Goal: Transaction & Acquisition: Book appointment/travel/reservation

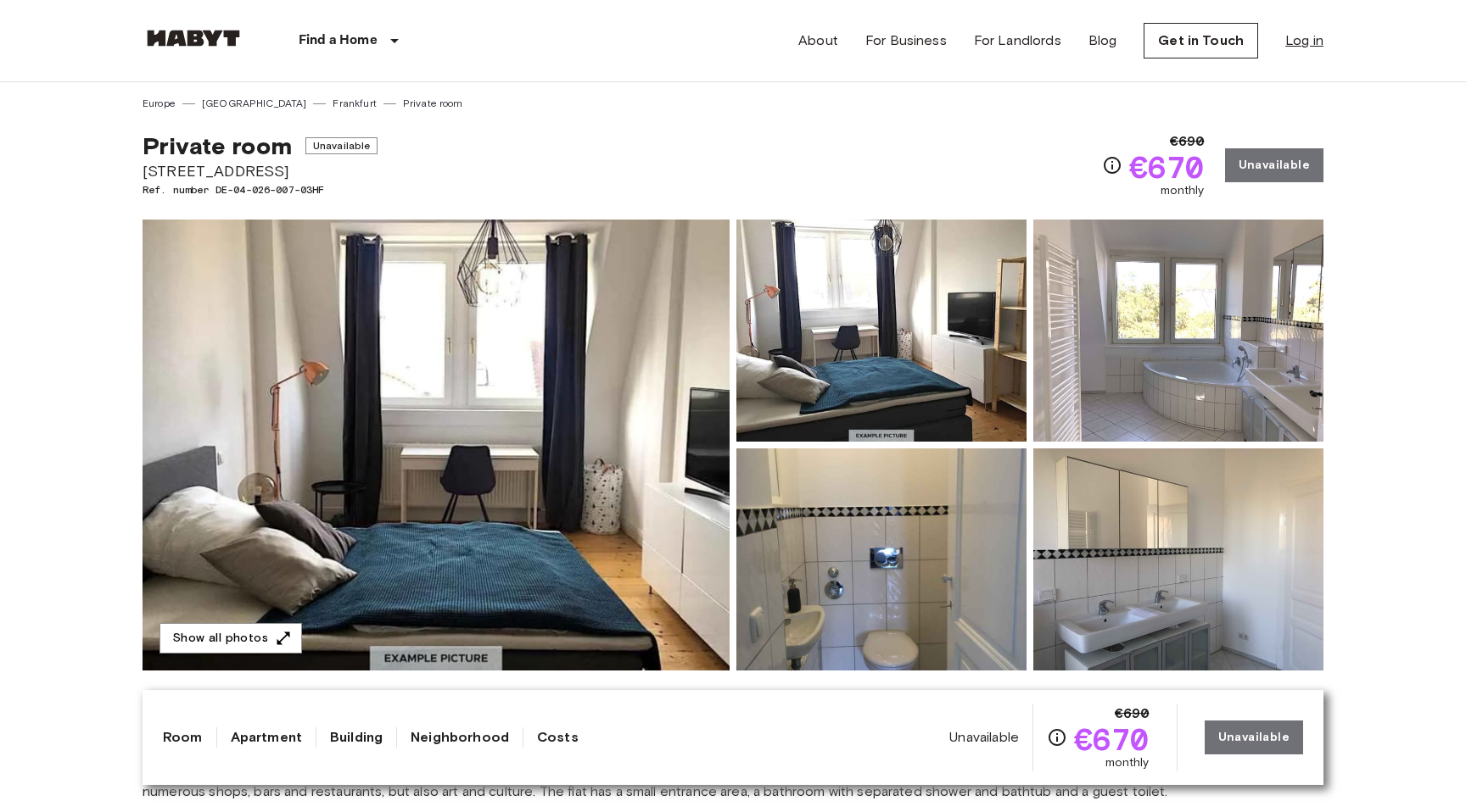
click at [1306, 36] on link "Log in" at bounding box center [1304, 41] width 38 height 21
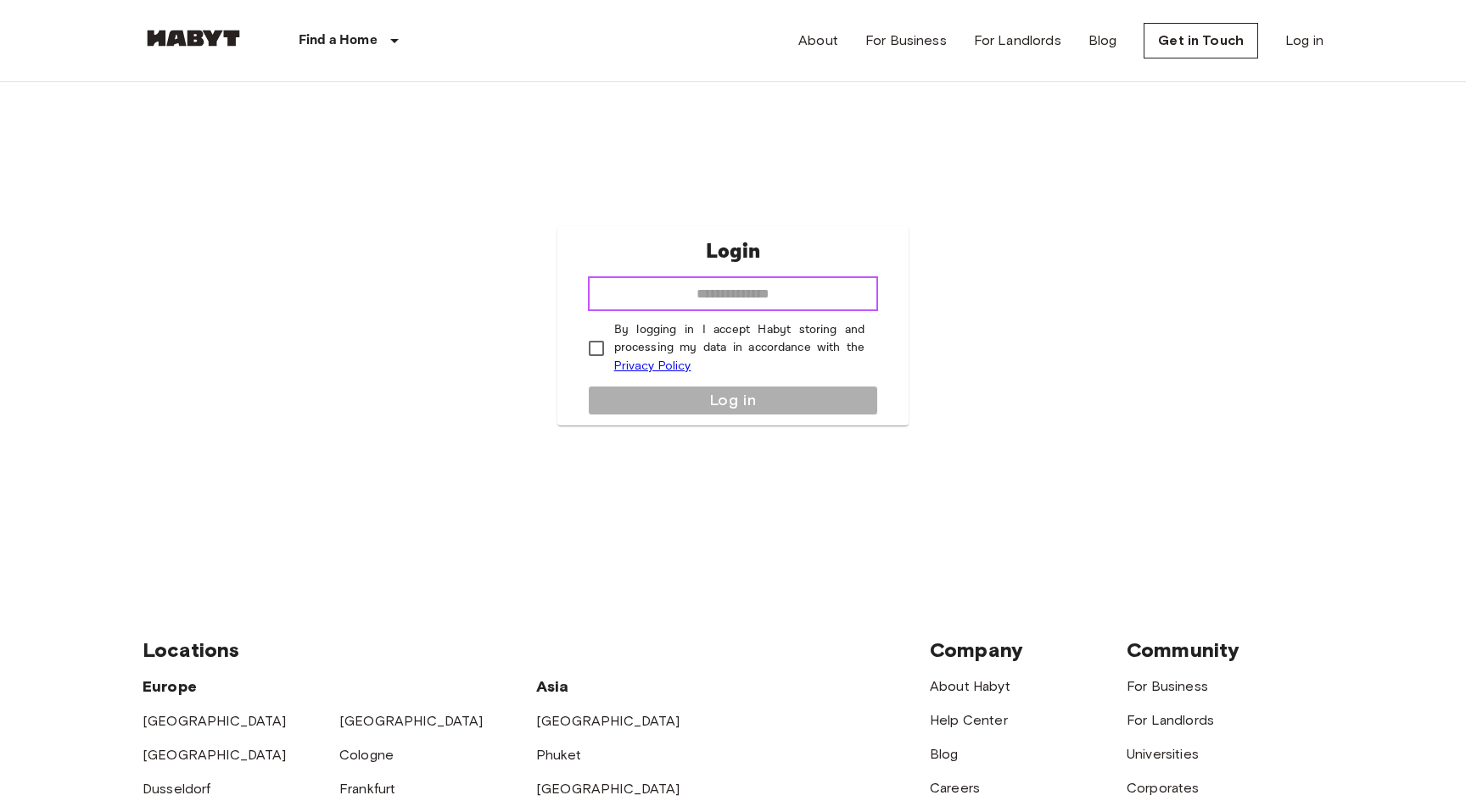
click at [749, 308] on input "email" at bounding box center [733, 294] width 291 height 34
type input "**********"
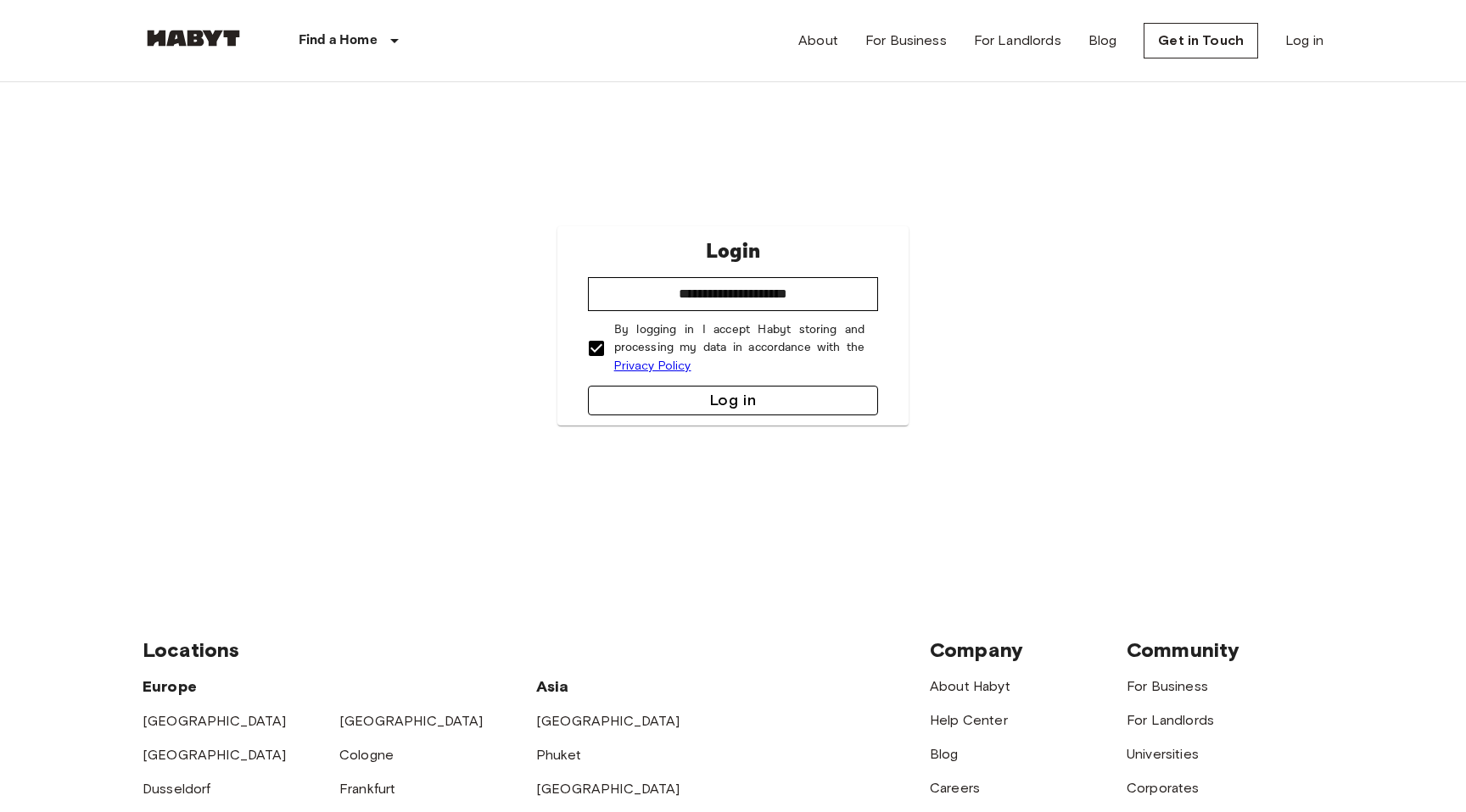
click at [675, 393] on button "Log in" at bounding box center [733, 401] width 291 height 30
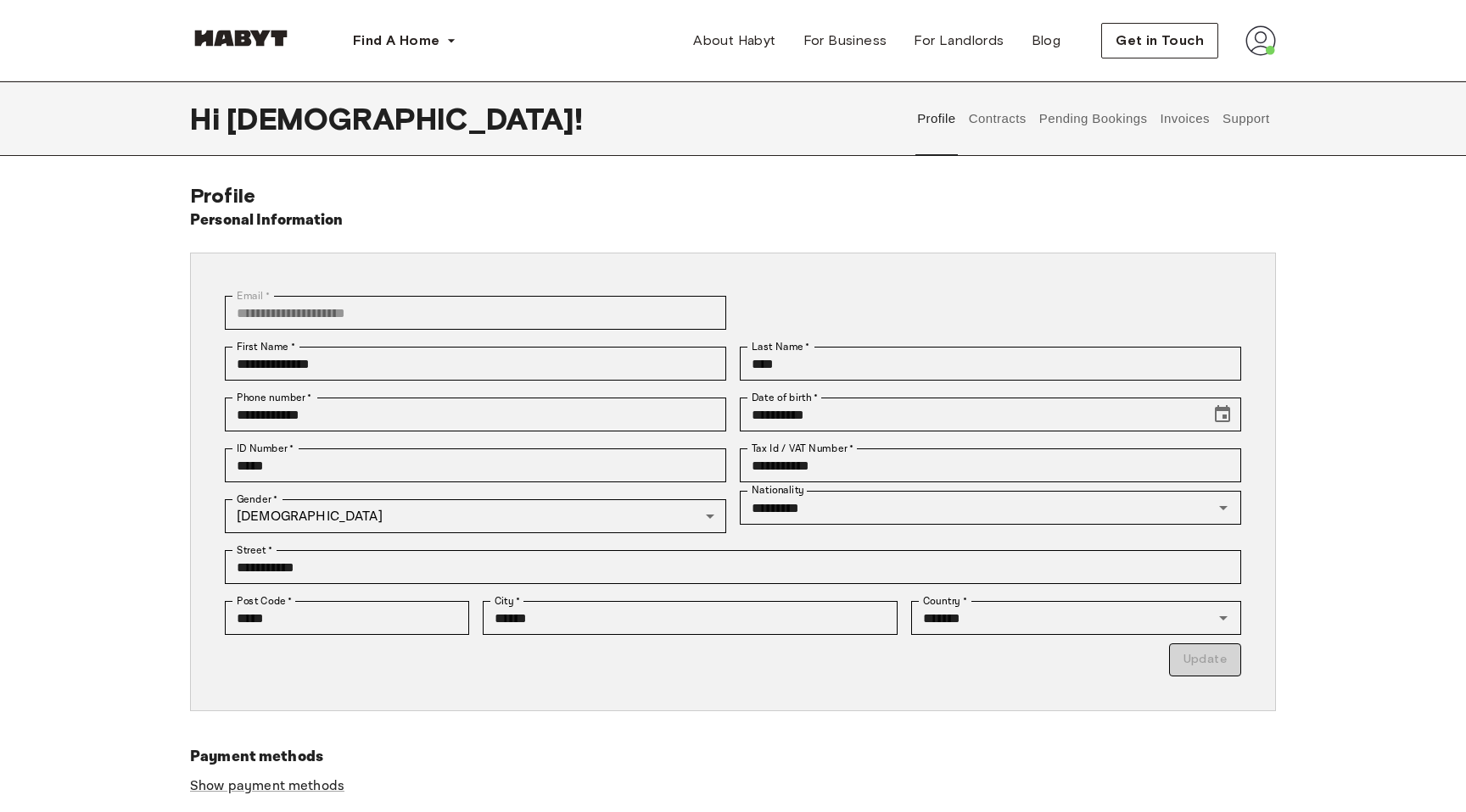
click at [1002, 112] on button "Contracts" at bounding box center [997, 118] width 62 height 75
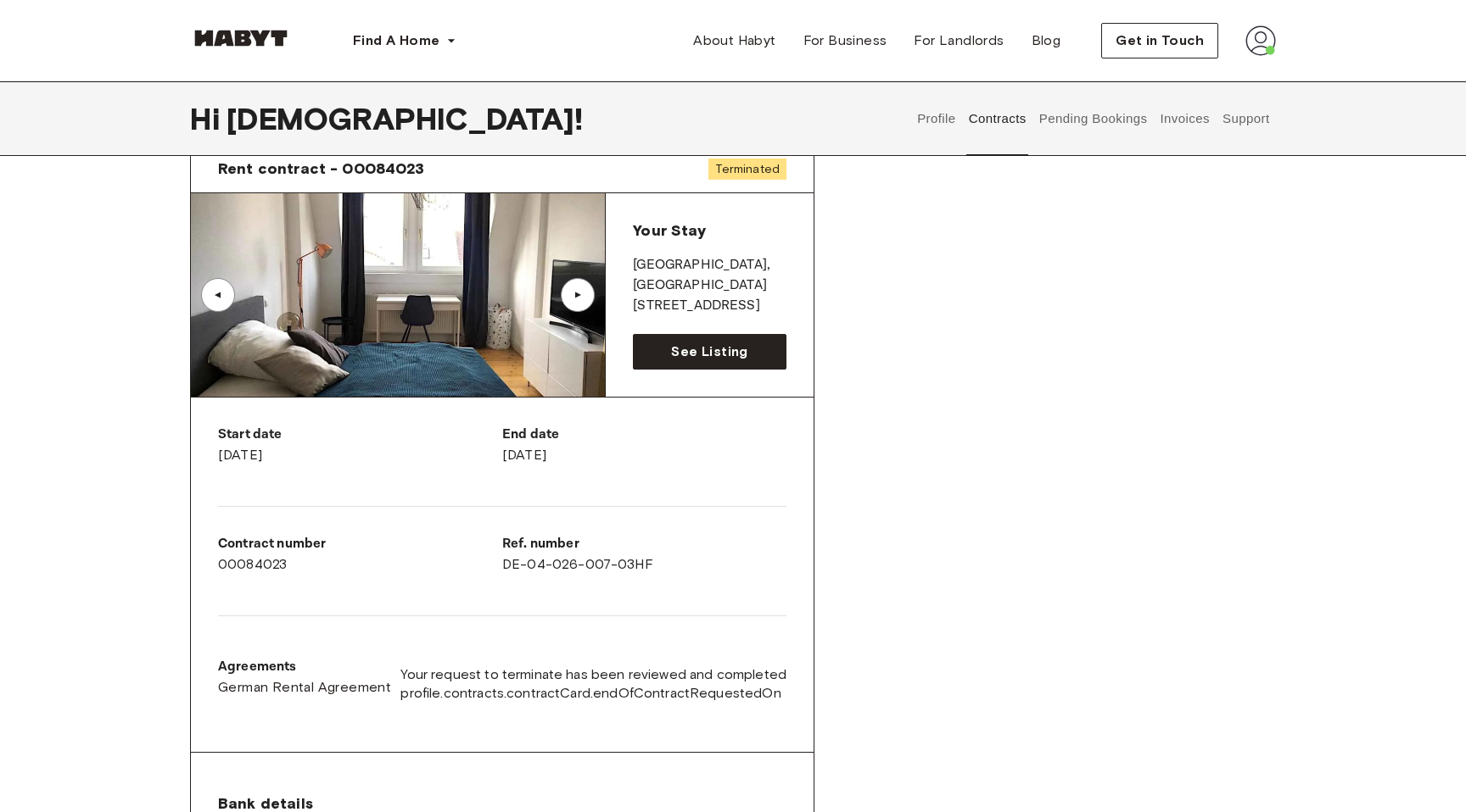
scroll to position [91, 0]
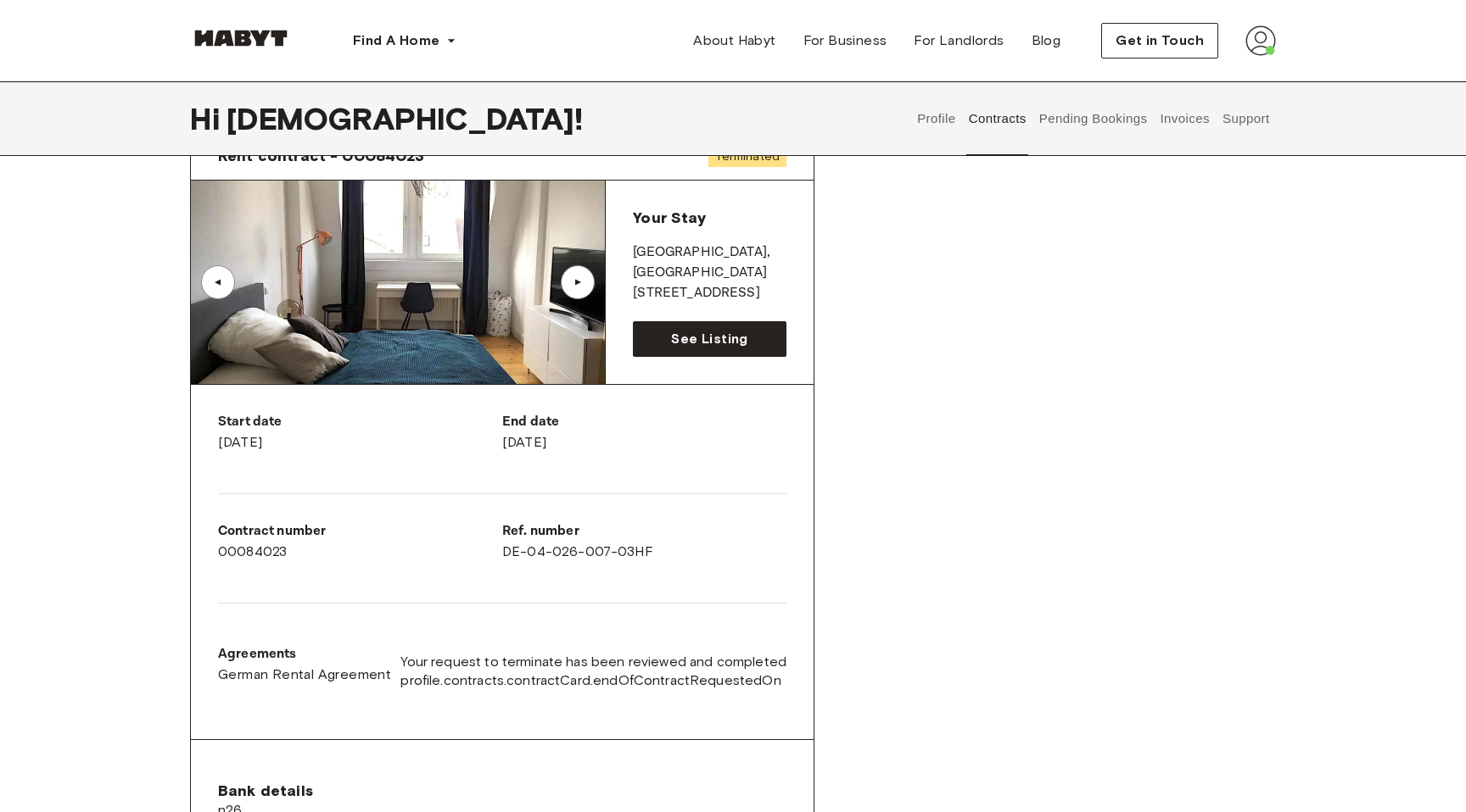
drag, startPoint x: 488, startPoint y: 438, endPoint x: 714, endPoint y: 438, distance: 226.0
click at [714, 438] on div "Start date June 4th, 2024 End date September 30th, 2025 Contract number 0008402…" at bounding box center [502, 563] width 623 height 355
click at [714, 438] on div "End date September 30th, 2025" at bounding box center [644, 432] width 284 height 41
click at [725, 335] on span "See Listing" at bounding box center [709, 339] width 77 height 21
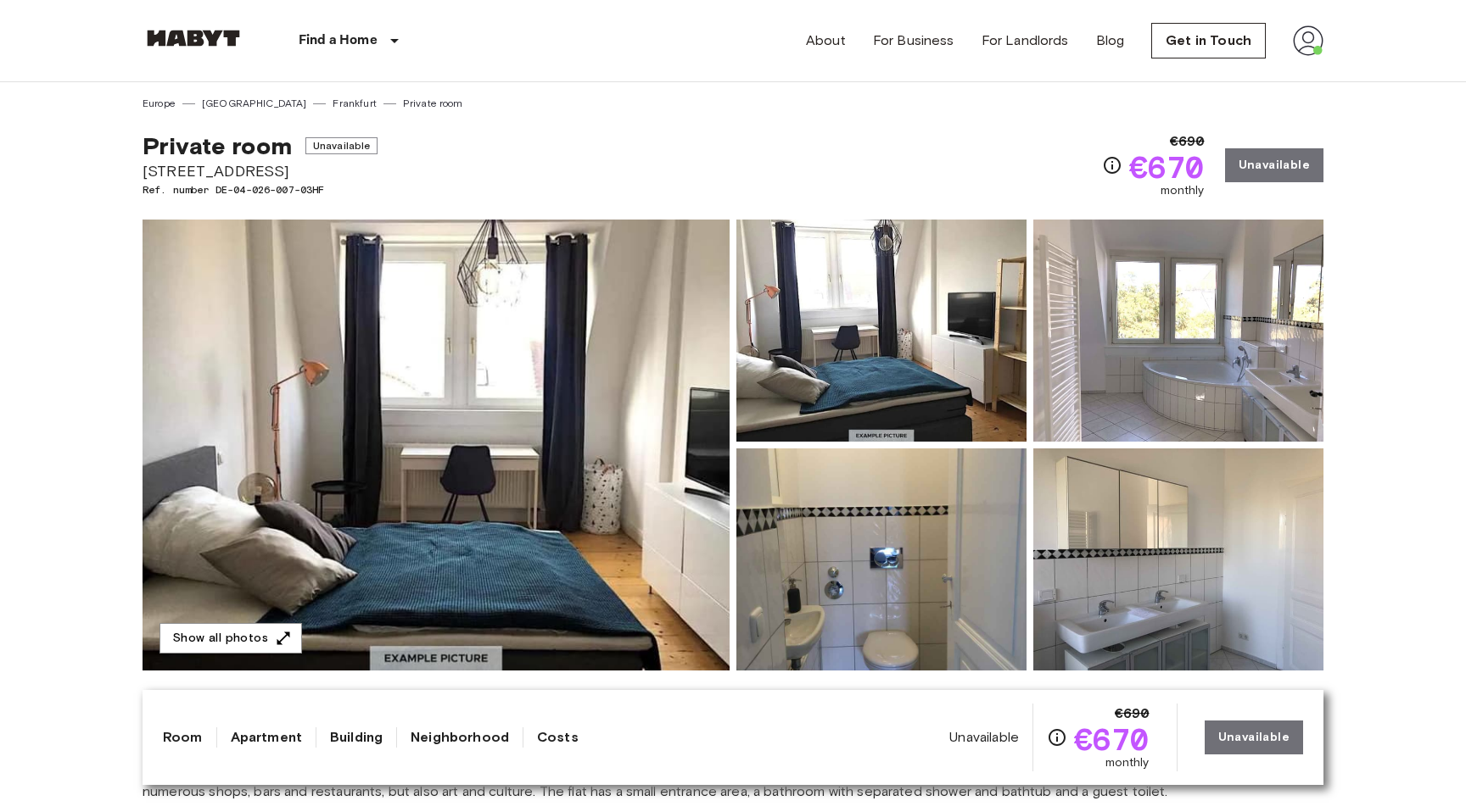
click at [187, 46] on img at bounding box center [193, 38] width 102 height 17
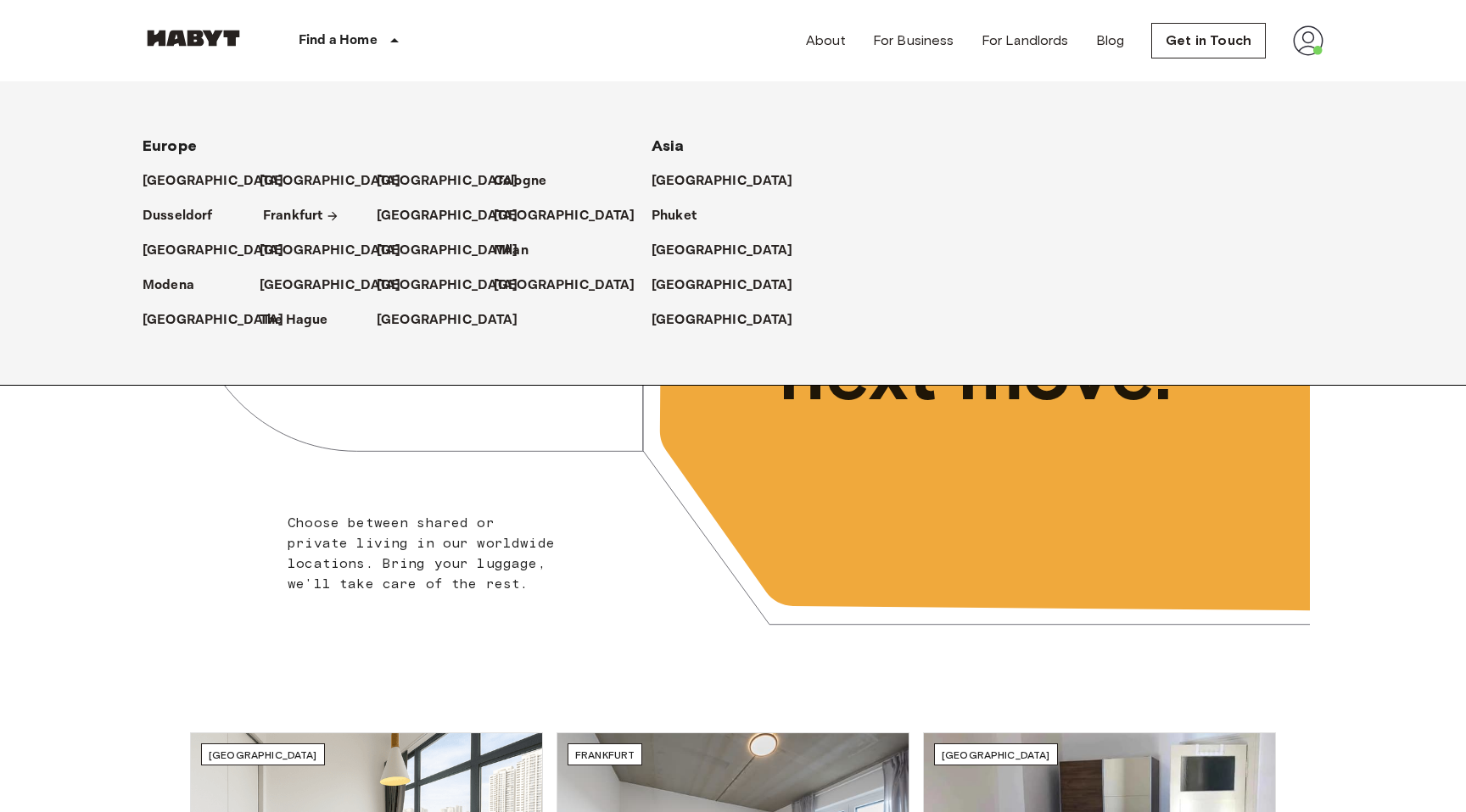
click at [289, 215] on p "Frankfurt" at bounding box center [292, 216] width 60 height 21
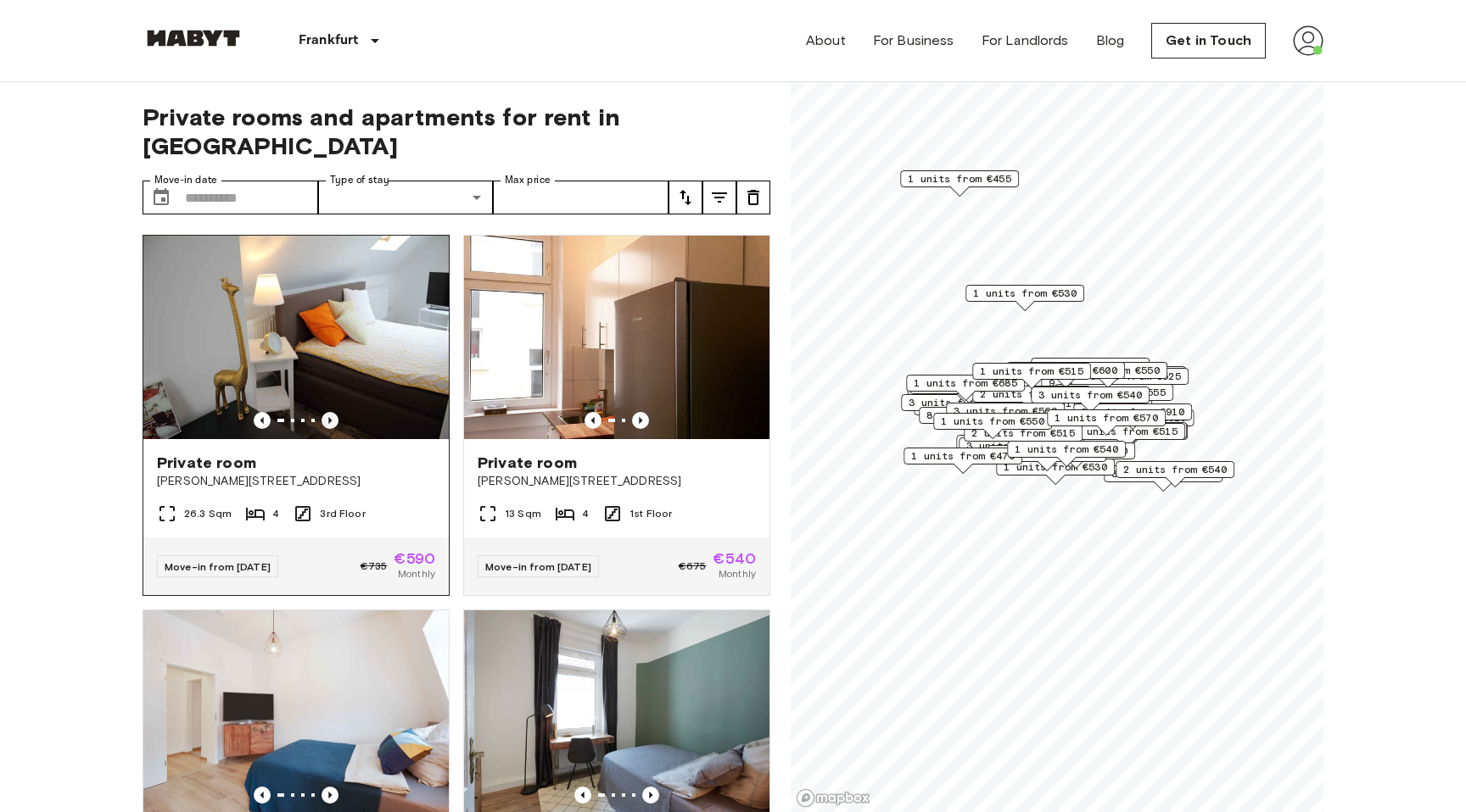
click at [333, 412] on icon "Previous image" at bounding box center [329, 420] width 17 height 17
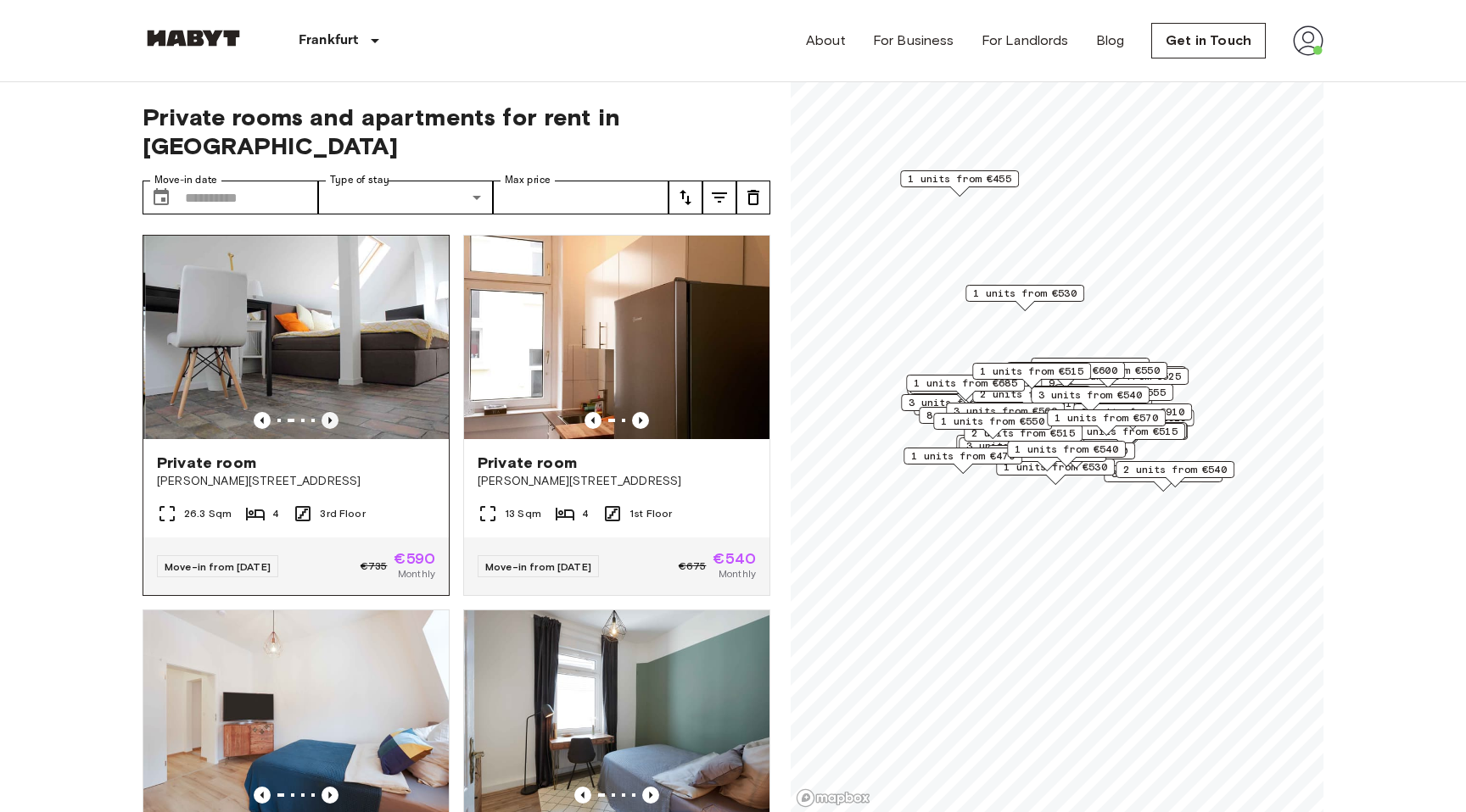
click at [333, 412] on icon "Previous image" at bounding box center [329, 420] width 17 height 17
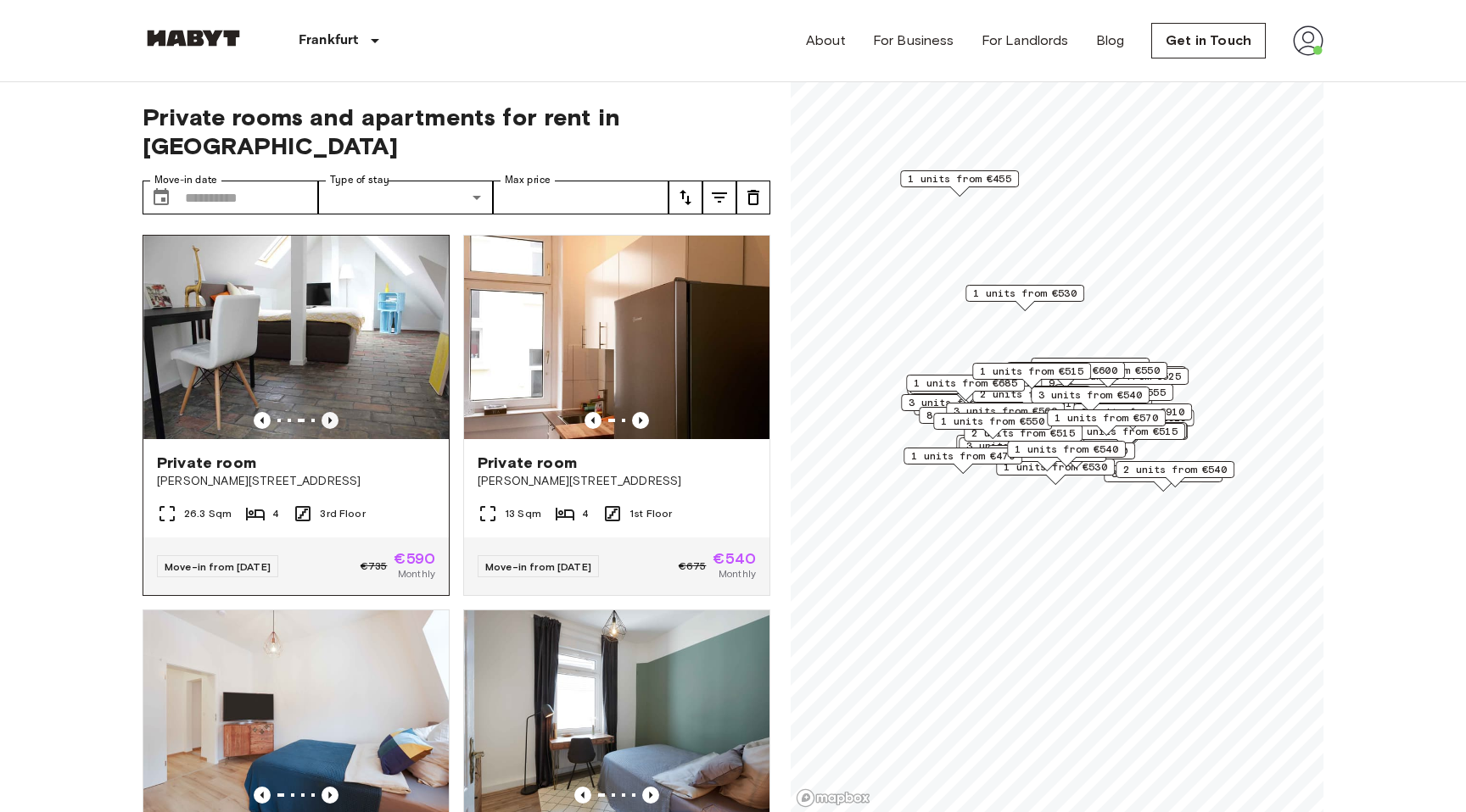
click at [333, 412] on icon "Previous image" at bounding box center [329, 420] width 17 height 17
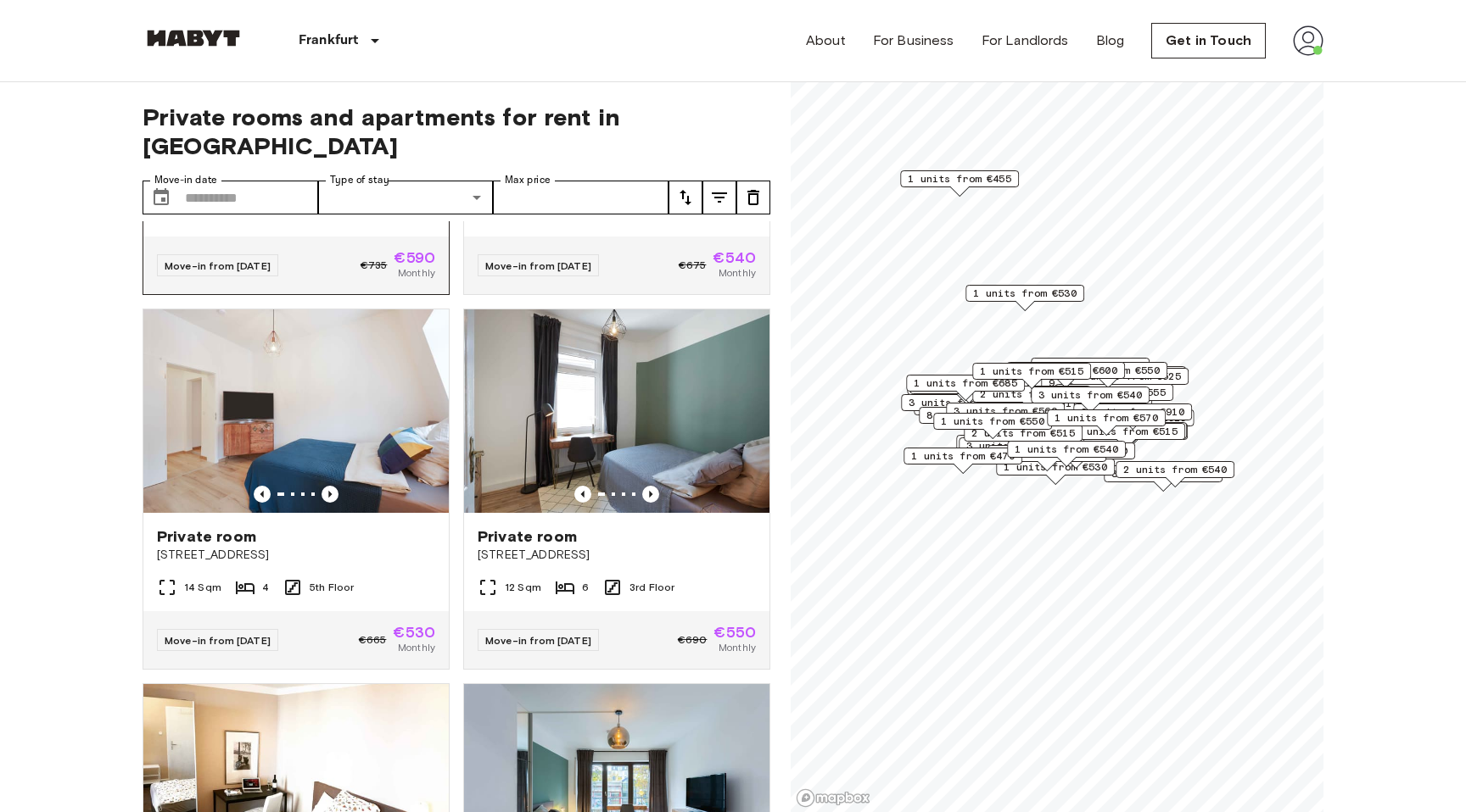
scroll to position [349, 0]
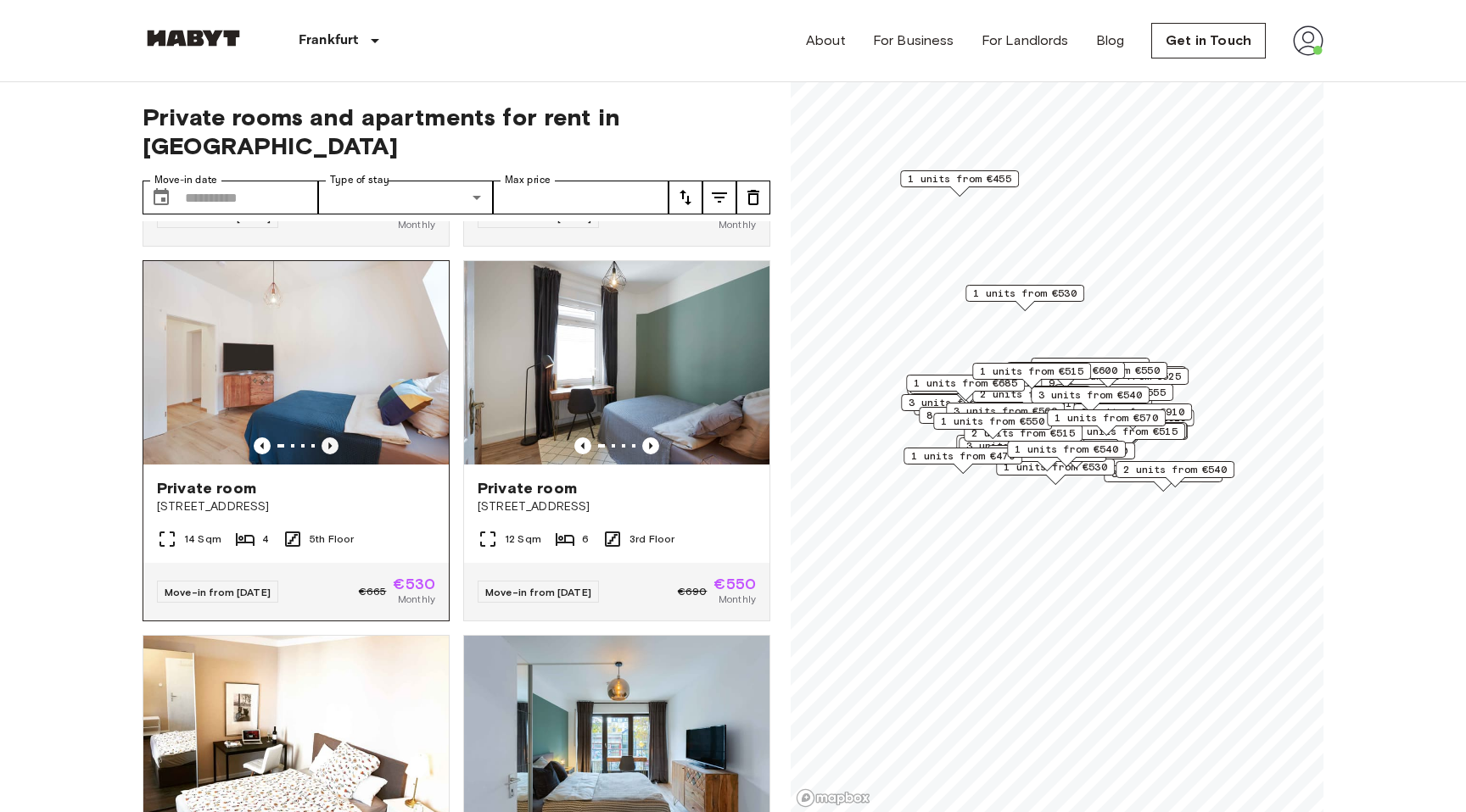
click at [329, 438] on icon "Previous image" at bounding box center [329, 446] width 17 height 17
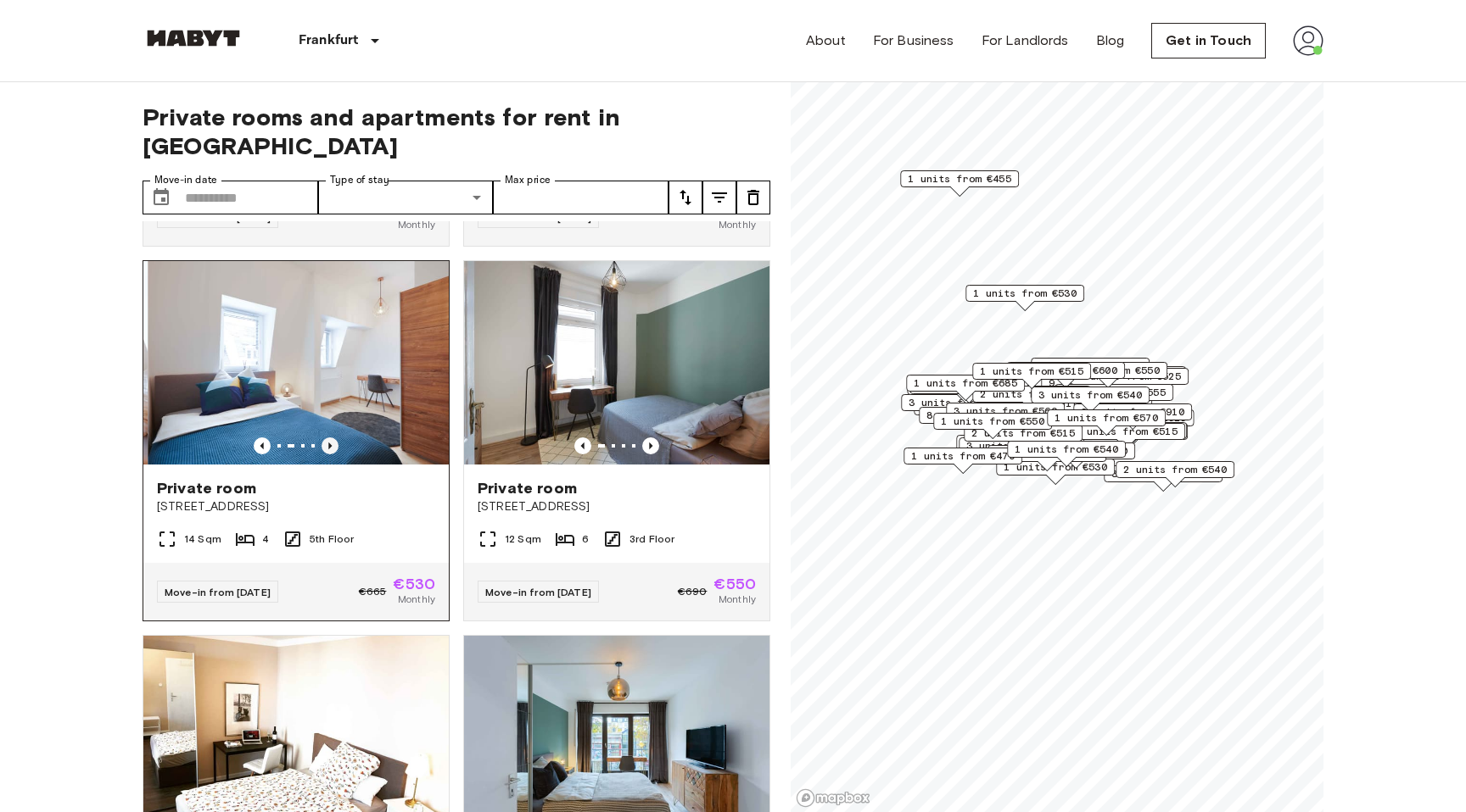
click at [329, 438] on icon "Previous image" at bounding box center [329, 446] width 17 height 17
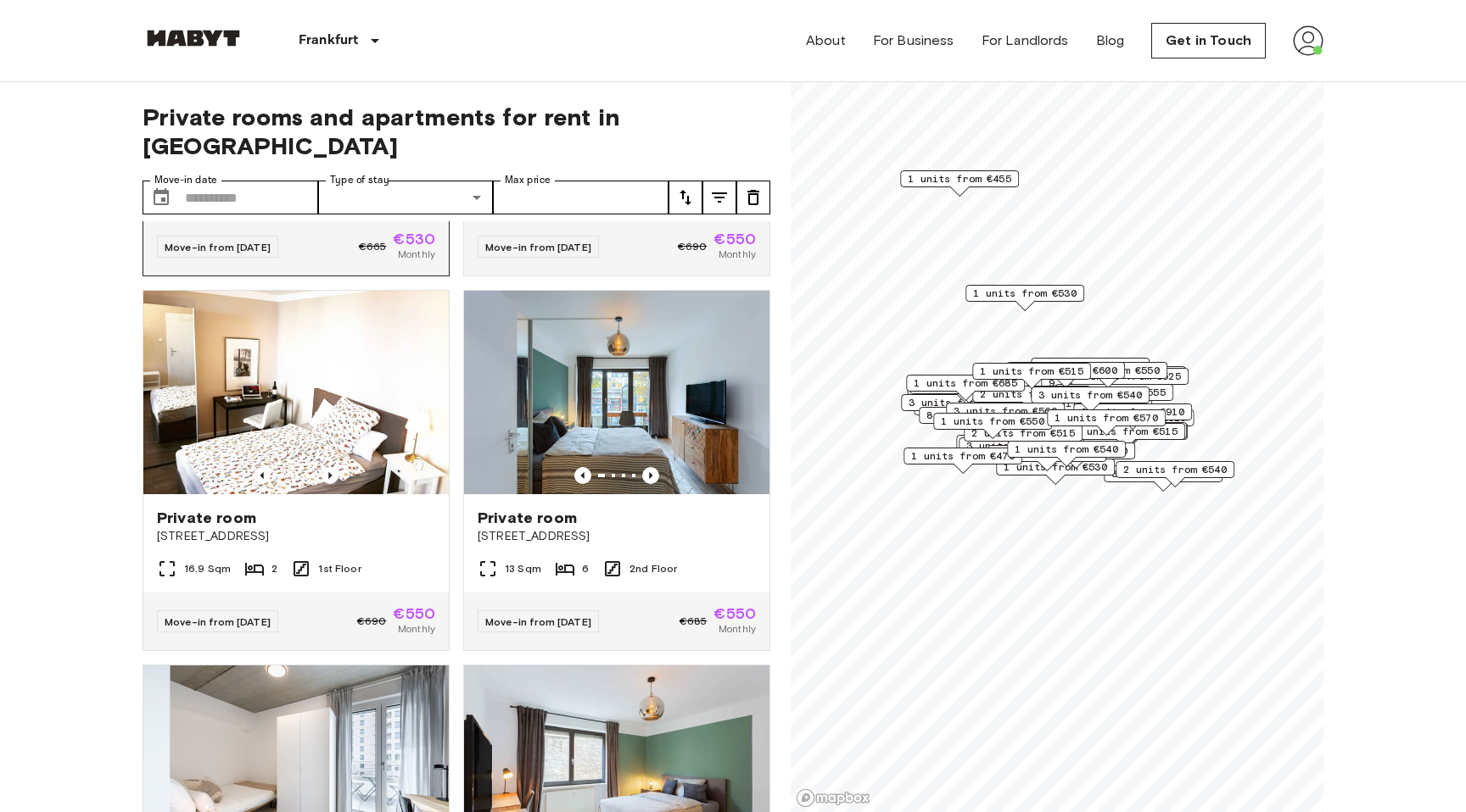
scroll to position [771, 0]
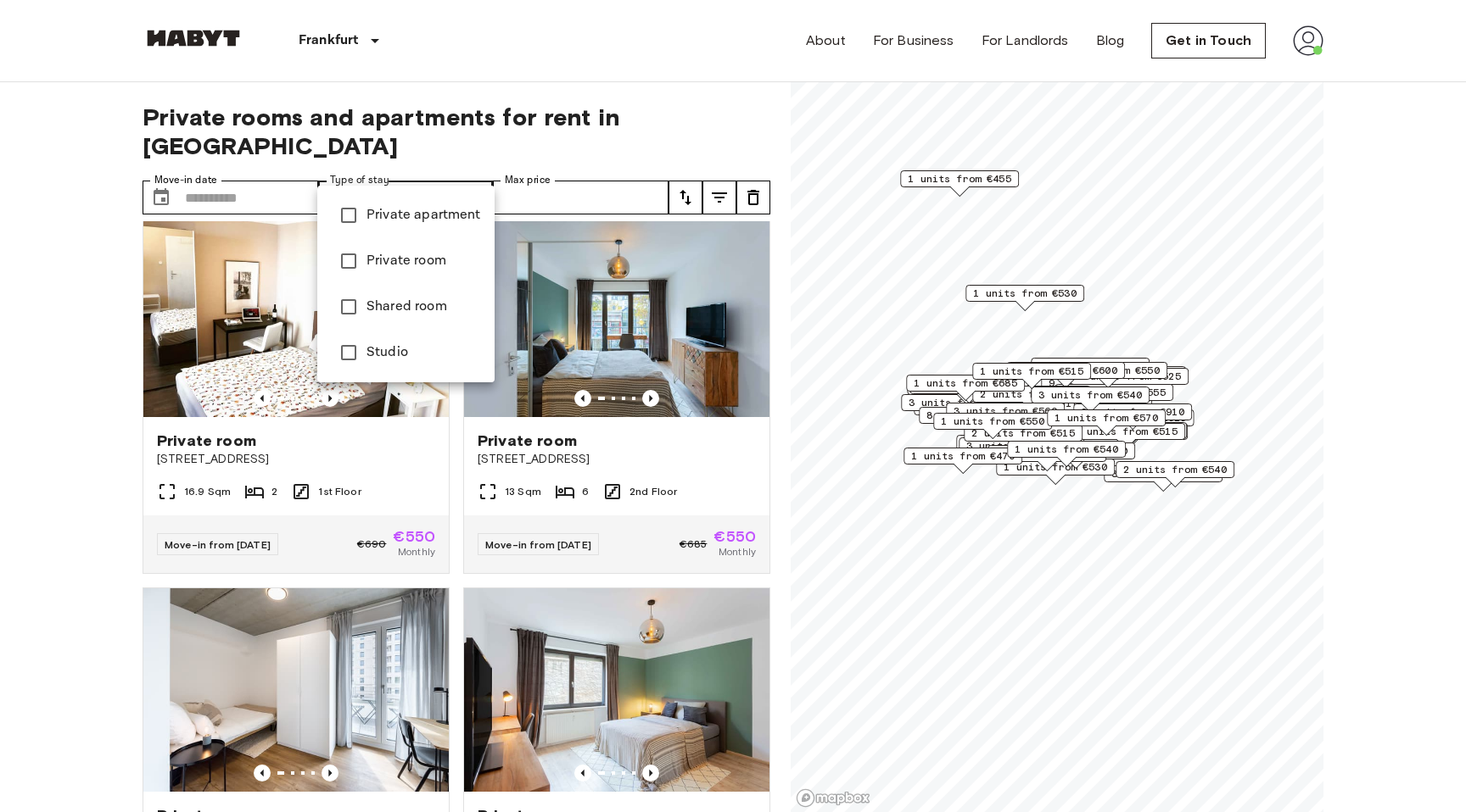
type input "**********"
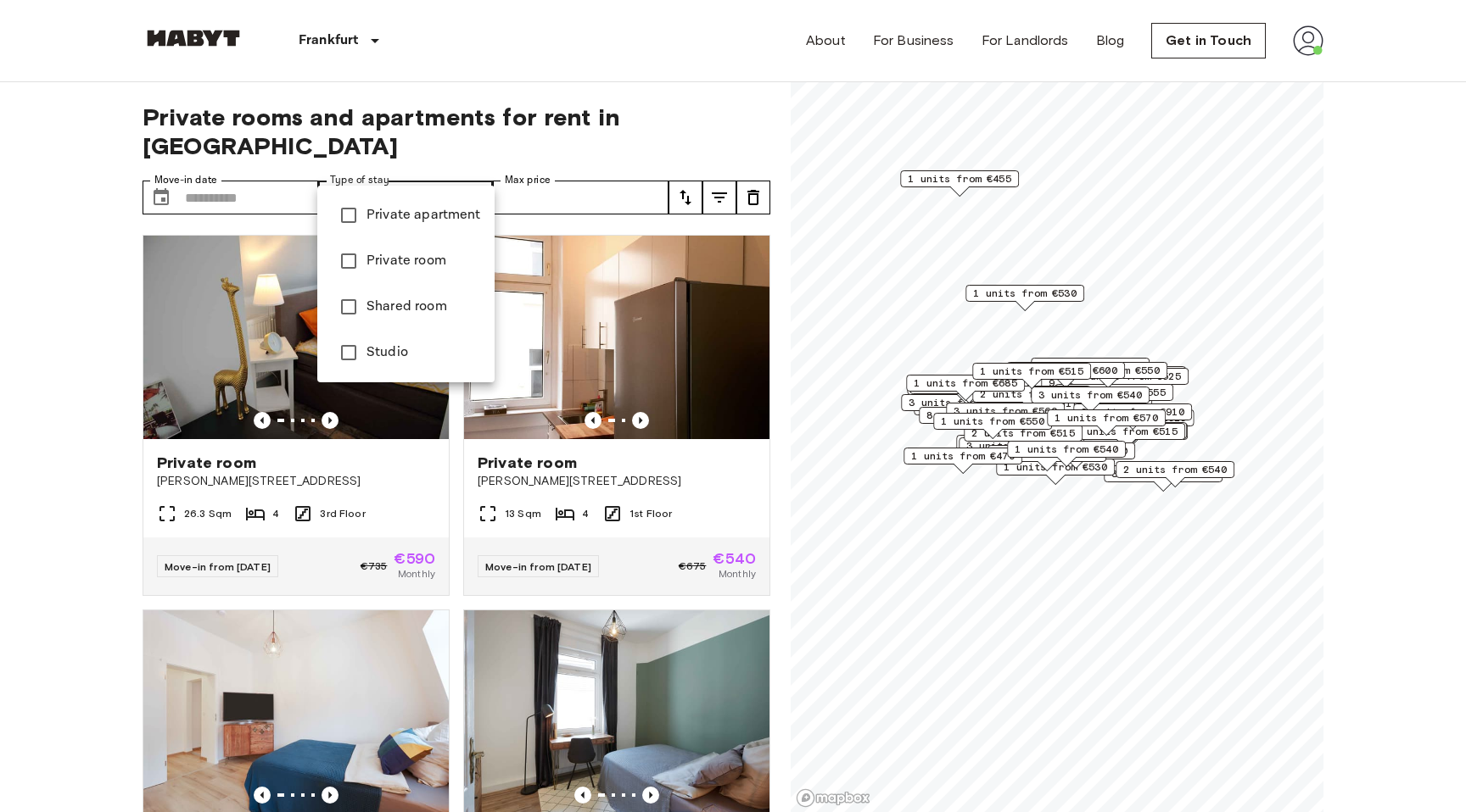
click at [42, 428] on div at bounding box center [733, 406] width 1466 height 812
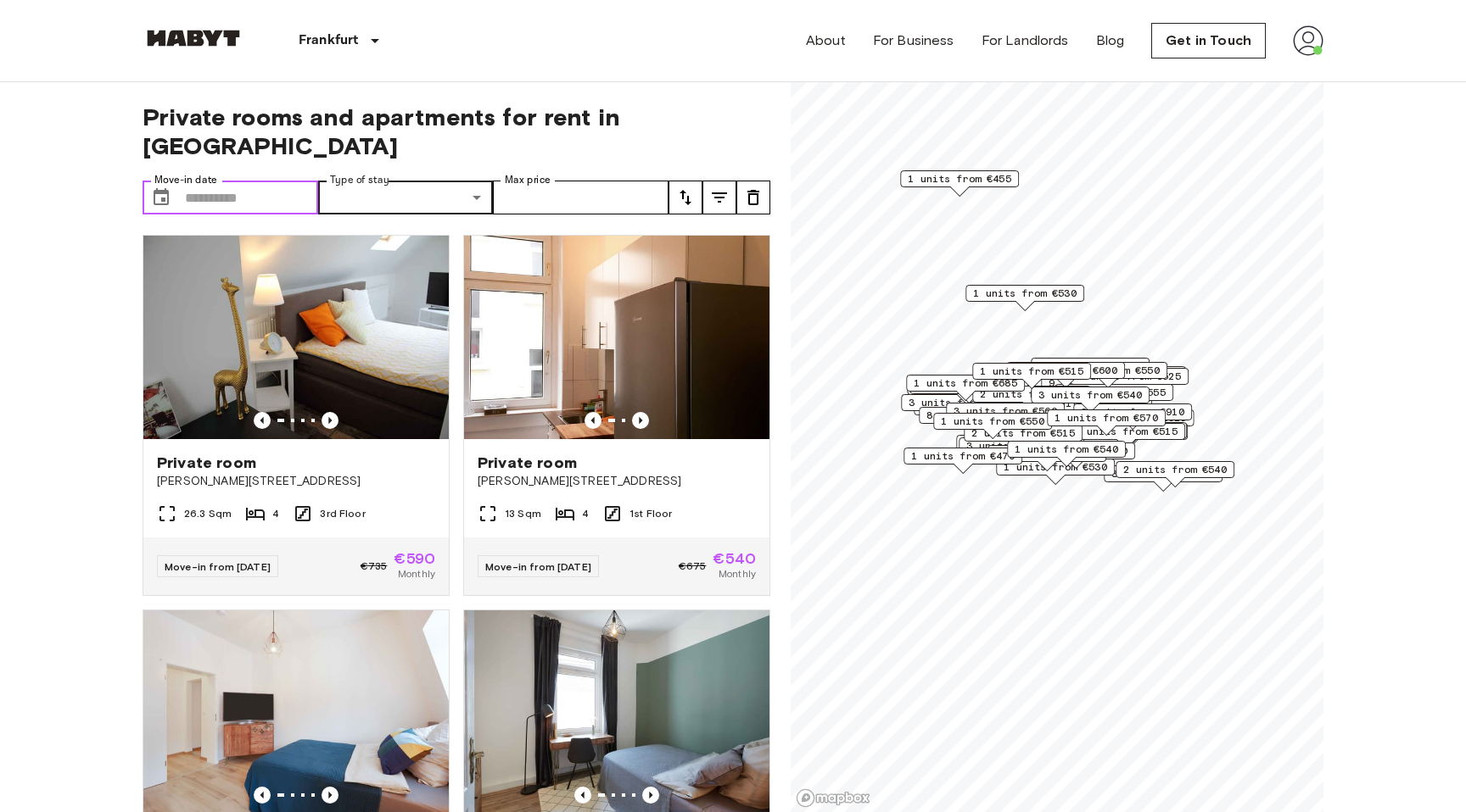
click at [229, 180] on input "Move-in date" at bounding box center [252, 198] width 134 height 34
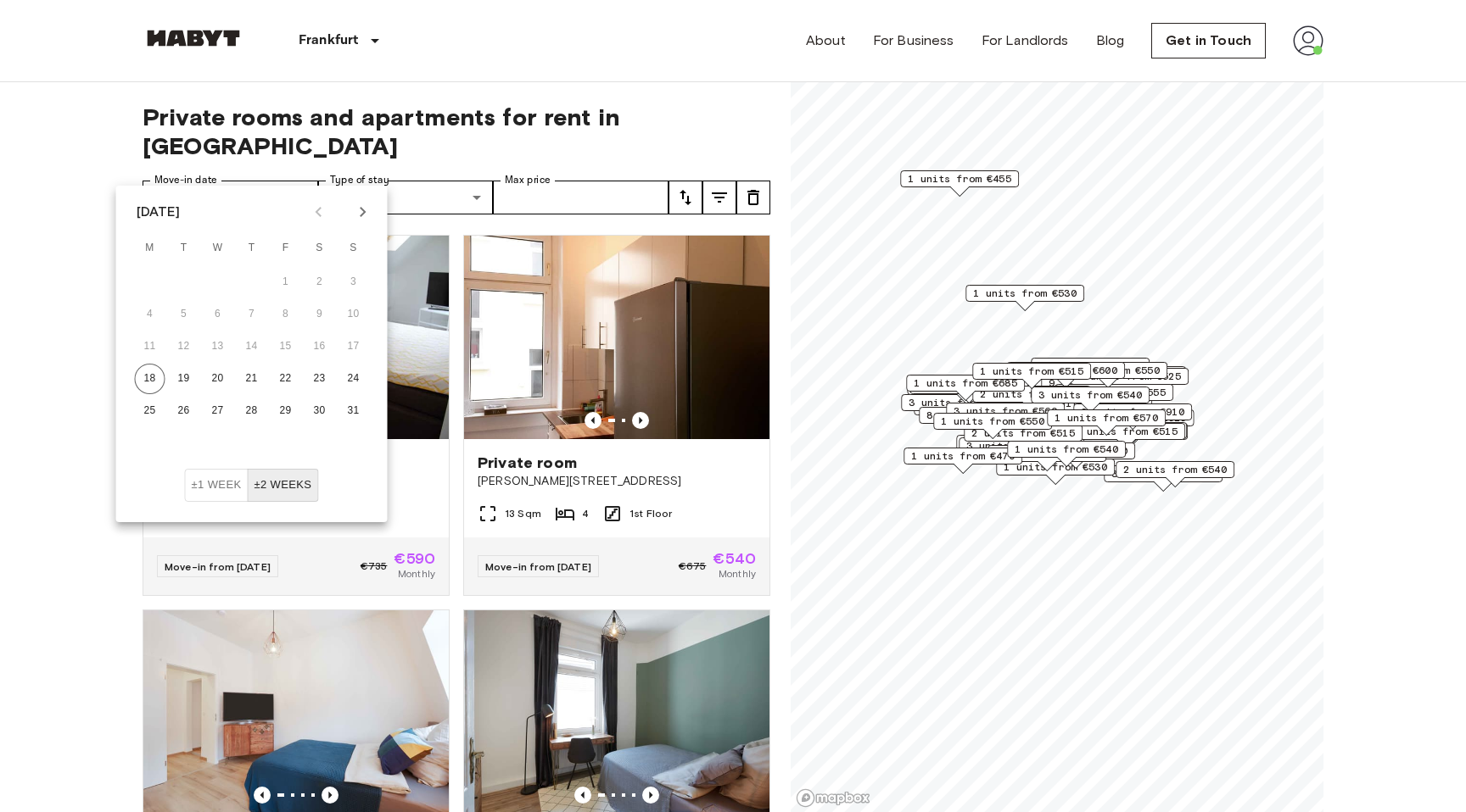
click at [368, 203] on icon "Next month" at bounding box center [363, 212] width 21 height 21
click at [185, 405] on button "30" at bounding box center [184, 411] width 31 height 31
type input "**********"
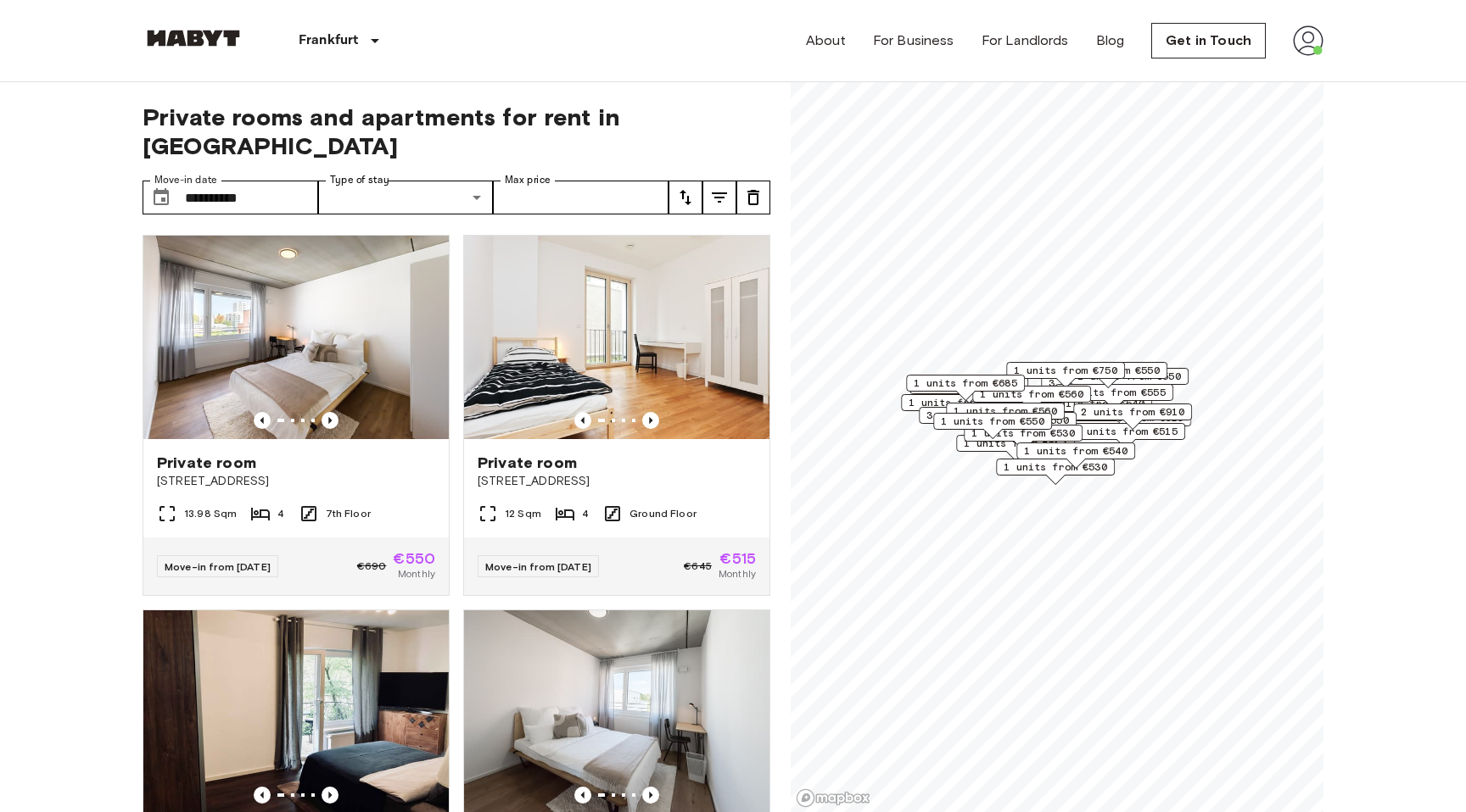
click at [333, 412] on icon "Previous image" at bounding box center [329, 420] width 17 height 17
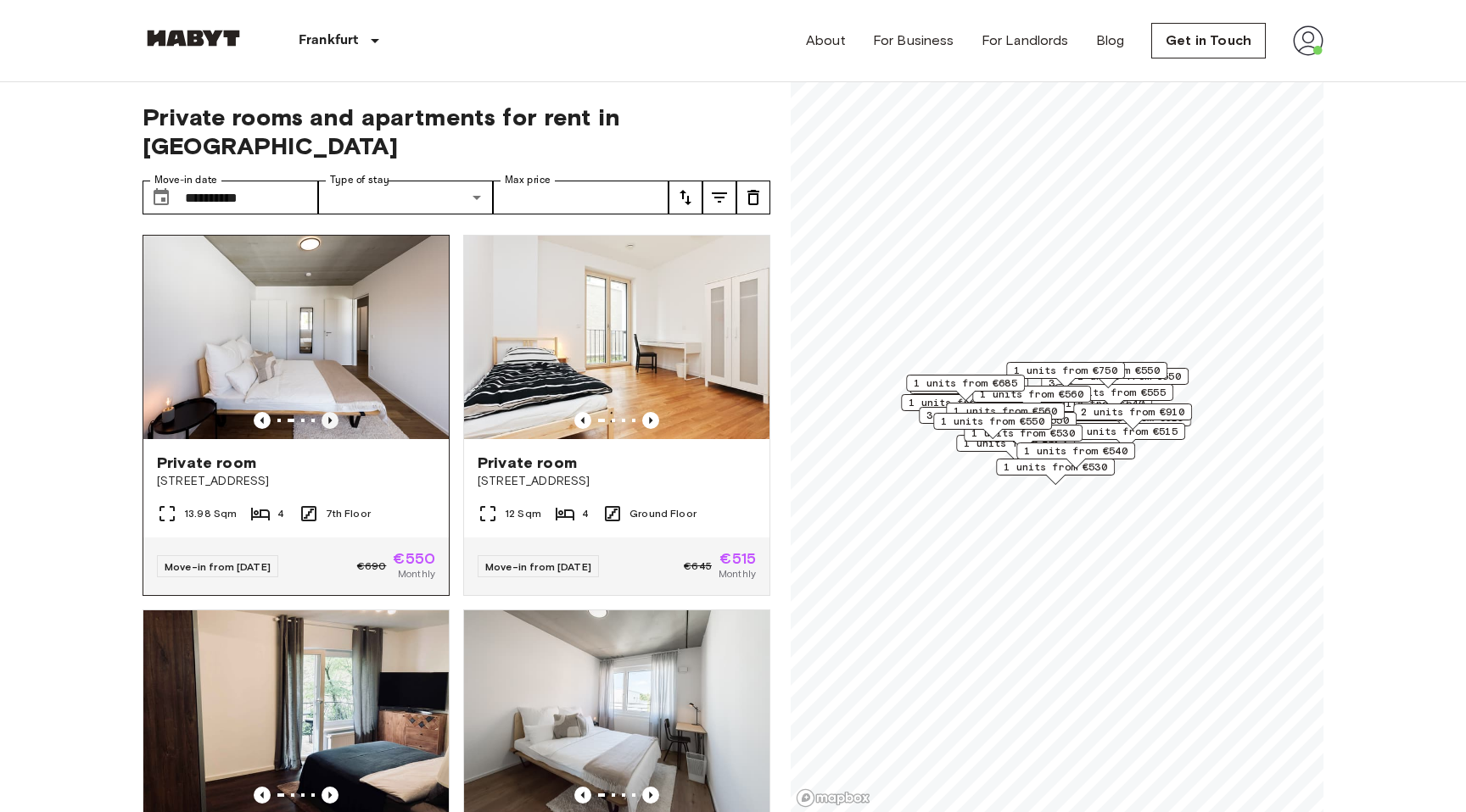
click at [333, 412] on icon "Previous image" at bounding box center [329, 420] width 17 height 17
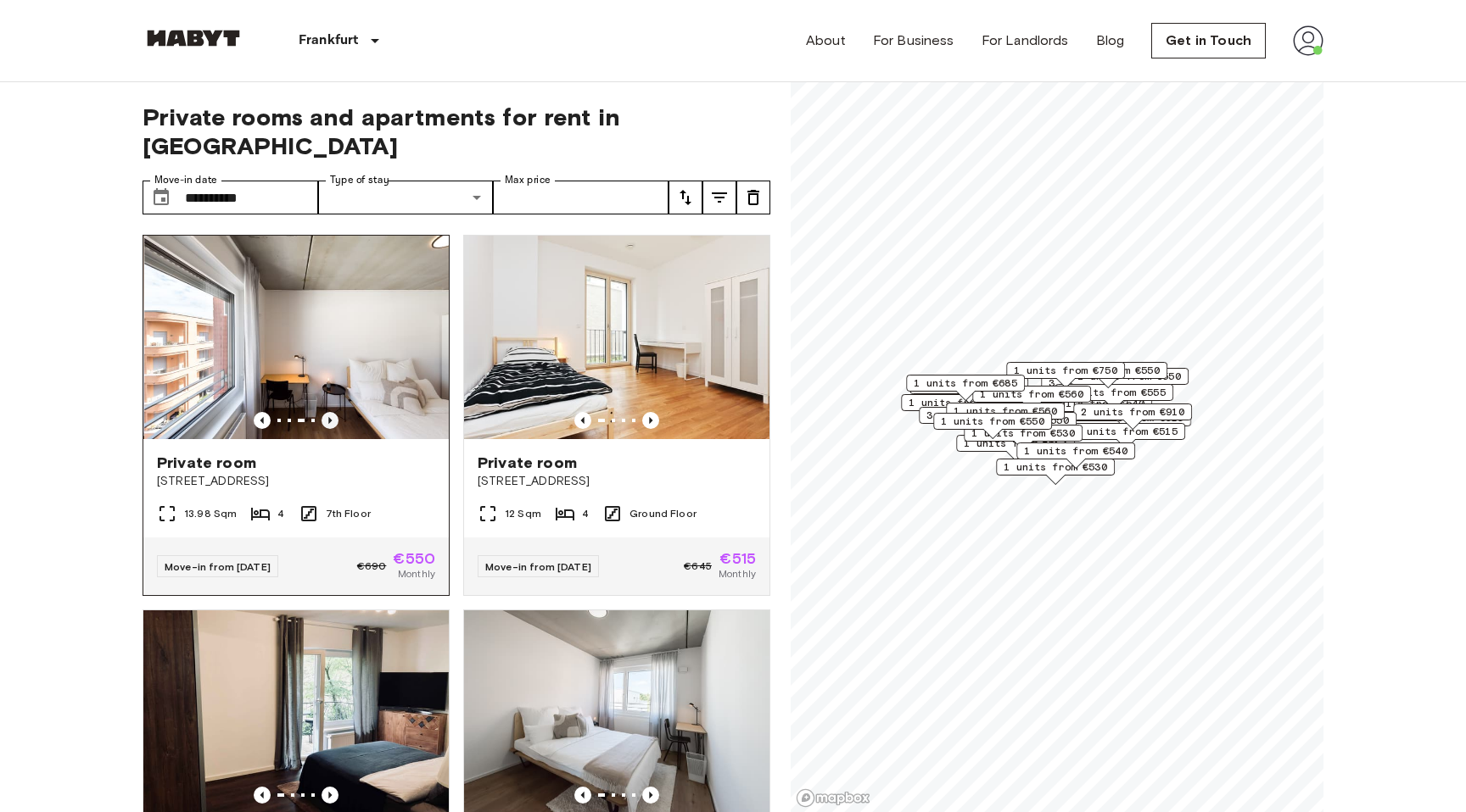
click at [333, 412] on icon "Previous image" at bounding box center [329, 420] width 17 height 17
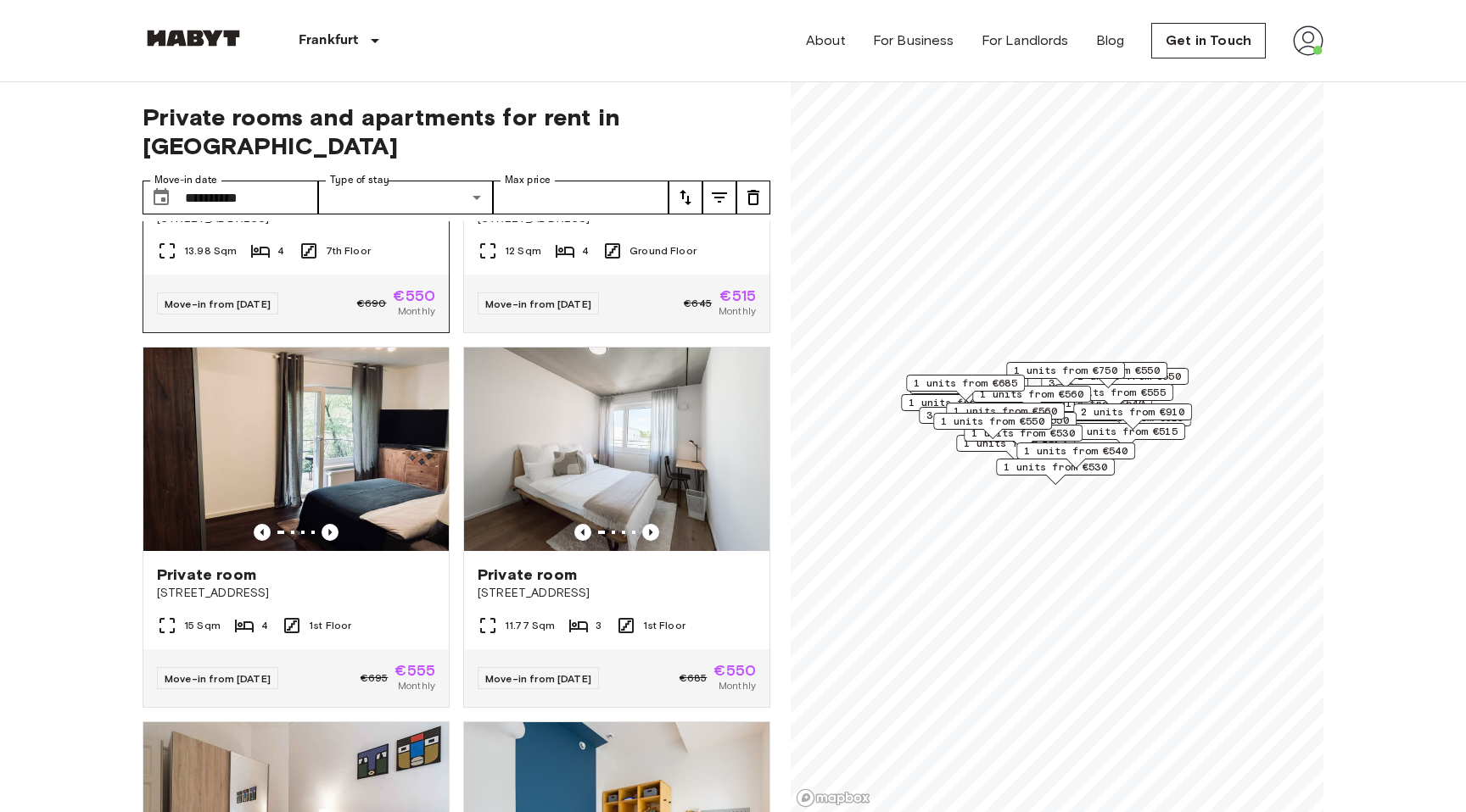
scroll to position [408, 0]
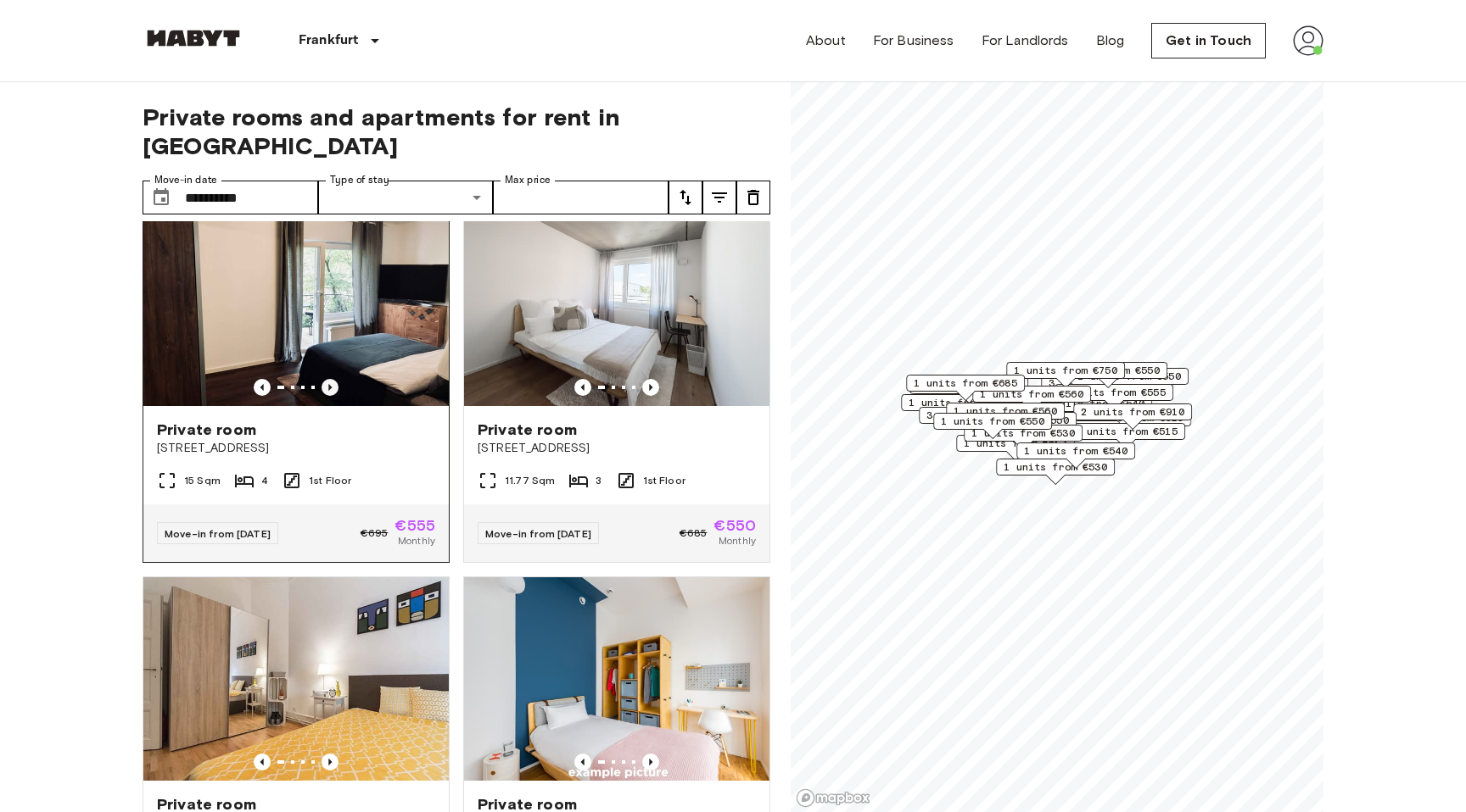
click at [330, 379] on icon "Previous image" at bounding box center [329, 387] width 17 height 17
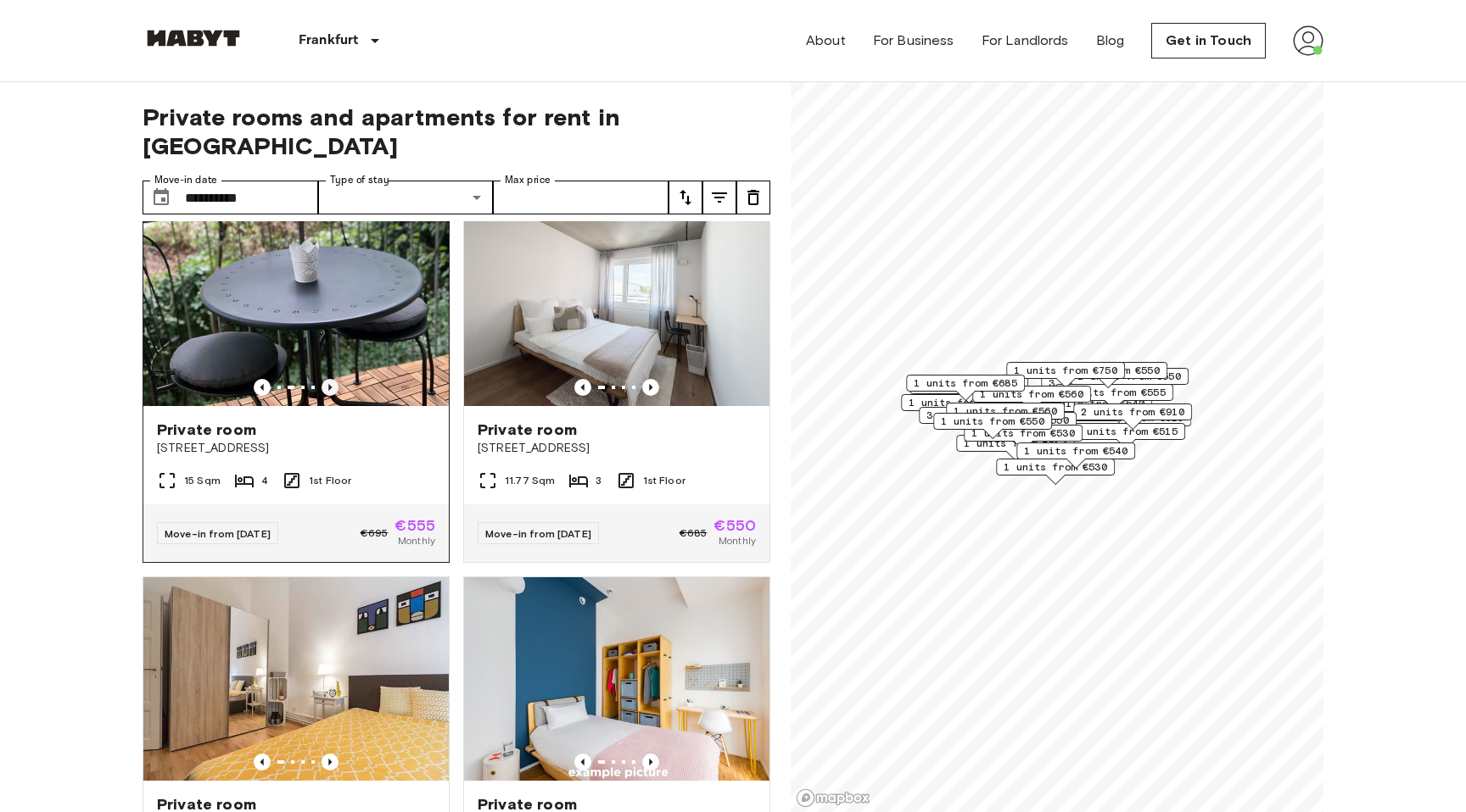
click at [330, 379] on icon "Previous image" at bounding box center [329, 387] width 17 height 17
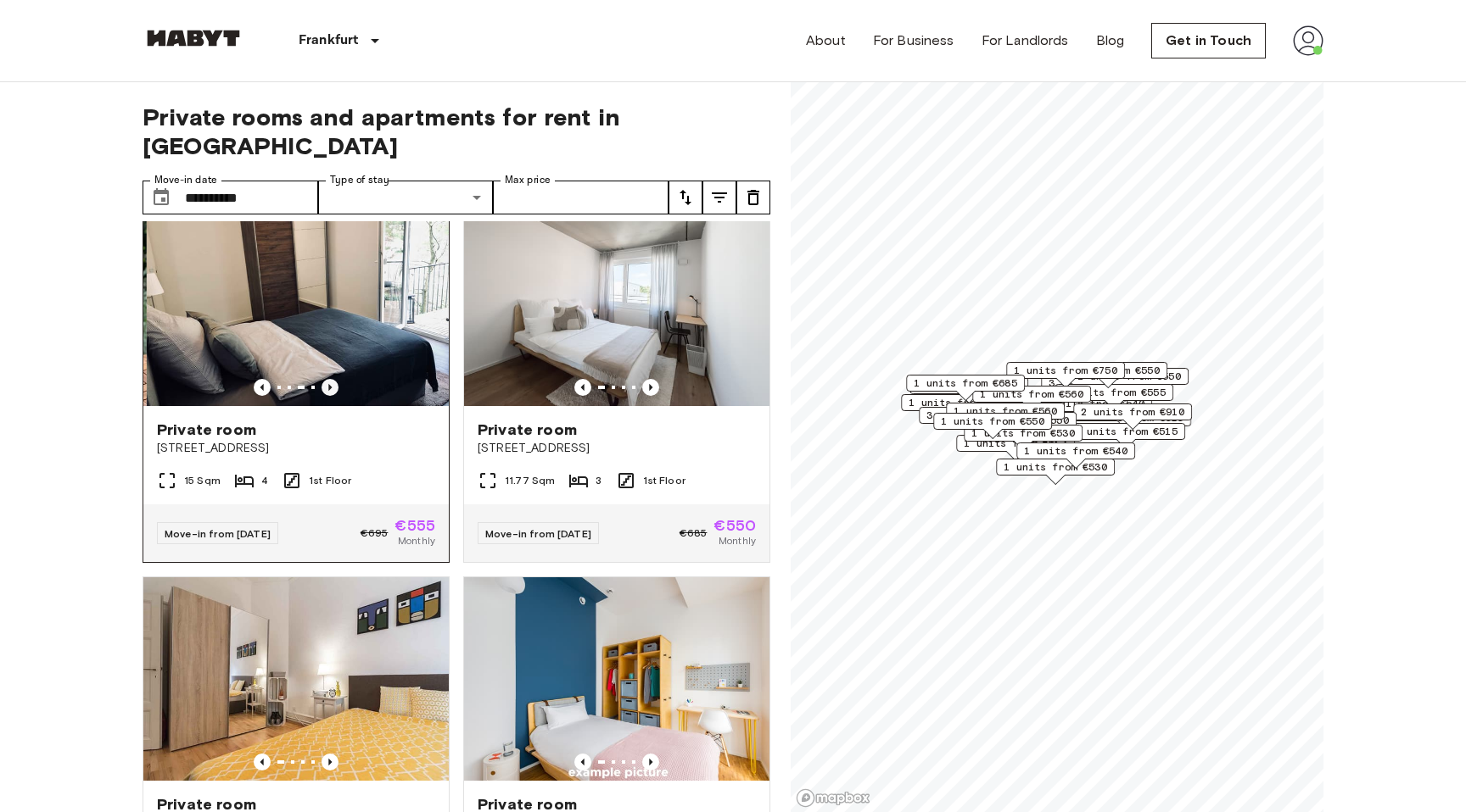
click at [330, 379] on icon "Previous image" at bounding box center [329, 387] width 17 height 17
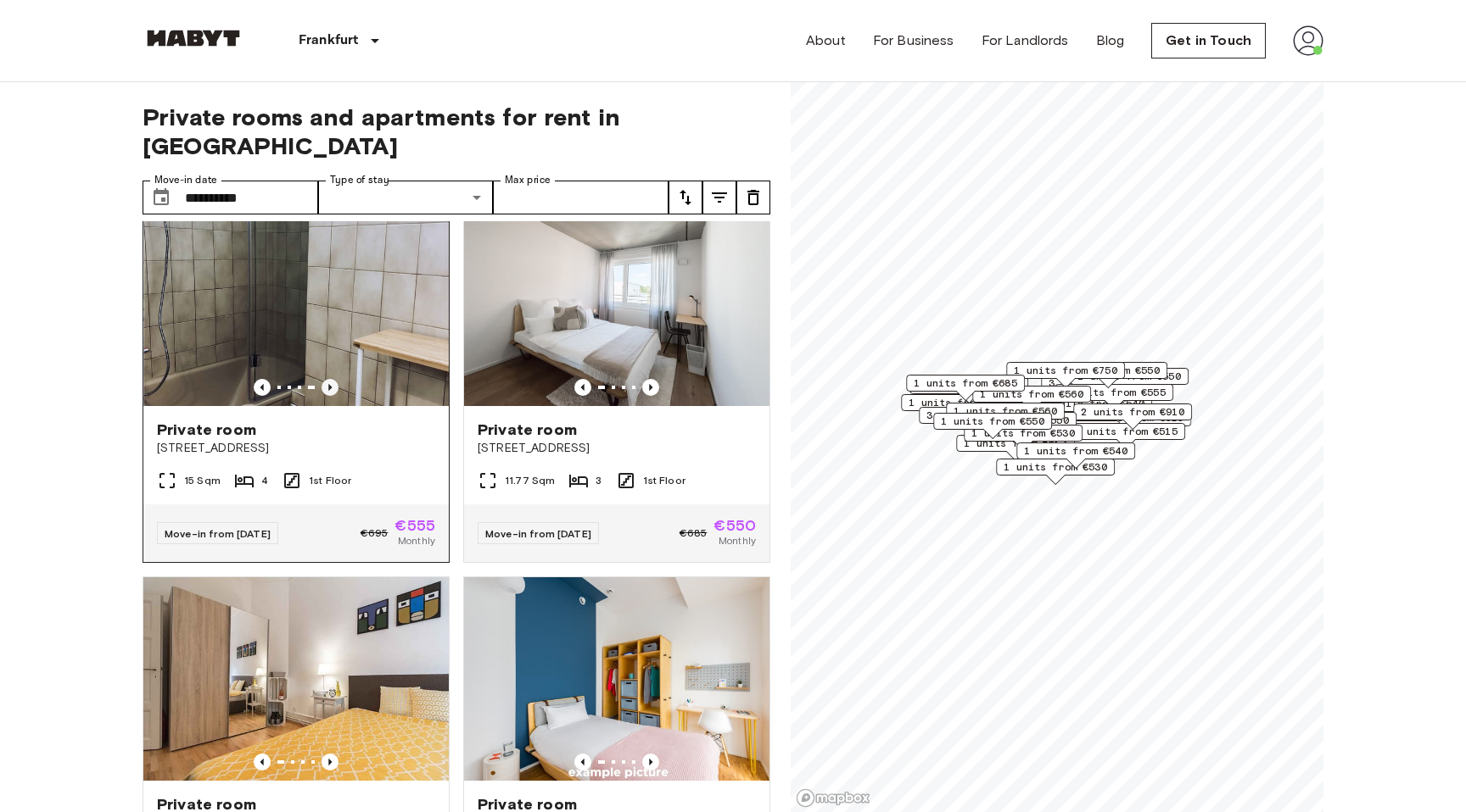
click at [330, 379] on icon "Previous image" at bounding box center [329, 387] width 17 height 17
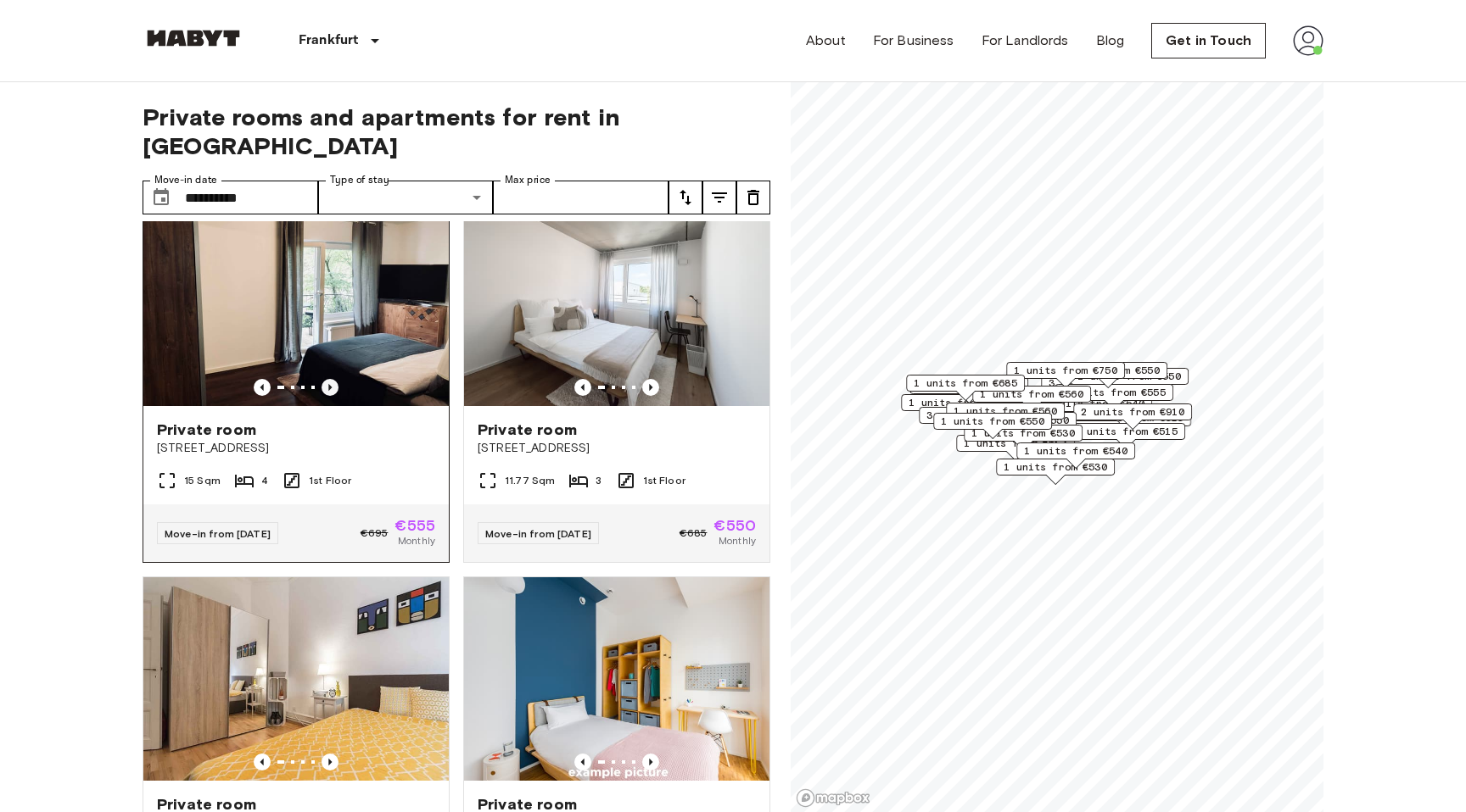
click at [330, 379] on icon "Previous image" at bounding box center [329, 387] width 17 height 17
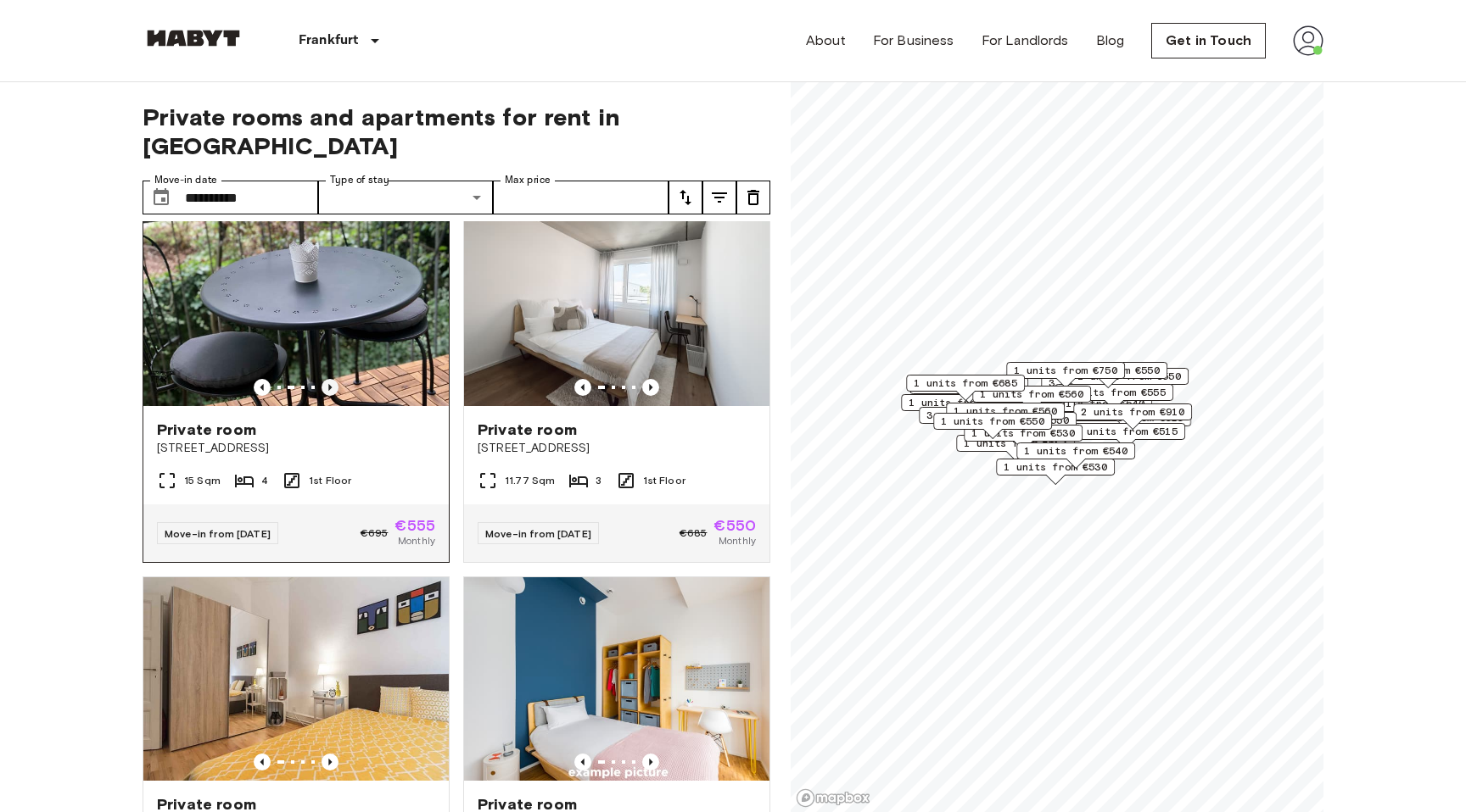
click at [330, 379] on icon "Previous image" at bounding box center [329, 387] width 17 height 17
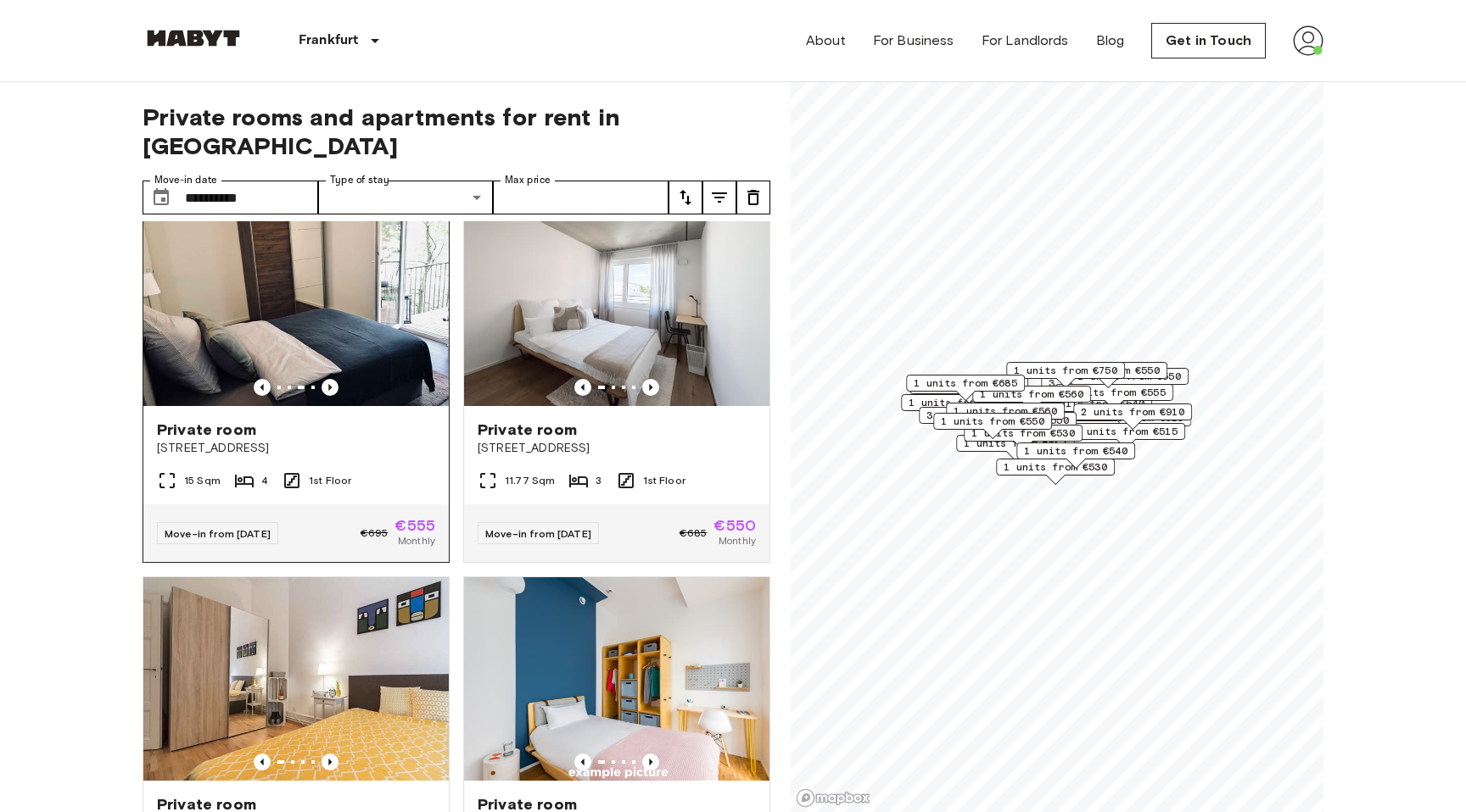
click at [264, 305] on img at bounding box center [296, 305] width 305 height 204
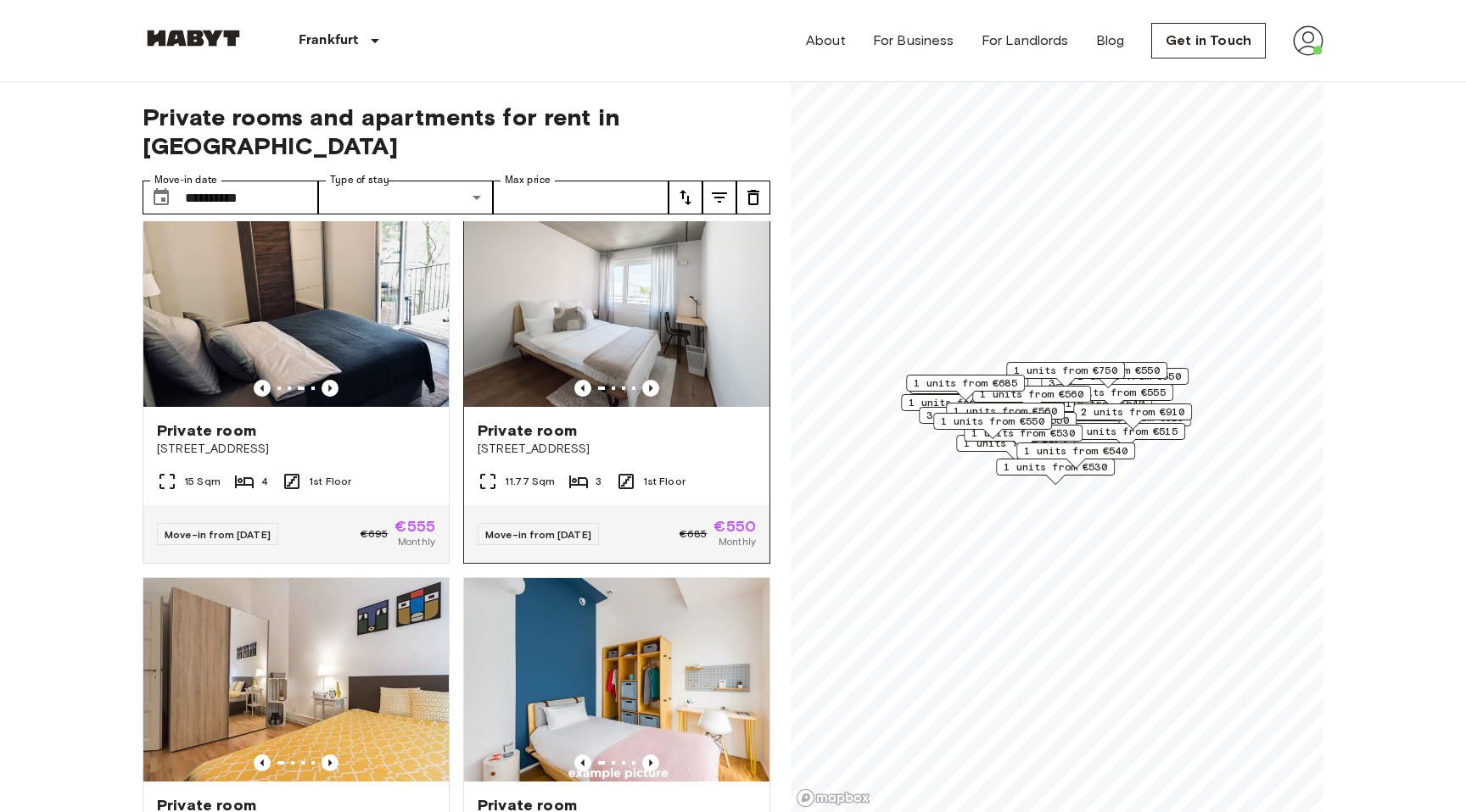
scroll to position [392, 0]
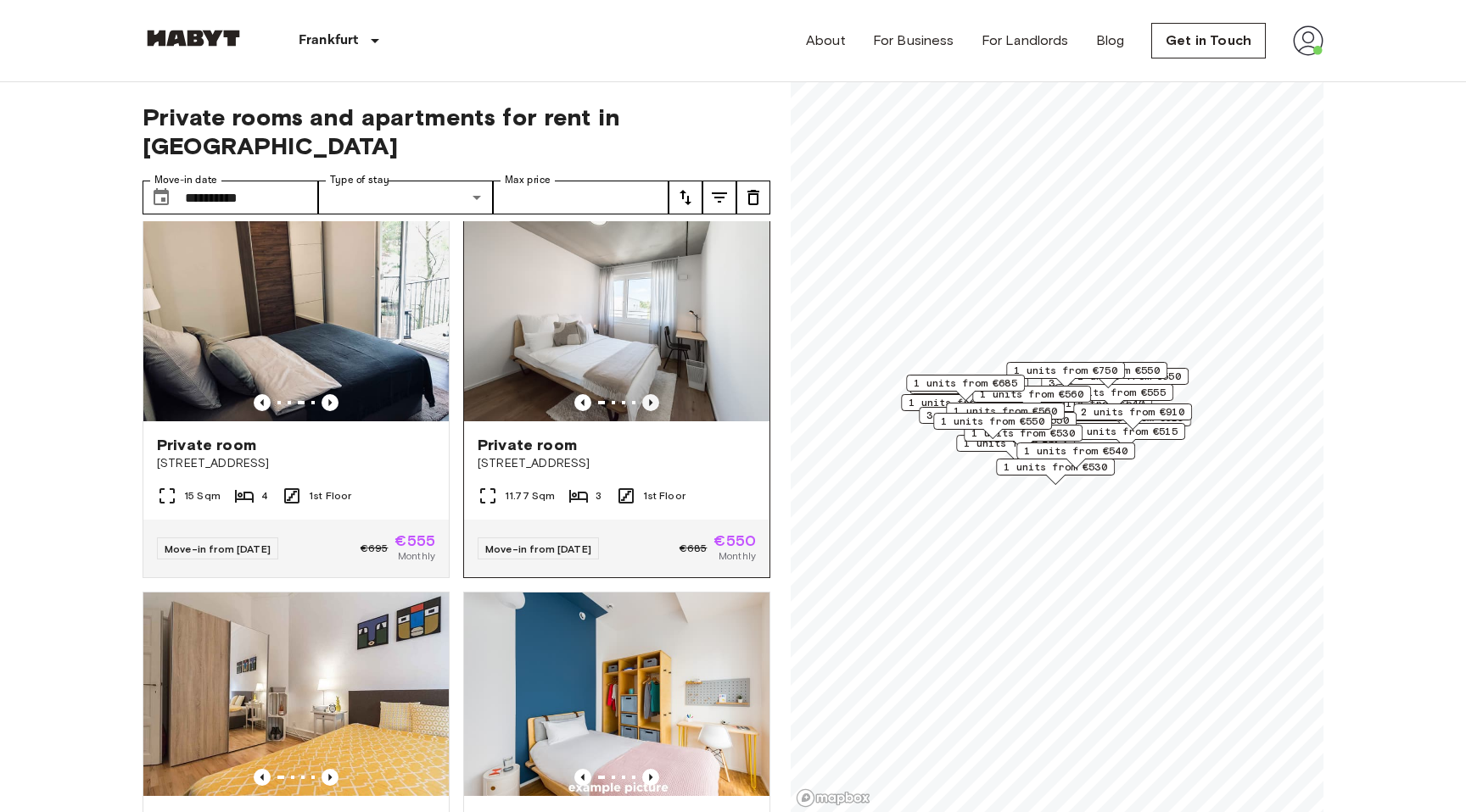
click at [653, 394] on icon "Previous image" at bounding box center [650, 402] width 17 height 17
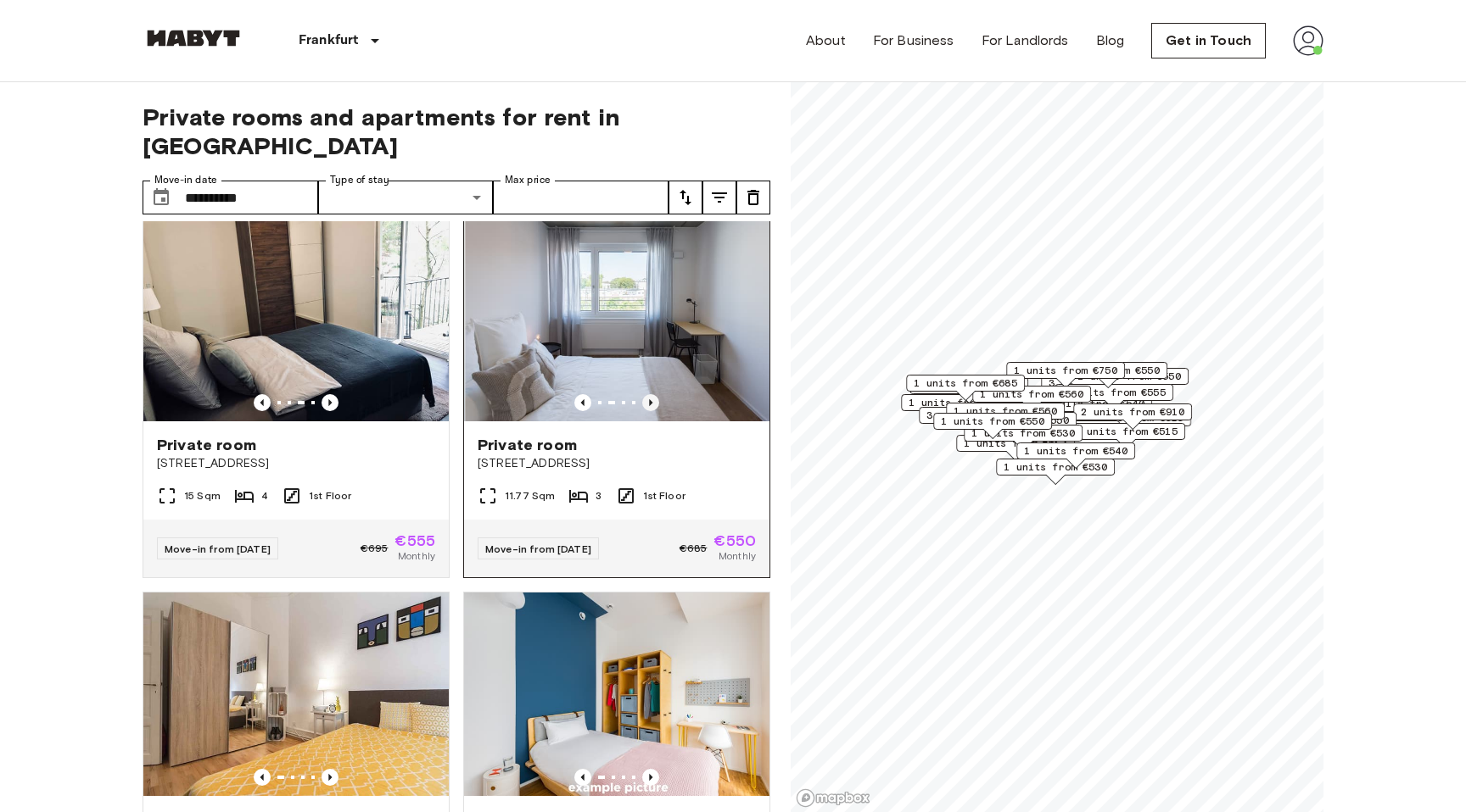
click at [653, 394] on icon "Previous image" at bounding box center [650, 402] width 17 height 17
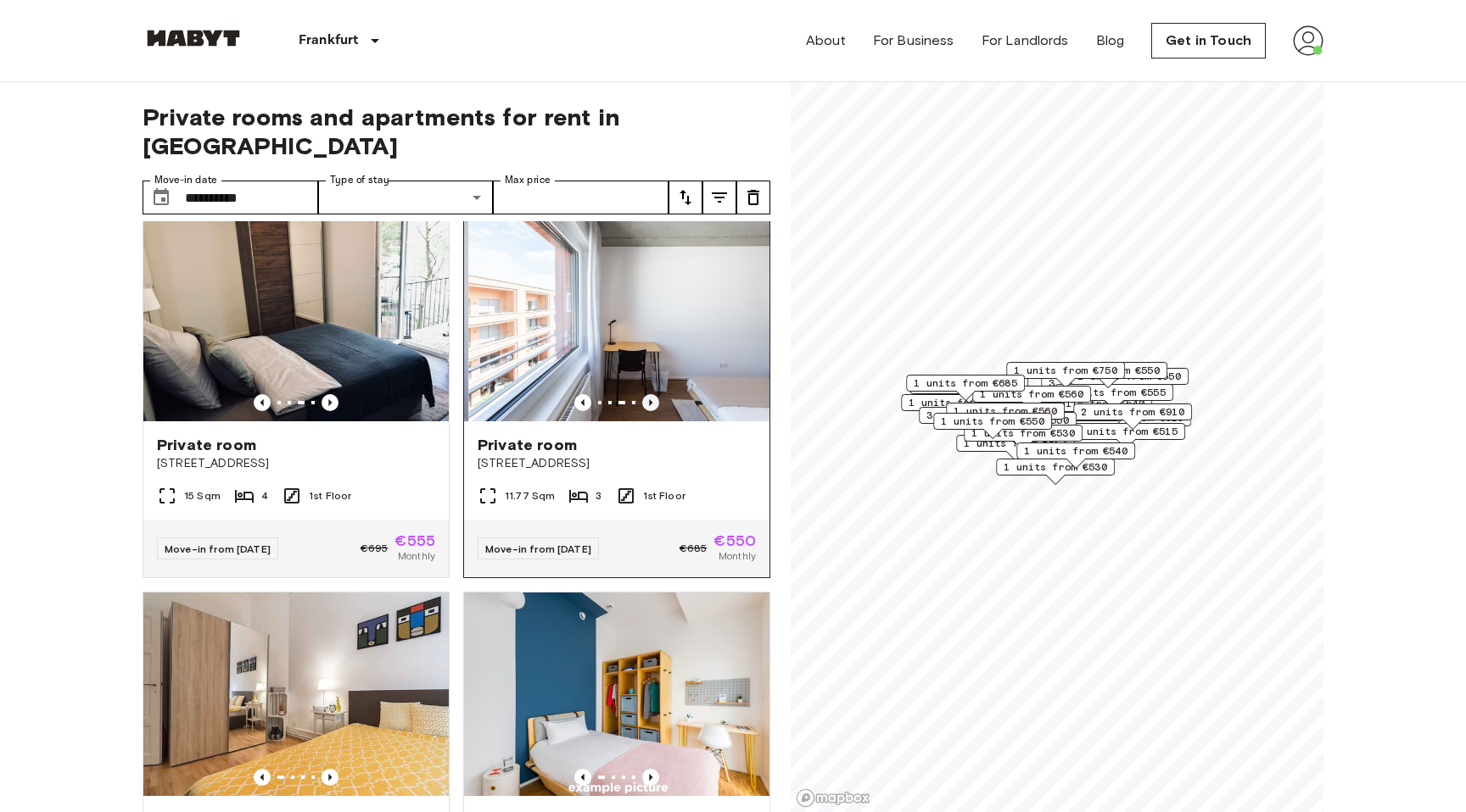
click at [653, 394] on icon "Previous image" at bounding box center [650, 402] width 17 height 17
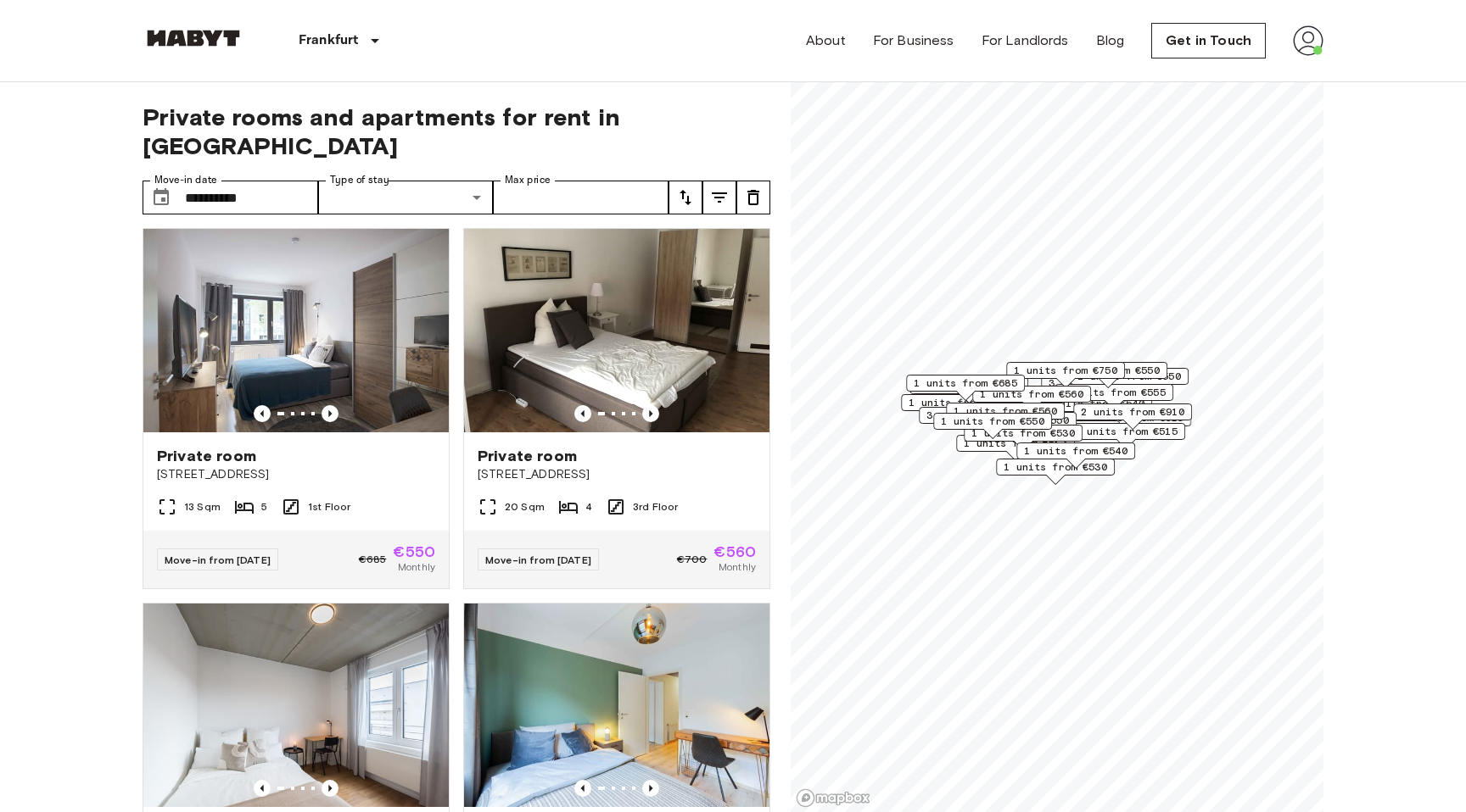
scroll to position [1046, 0]
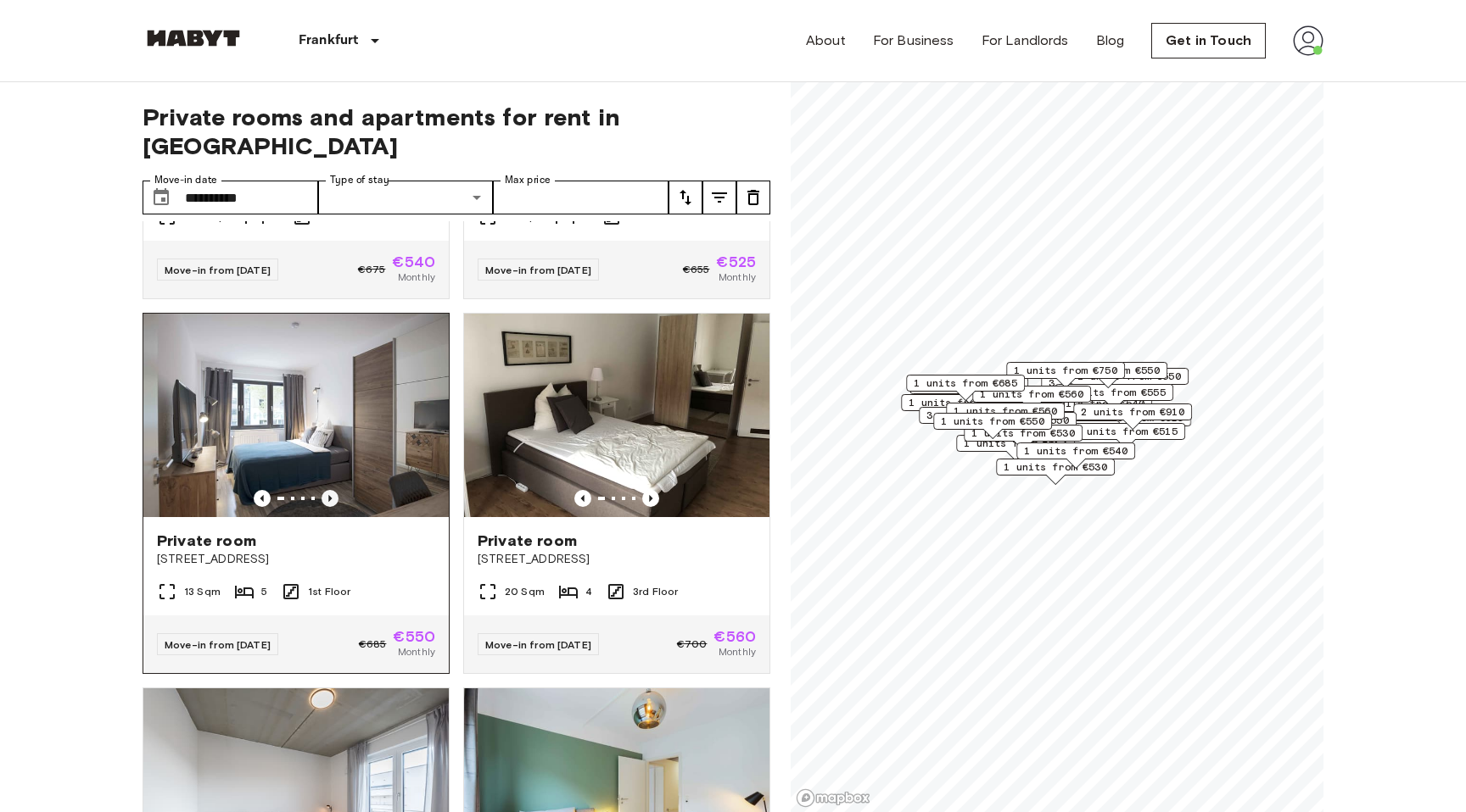
click at [335, 490] on icon "Previous image" at bounding box center [329, 498] width 17 height 17
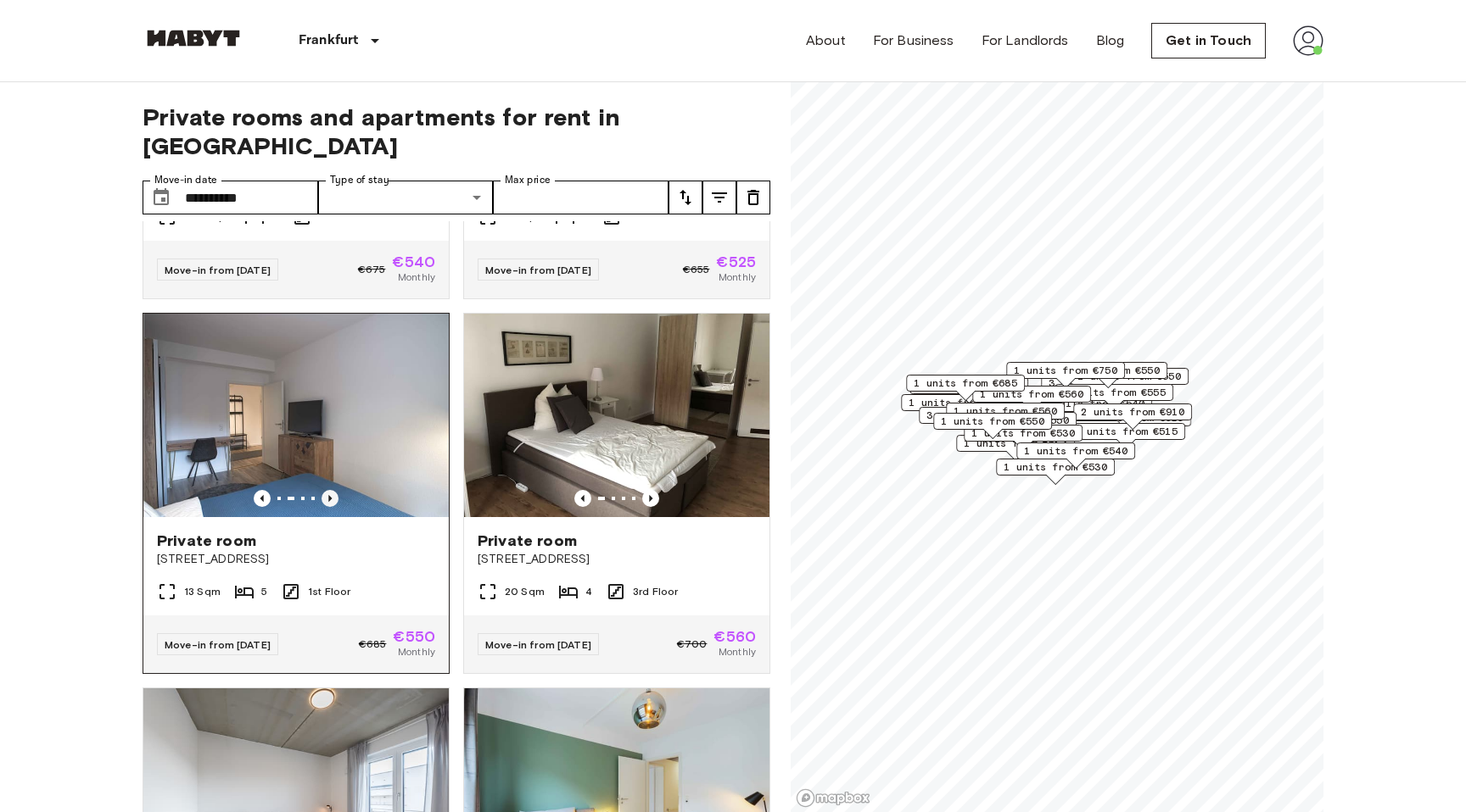
click at [335, 490] on icon "Previous image" at bounding box center [329, 498] width 17 height 17
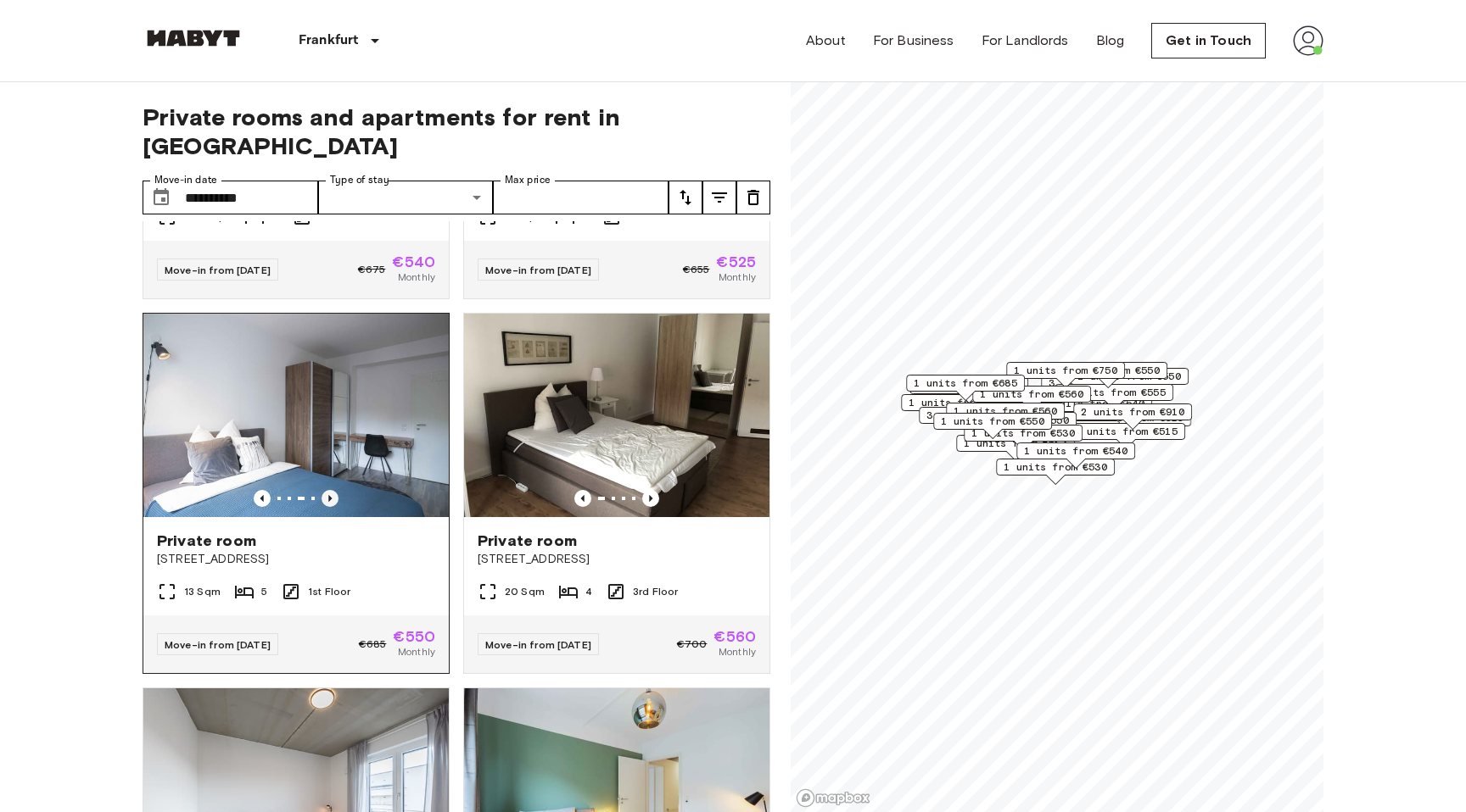
click at [335, 490] on icon "Previous image" at bounding box center [329, 498] width 17 height 17
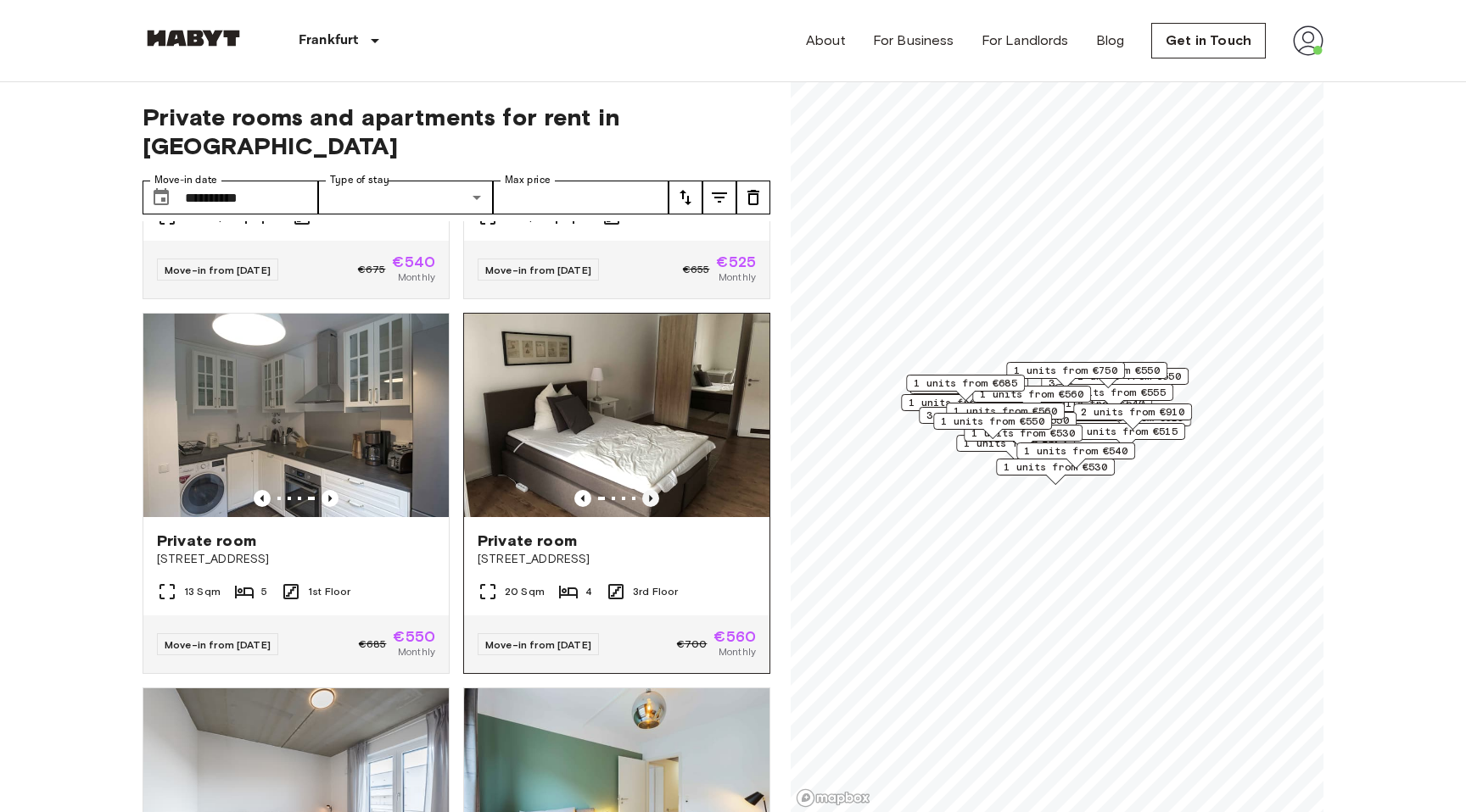
click at [654, 490] on icon "Previous image" at bounding box center [650, 498] width 17 height 17
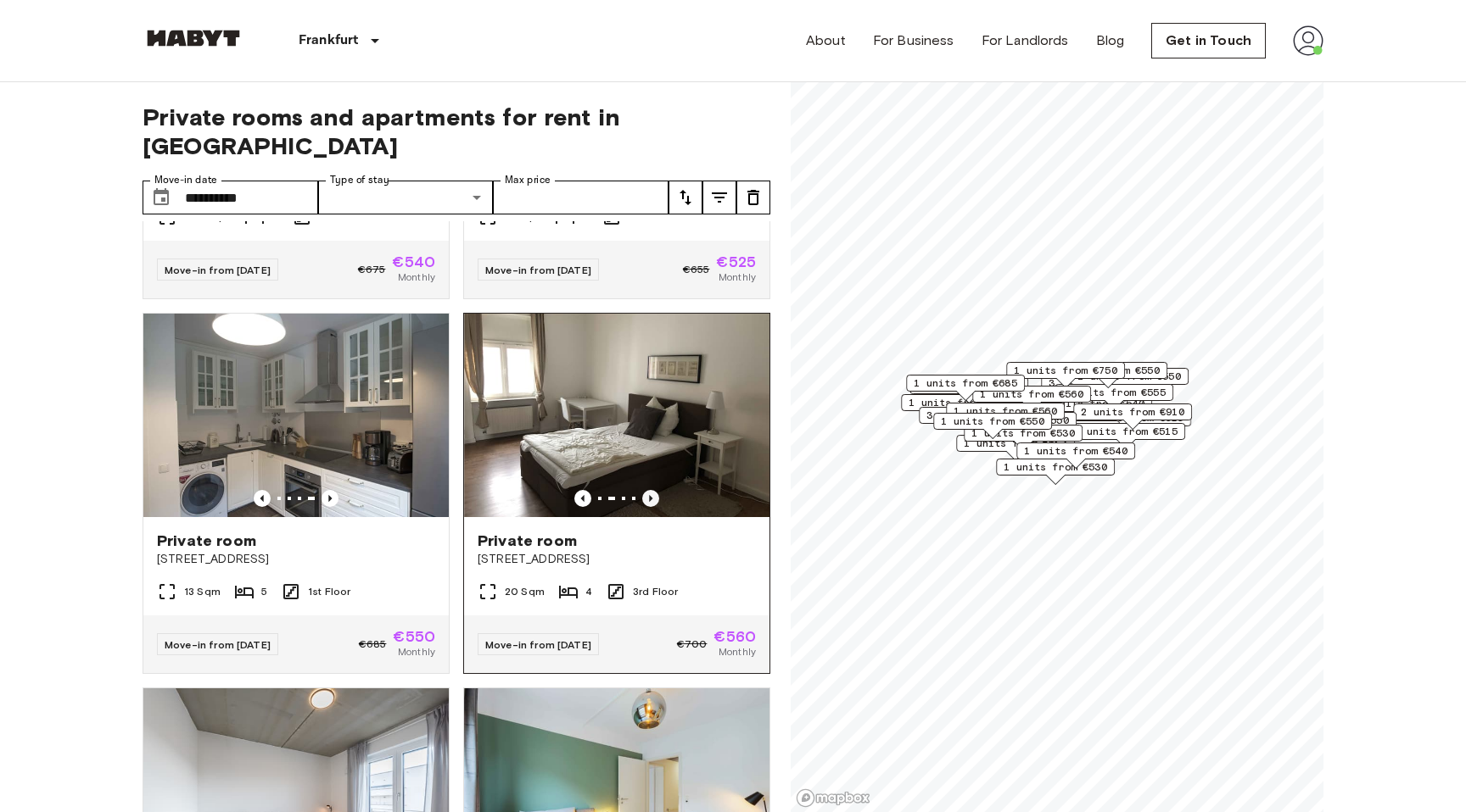
click at [654, 490] on icon "Previous image" at bounding box center [650, 498] width 17 height 17
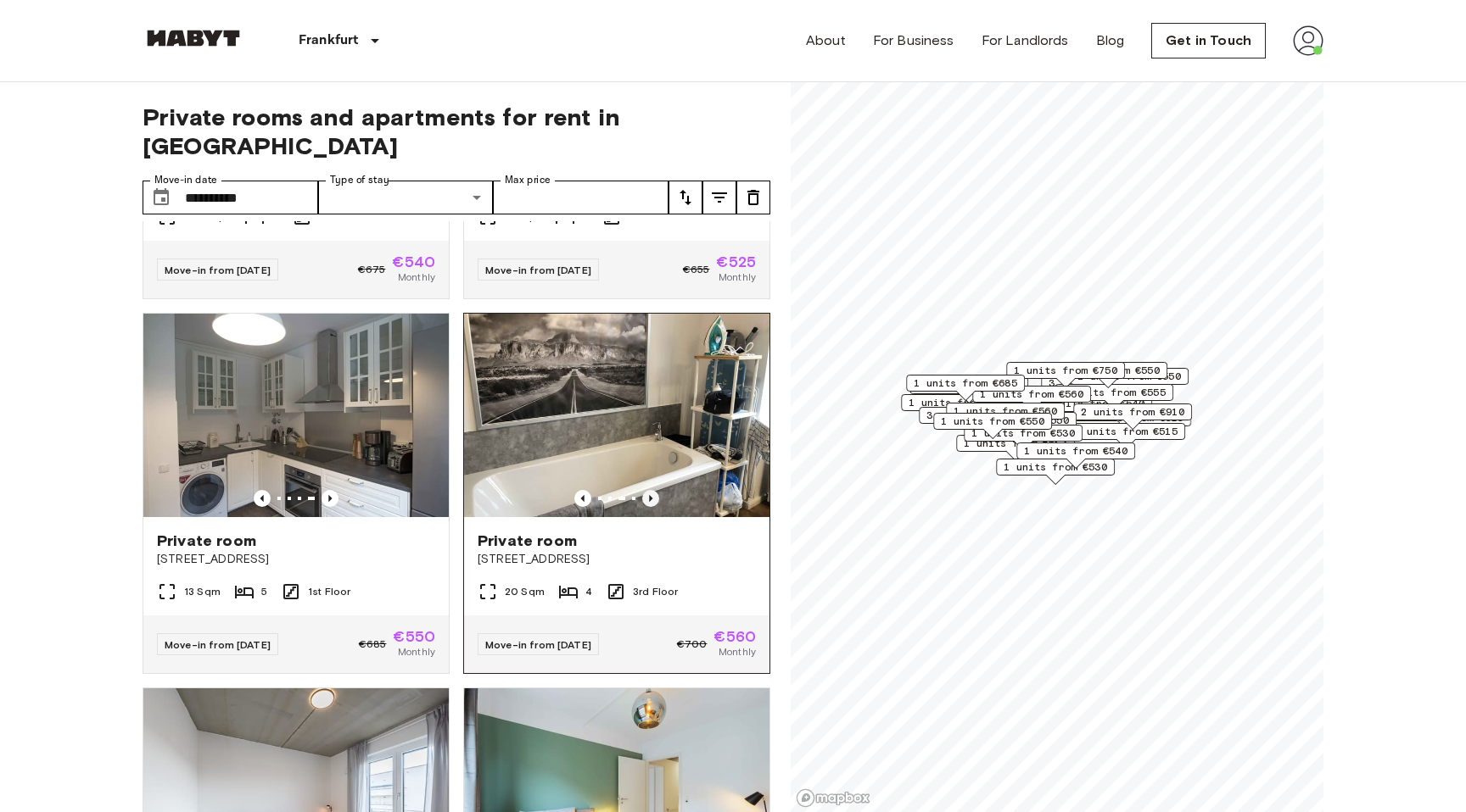
click at [654, 490] on icon "Previous image" at bounding box center [650, 498] width 17 height 17
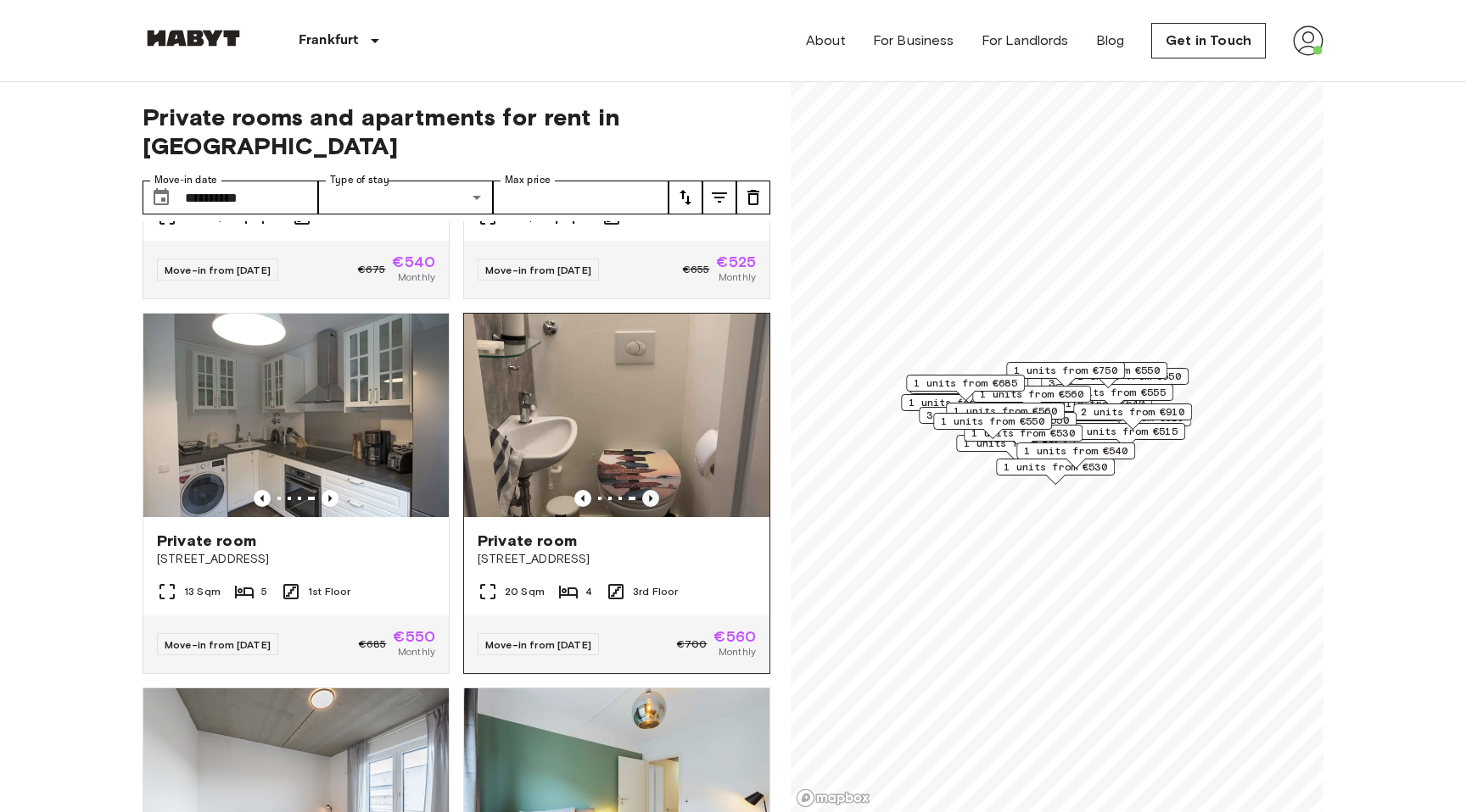
click at [654, 490] on icon "Previous image" at bounding box center [650, 498] width 17 height 17
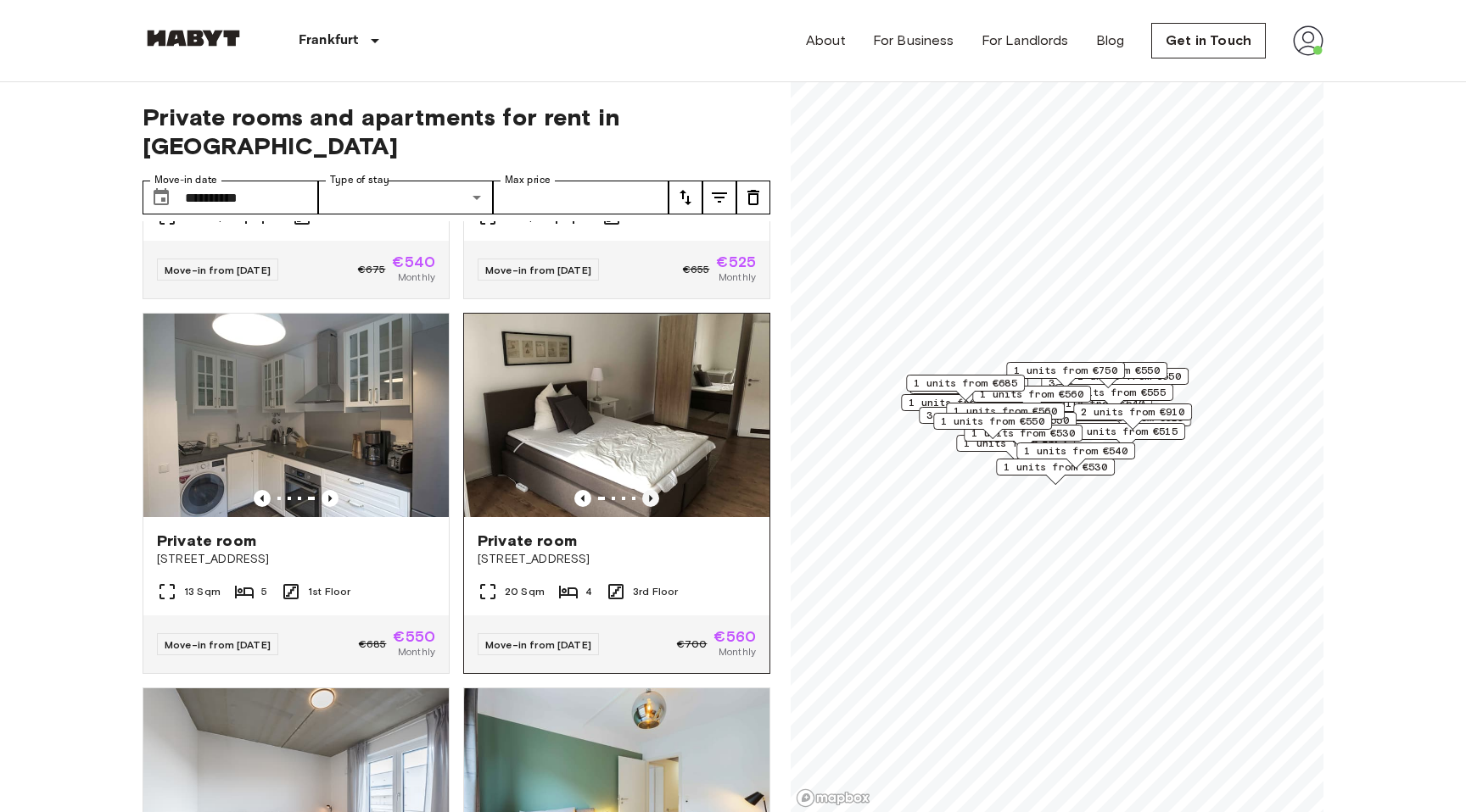
click at [654, 490] on icon "Previous image" at bounding box center [650, 498] width 17 height 17
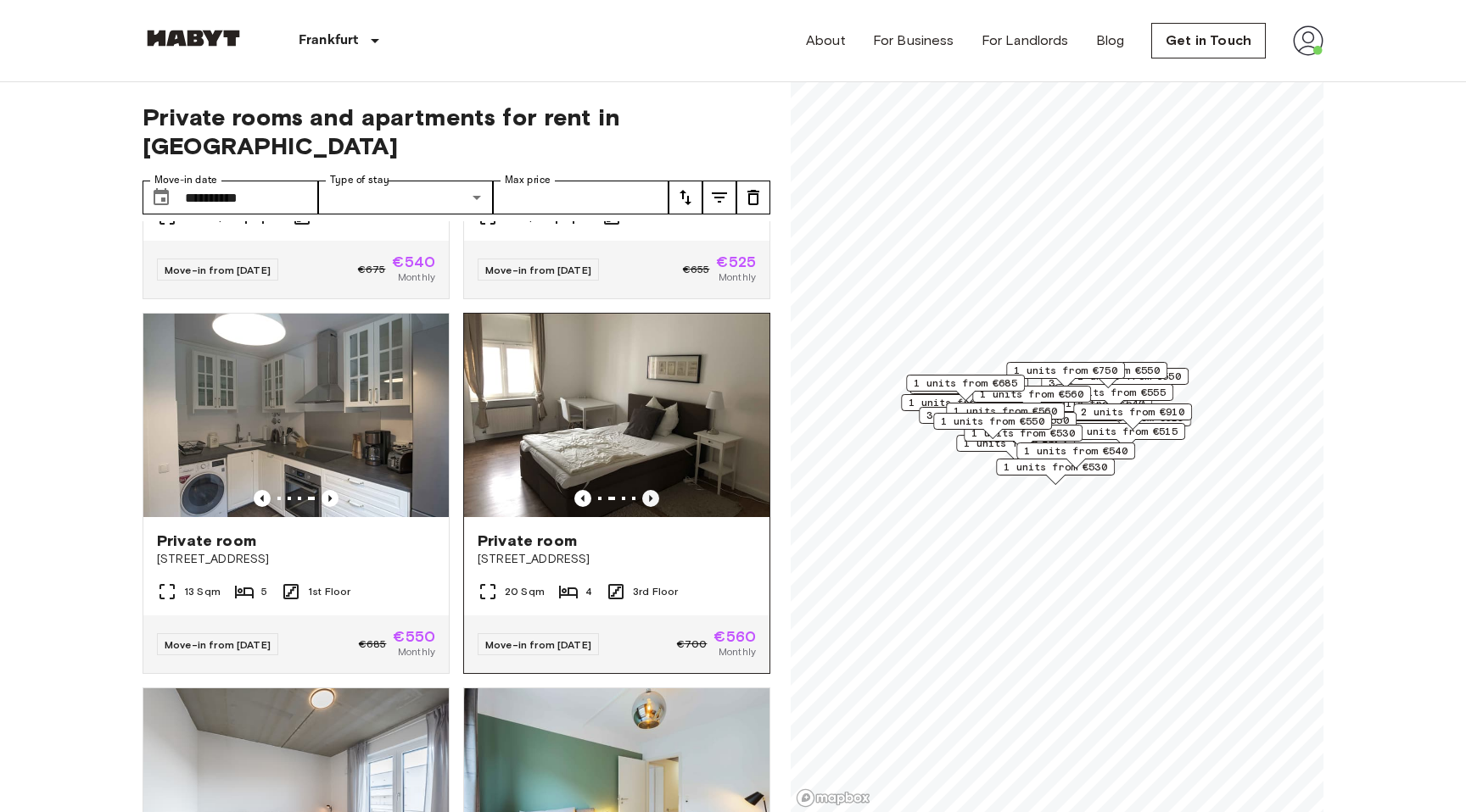
click at [654, 490] on icon "Previous image" at bounding box center [650, 498] width 17 height 17
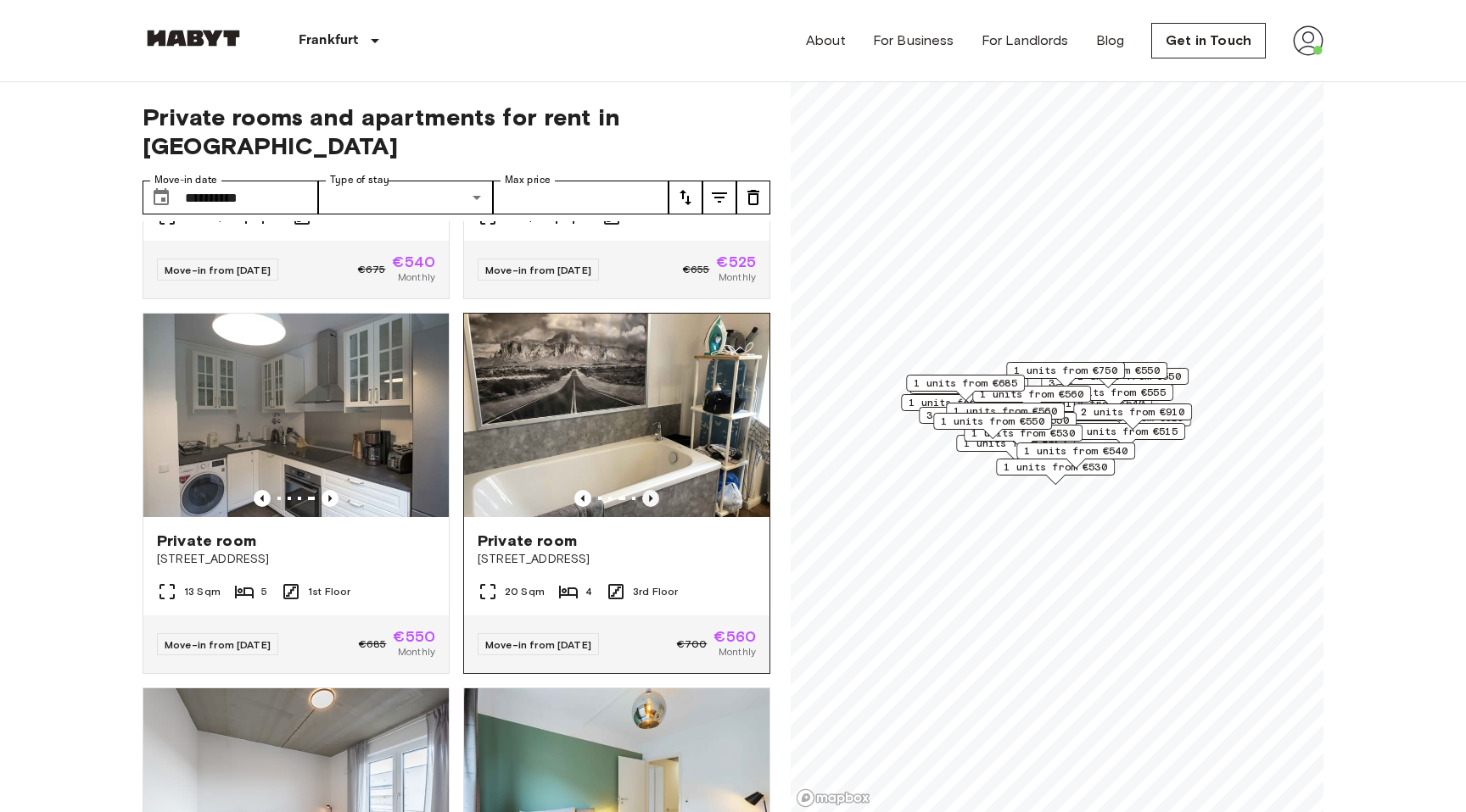
click at [654, 490] on icon "Previous image" at bounding box center [650, 498] width 17 height 17
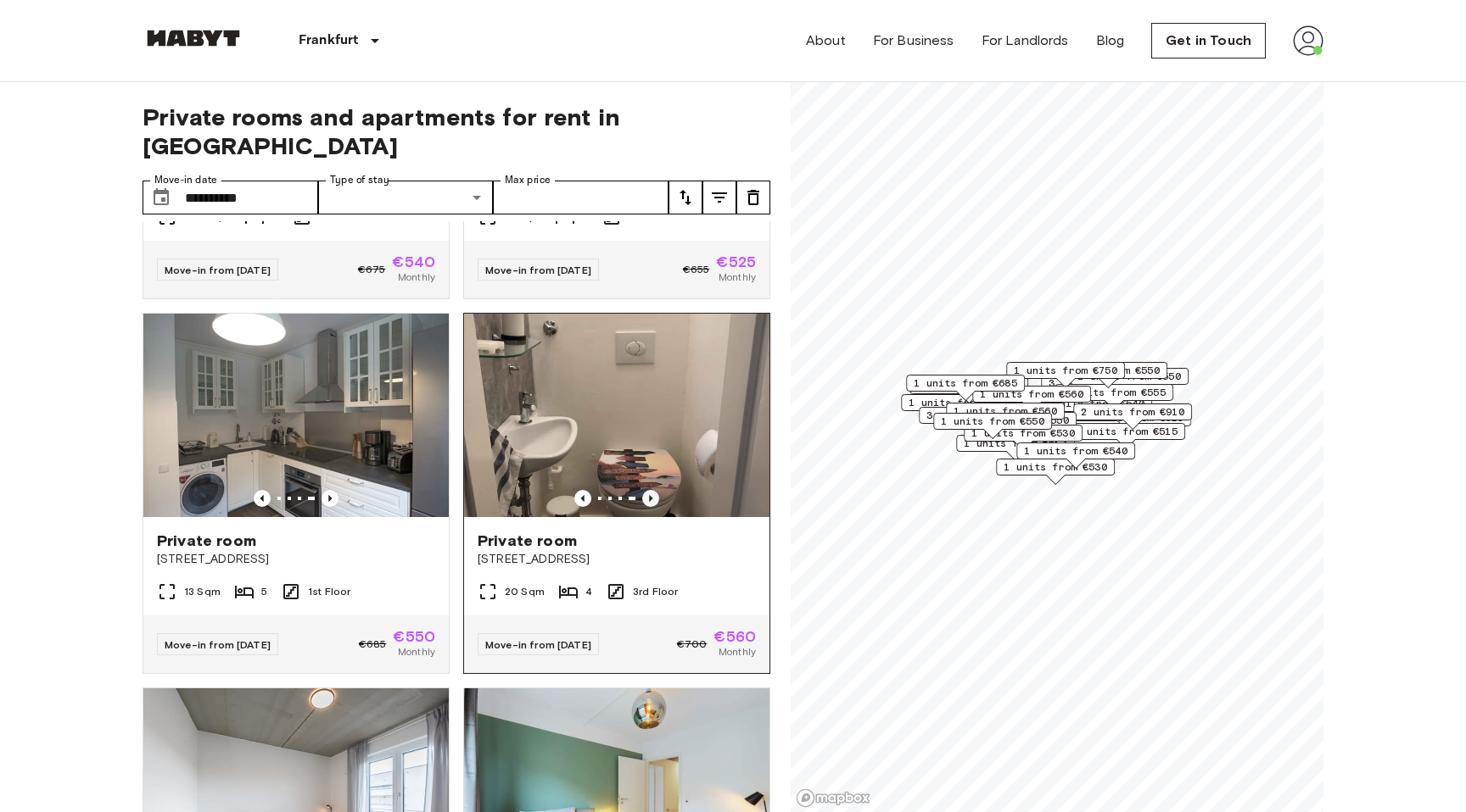
click at [654, 490] on icon "Previous image" at bounding box center [650, 498] width 17 height 17
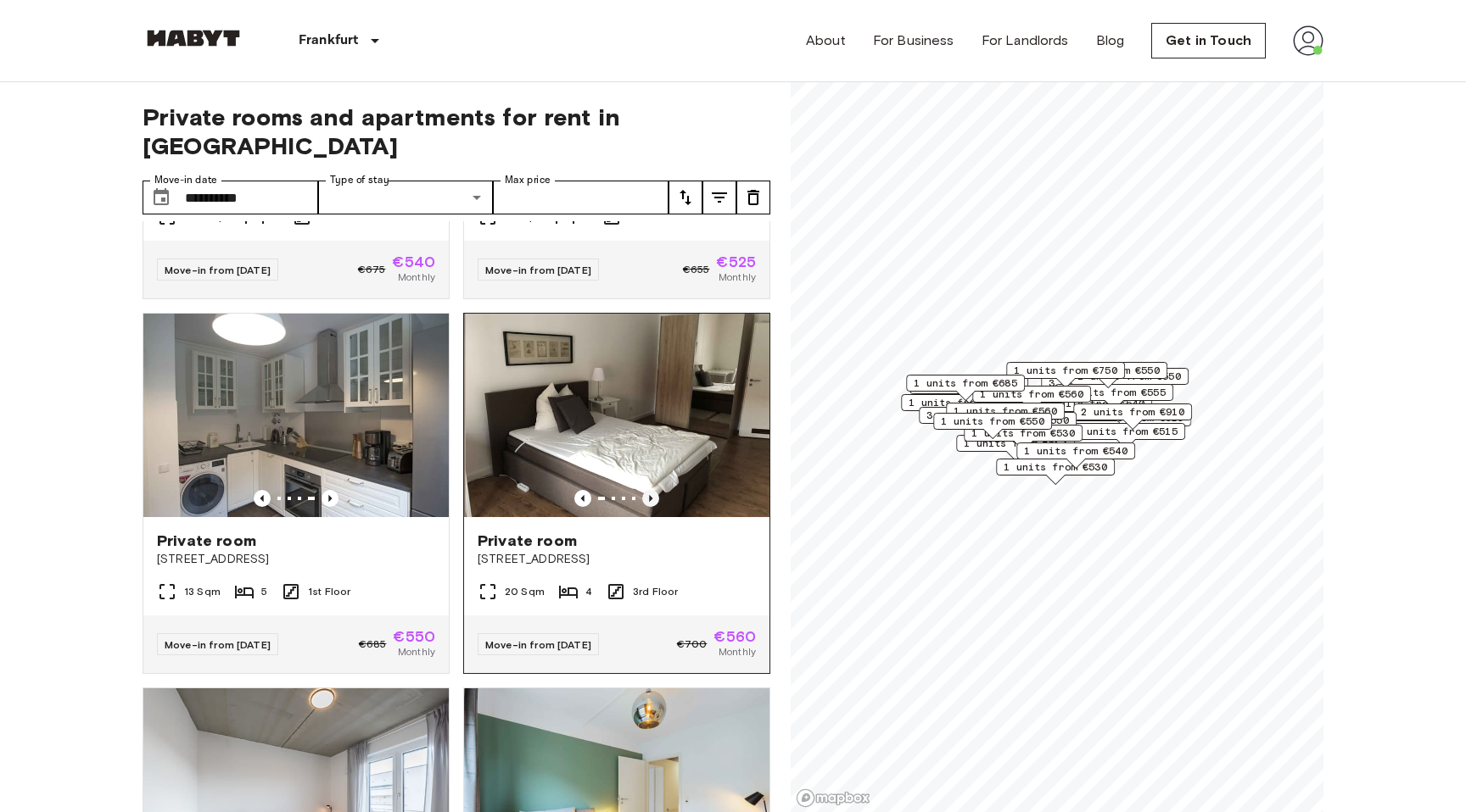
click at [654, 490] on icon "Previous image" at bounding box center [650, 498] width 17 height 17
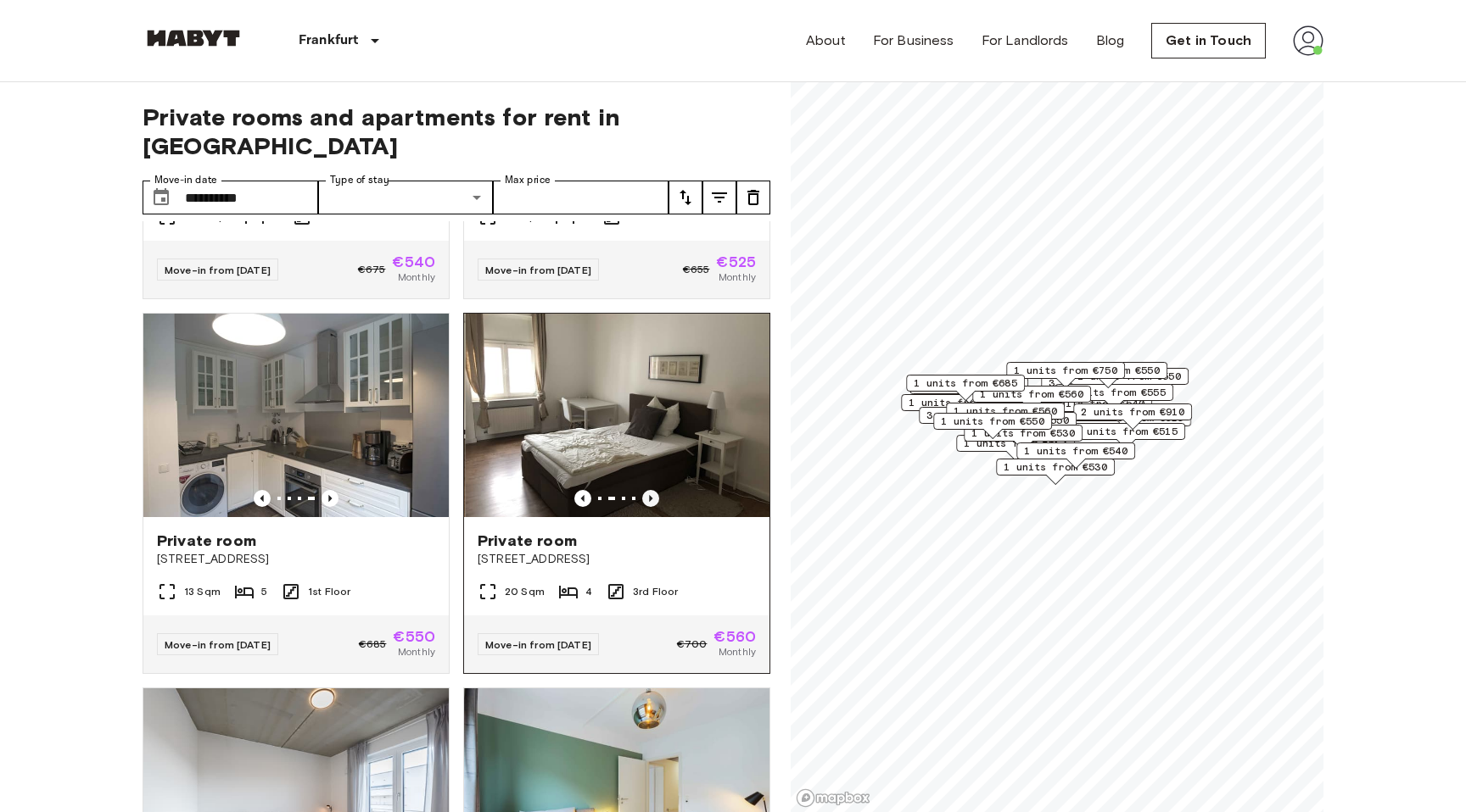
click at [654, 490] on icon "Previous image" at bounding box center [650, 498] width 17 height 17
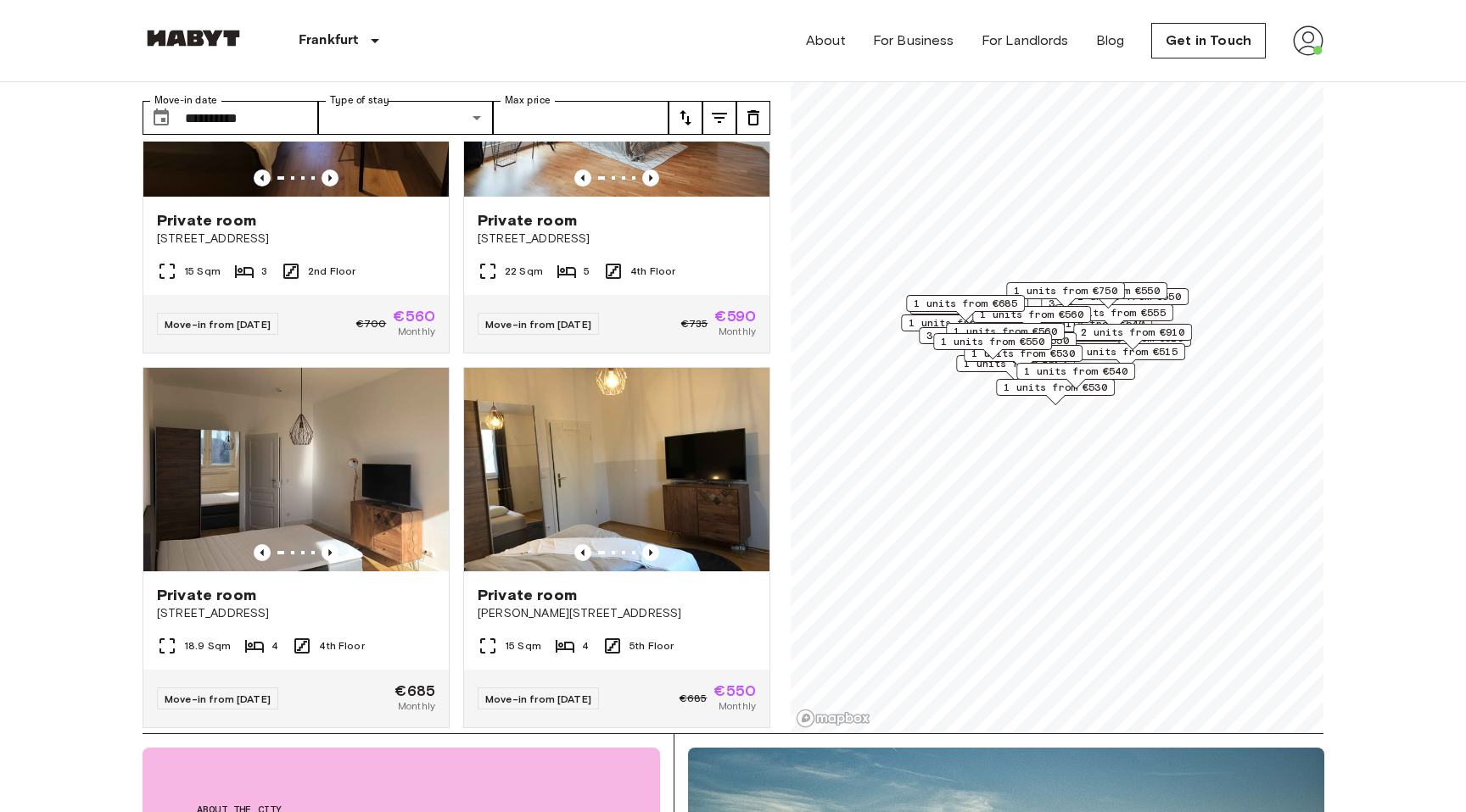
scroll to position [82, 0]
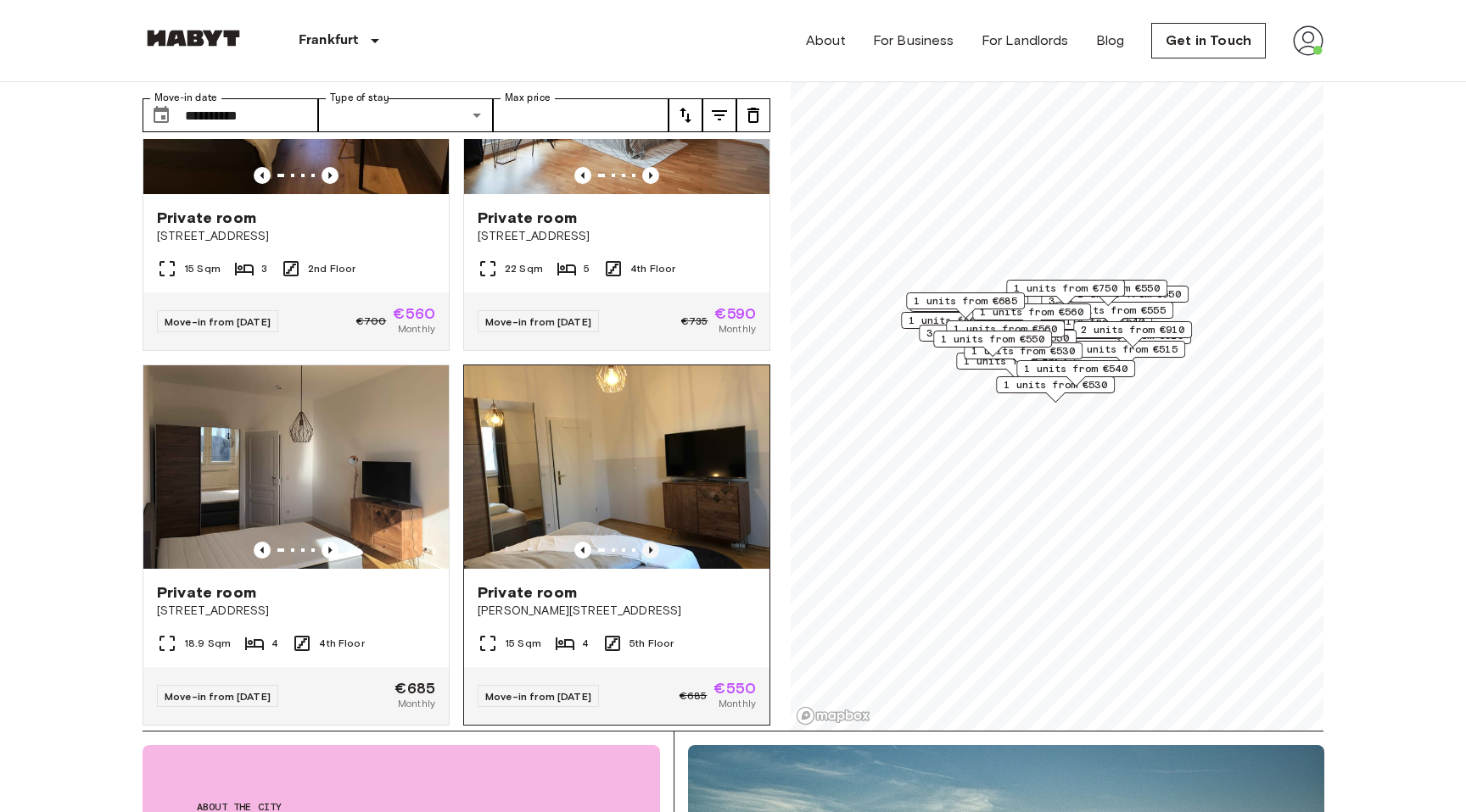
click at [655, 541] on icon "Previous image" at bounding box center [650, 549] width 17 height 17
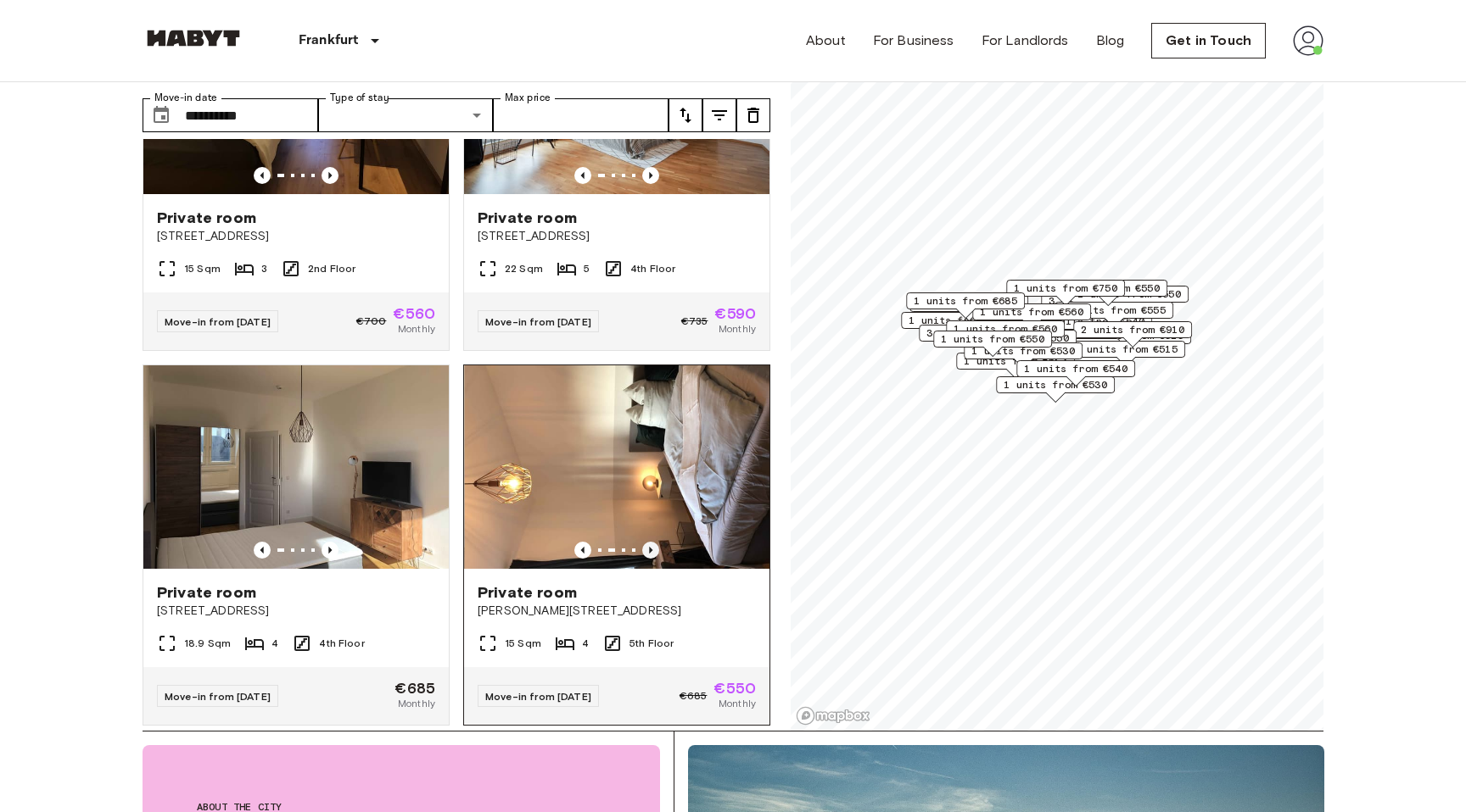
click at [655, 541] on icon "Previous image" at bounding box center [650, 549] width 17 height 17
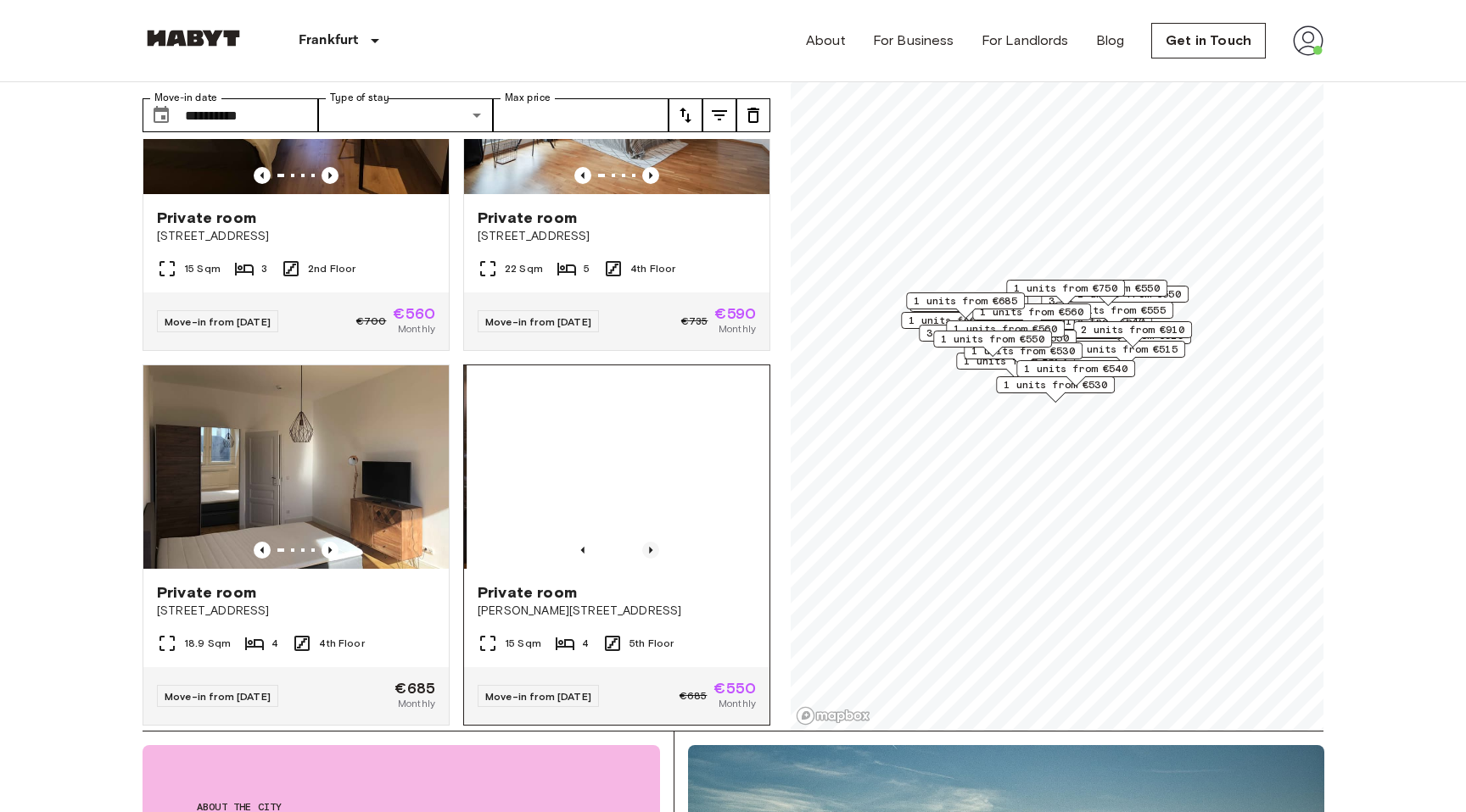
click at [655, 541] on icon "Previous image" at bounding box center [650, 549] width 17 height 17
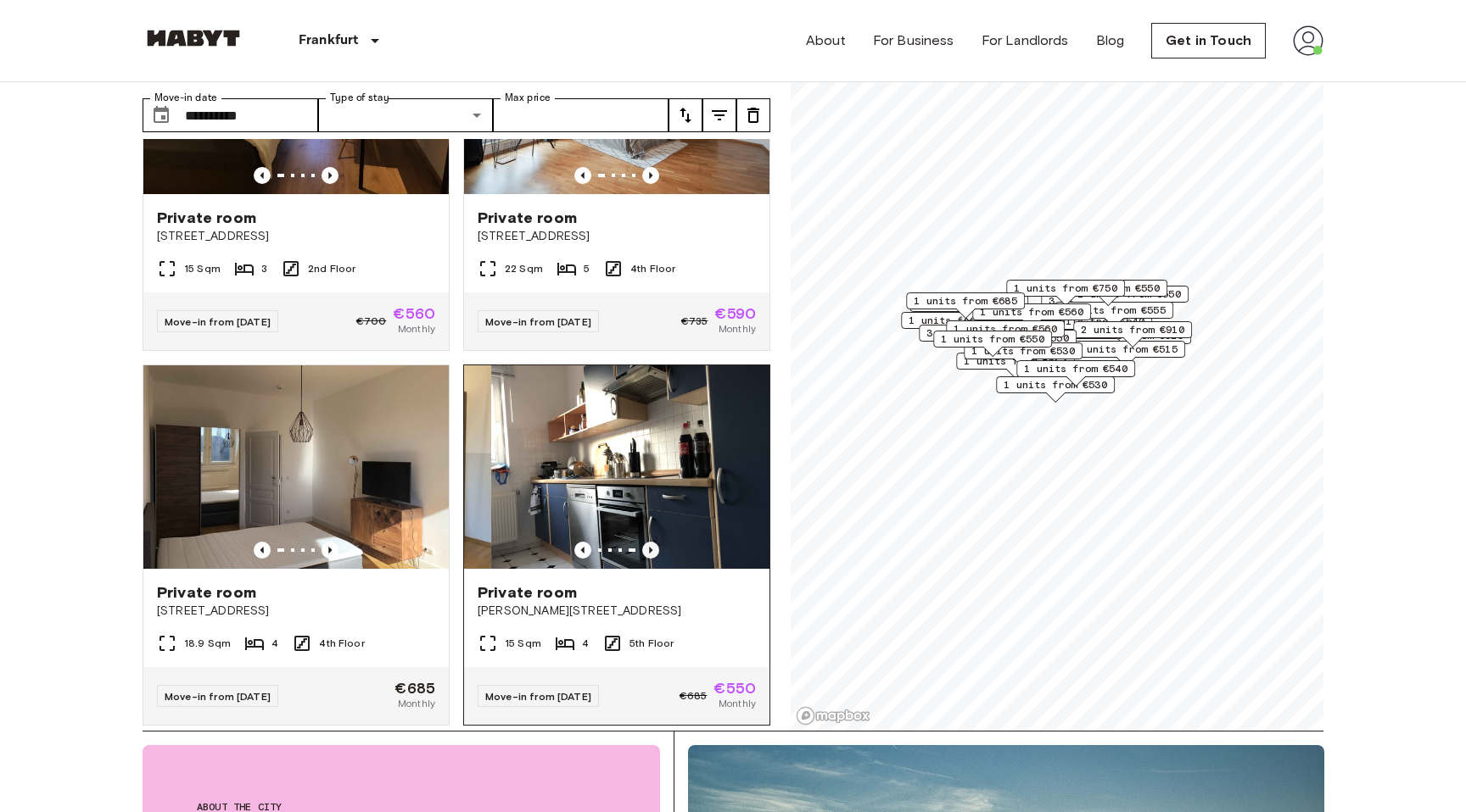
click at [655, 541] on icon "Previous image" at bounding box center [650, 549] width 17 height 17
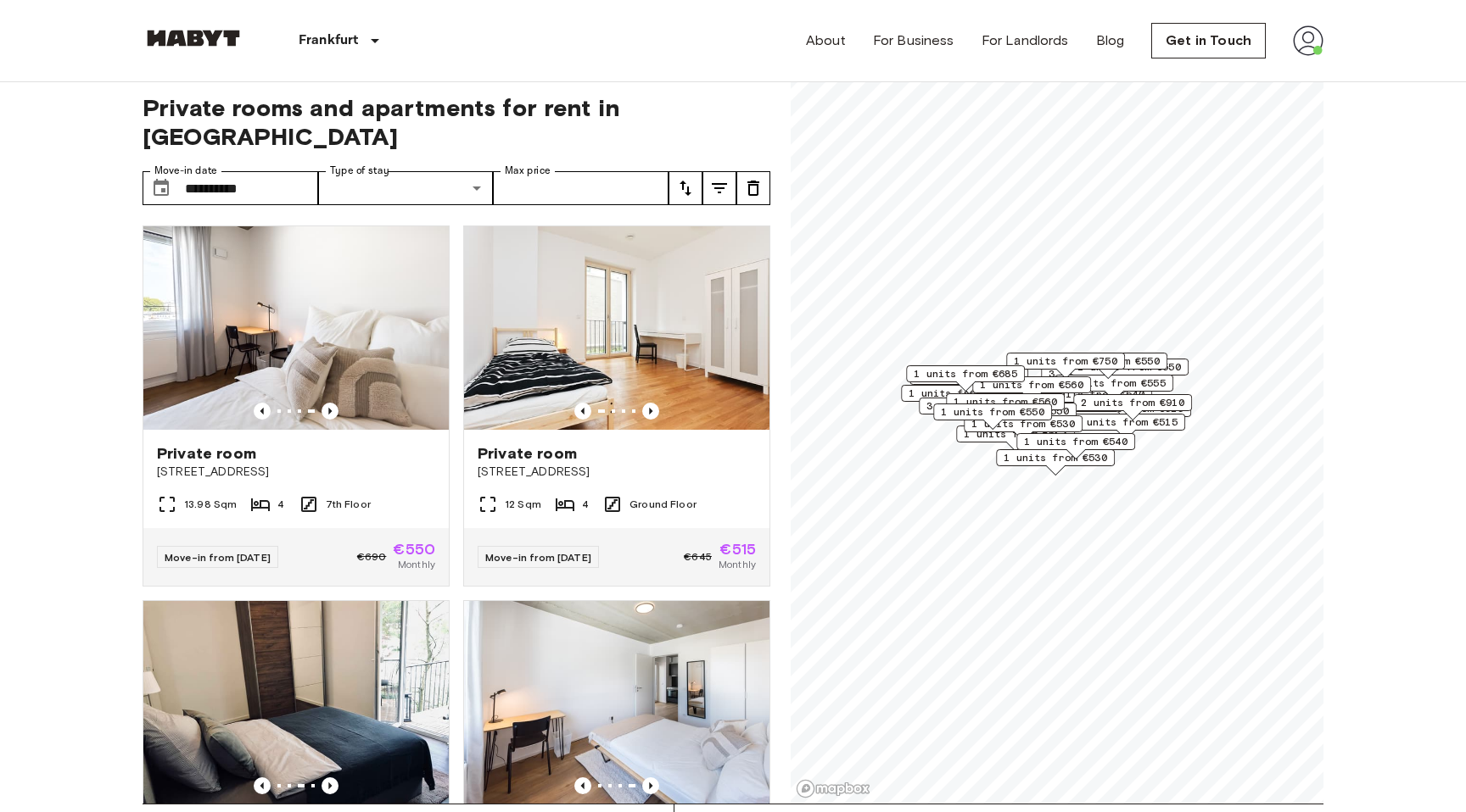
scroll to position [0, 0]
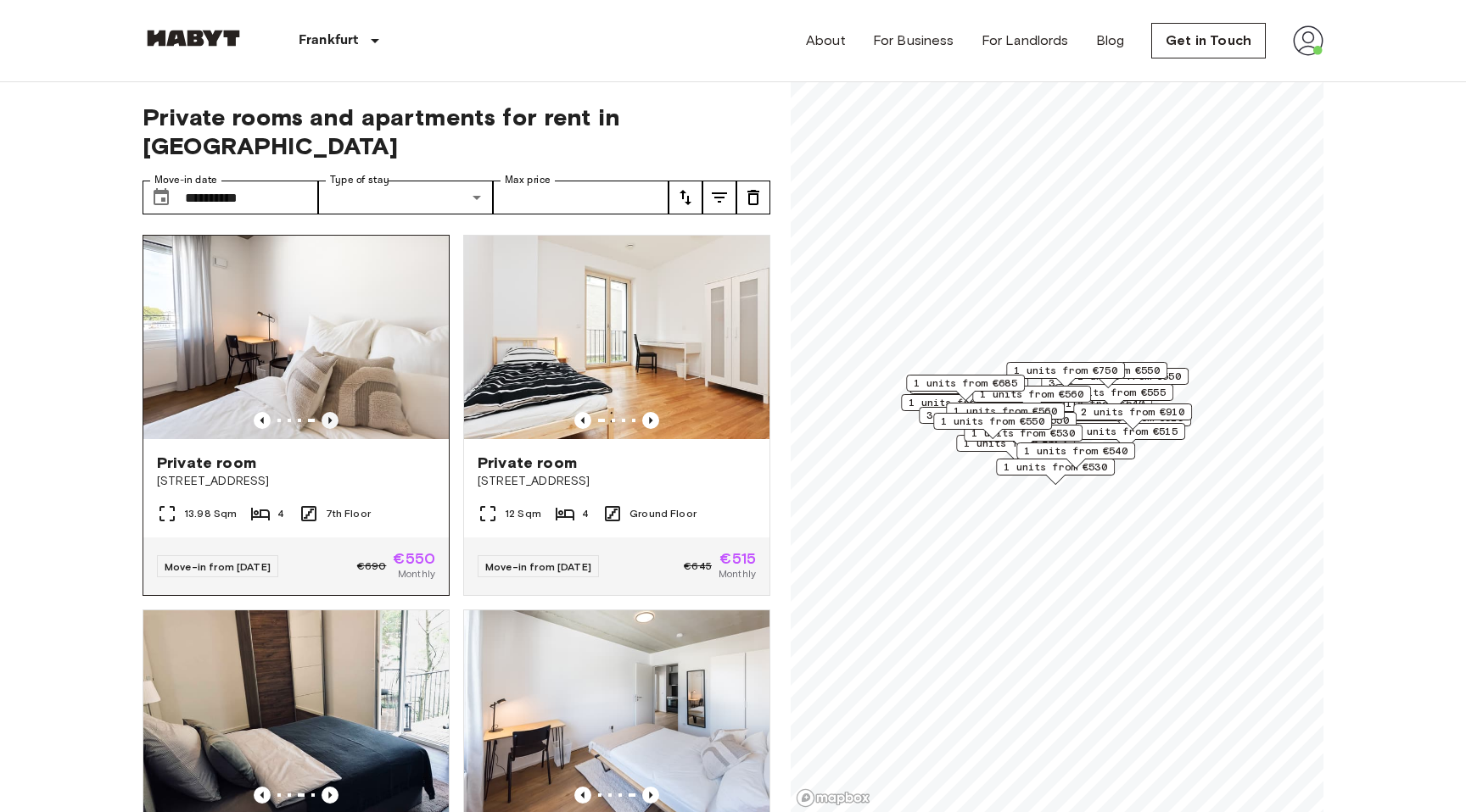
click at [323, 412] on icon "Previous image" at bounding box center [329, 420] width 17 height 17
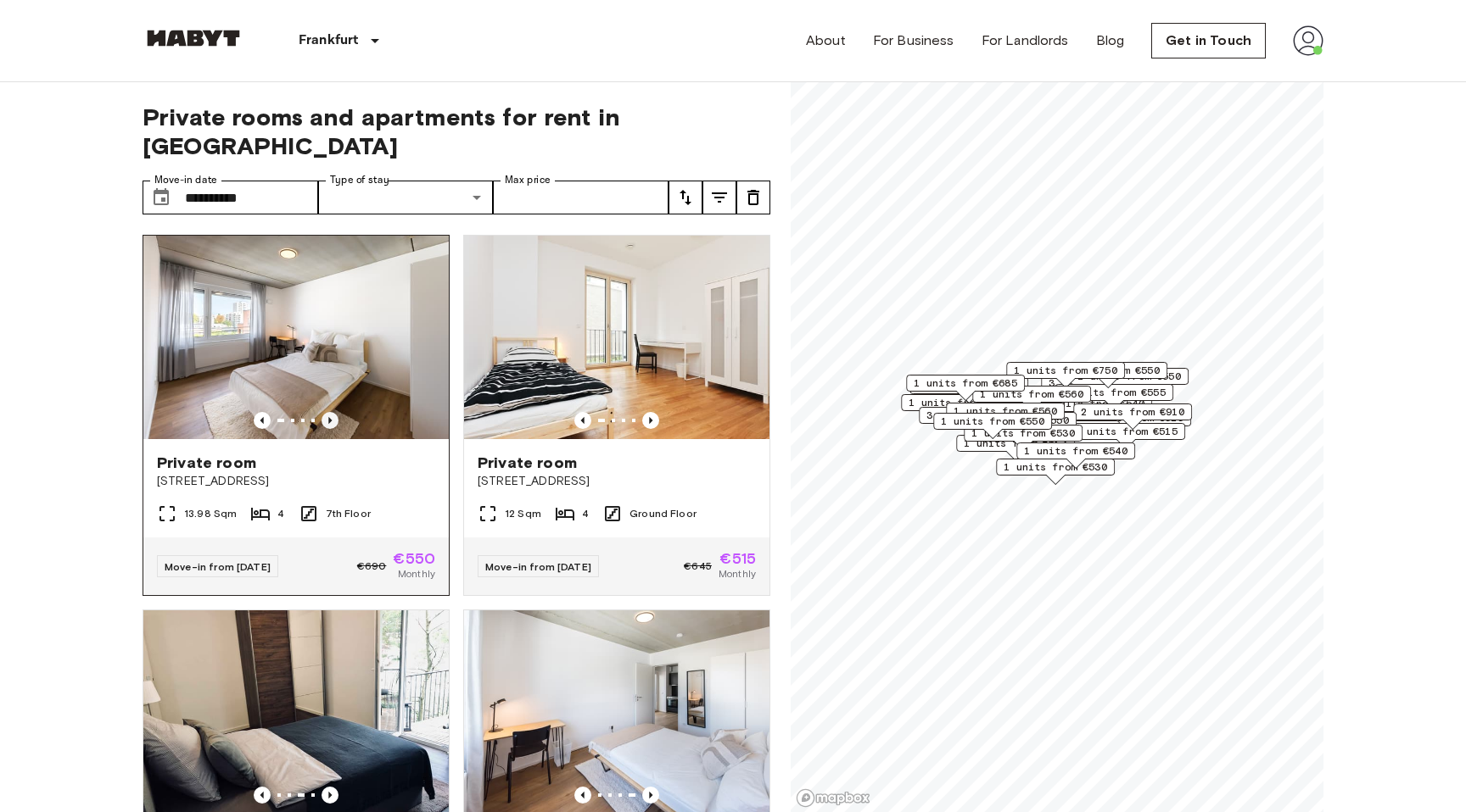
click at [323, 412] on icon "Previous image" at bounding box center [329, 420] width 17 height 17
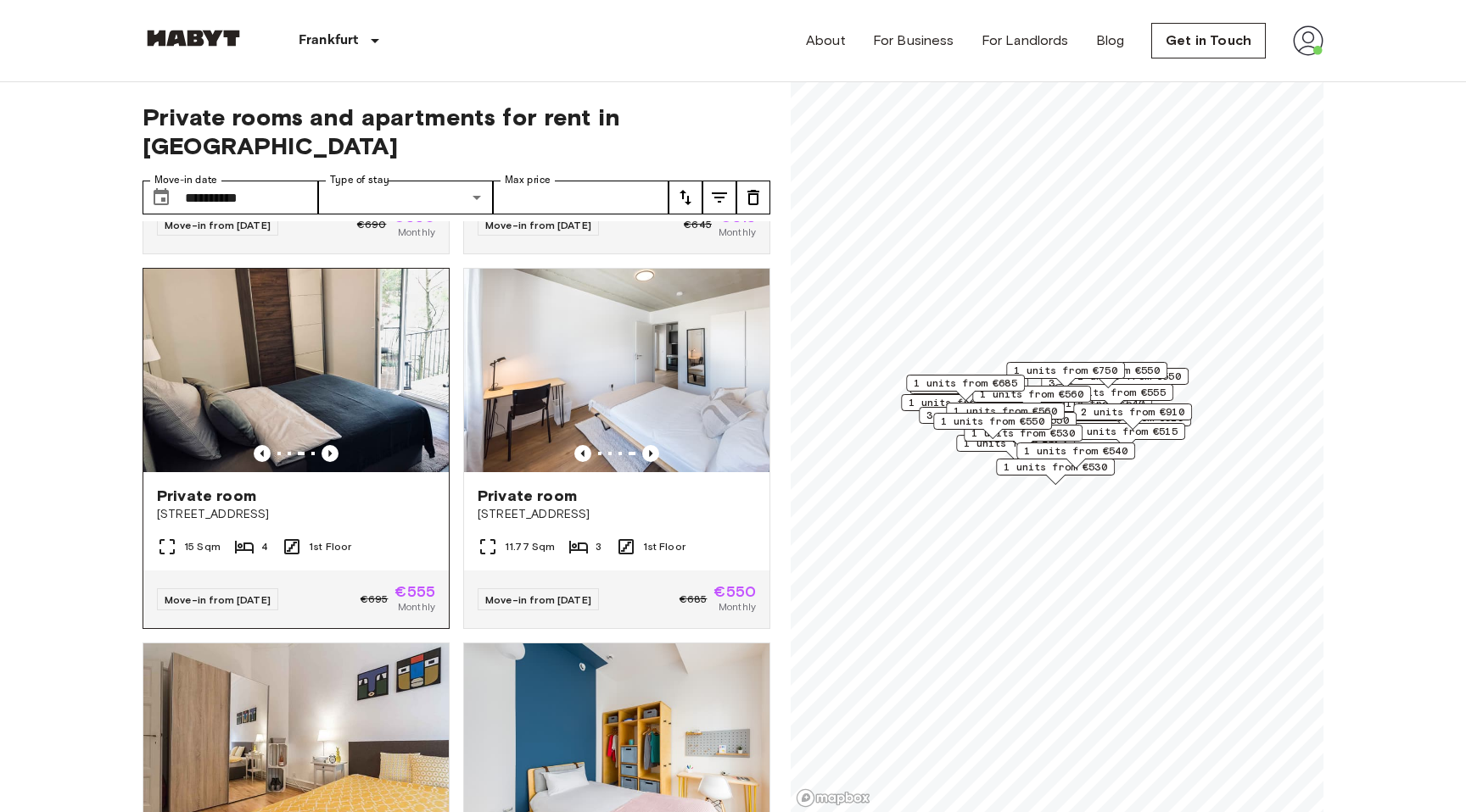
scroll to position [330, 0]
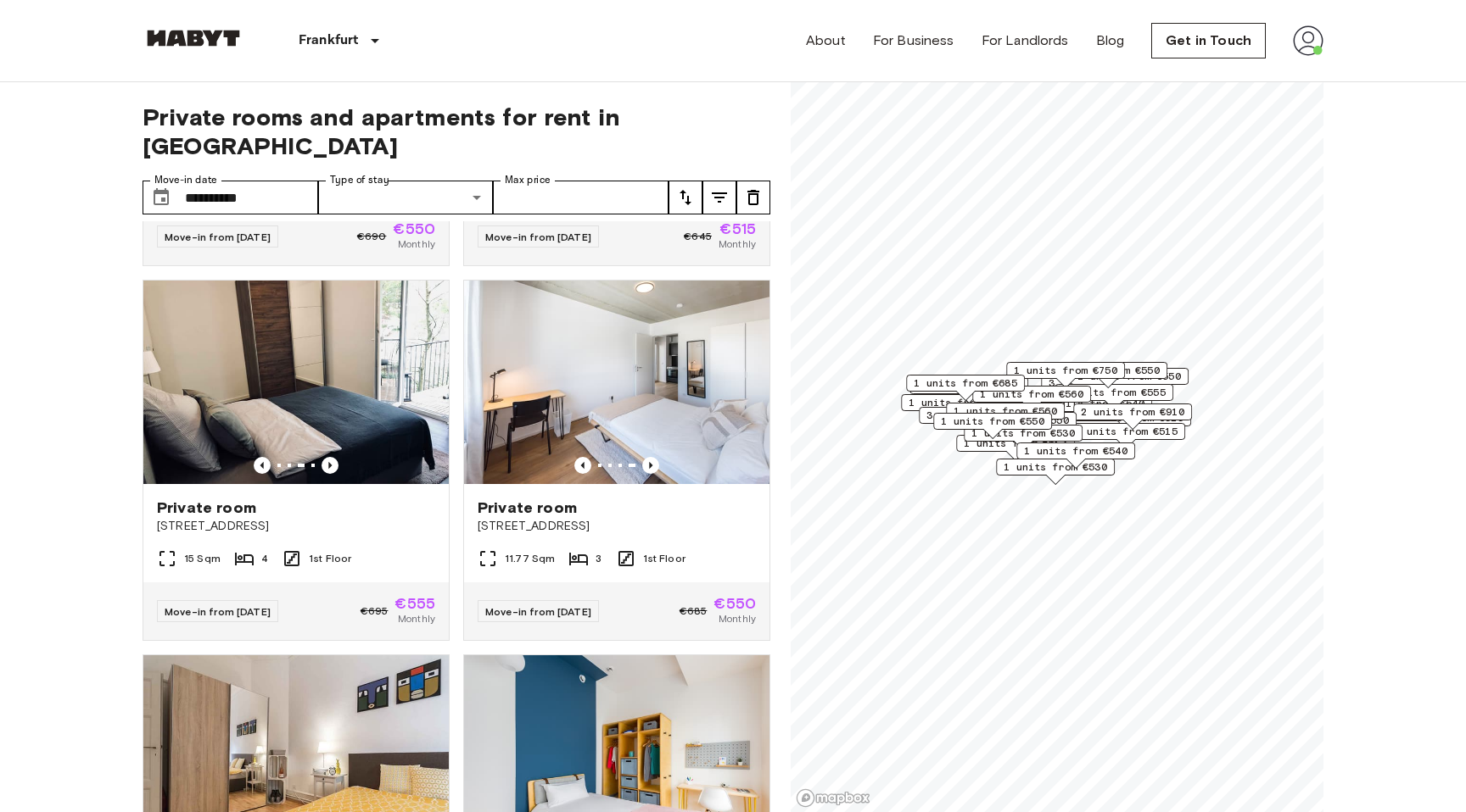
click at [1147, 370] on span "1 units from €550" at bounding box center [1108, 370] width 104 height 15
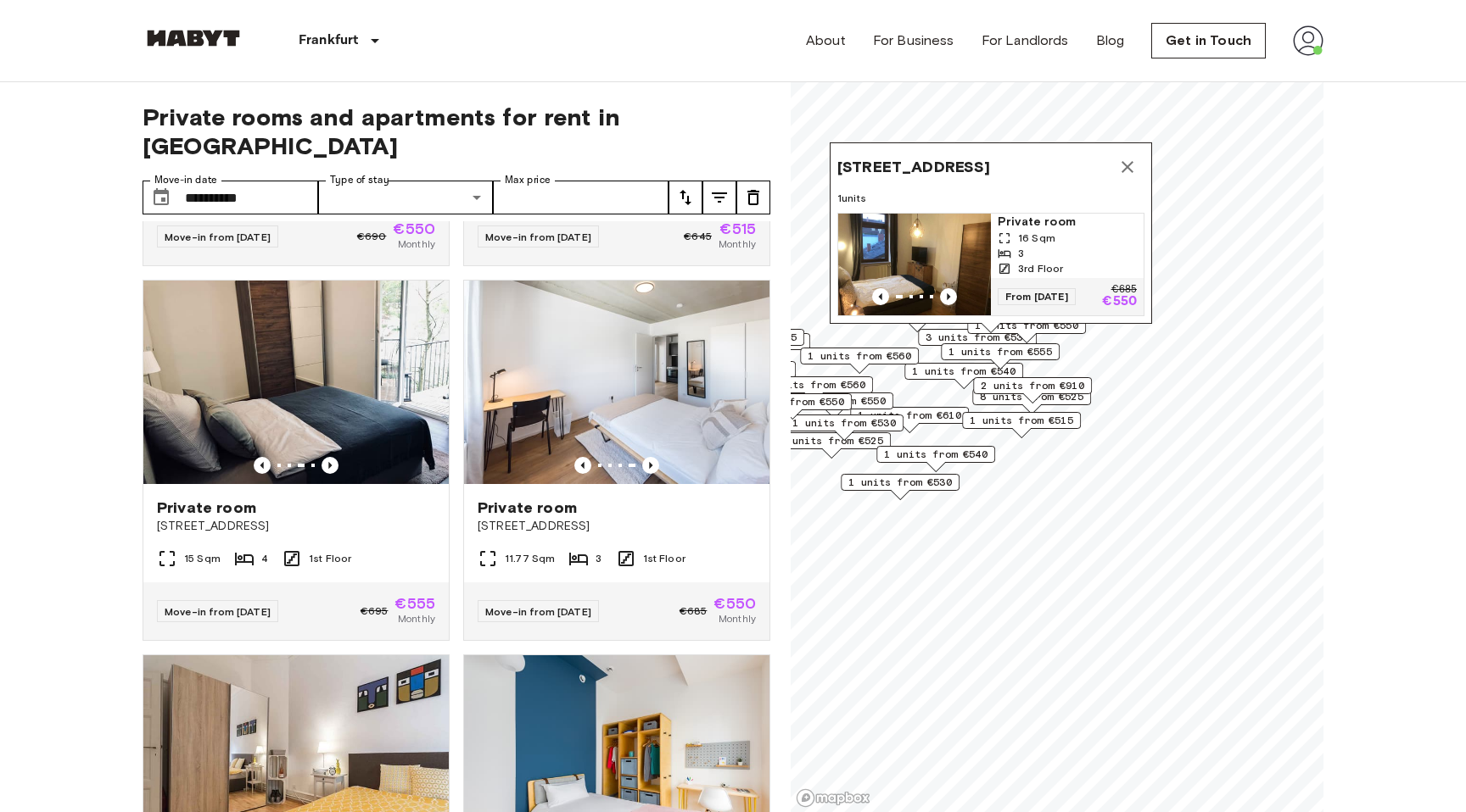
click at [1126, 164] on icon "Map marker" at bounding box center [1127, 167] width 12 height 12
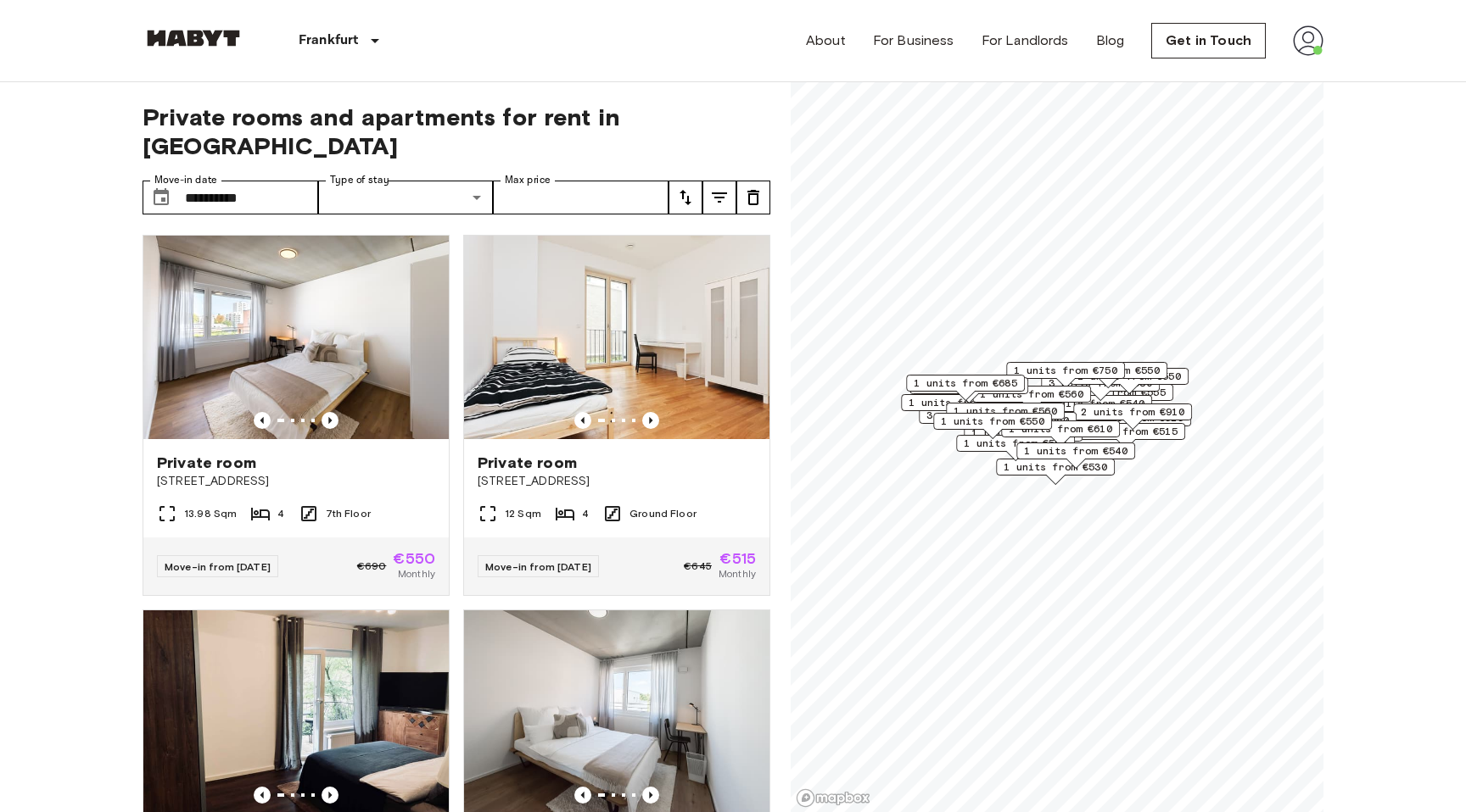
click at [969, 385] on span "1 units from €685" at bounding box center [965, 383] width 104 height 15
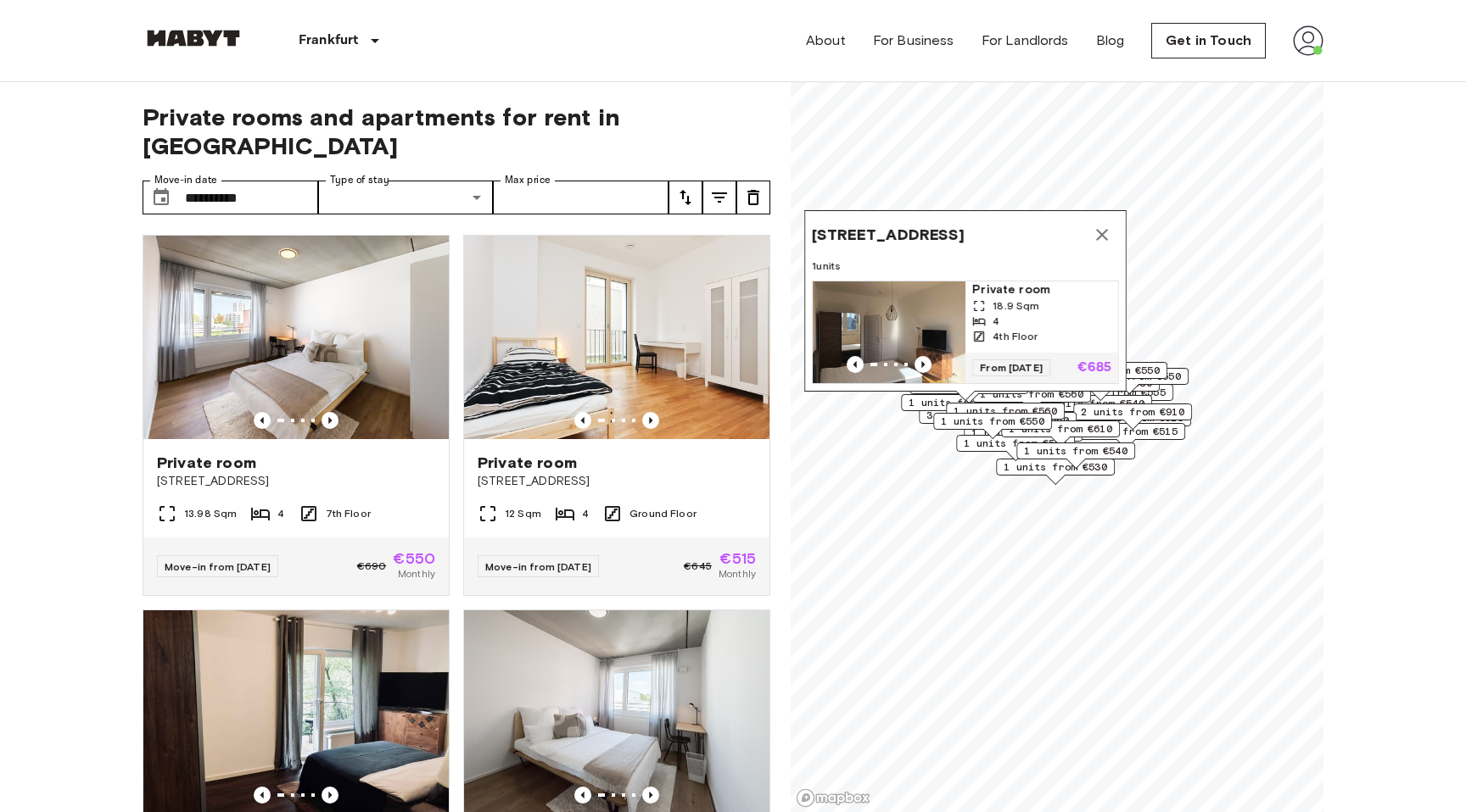
click at [969, 385] on div "Leipziger Straße 62A, 60487 Frankfurt, GER 1 units Private room 18.9 Sqm 4 4th …" at bounding box center [965, 300] width 322 height 181
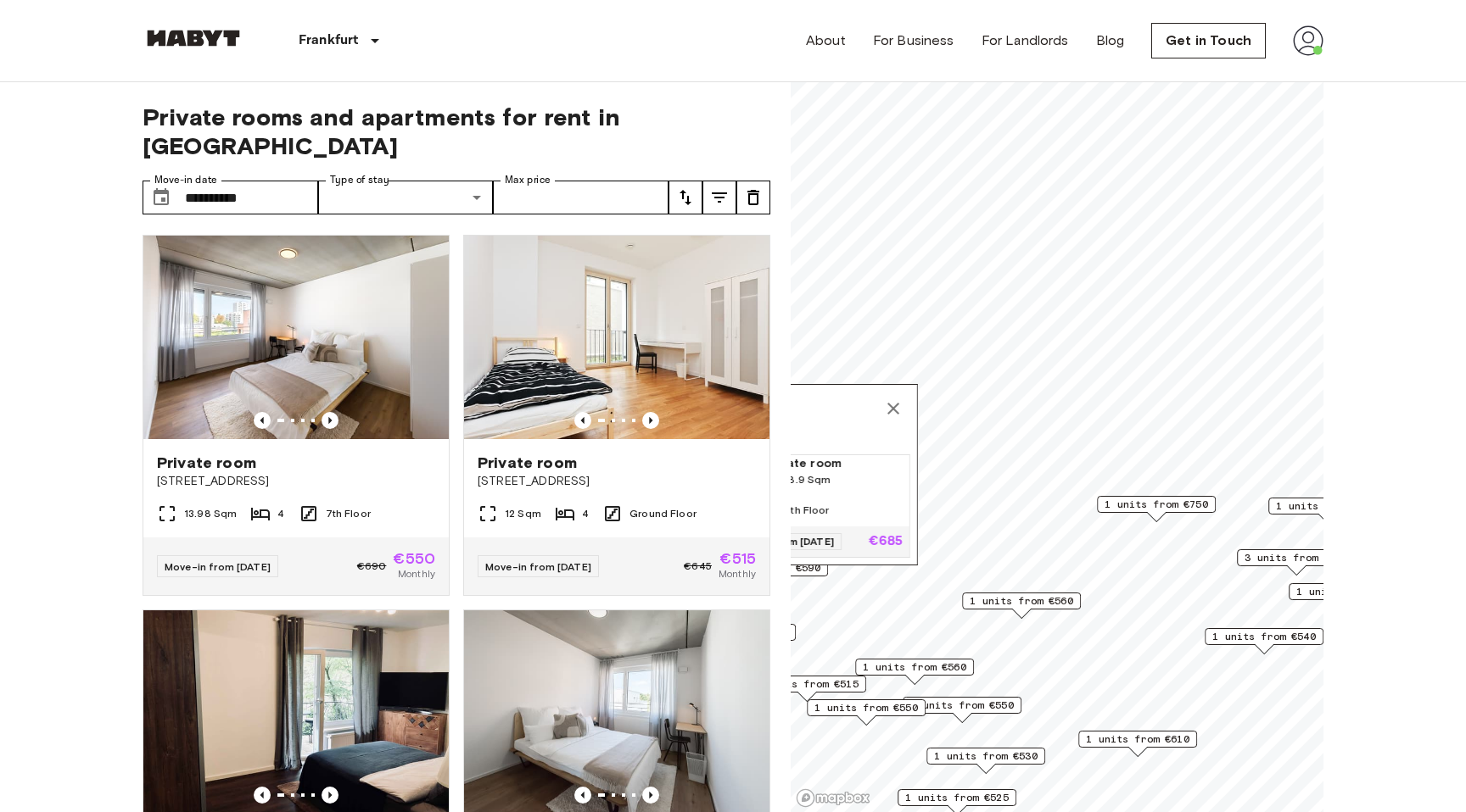
click at [719, 192] on icon "tune" at bounding box center [719, 197] width 15 height 10
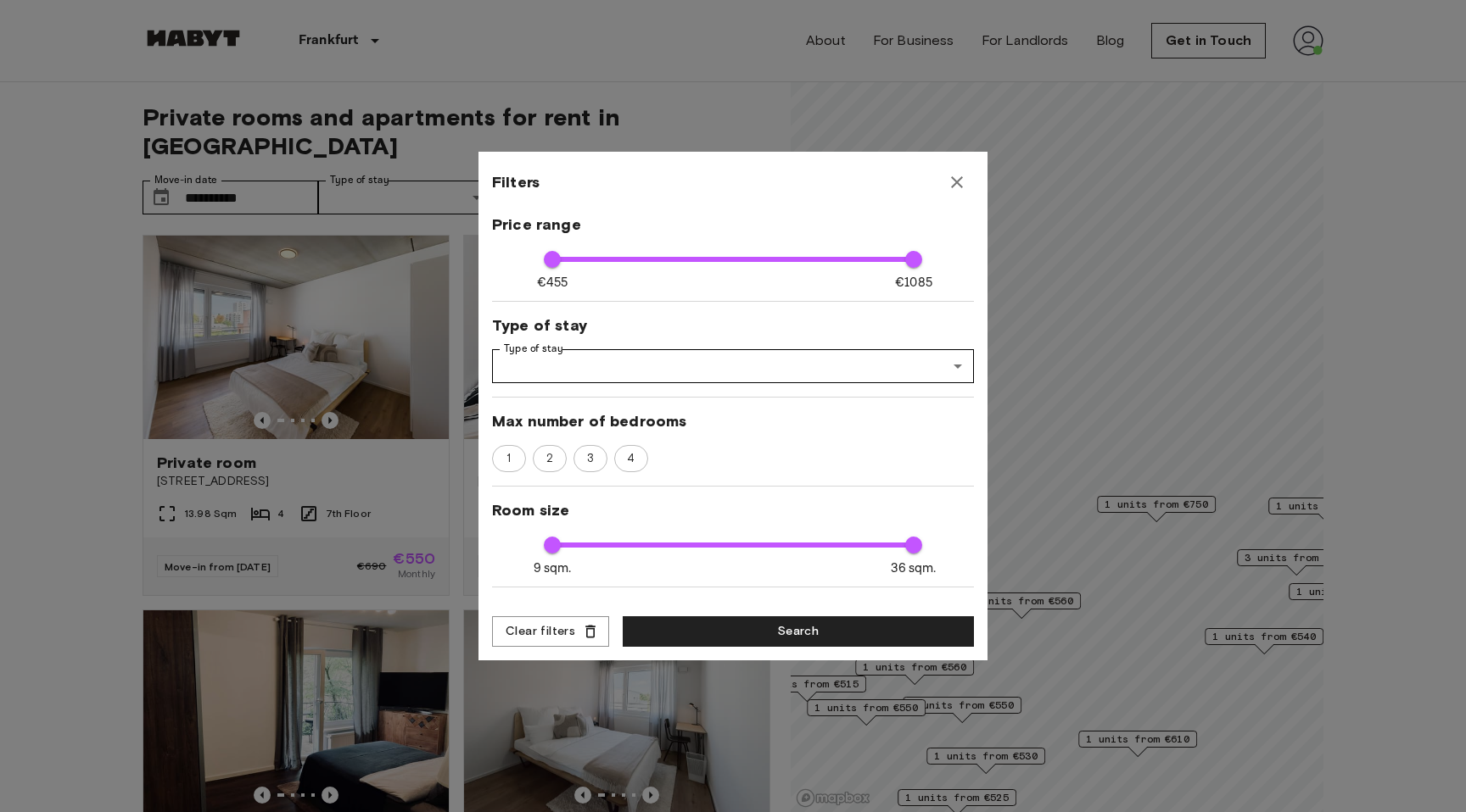
scroll to position [59, 0]
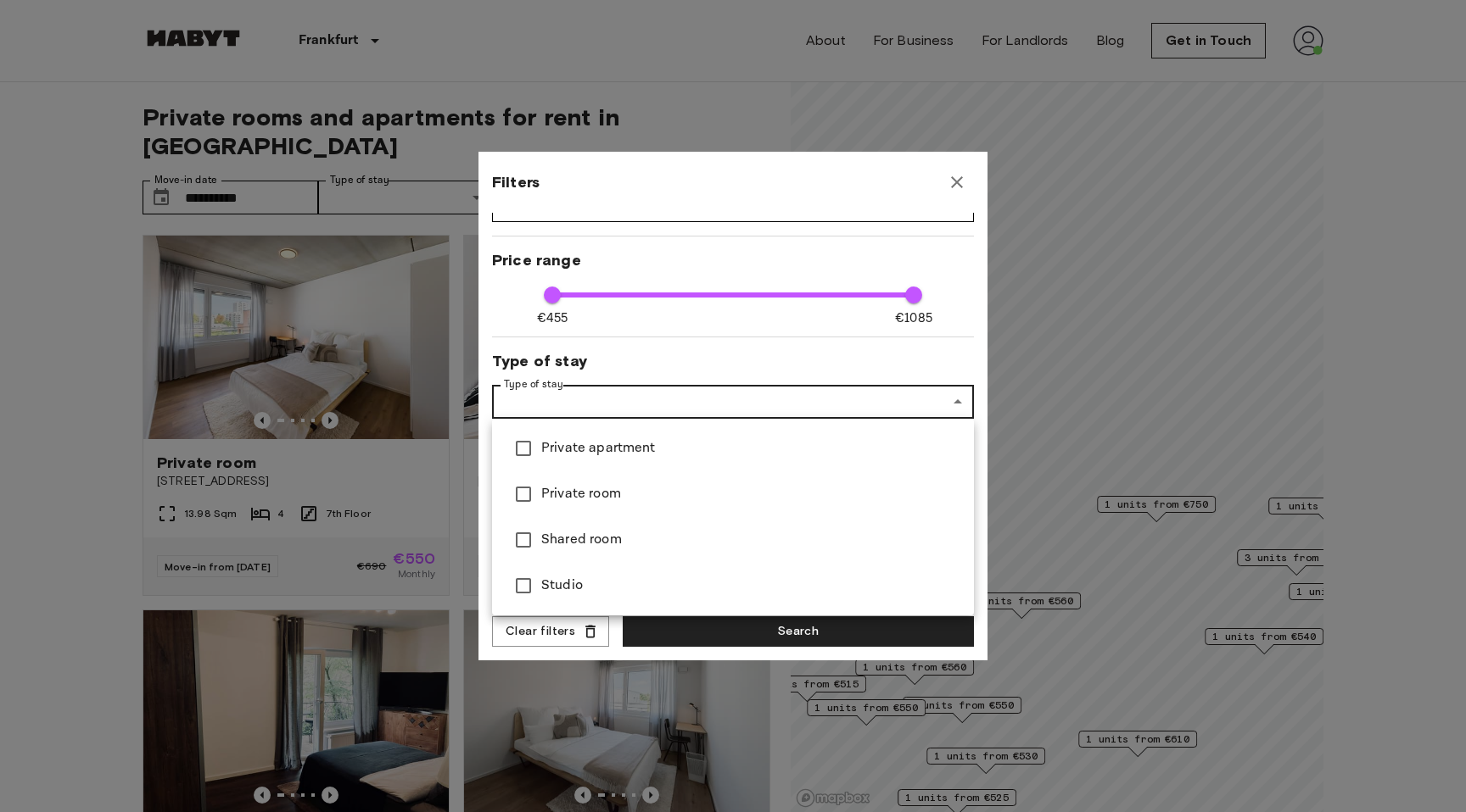
click at [738, 399] on div at bounding box center [733, 406] width 1466 height 812
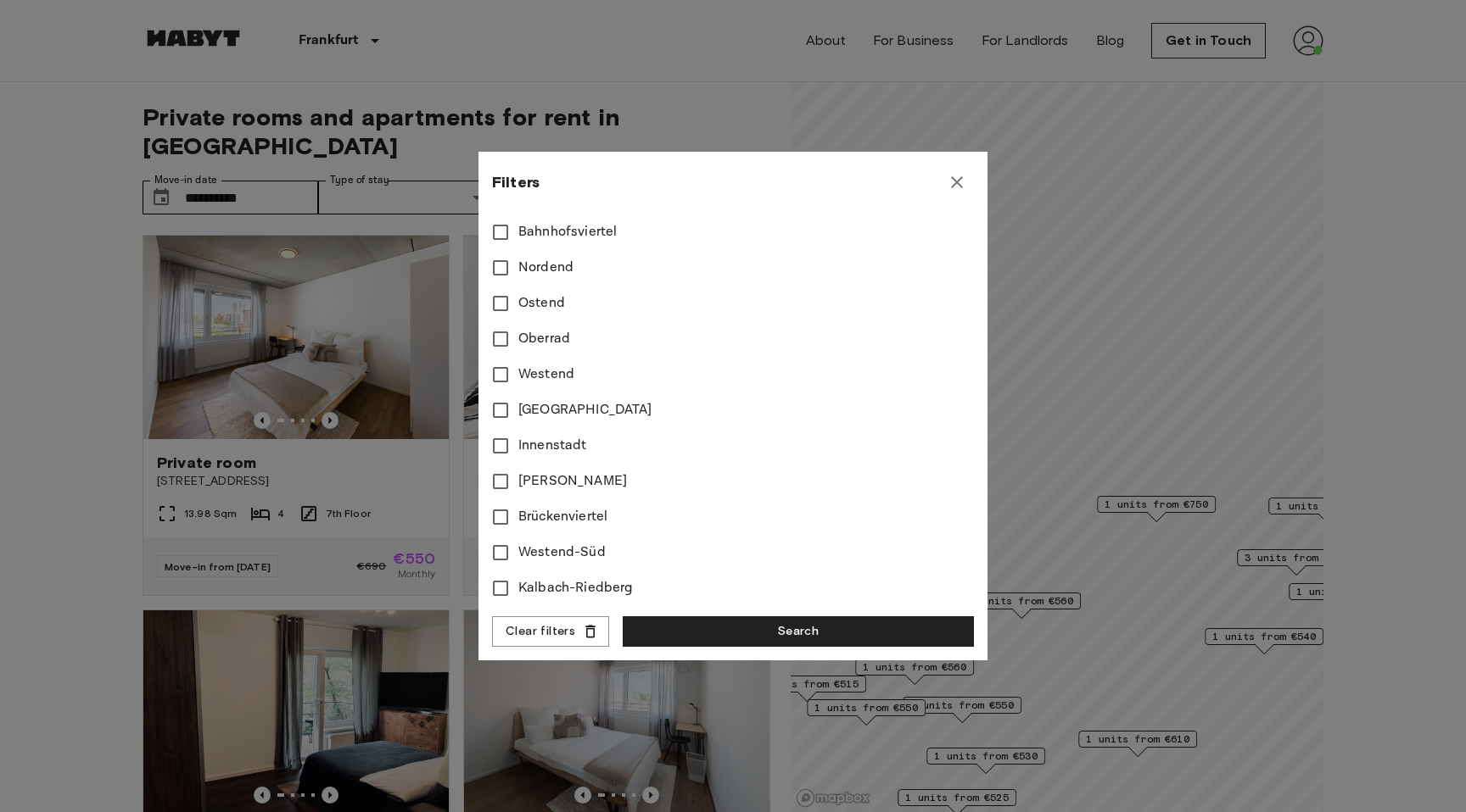
scroll to position [624, 0]
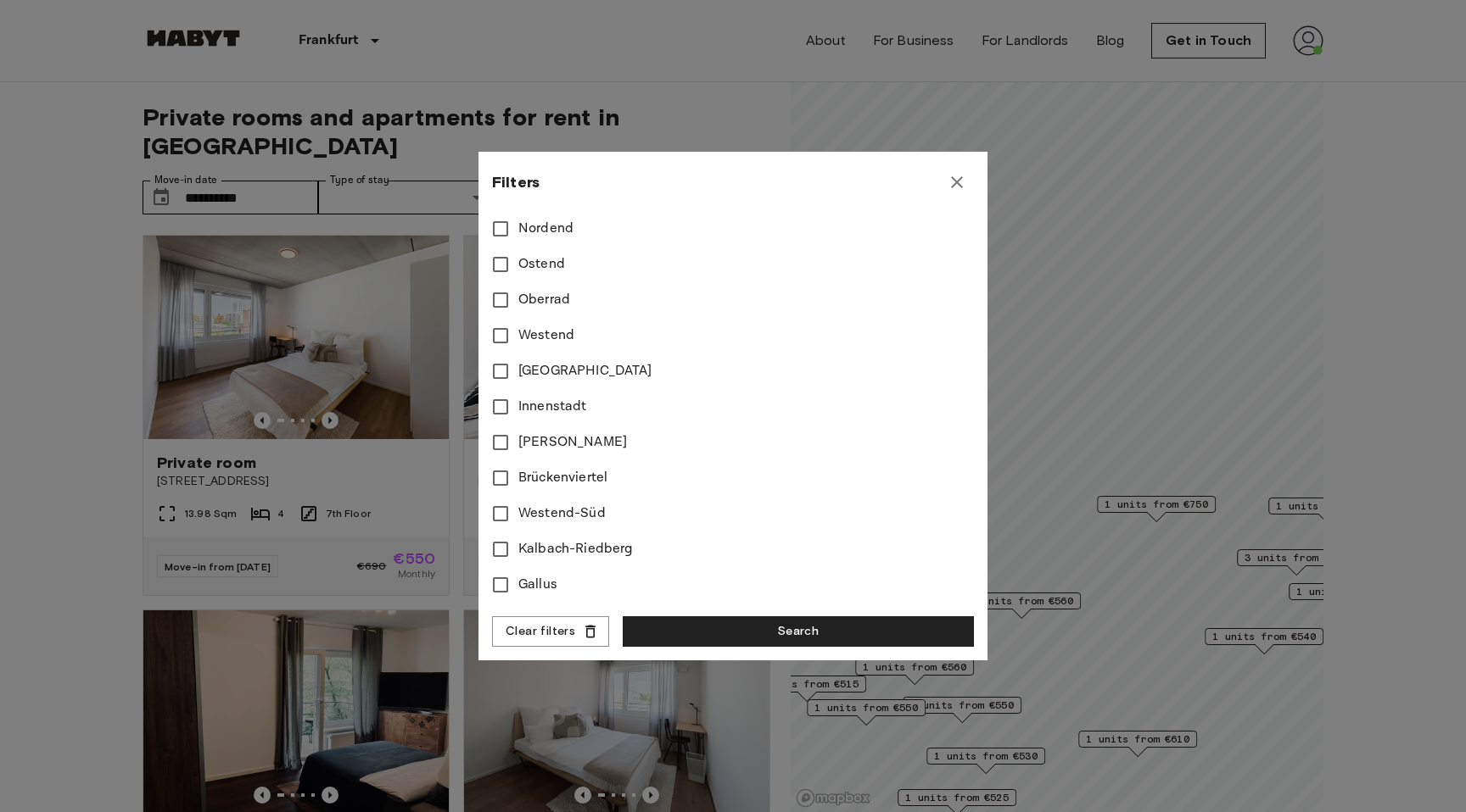
click at [960, 178] on icon "button" at bounding box center [956, 181] width 12 height 12
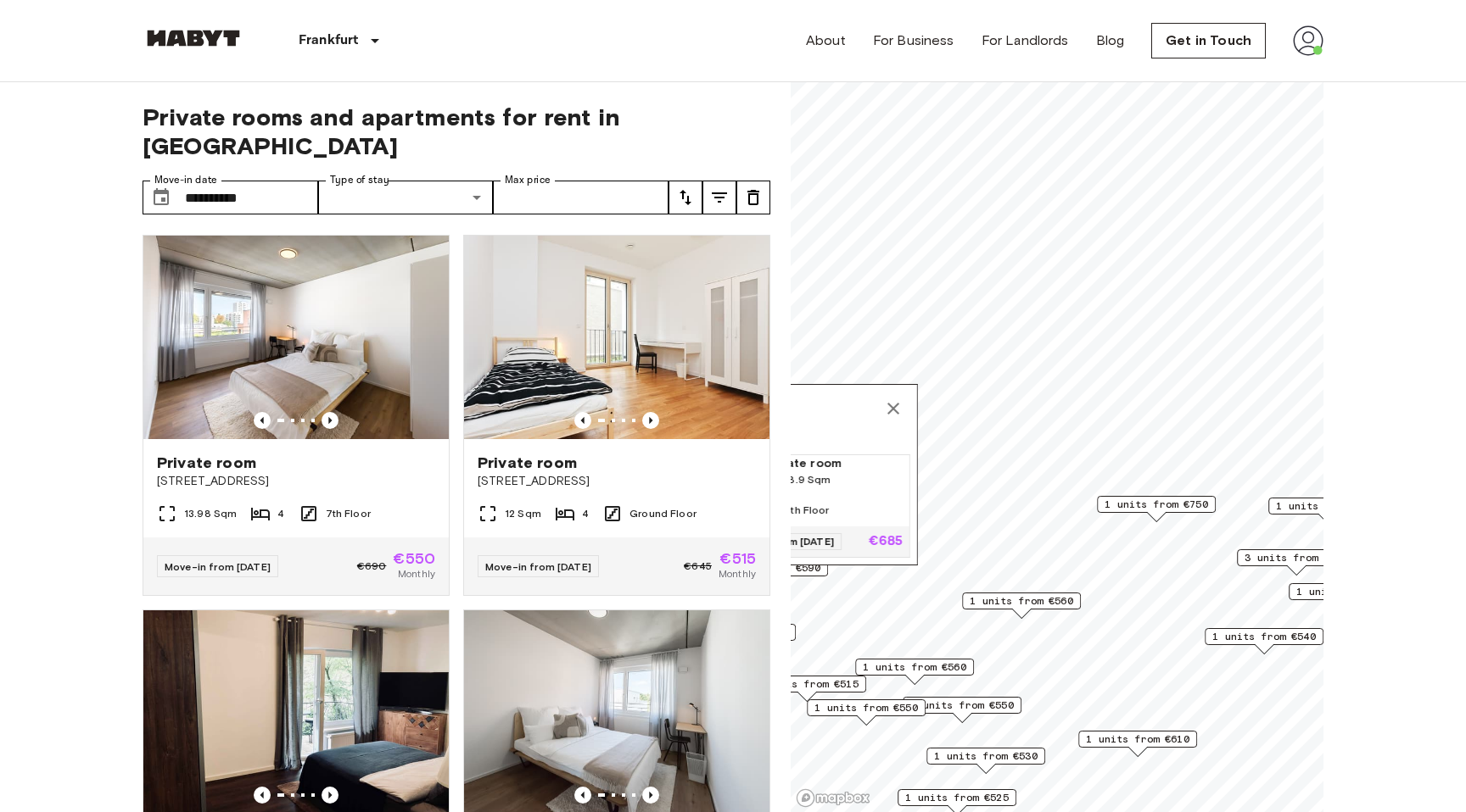
click at [891, 406] on icon "Map marker" at bounding box center [893, 408] width 12 height 12
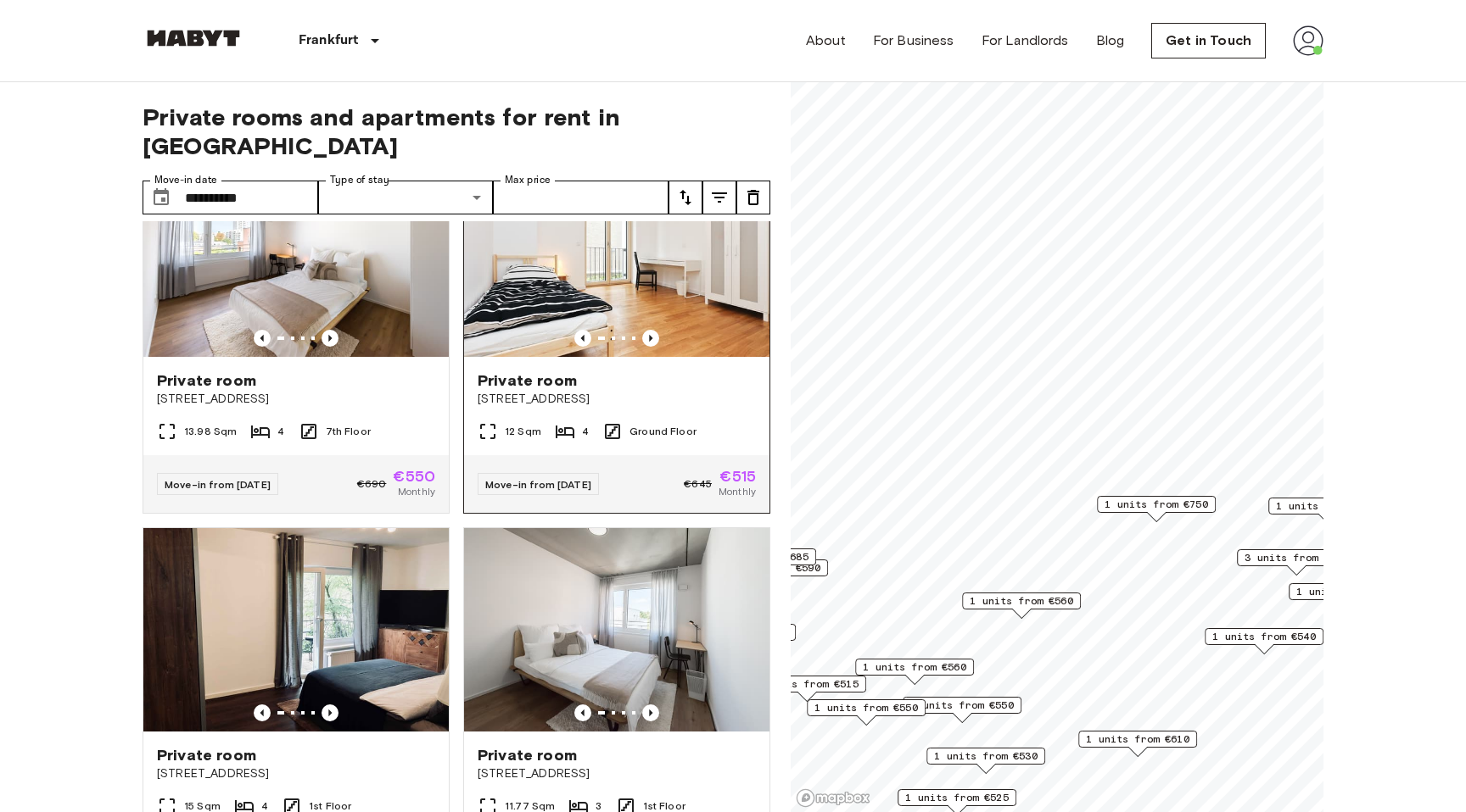
scroll to position [78, 0]
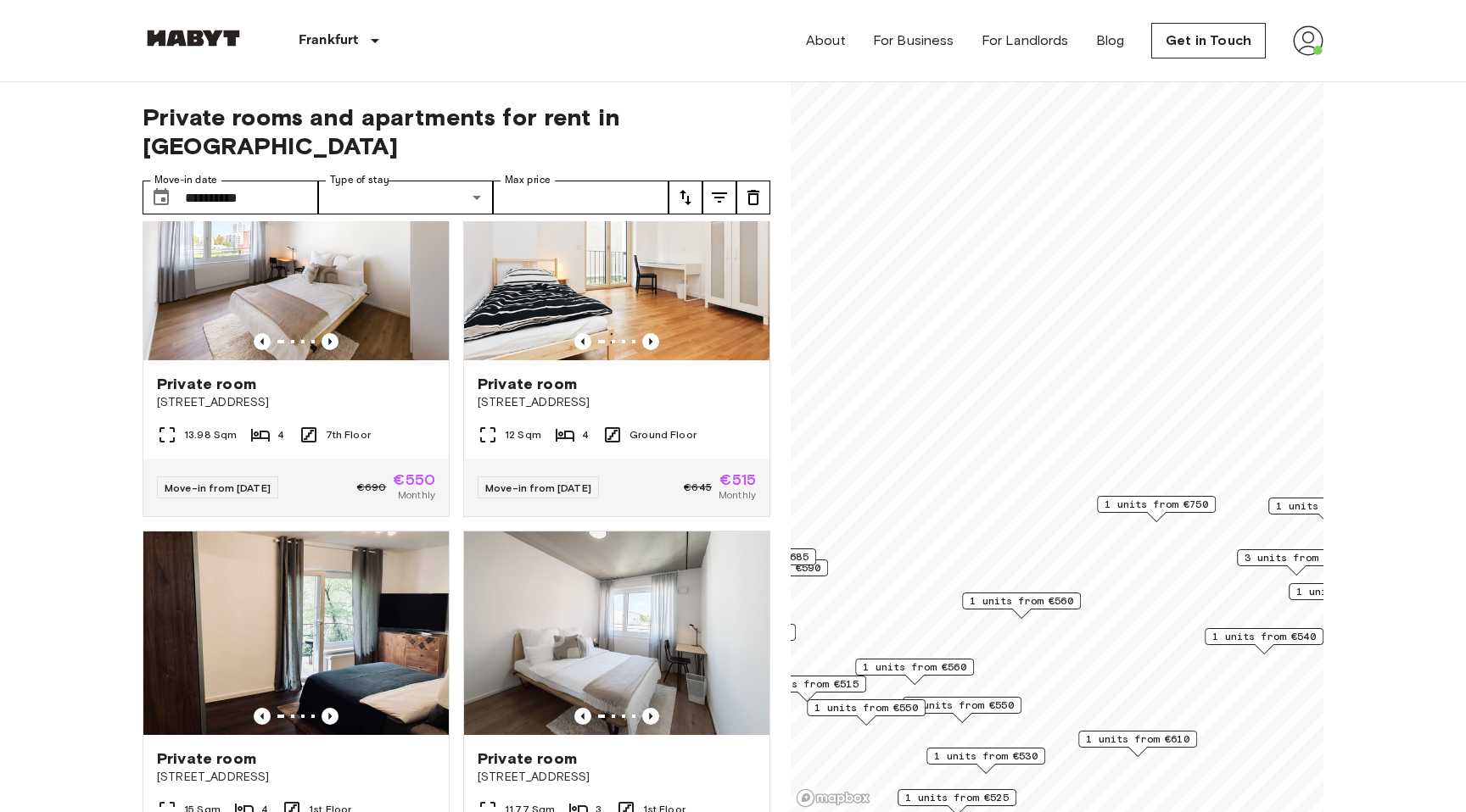
click at [1246, 648] on div "1 units from €540" at bounding box center [1264, 641] width 119 height 26
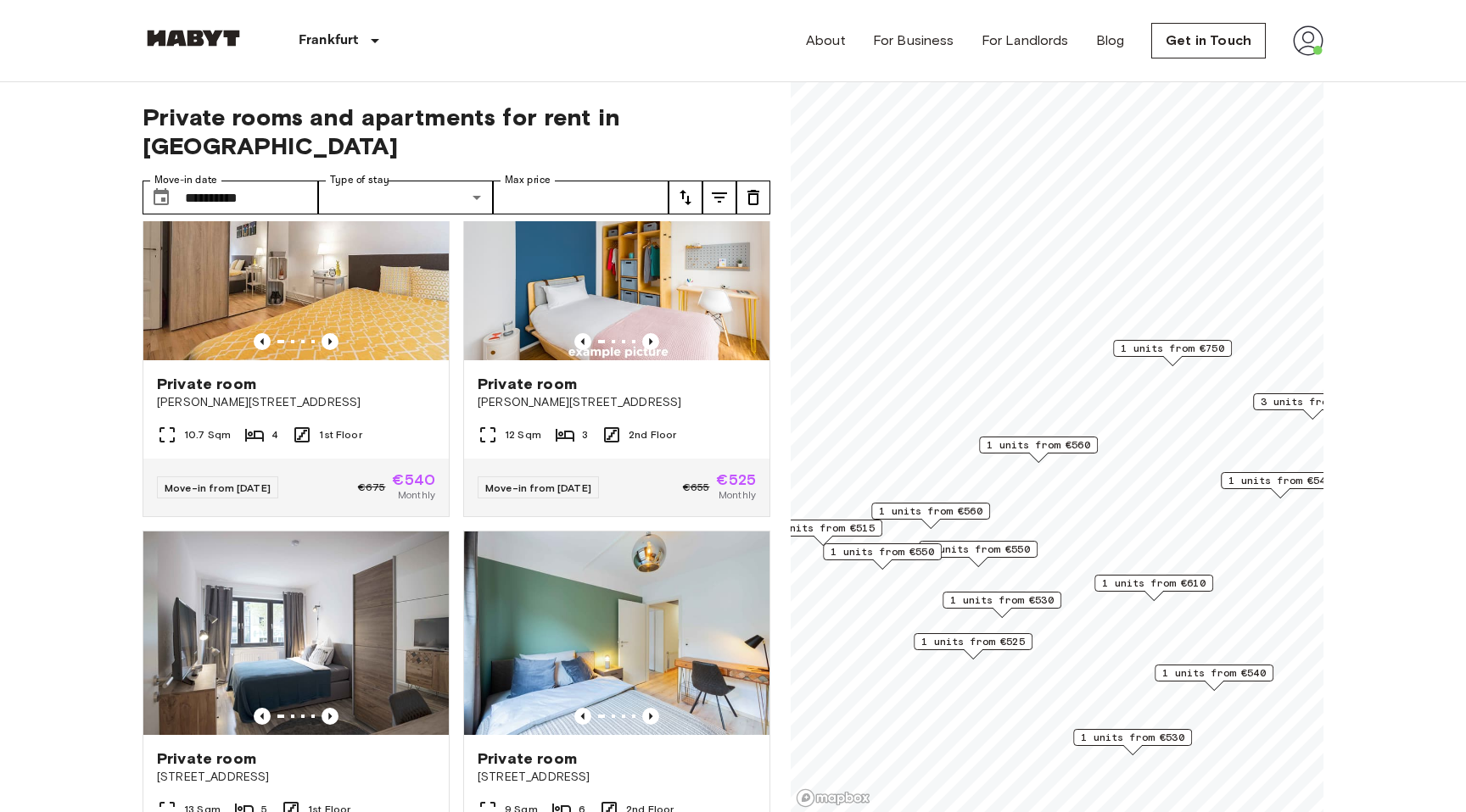
click at [1046, 598] on span "1 units from €530" at bounding box center [1001, 600] width 104 height 15
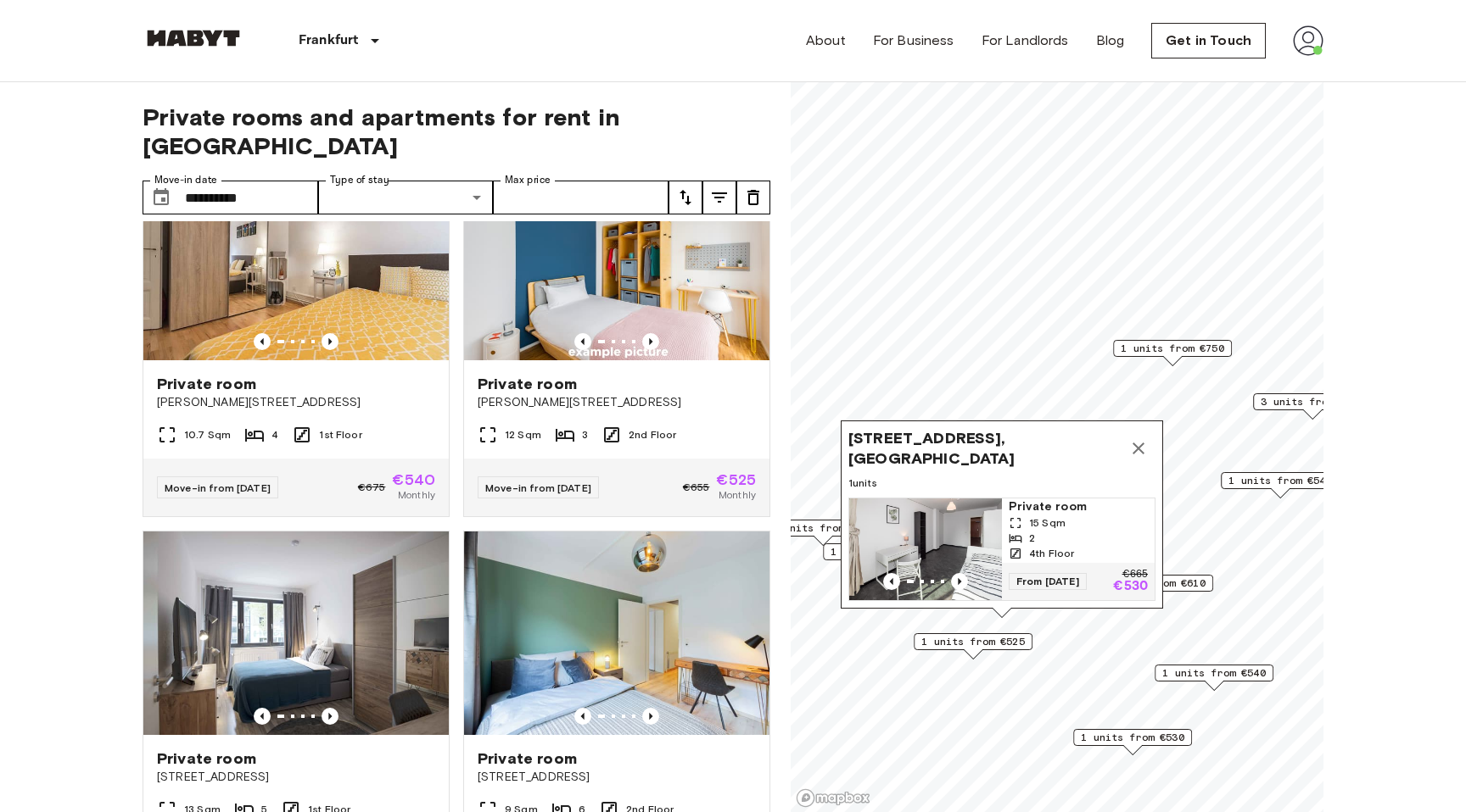
click at [1200, 578] on span "1 units from €610" at bounding box center [1154, 583] width 104 height 15
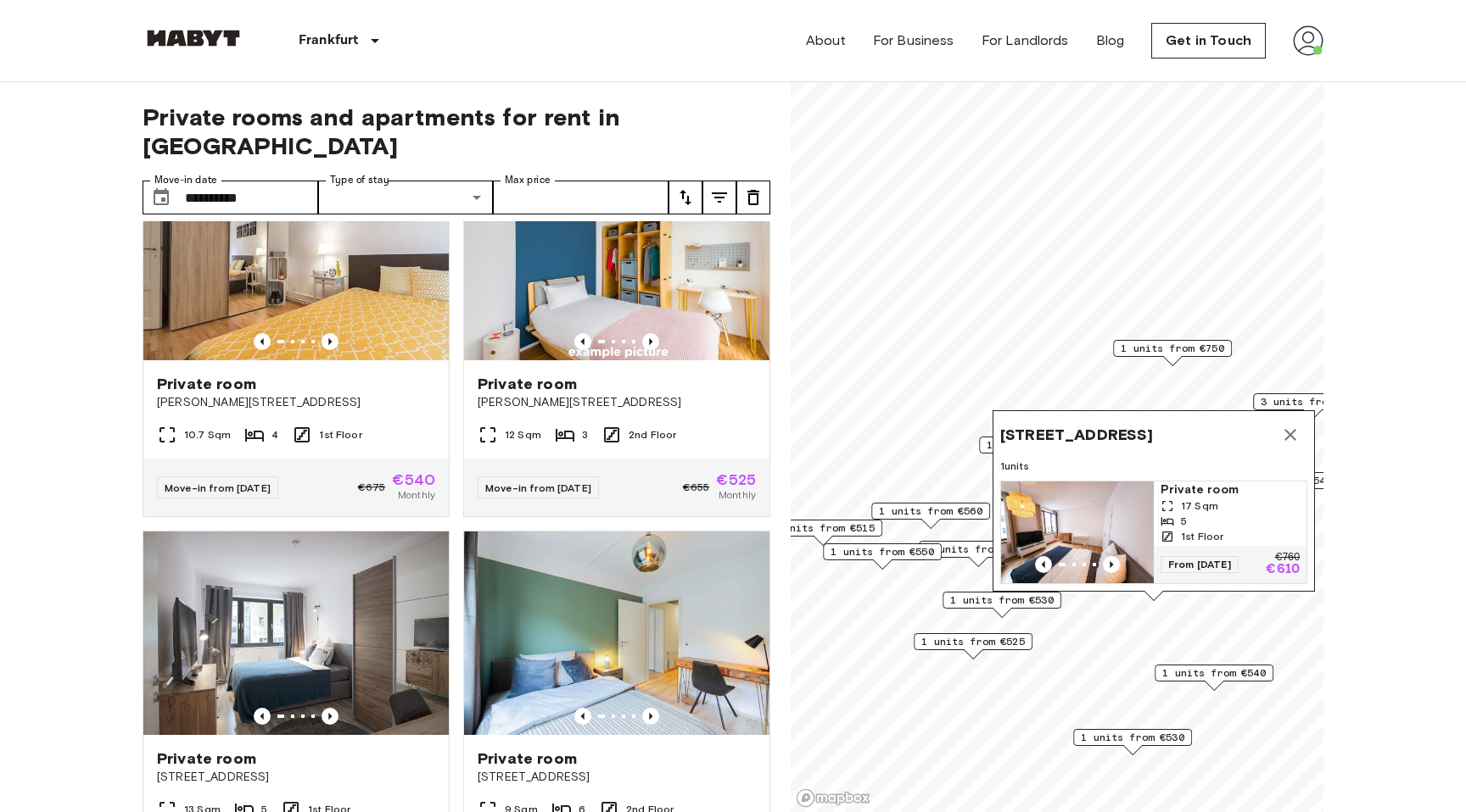
click at [1284, 431] on icon "Map marker" at bounding box center [1290, 435] width 21 height 21
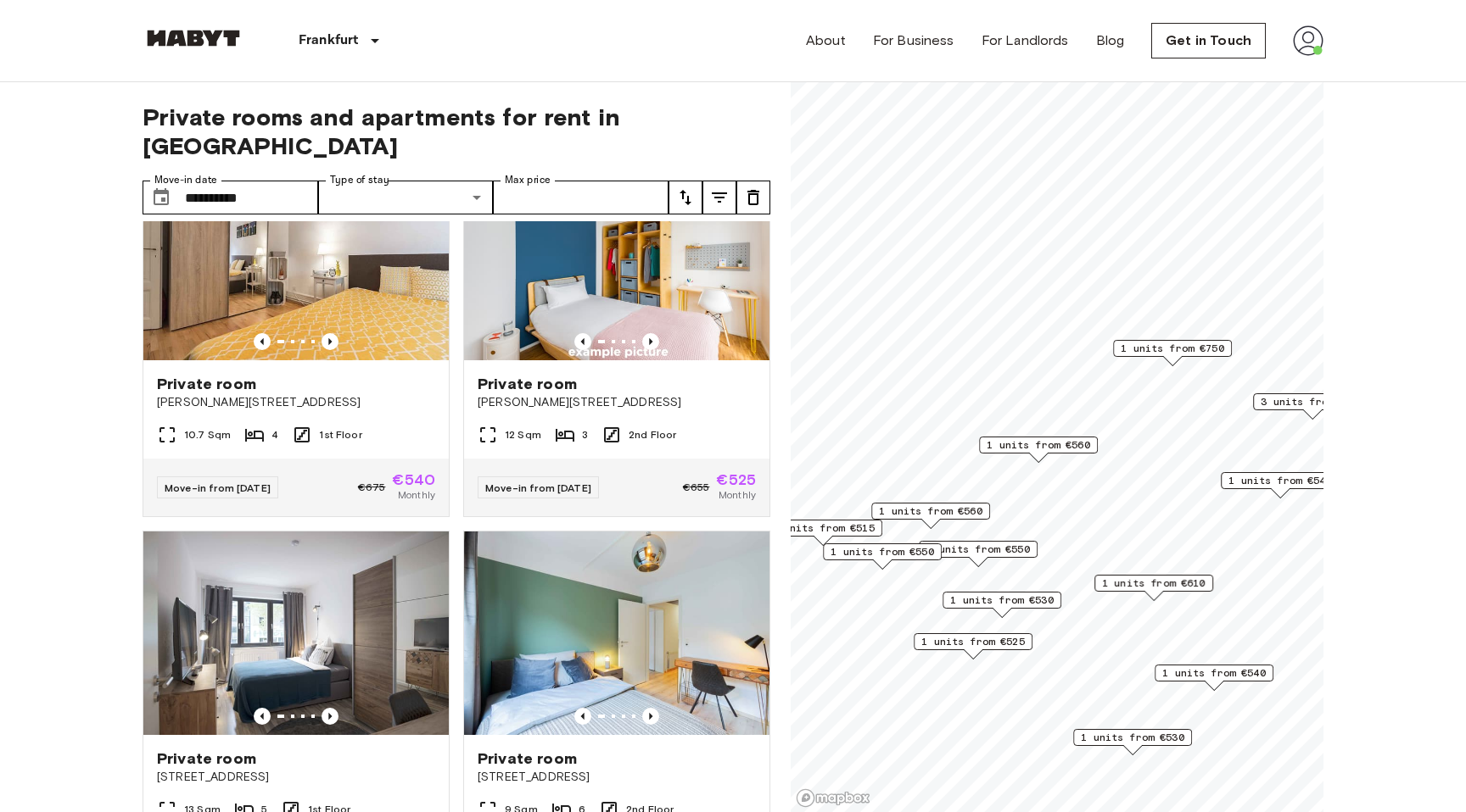
click at [1012, 546] on span "1 units from €550" at bounding box center [978, 549] width 104 height 15
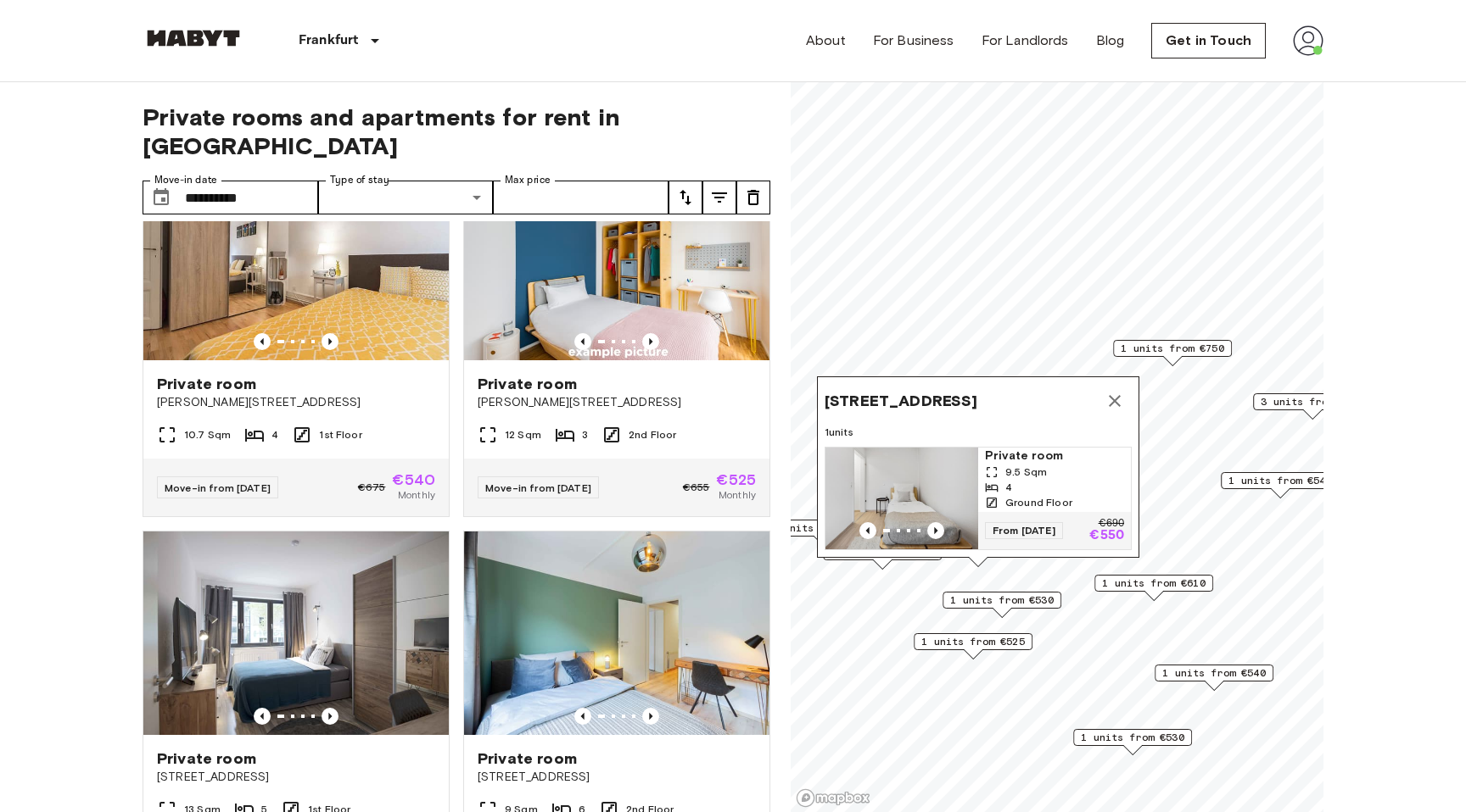
click at [1112, 402] on icon "Map marker" at bounding box center [1114, 401] width 21 height 21
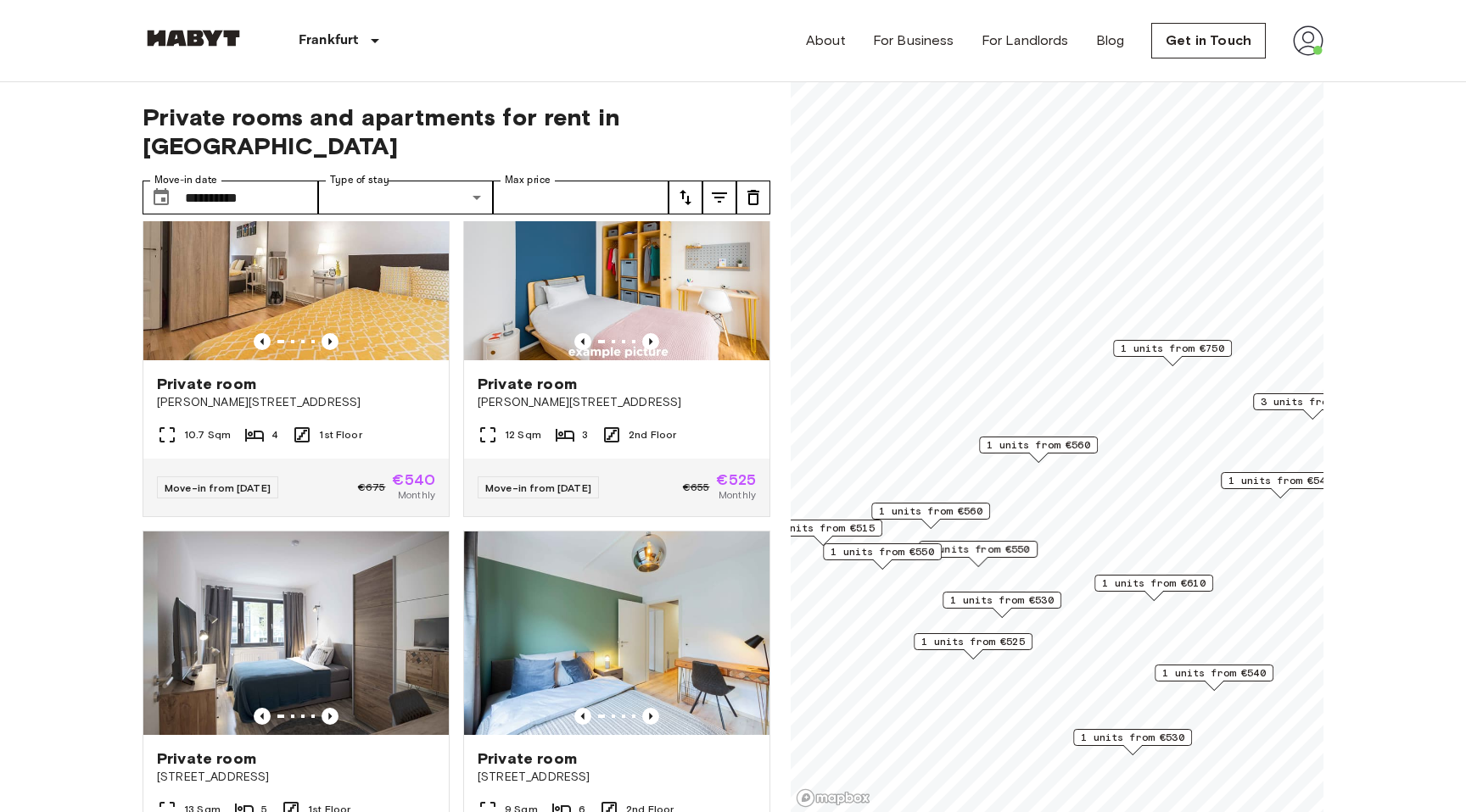
click at [1038, 598] on span "1 units from €530" at bounding box center [1001, 600] width 104 height 15
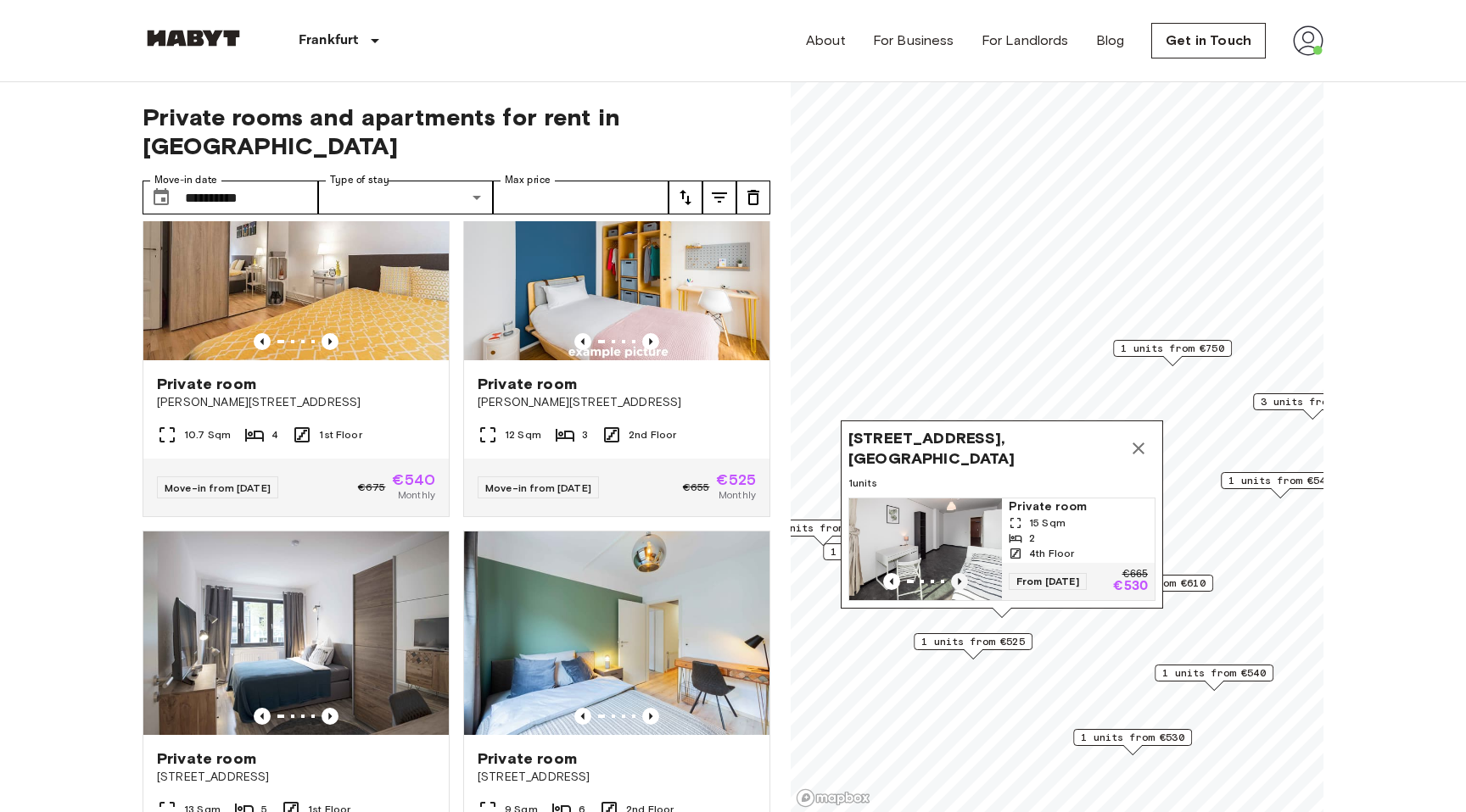
click at [959, 580] on icon "Previous image" at bounding box center [960, 582] width 4 height 7
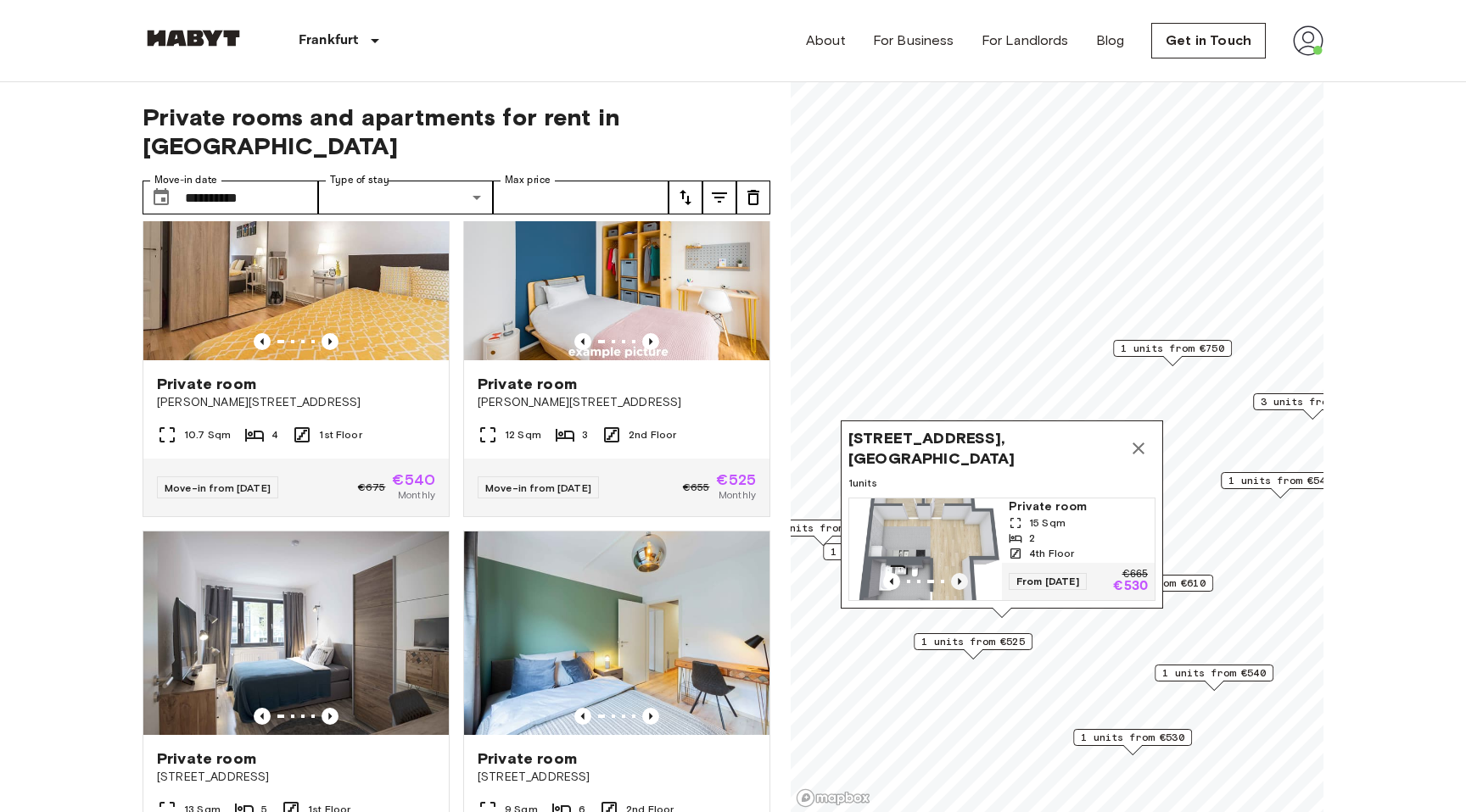
click at [959, 580] on icon "Previous image" at bounding box center [960, 582] width 4 height 7
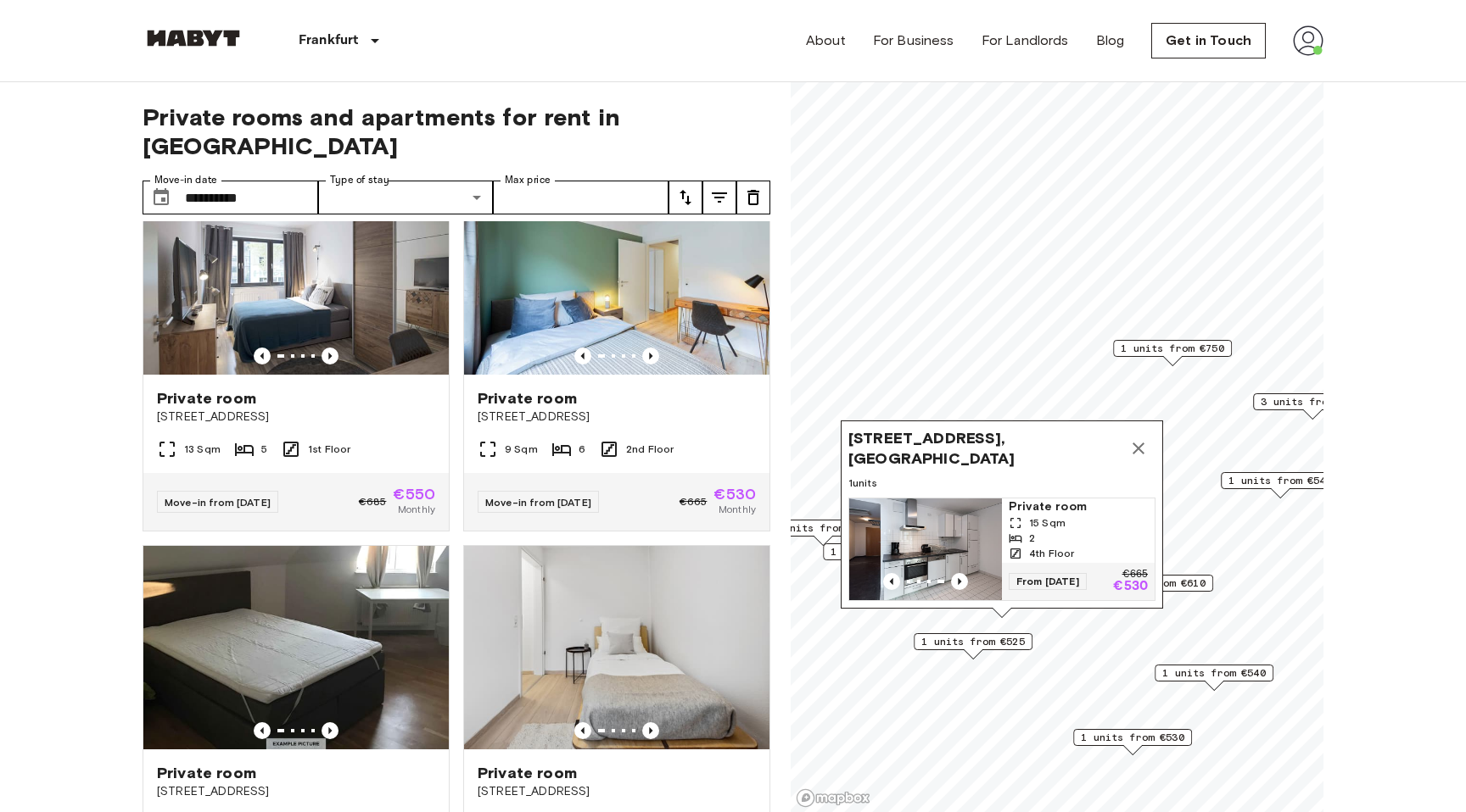
scroll to position [434, 0]
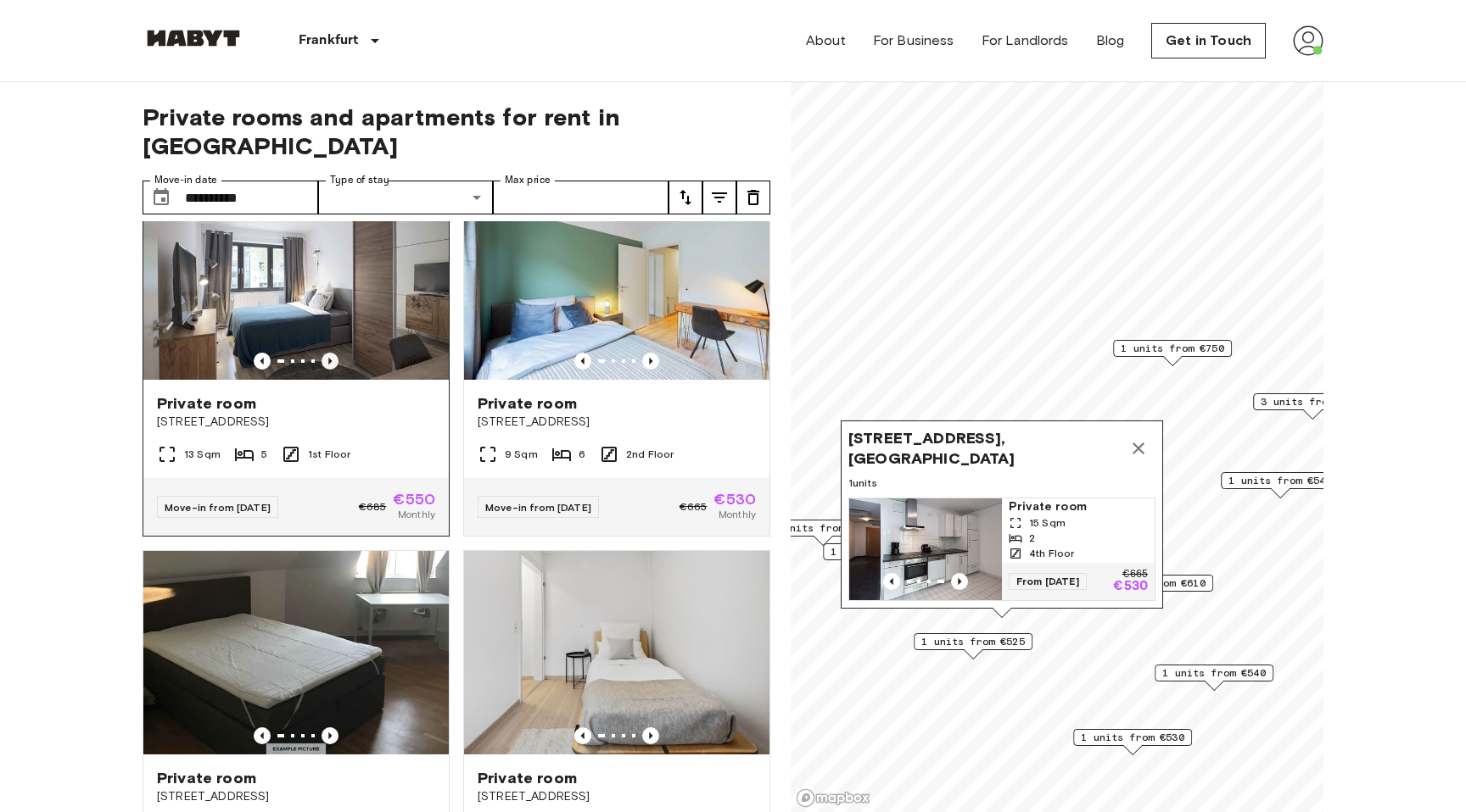
click at [335, 353] on icon "Previous image" at bounding box center [329, 361] width 17 height 17
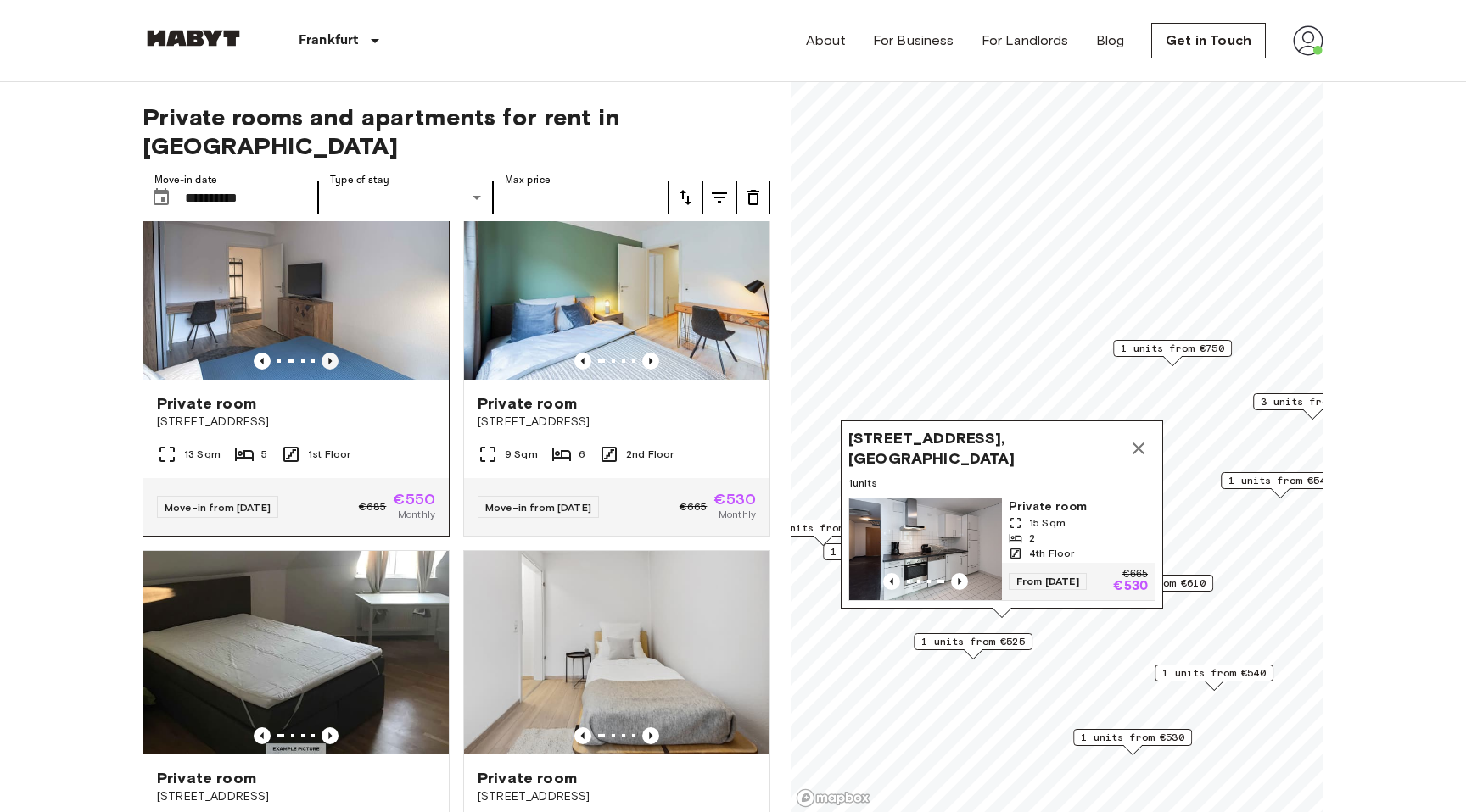
click at [335, 353] on icon "Previous image" at bounding box center [329, 361] width 17 height 17
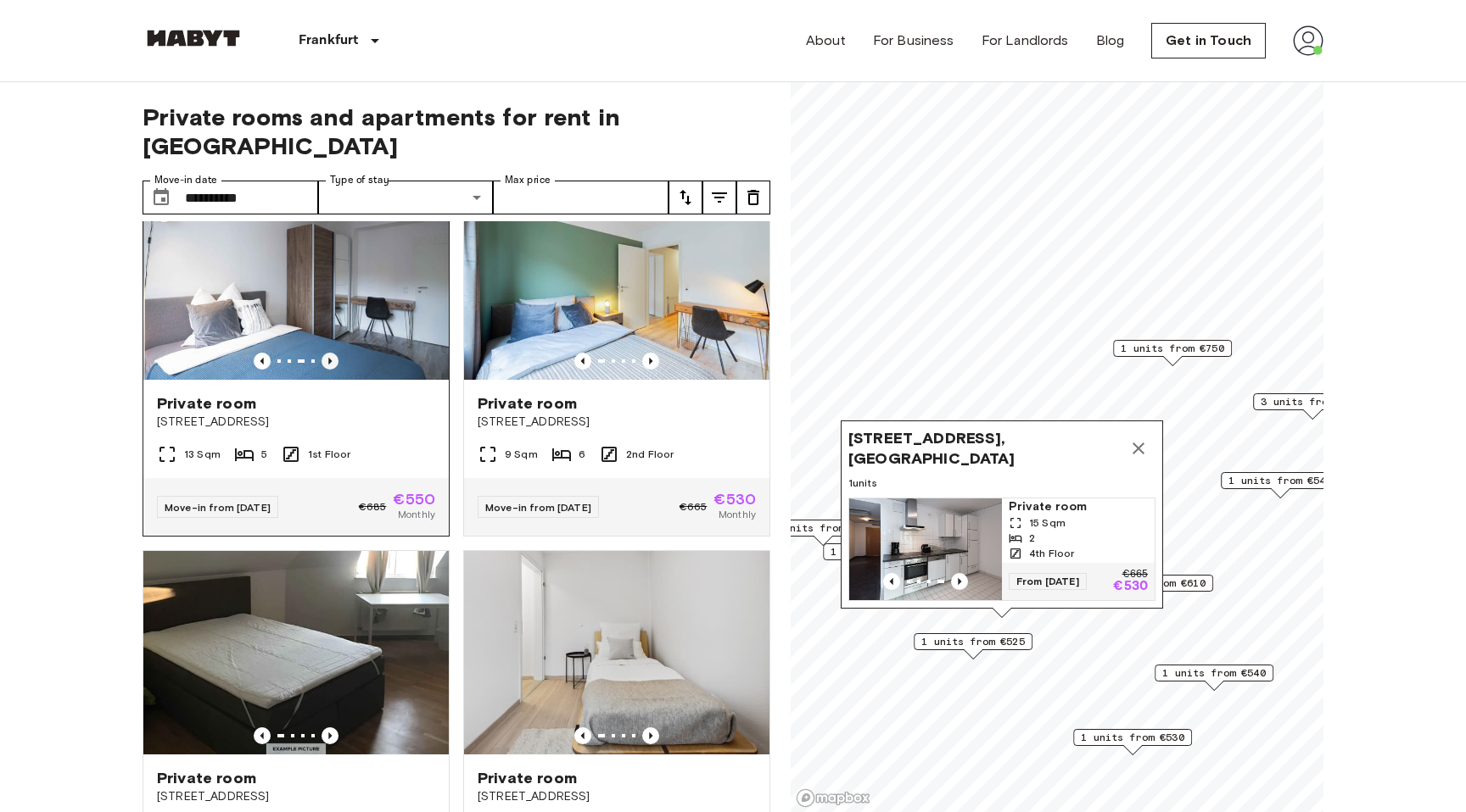
click at [335, 353] on icon "Previous image" at bounding box center [329, 361] width 17 height 17
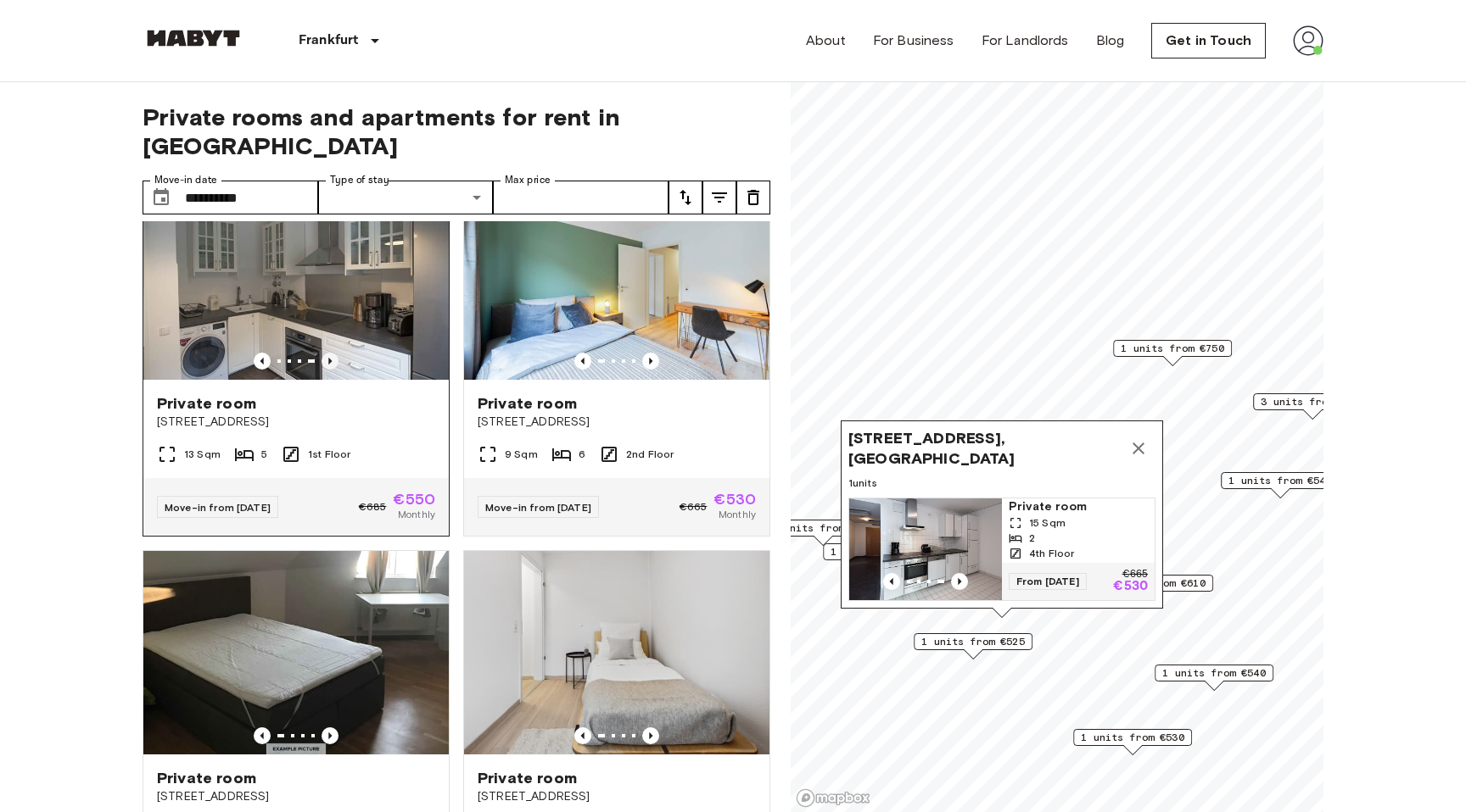
click at [335, 353] on icon "Previous image" at bounding box center [329, 361] width 17 height 17
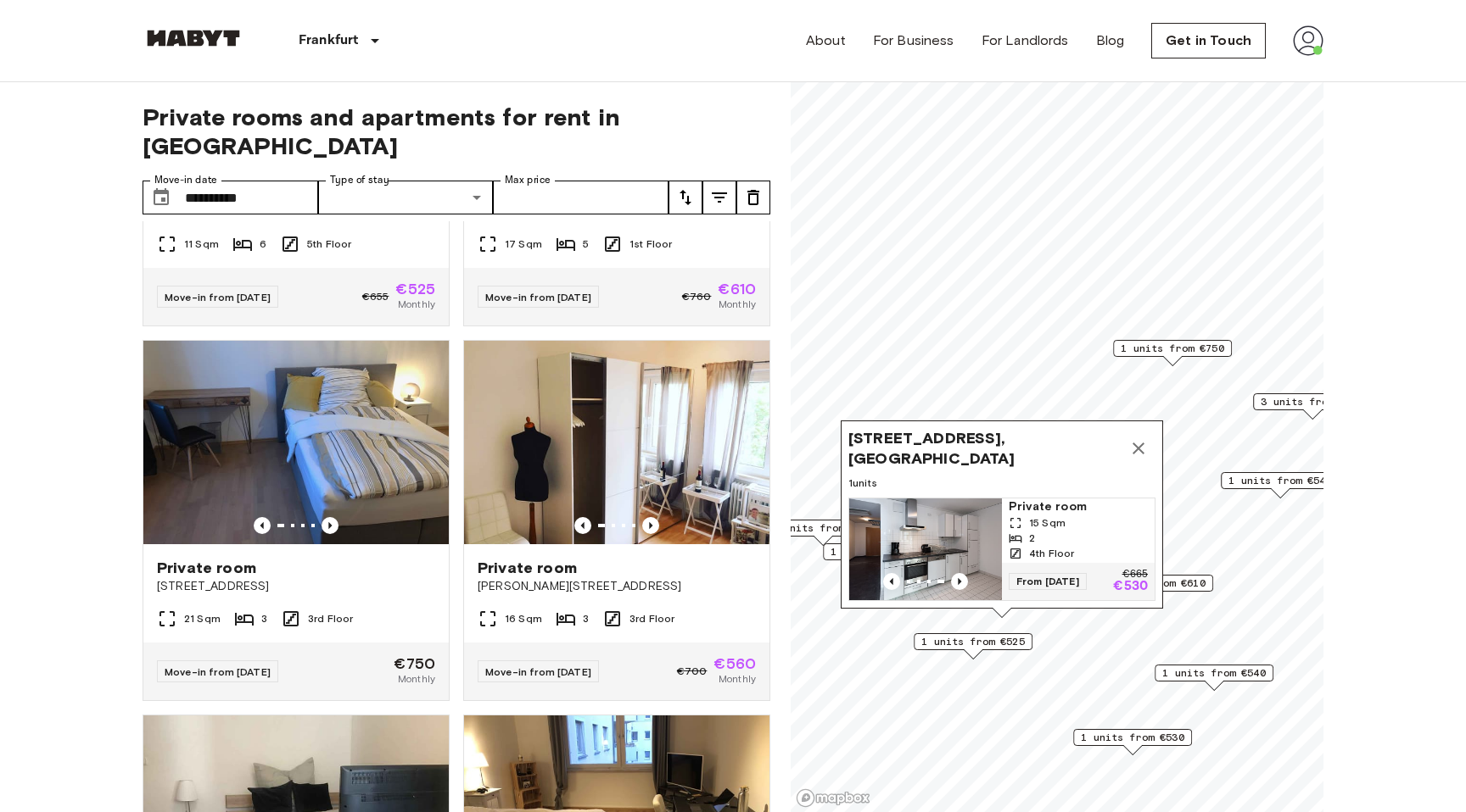
scroll to position [2048, 0]
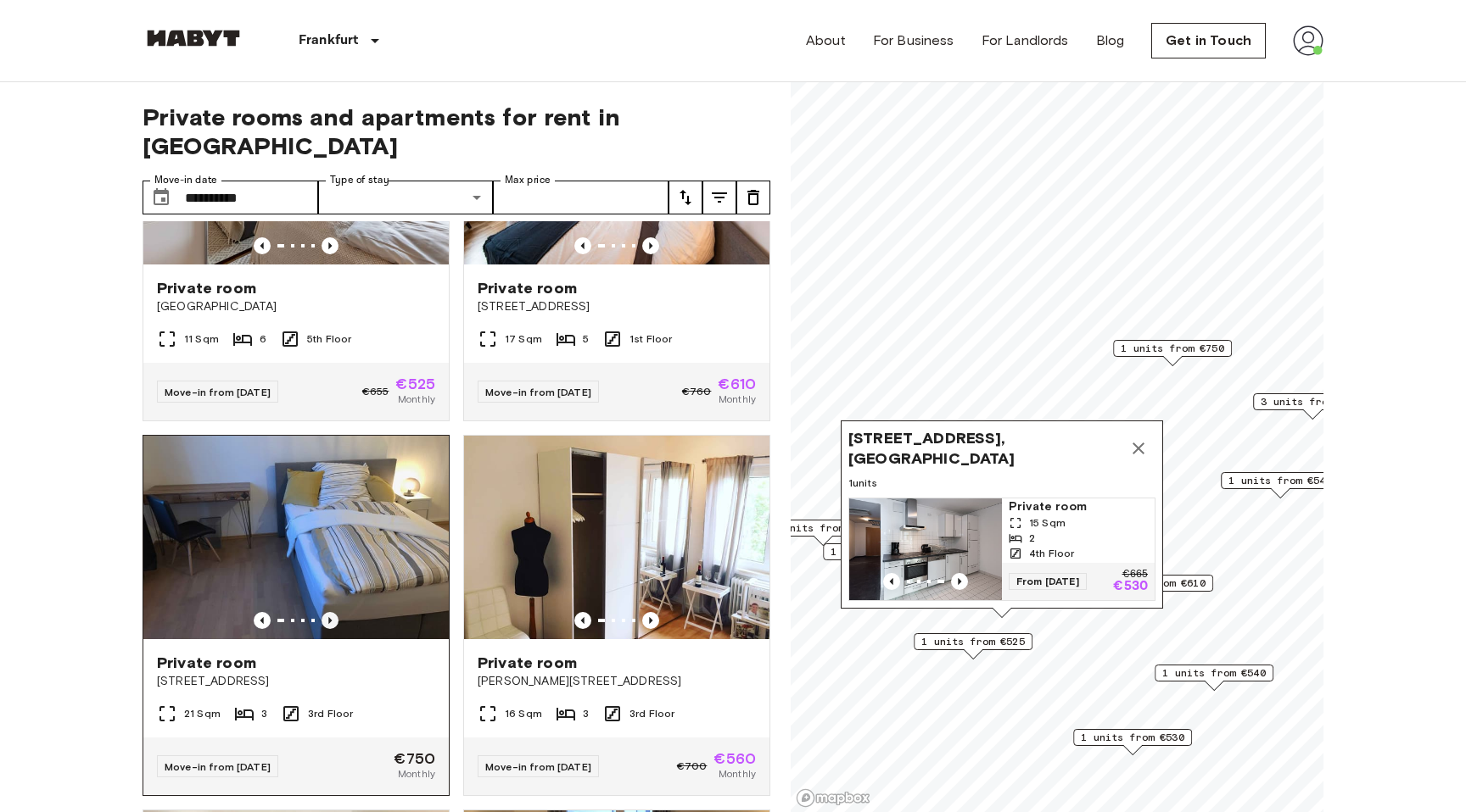
click at [336, 612] on icon "Previous image" at bounding box center [329, 620] width 17 height 17
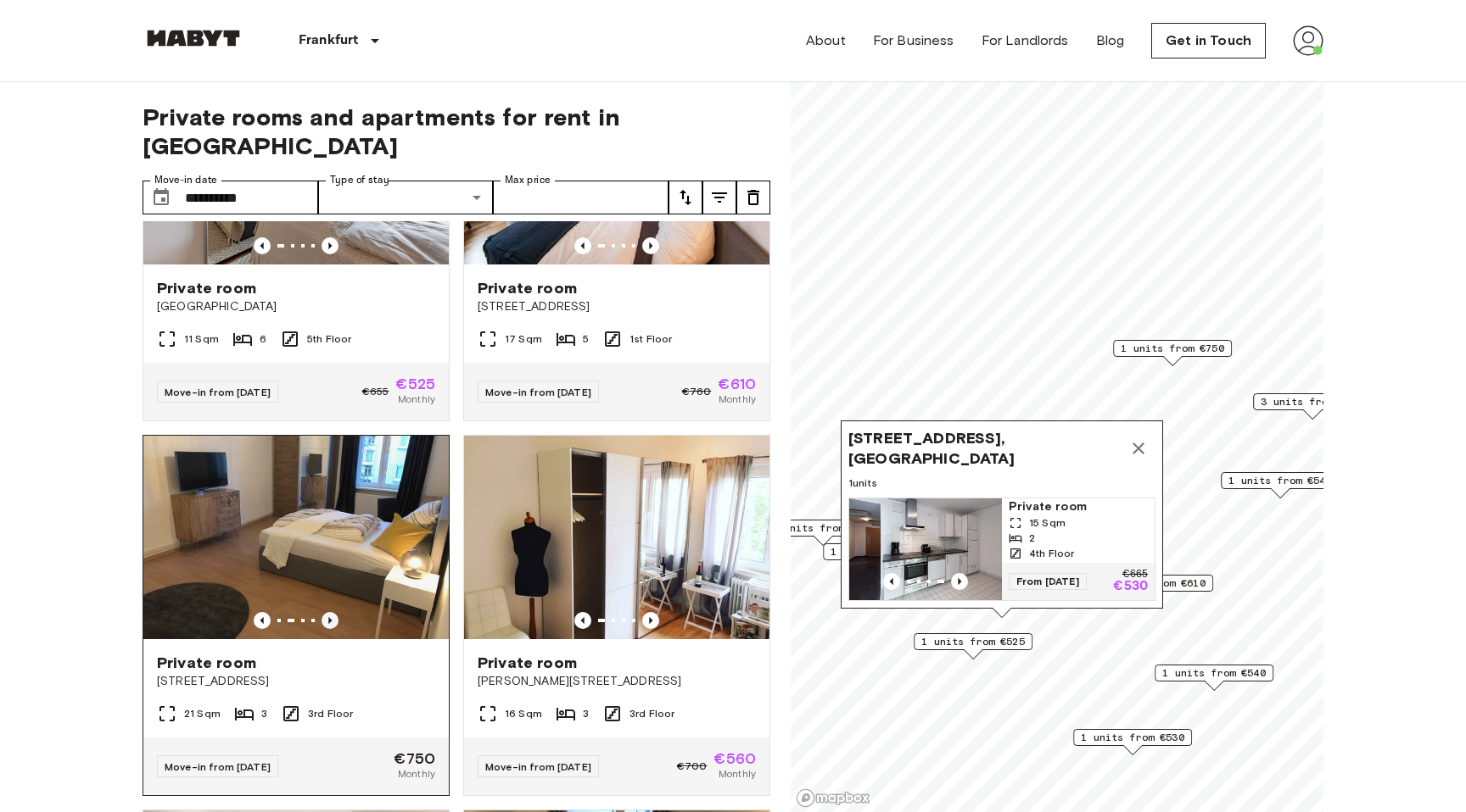
click at [336, 612] on icon "Previous image" at bounding box center [329, 620] width 17 height 17
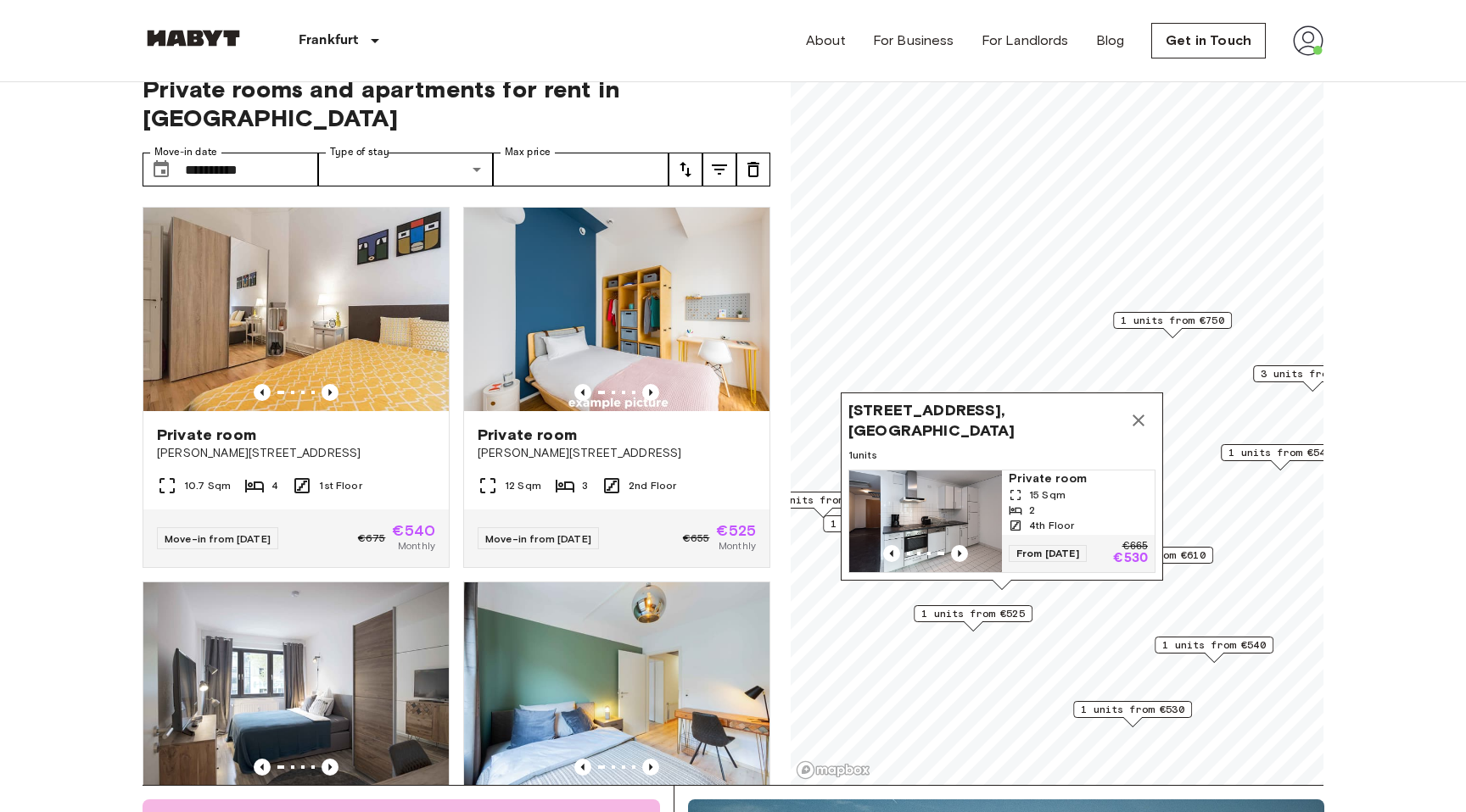
scroll to position [0, 0]
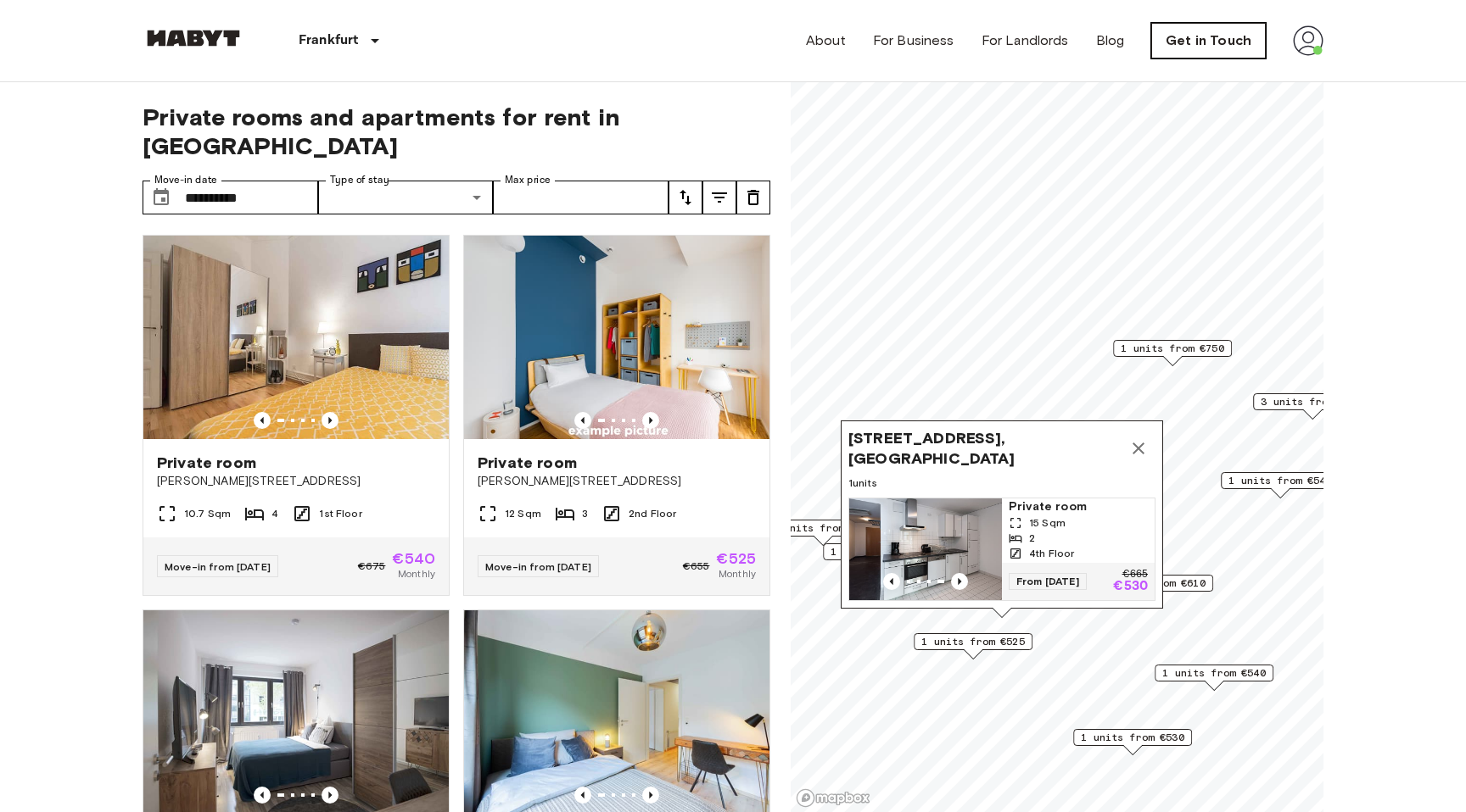
click at [1201, 36] on link "Get in Touch" at bounding box center [1208, 40] width 115 height 35
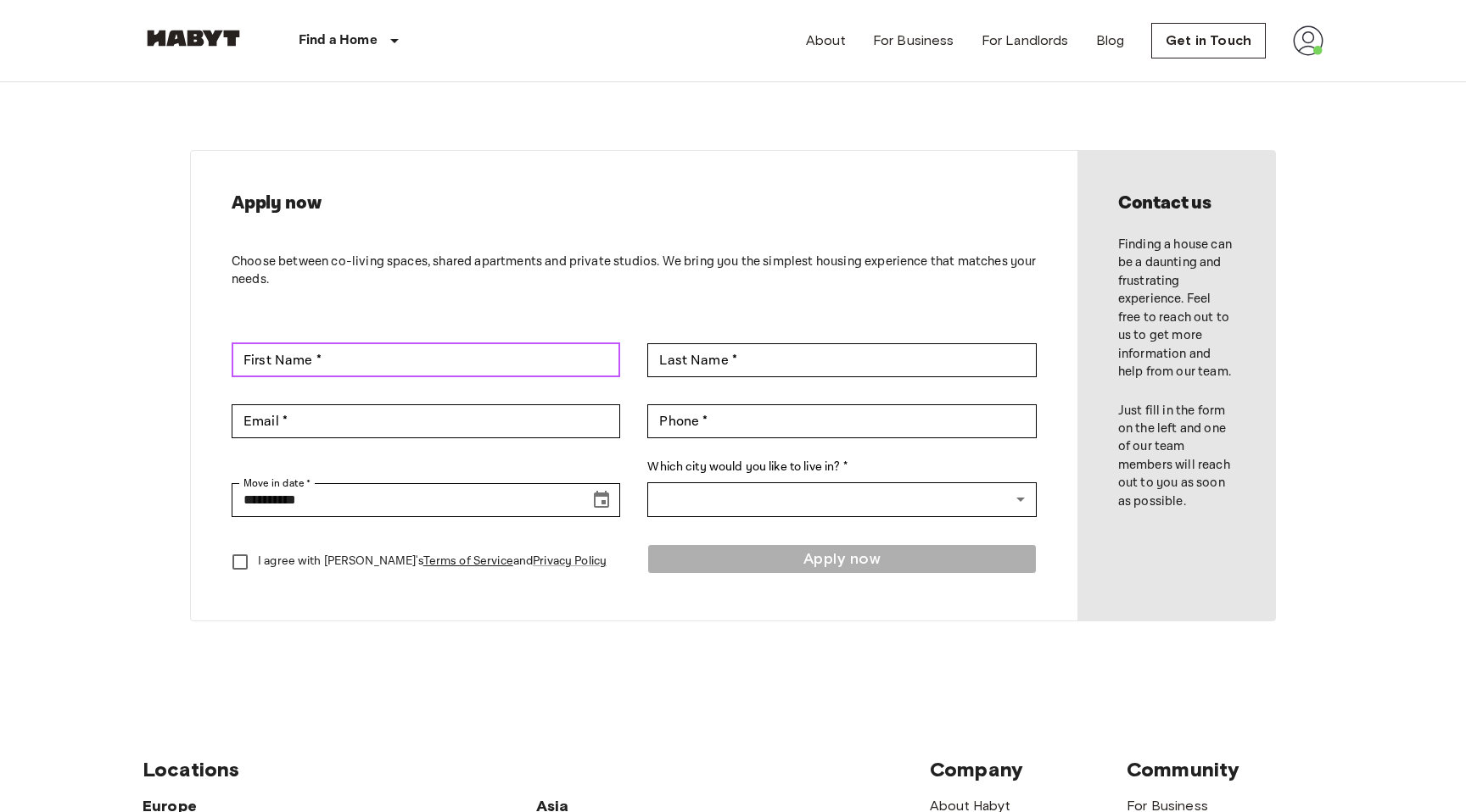
click at [453, 355] on input "First Name *" at bounding box center [426, 361] width 388 height 34
type input "**********"
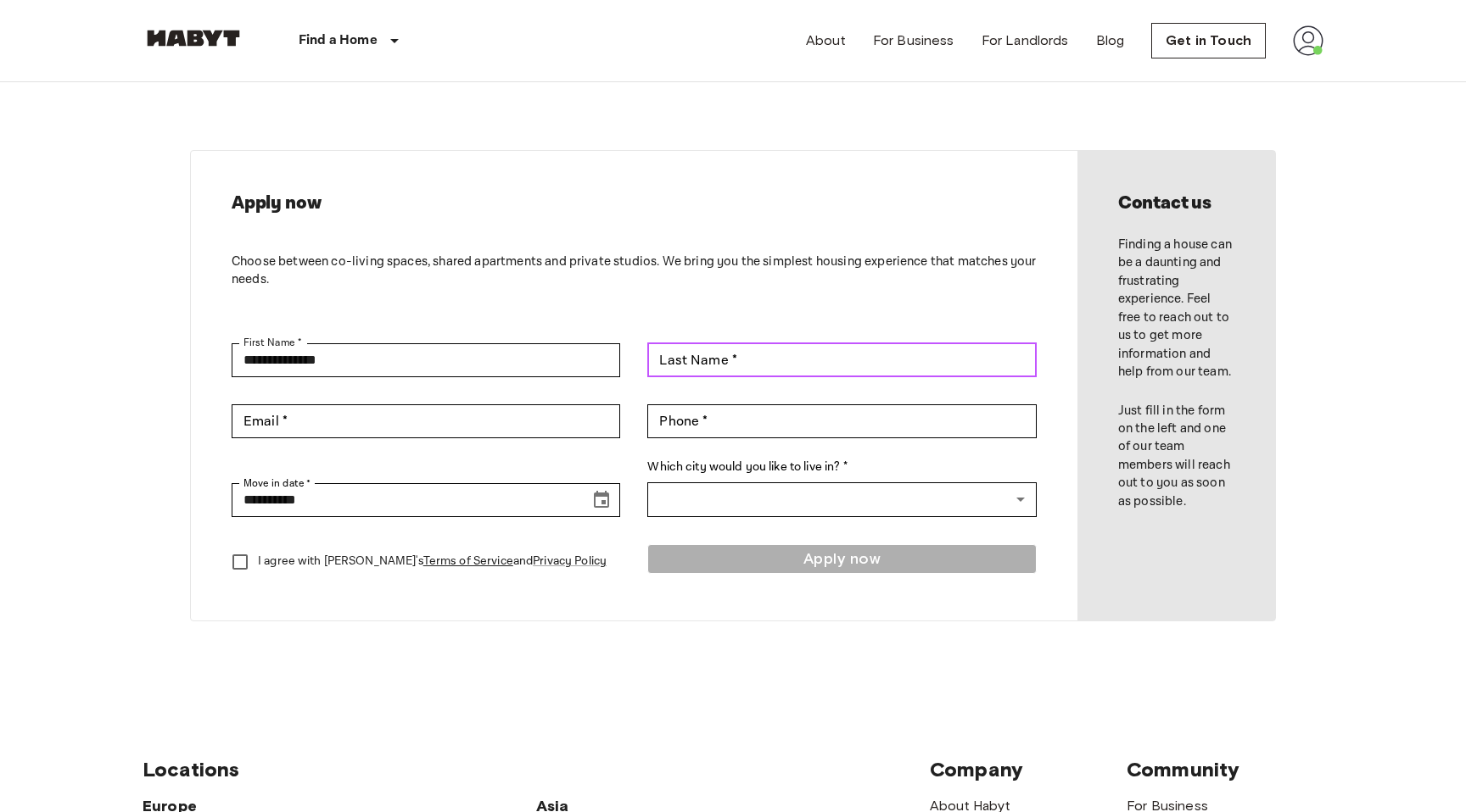
type input "****"
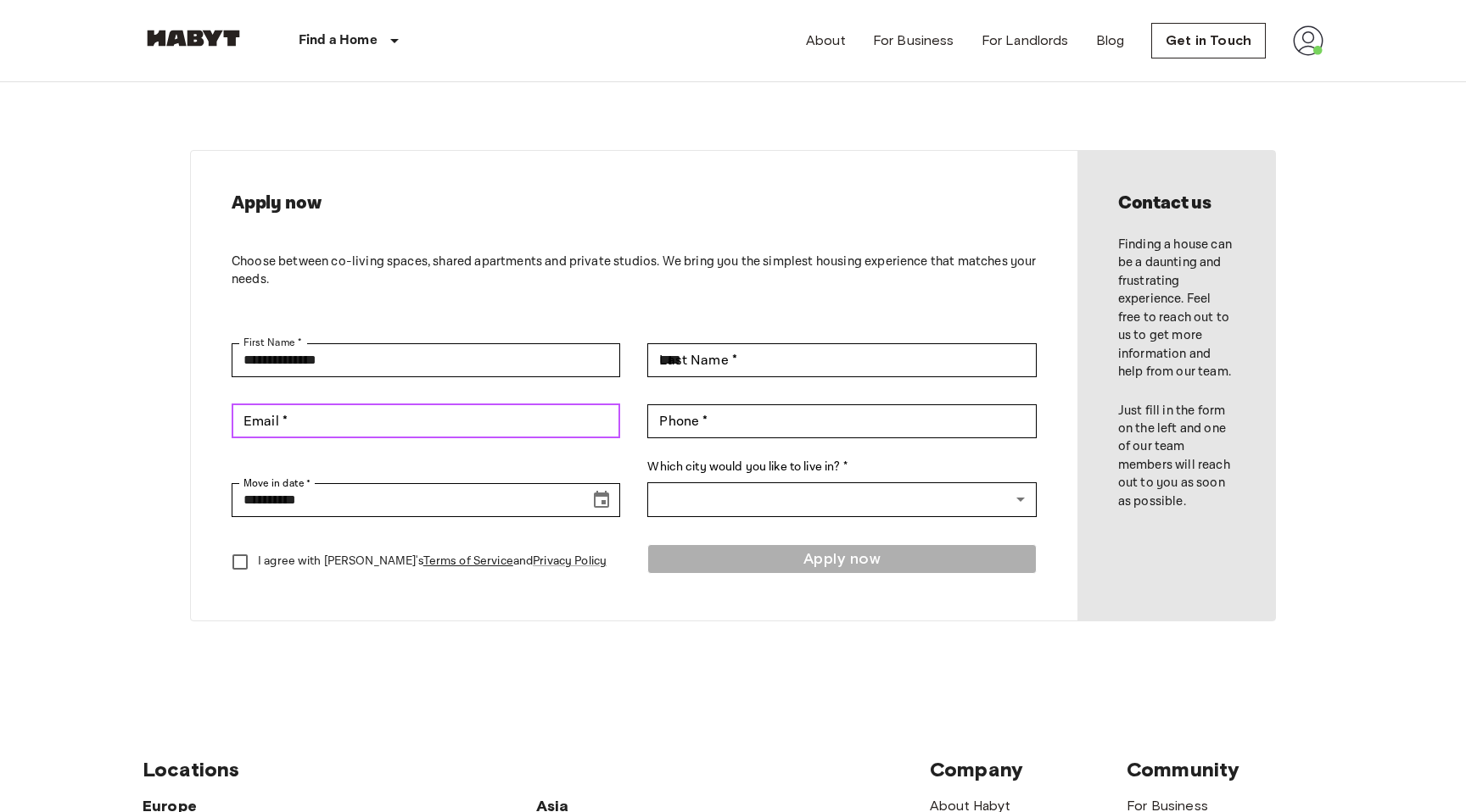
type input "**********"
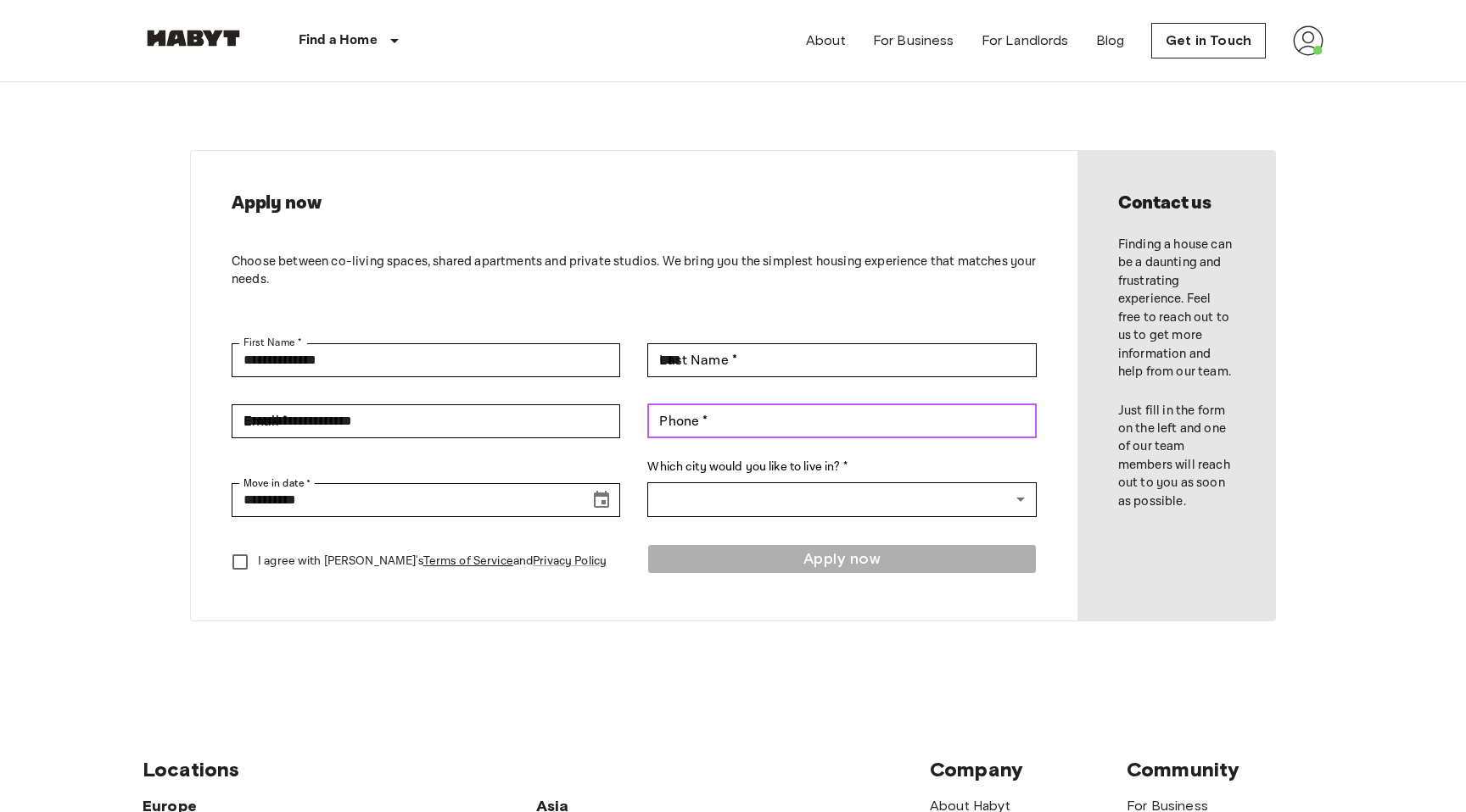
type input "**********"
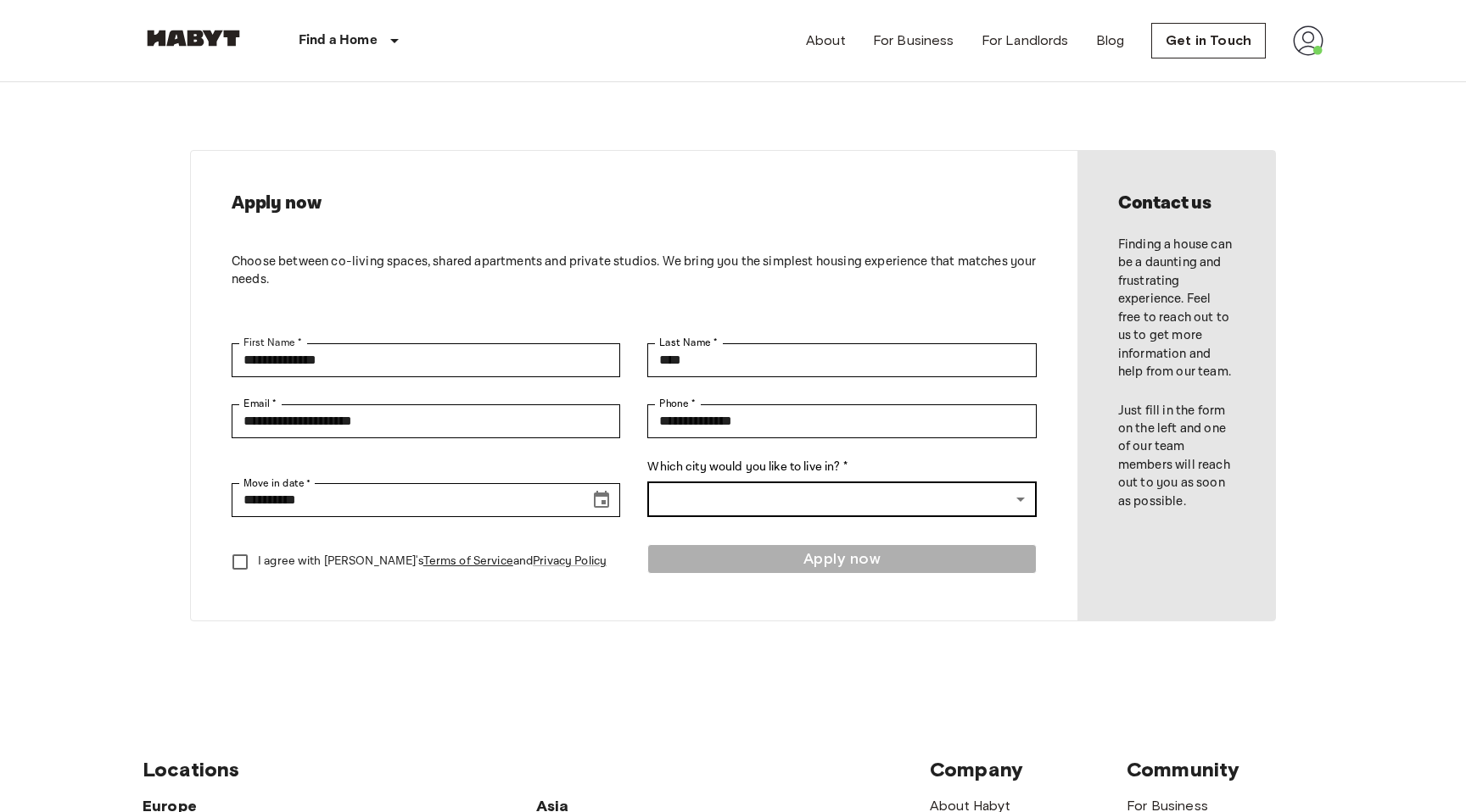
click at [923, 498] on body "**********" at bounding box center [733, 727] width 1466 height 1454
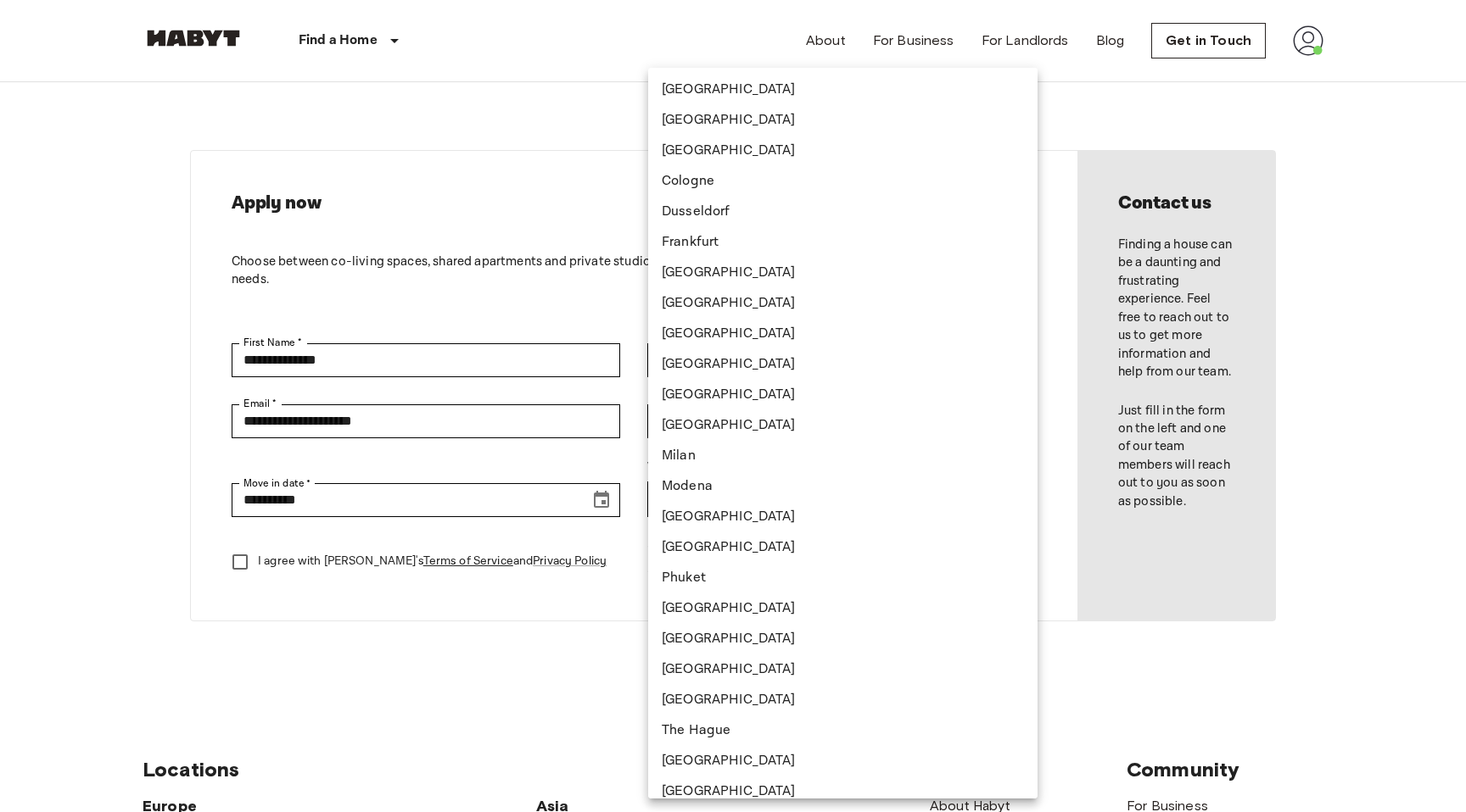
click at [923, 498] on li "Modena" at bounding box center [842, 486] width 389 height 31
type input "******"
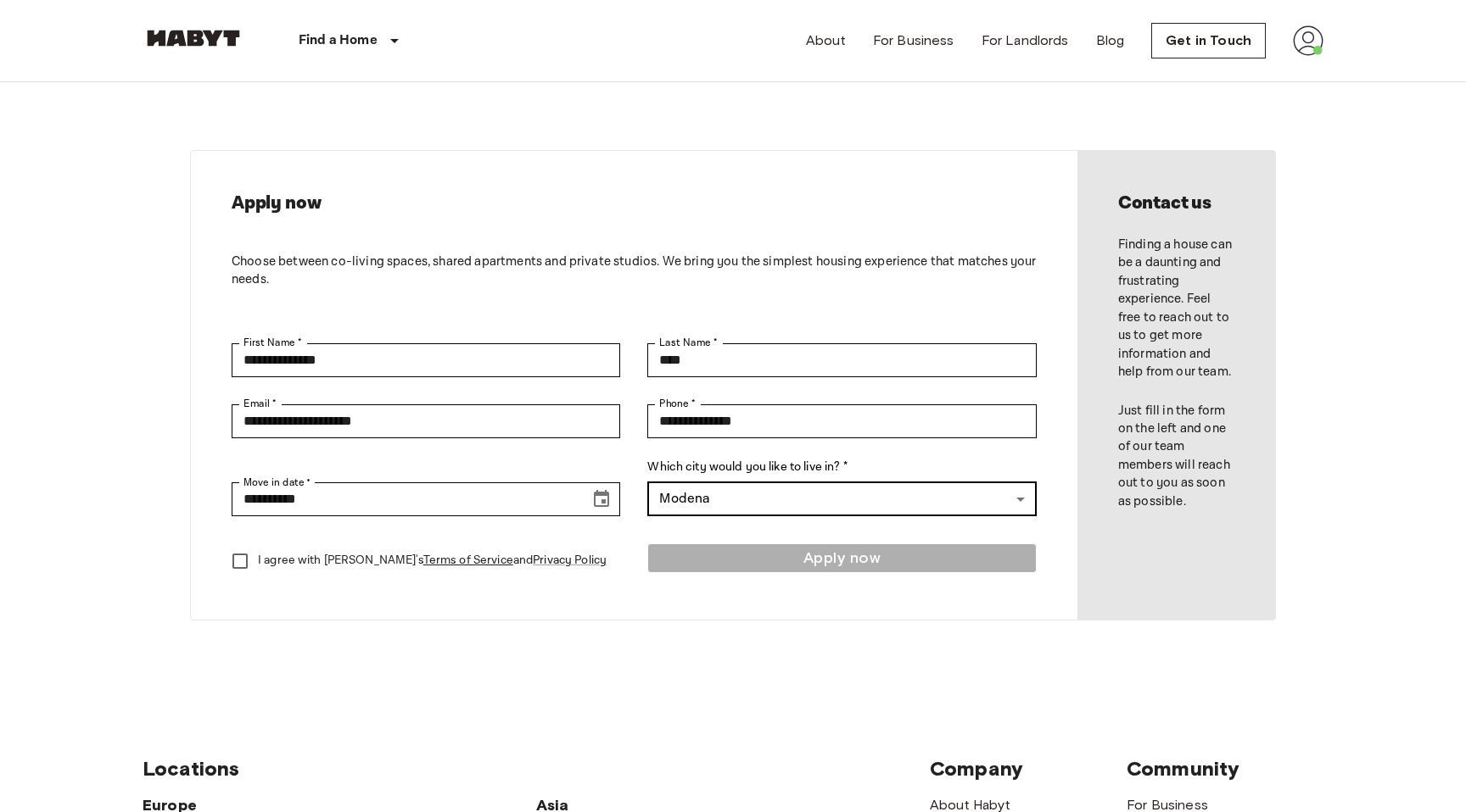
click at [923, 498] on body "**********" at bounding box center [733, 726] width 1466 height 1453
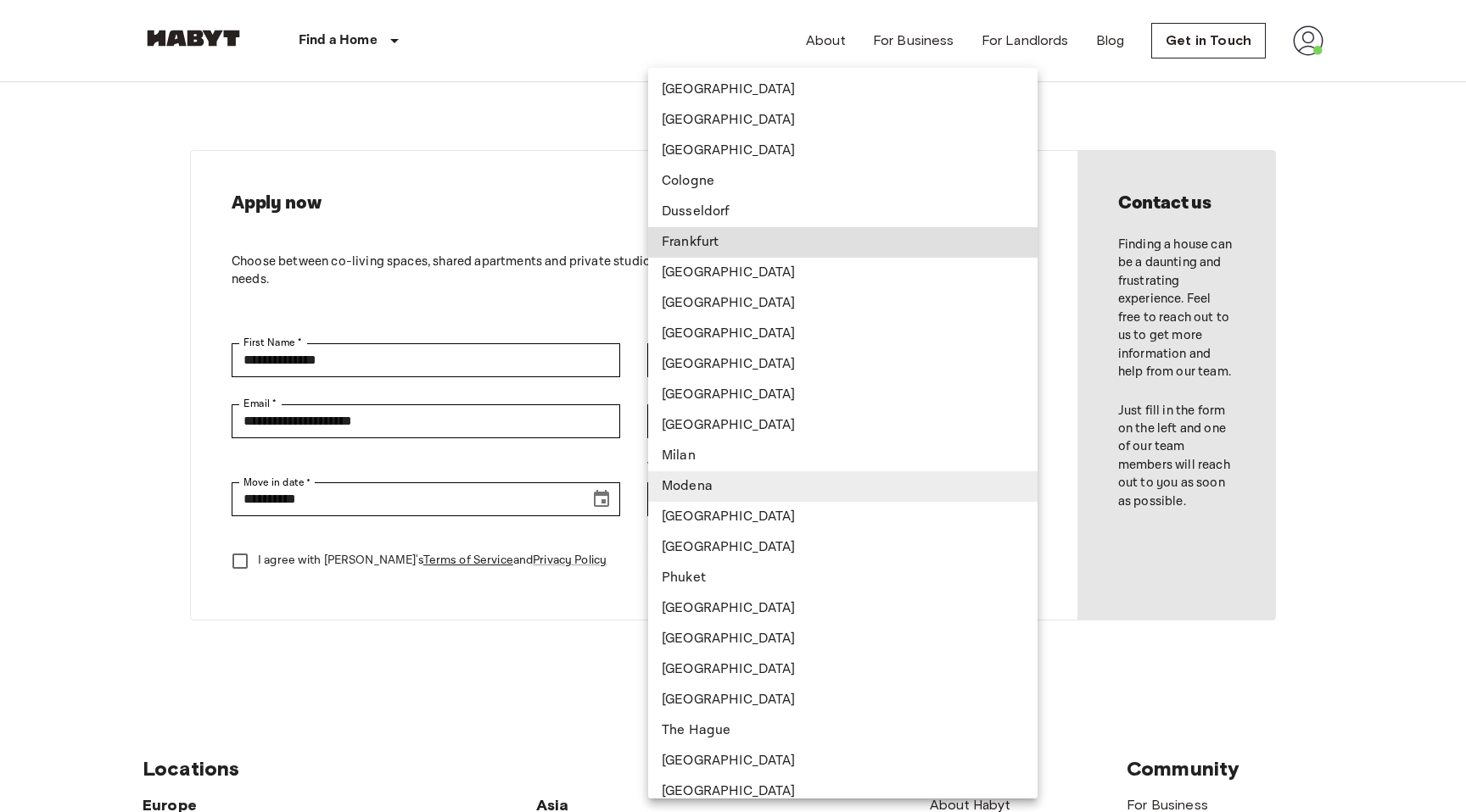
click at [849, 245] on li "Frankfurt" at bounding box center [842, 243] width 389 height 31
type input "*********"
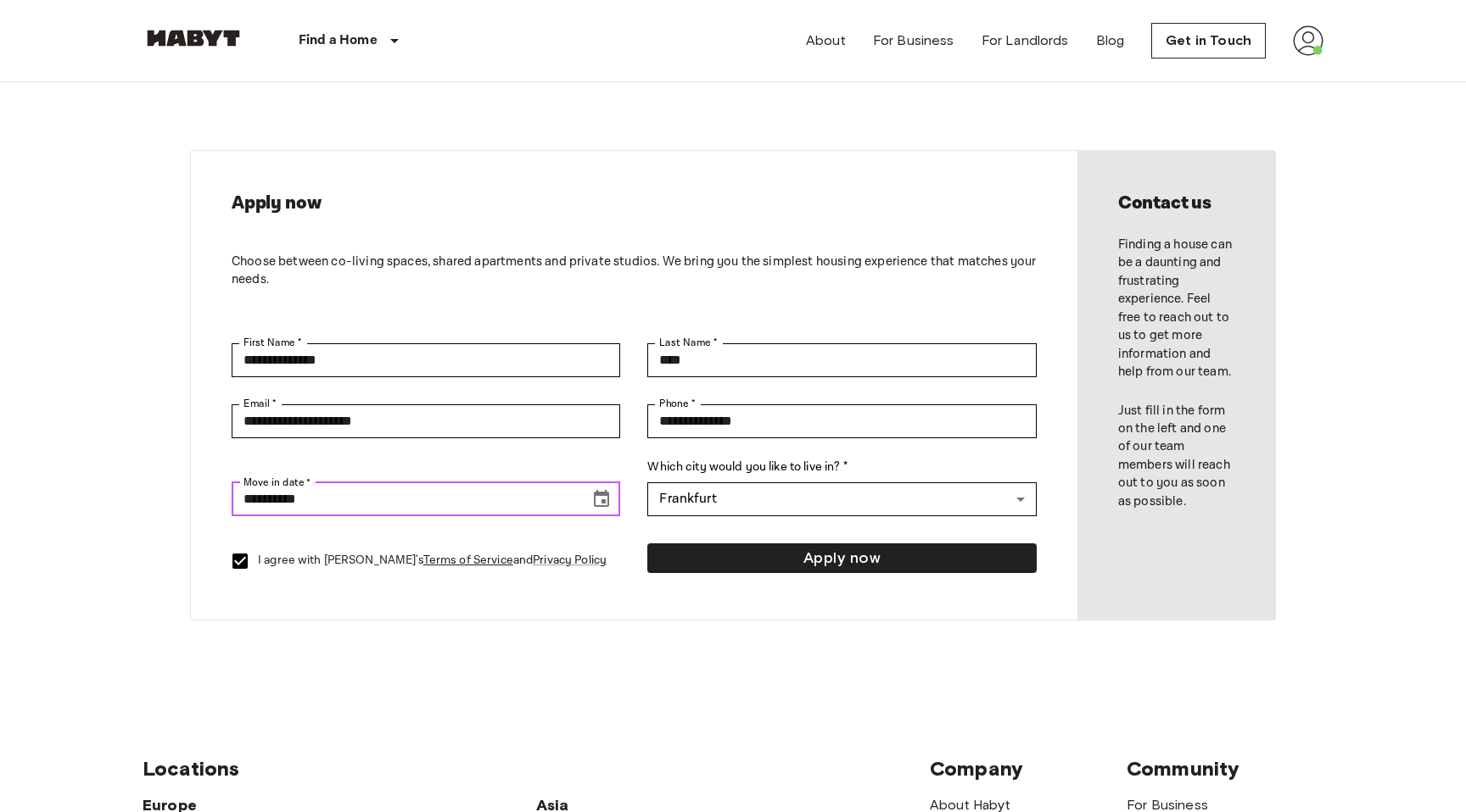
click at [360, 507] on input "**********" at bounding box center [404, 500] width 346 height 34
click at [603, 498] on icon "Choose date, selected date is Aug 19, 2025" at bounding box center [601, 499] width 21 height 21
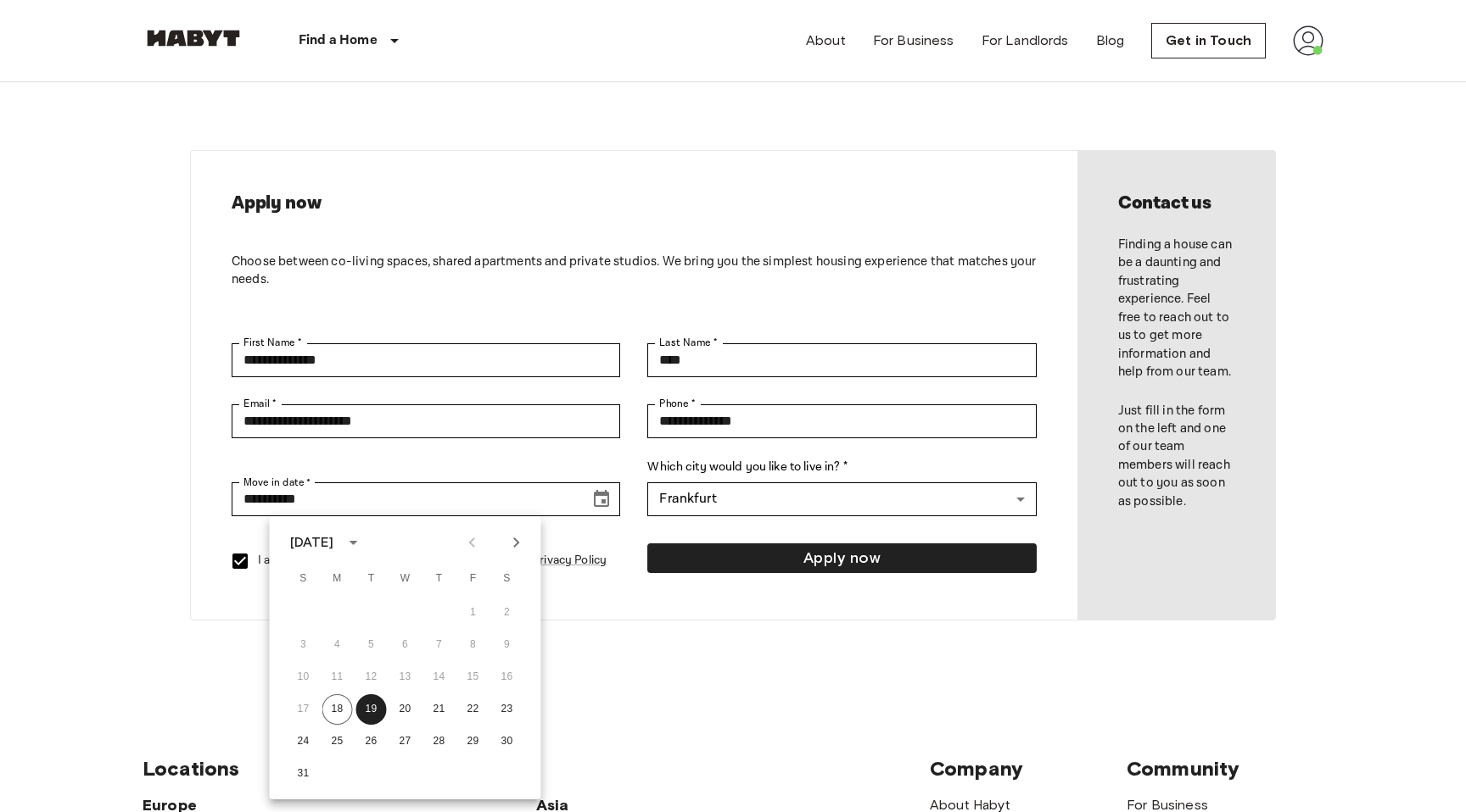
click at [510, 535] on icon "Next month" at bounding box center [516, 542] width 21 height 21
click at [372, 743] on button "30" at bounding box center [372, 742] width 31 height 31
type input "**********"
click at [759, 624] on div "**********" at bounding box center [732, 385] width 1086 height 606
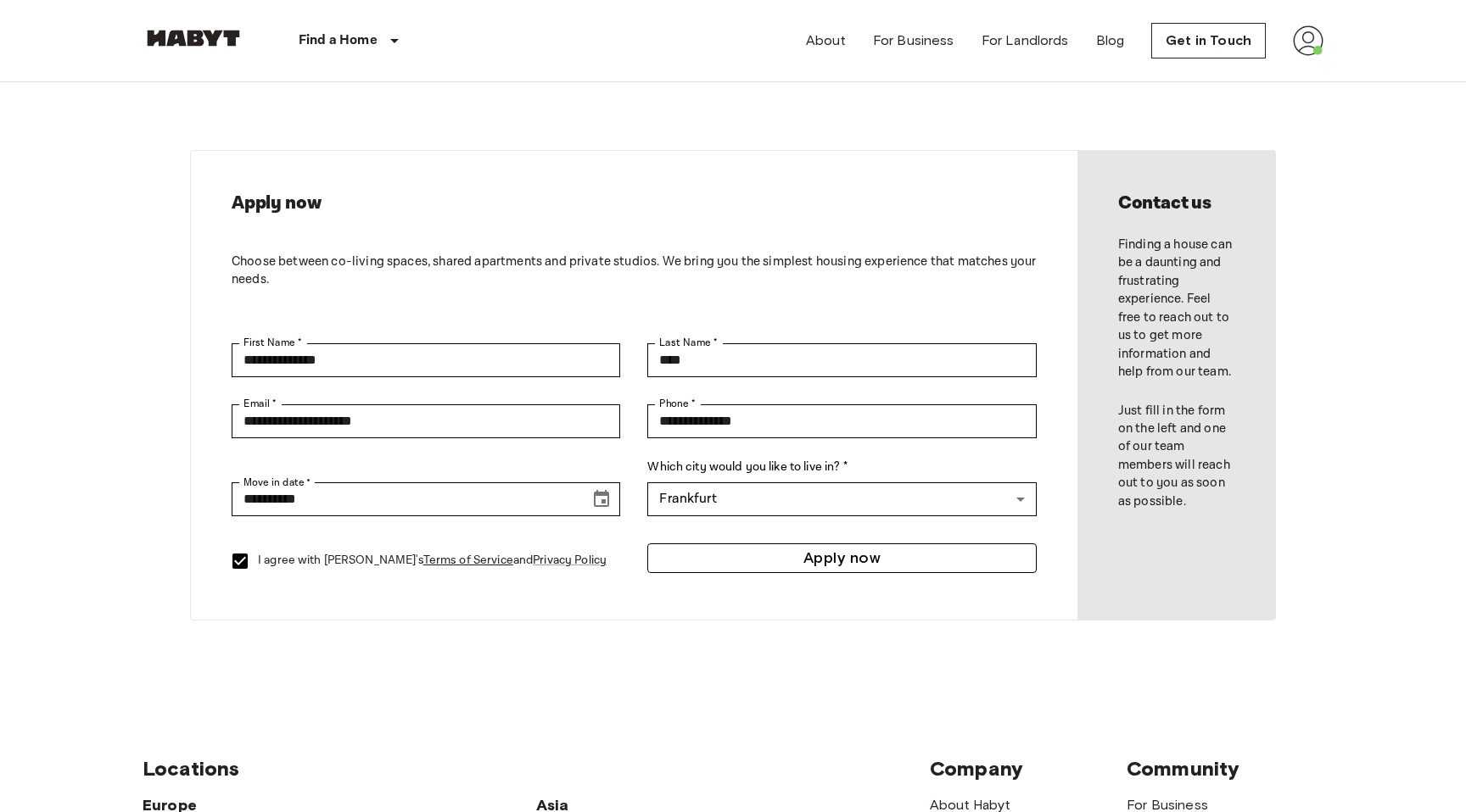
click at [868, 553] on button "Apply now" at bounding box center [841, 558] width 388 height 30
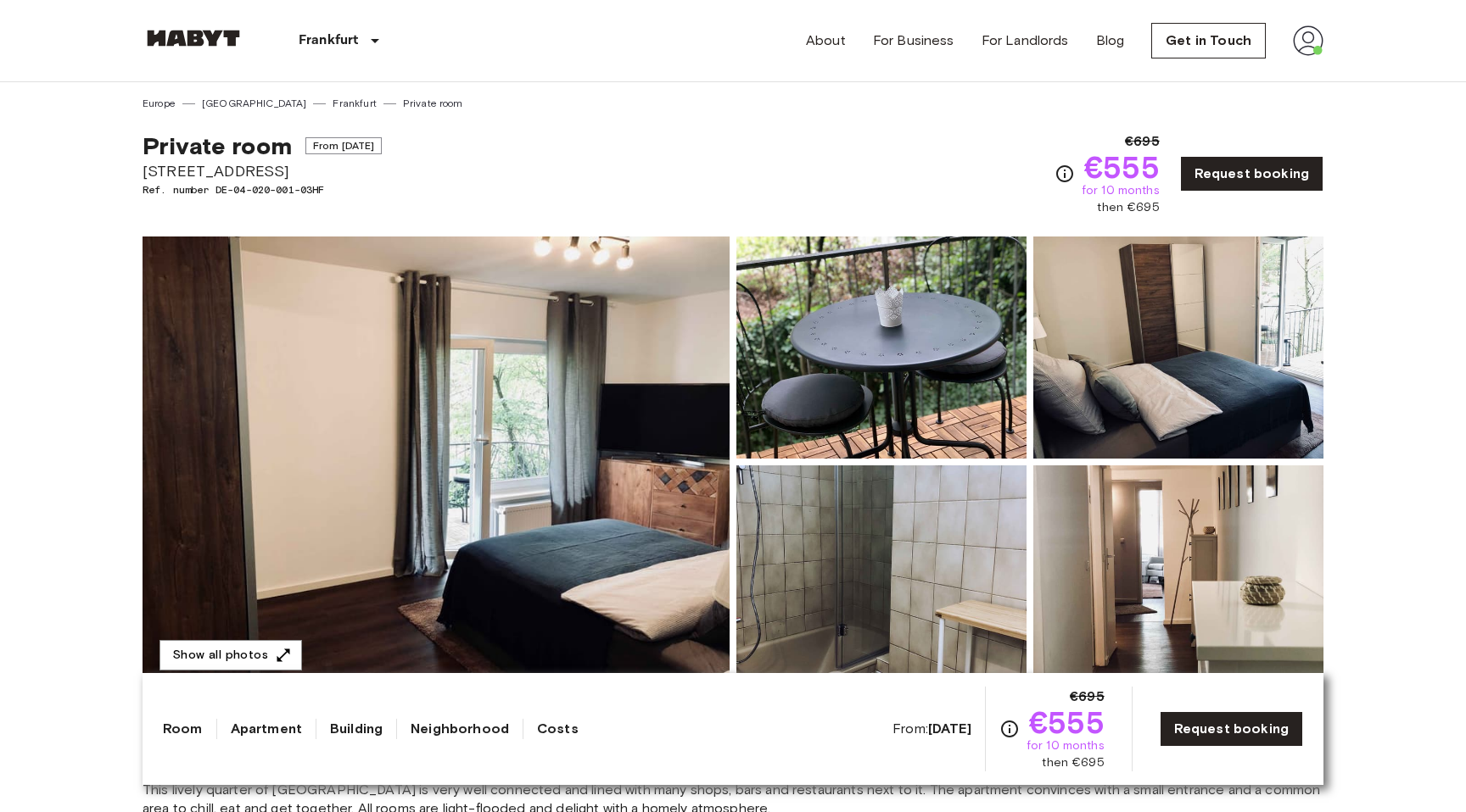
drag, startPoint x: 141, startPoint y: 171, endPoint x: 286, endPoint y: 170, distance: 145.0
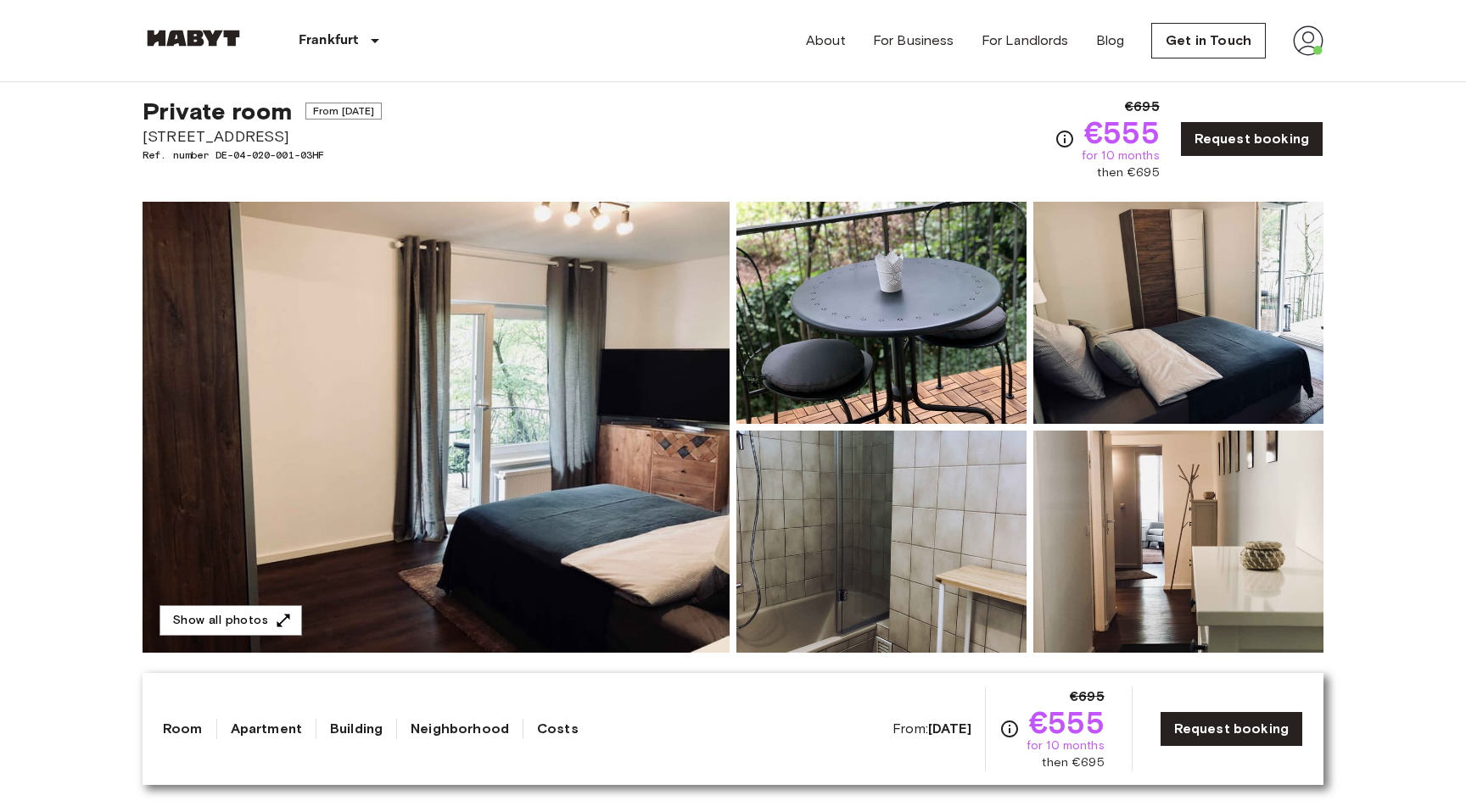
scroll to position [36, 0]
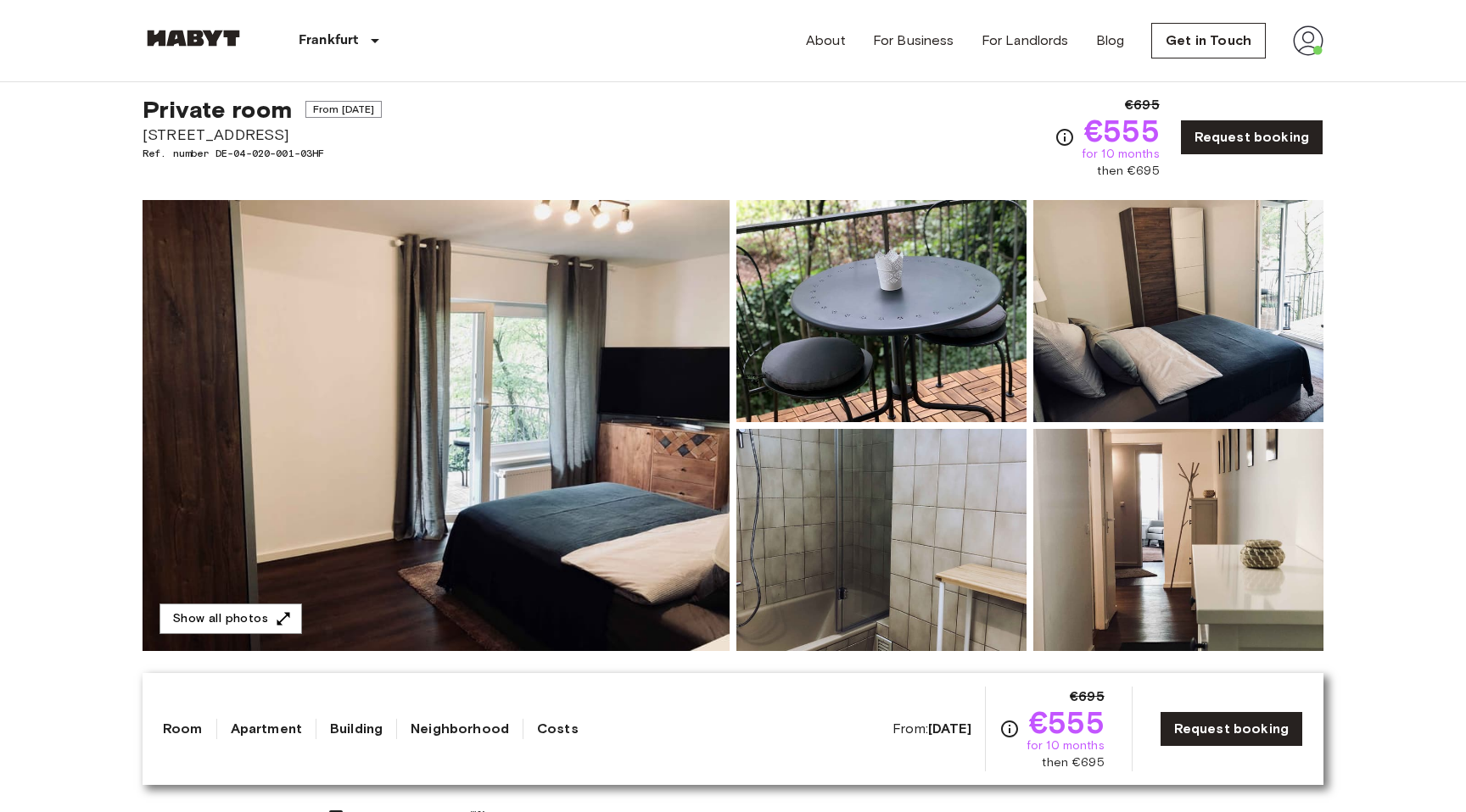
click at [354, 158] on span "Ref. number DE-04-020-001-03HF" at bounding box center [262, 153] width 239 height 15
drag, startPoint x: 139, startPoint y: 134, endPoint x: 296, endPoint y: 134, distance: 157.0
copy span "[STREET_ADDRESS]"
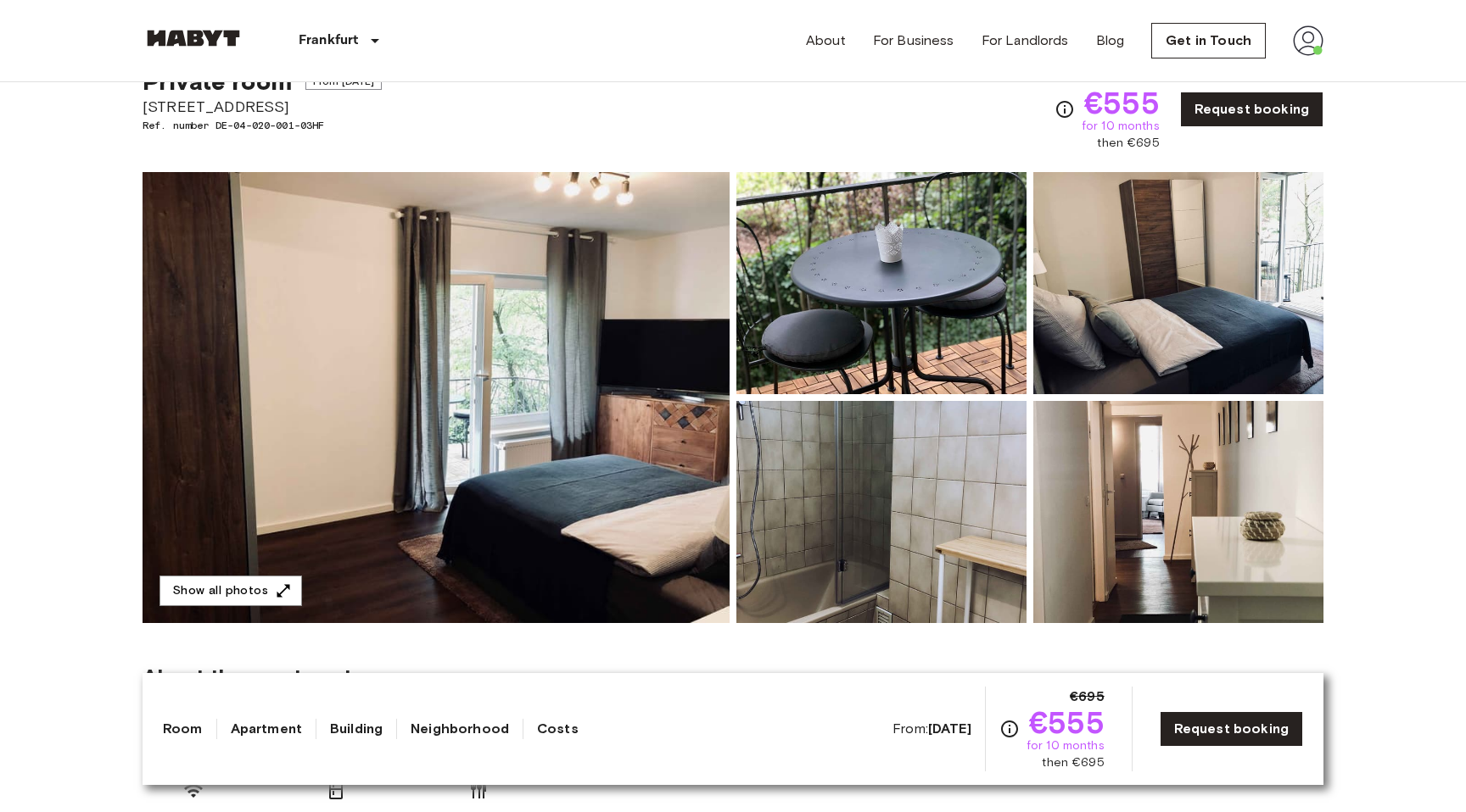
scroll to position [79, 0]
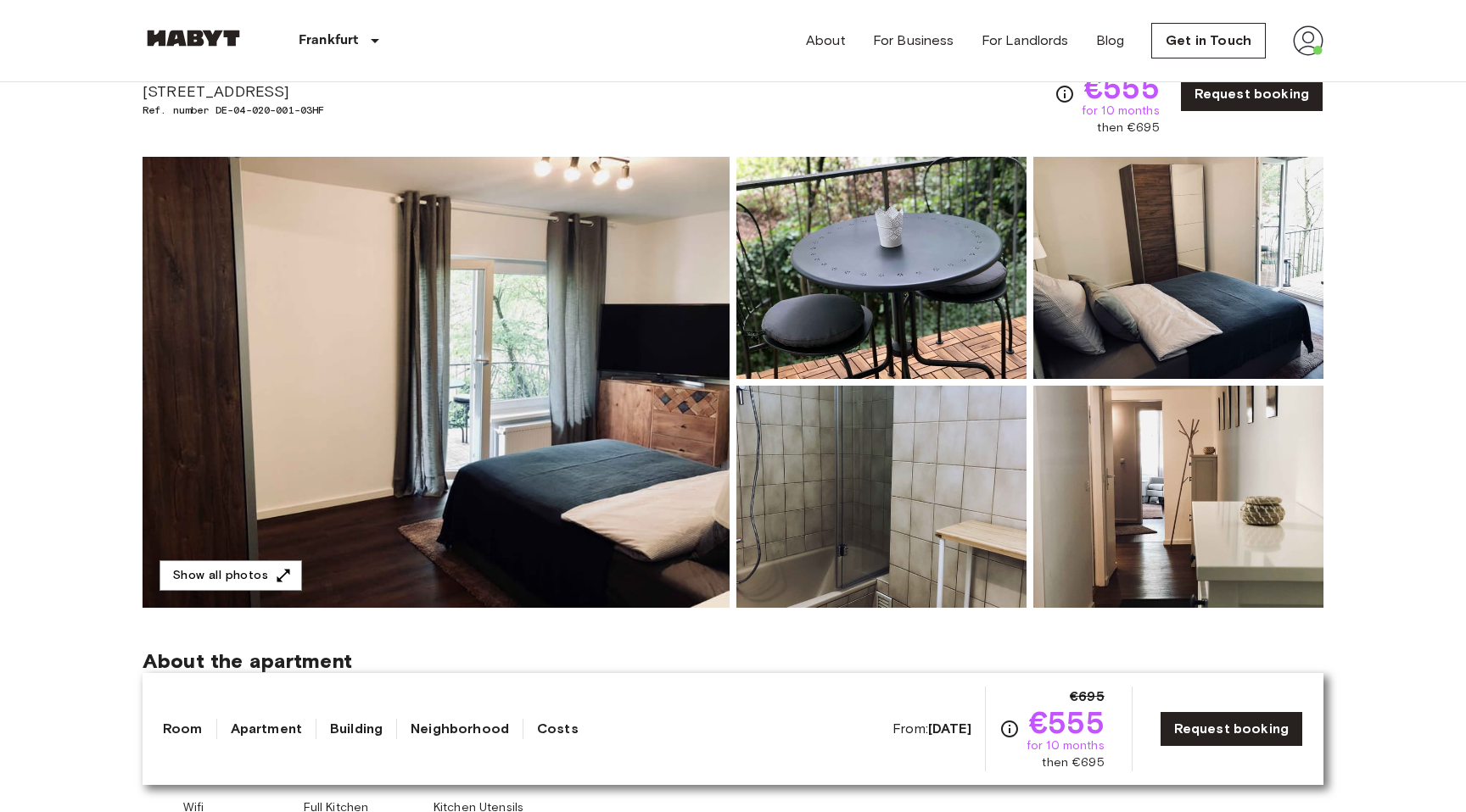
click at [544, 289] on img at bounding box center [436, 383] width 587 height 451
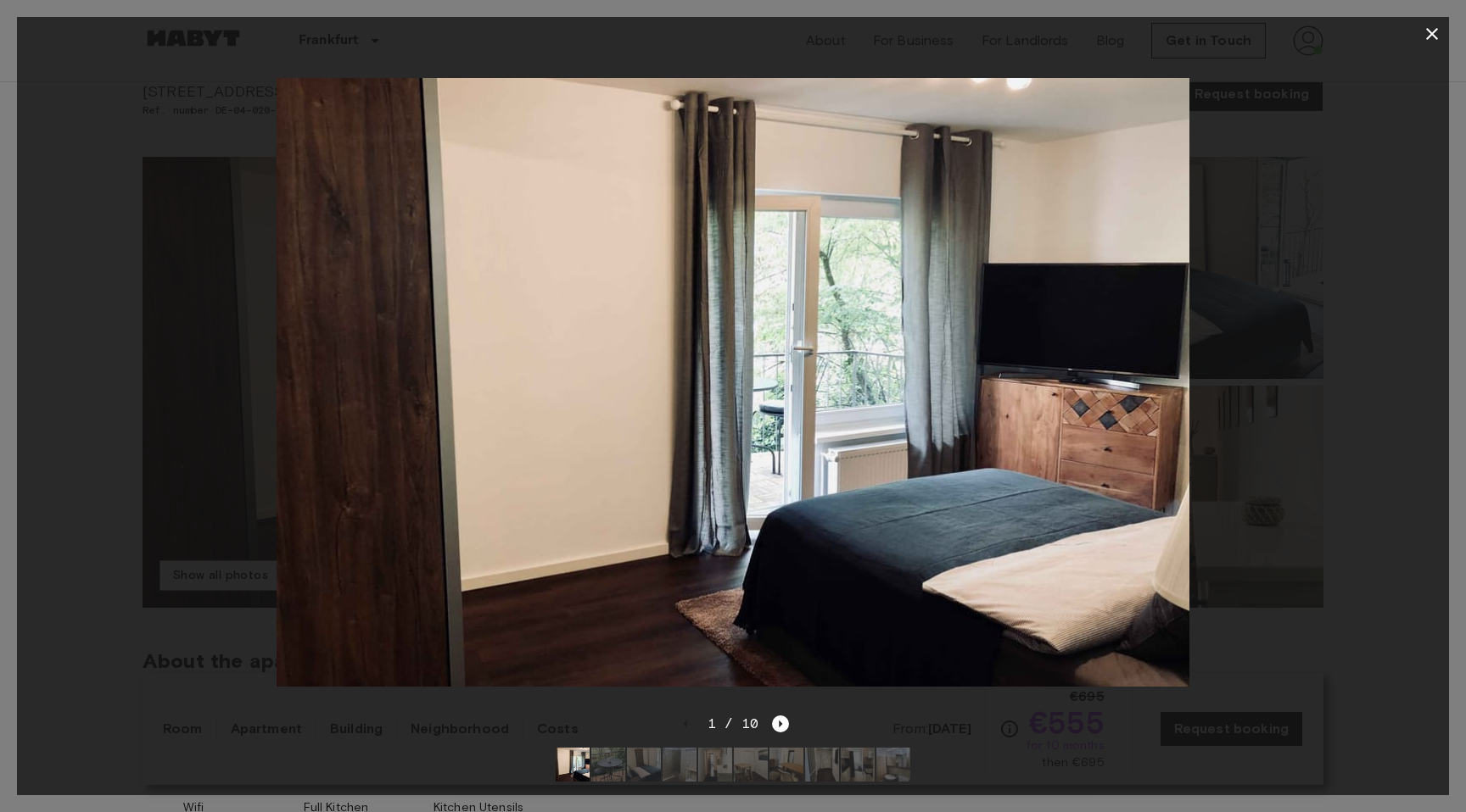
click at [1350, 398] on div at bounding box center [733, 382] width 1432 height 663
click at [781, 724] on icon "Next image" at bounding box center [782, 724] width 4 height 7
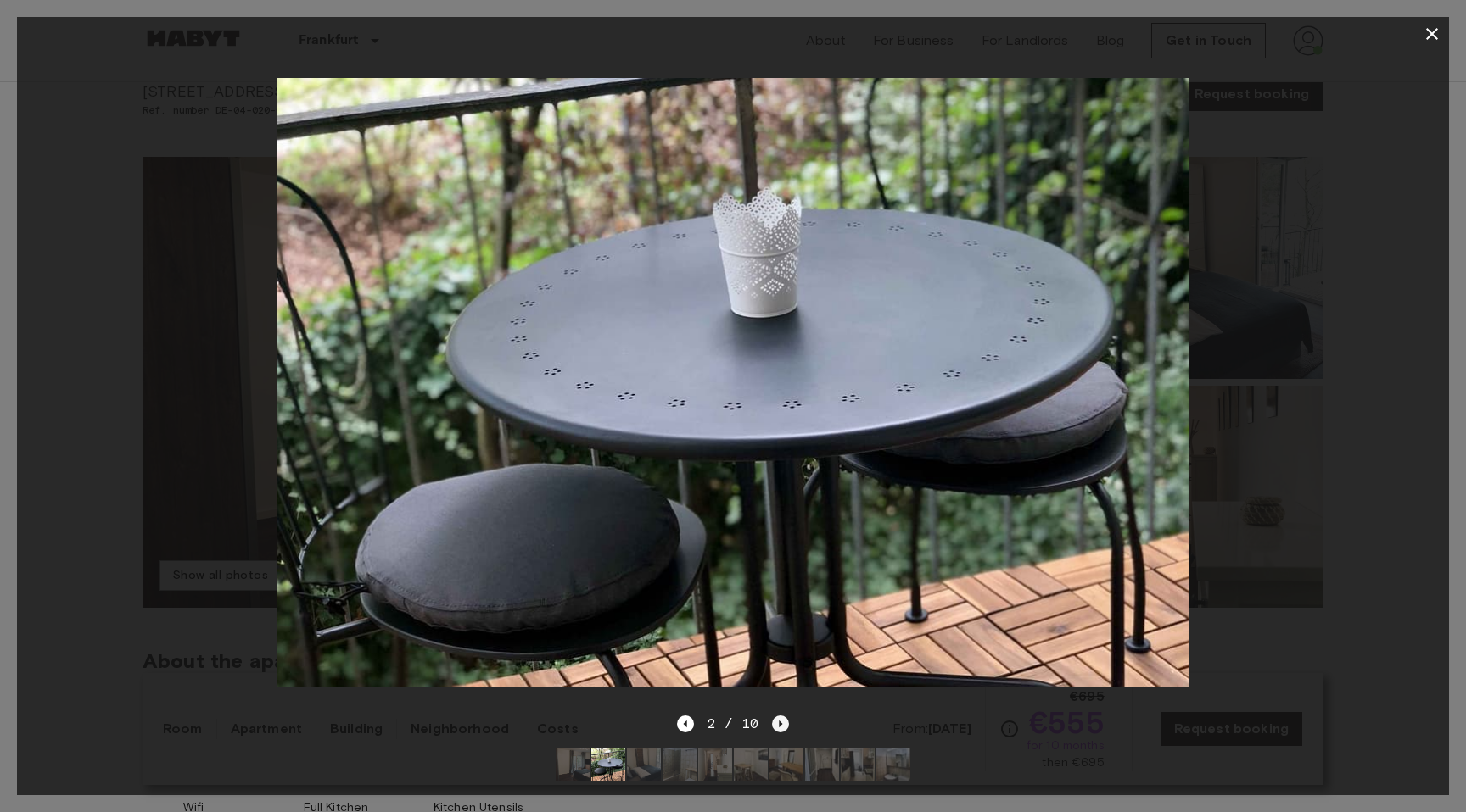
click at [781, 724] on icon "Next image" at bounding box center [782, 724] width 4 height 7
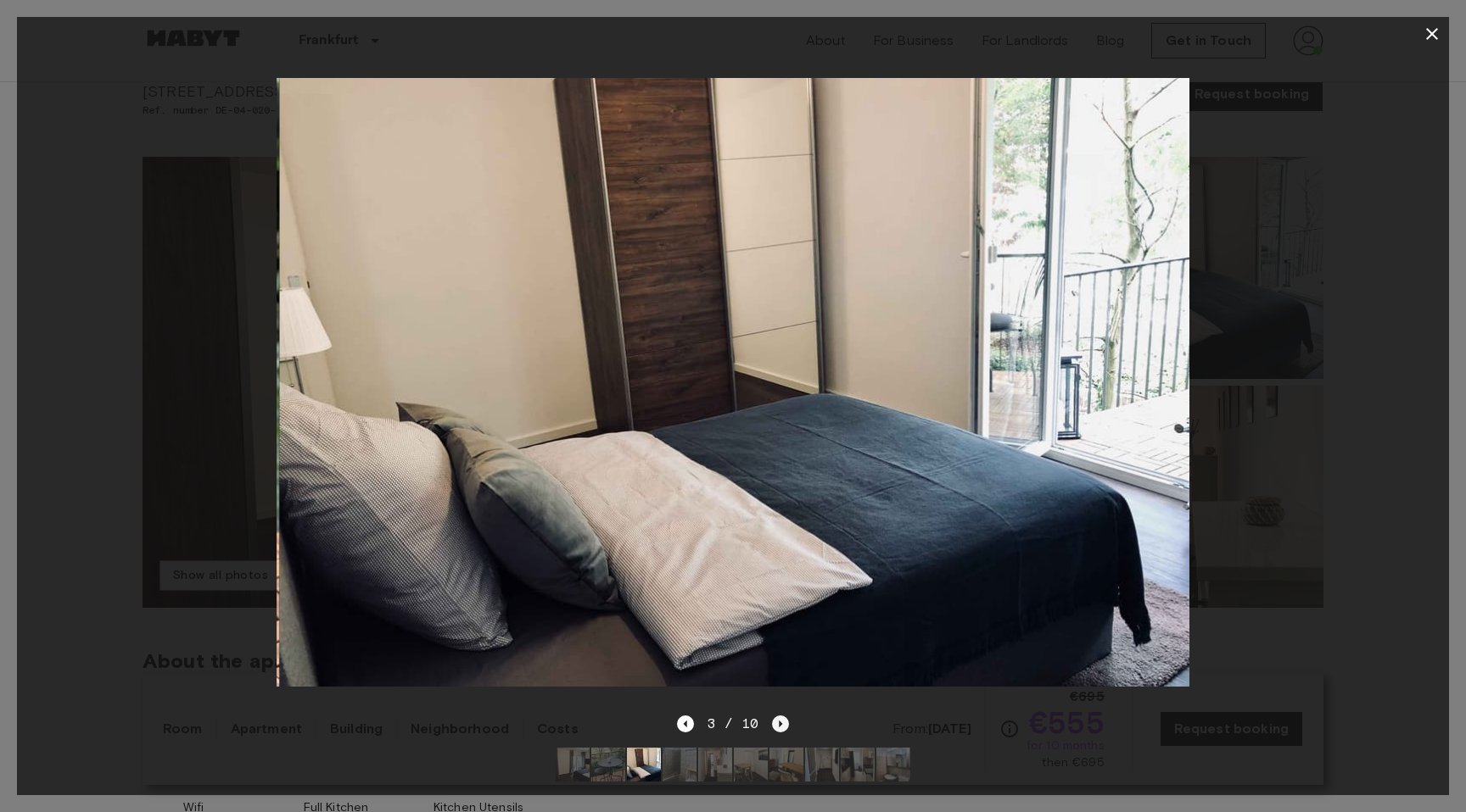
click at [781, 724] on icon "Next image" at bounding box center [782, 724] width 4 height 7
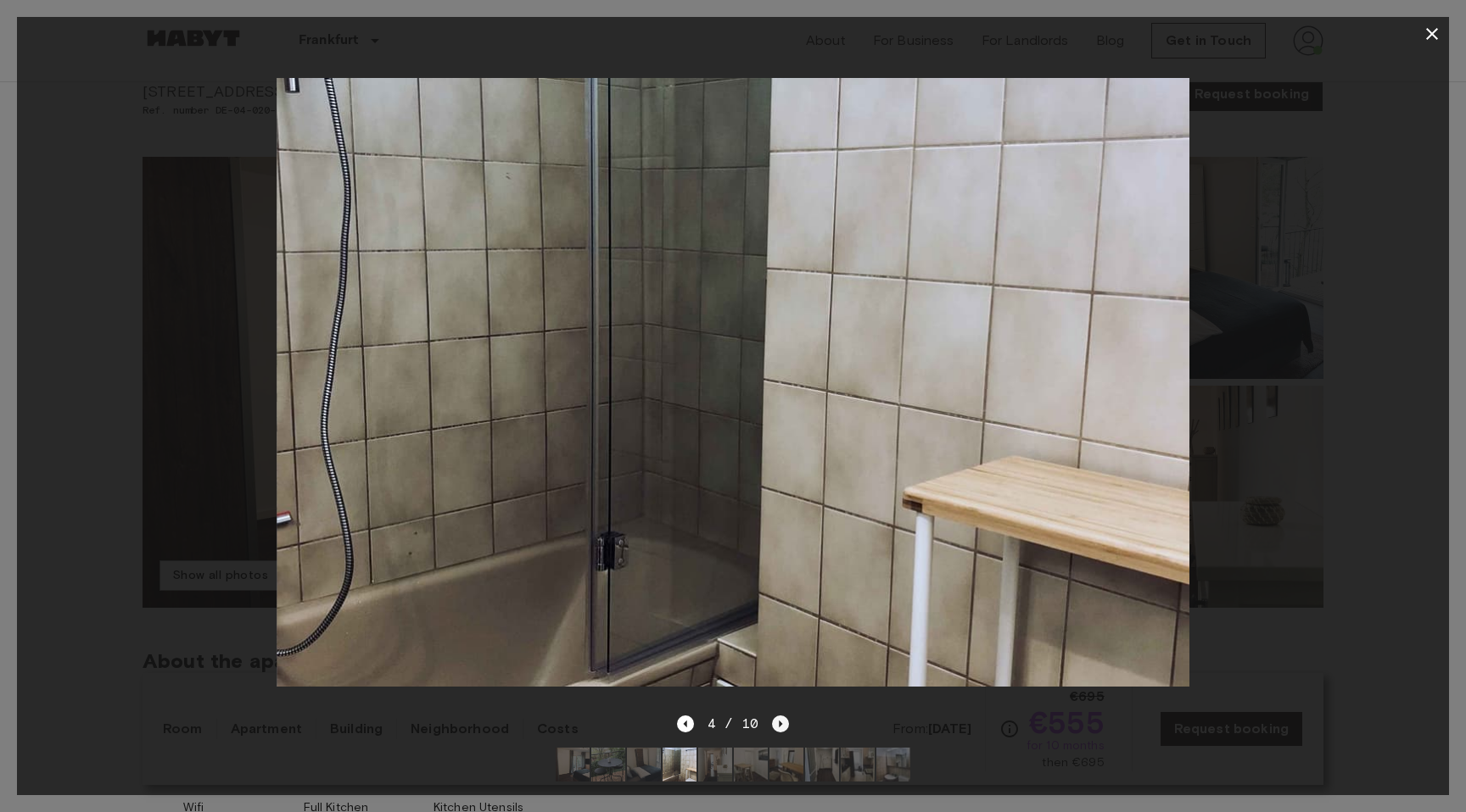
click at [781, 724] on icon "Next image" at bounding box center [782, 724] width 4 height 7
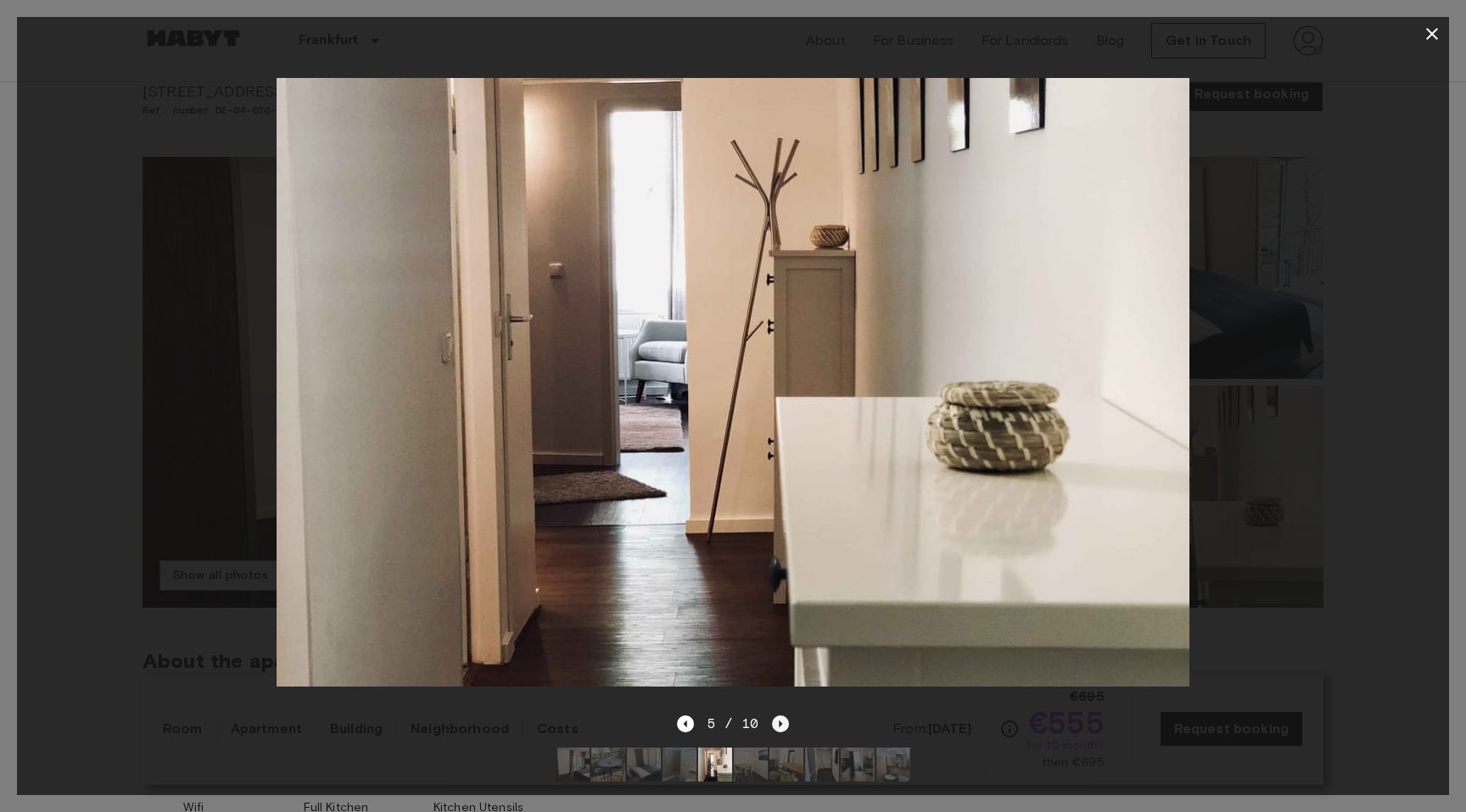
click at [781, 724] on icon "Next image" at bounding box center [782, 724] width 4 height 7
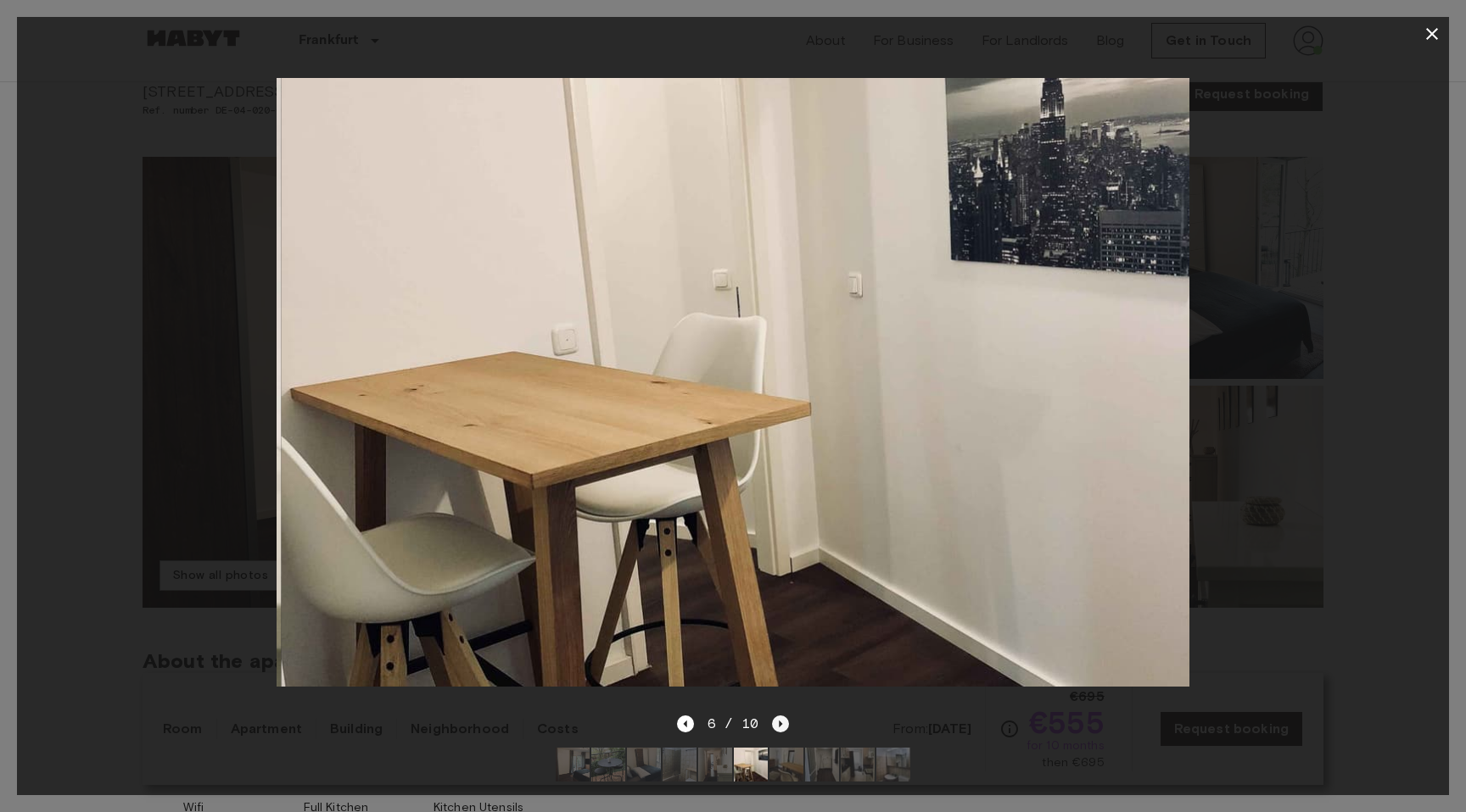
click at [781, 724] on icon "Next image" at bounding box center [782, 724] width 4 height 7
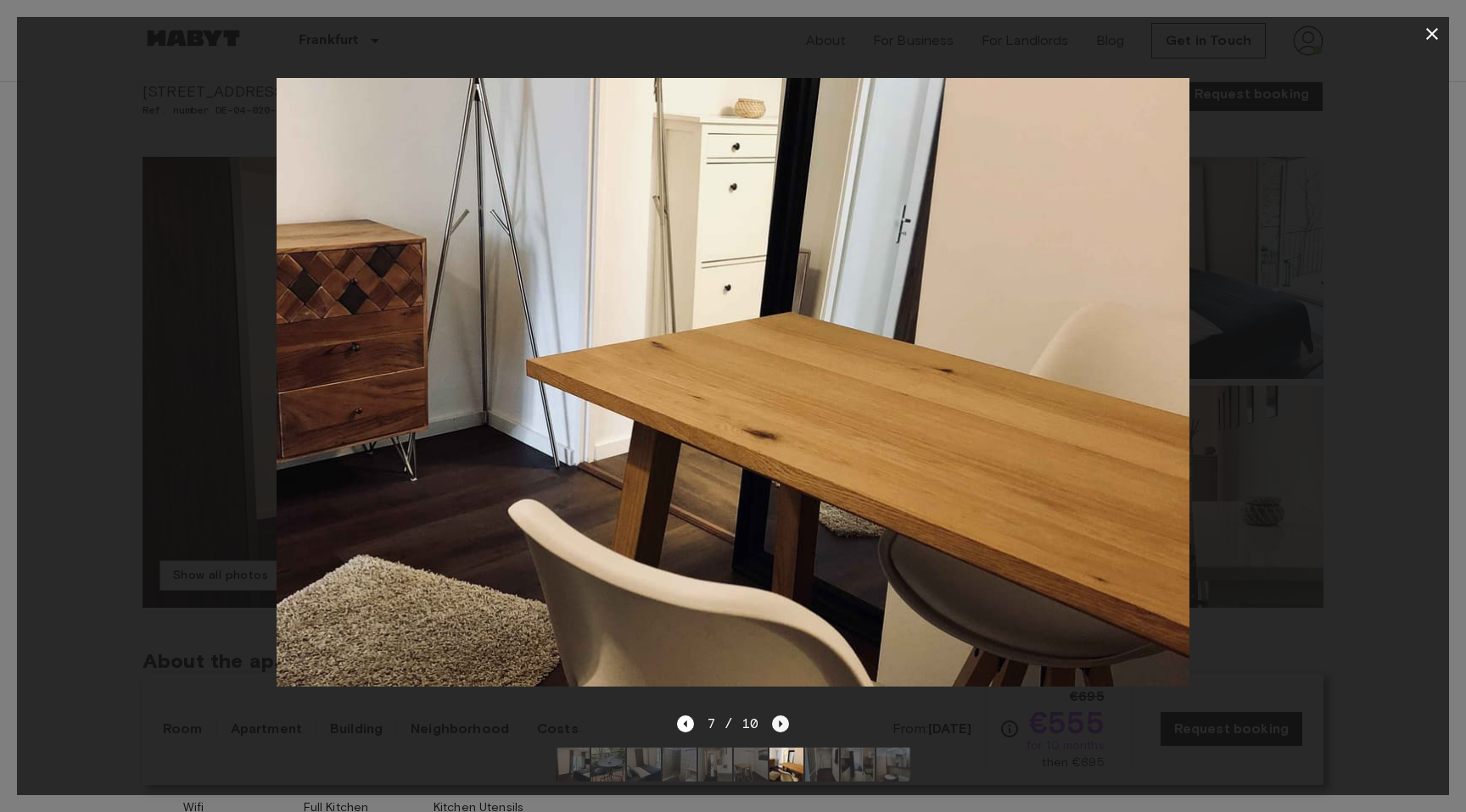
click at [781, 724] on icon "Next image" at bounding box center [782, 724] width 4 height 7
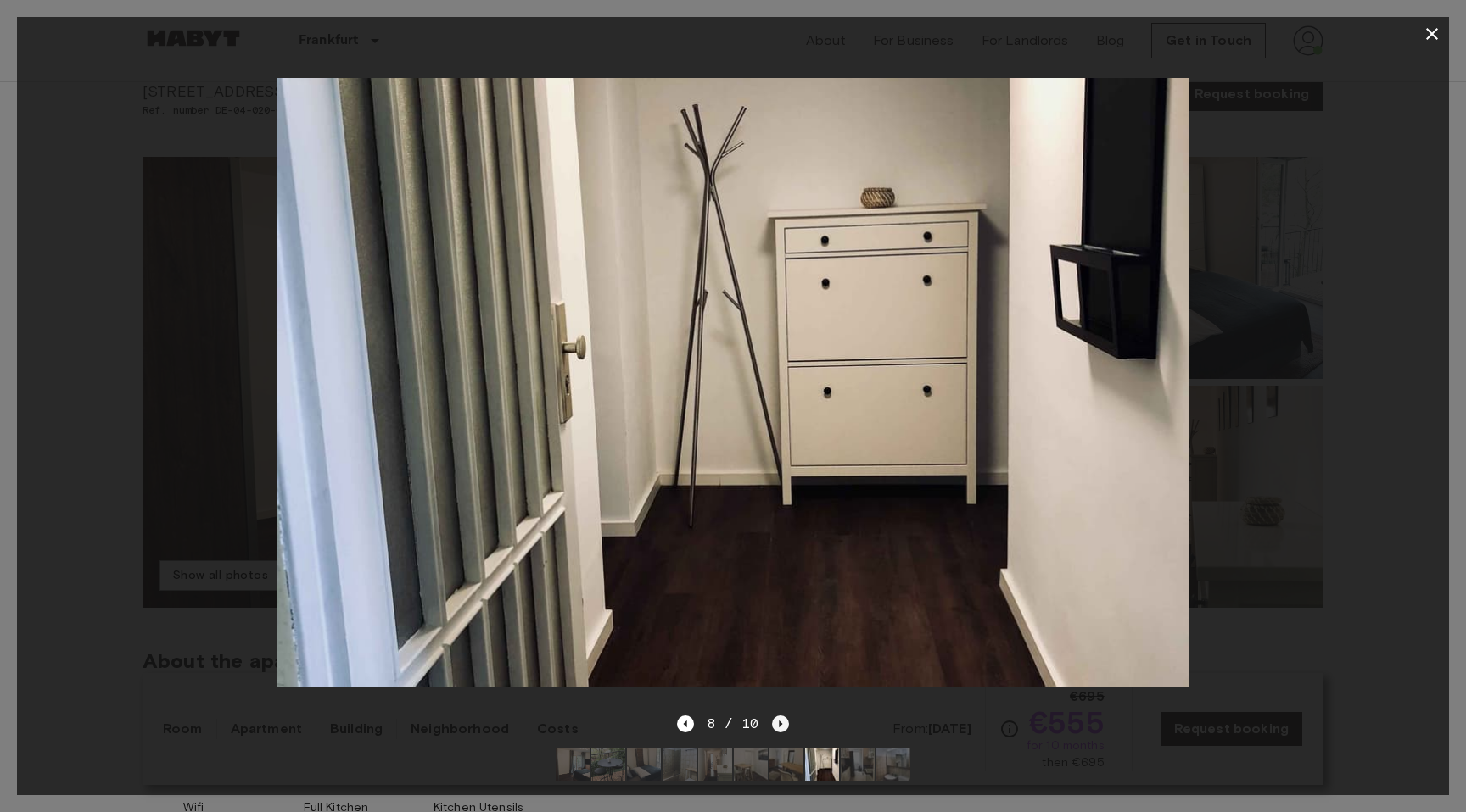
click at [781, 724] on icon "Next image" at bounding box center [782, 724] width 4 height 7
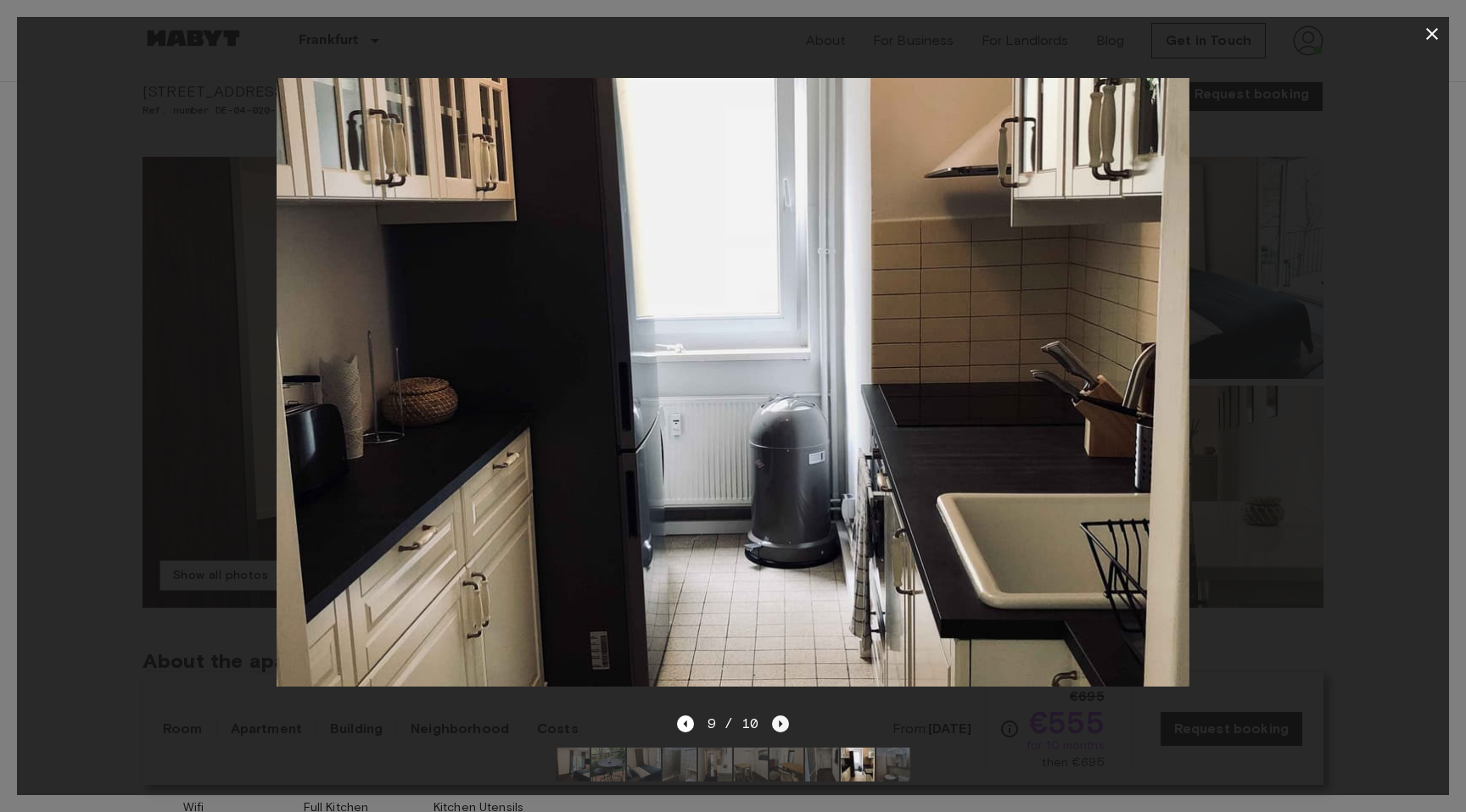
click at [781, 724] on icon "Next image" at bounding box center [782, 724] width 4 height 7
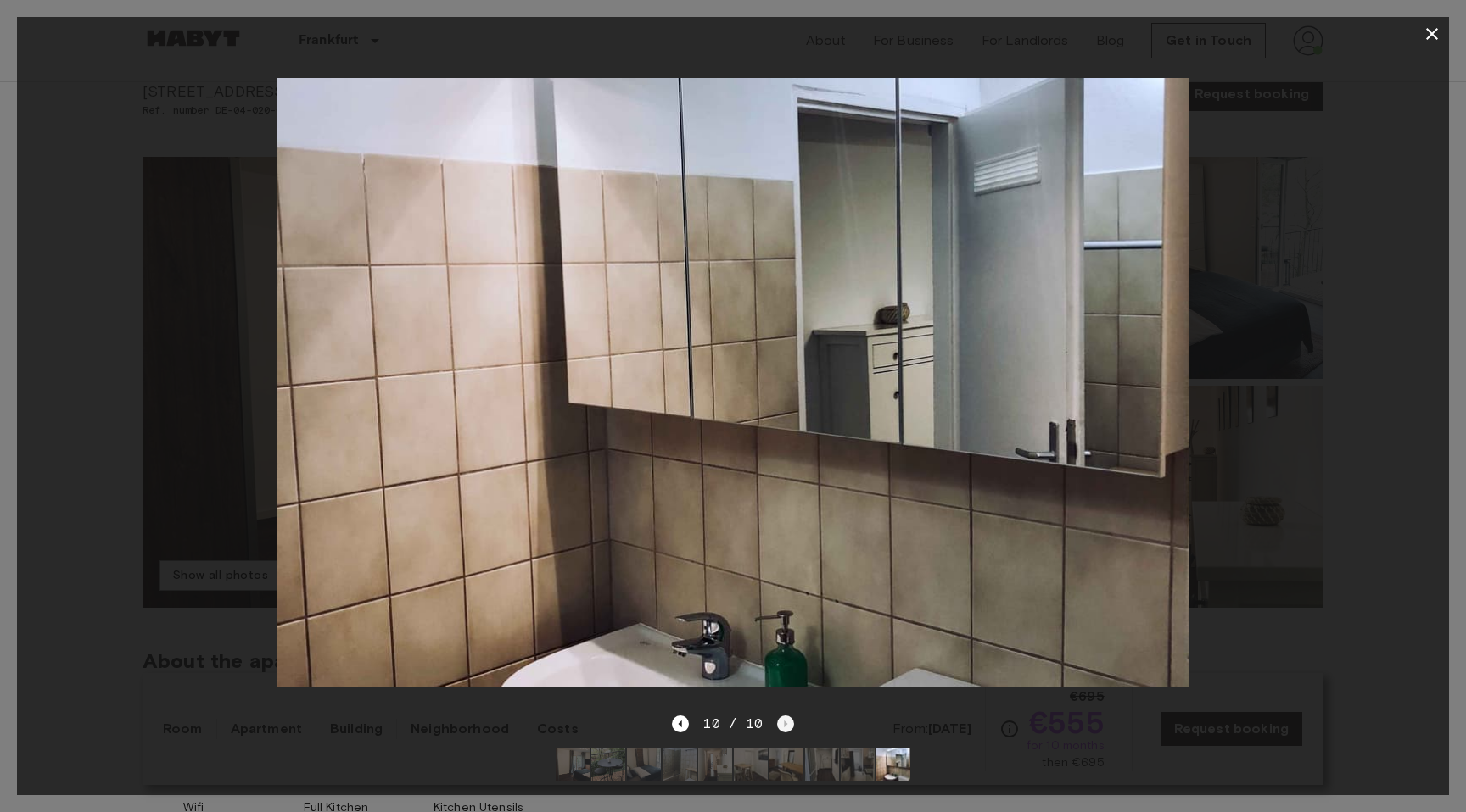
click at [781, 724] on div "10 / 10" at bounding box center [732, 724] width 121 height 21
click at [1317, 211] on div at bounding box center [733, 382] width 1432 height 663
click at [1432, 37] on icon "button" at bounding box center [1432, 33] width 21 height 21
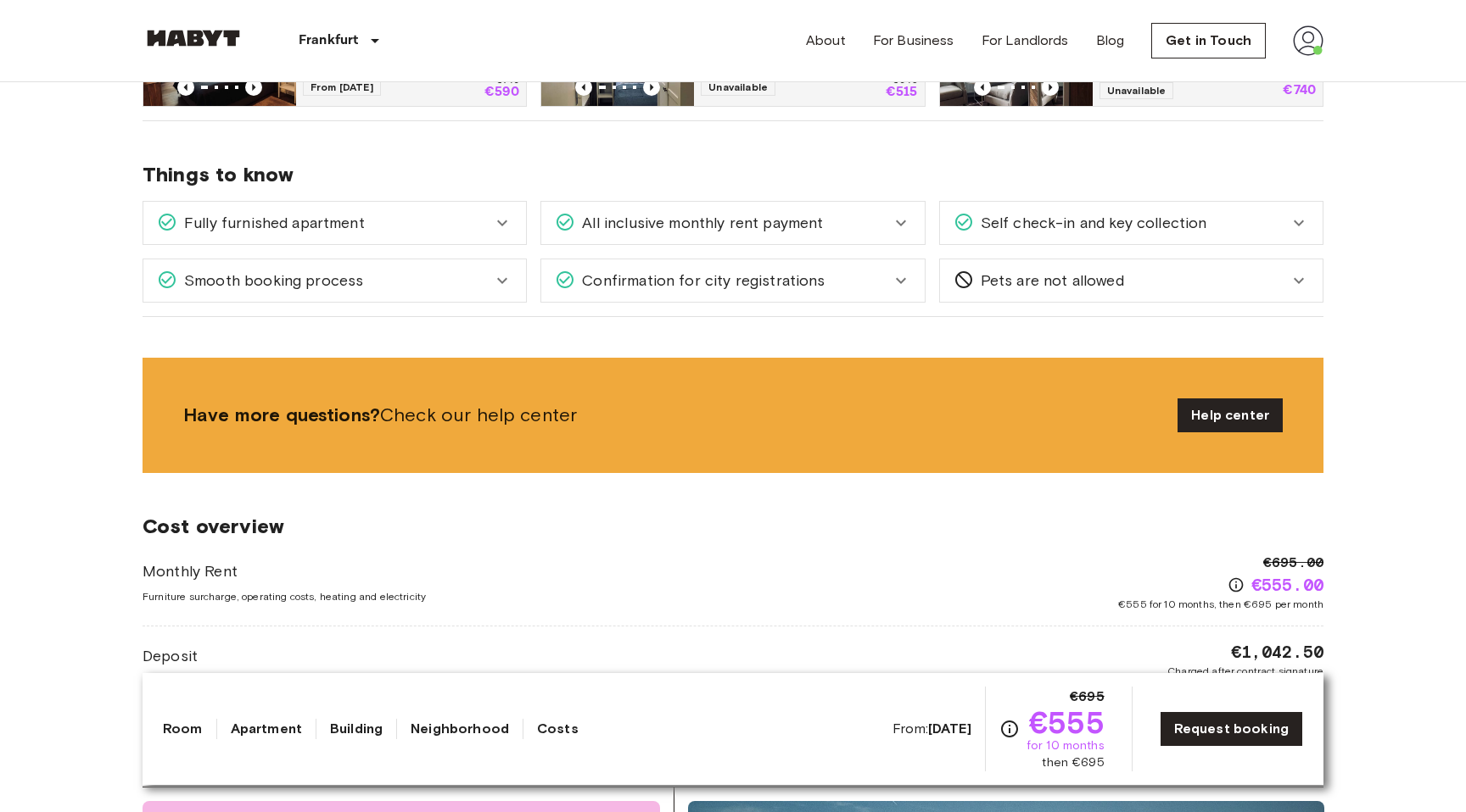
scroll to position [1004, 0]
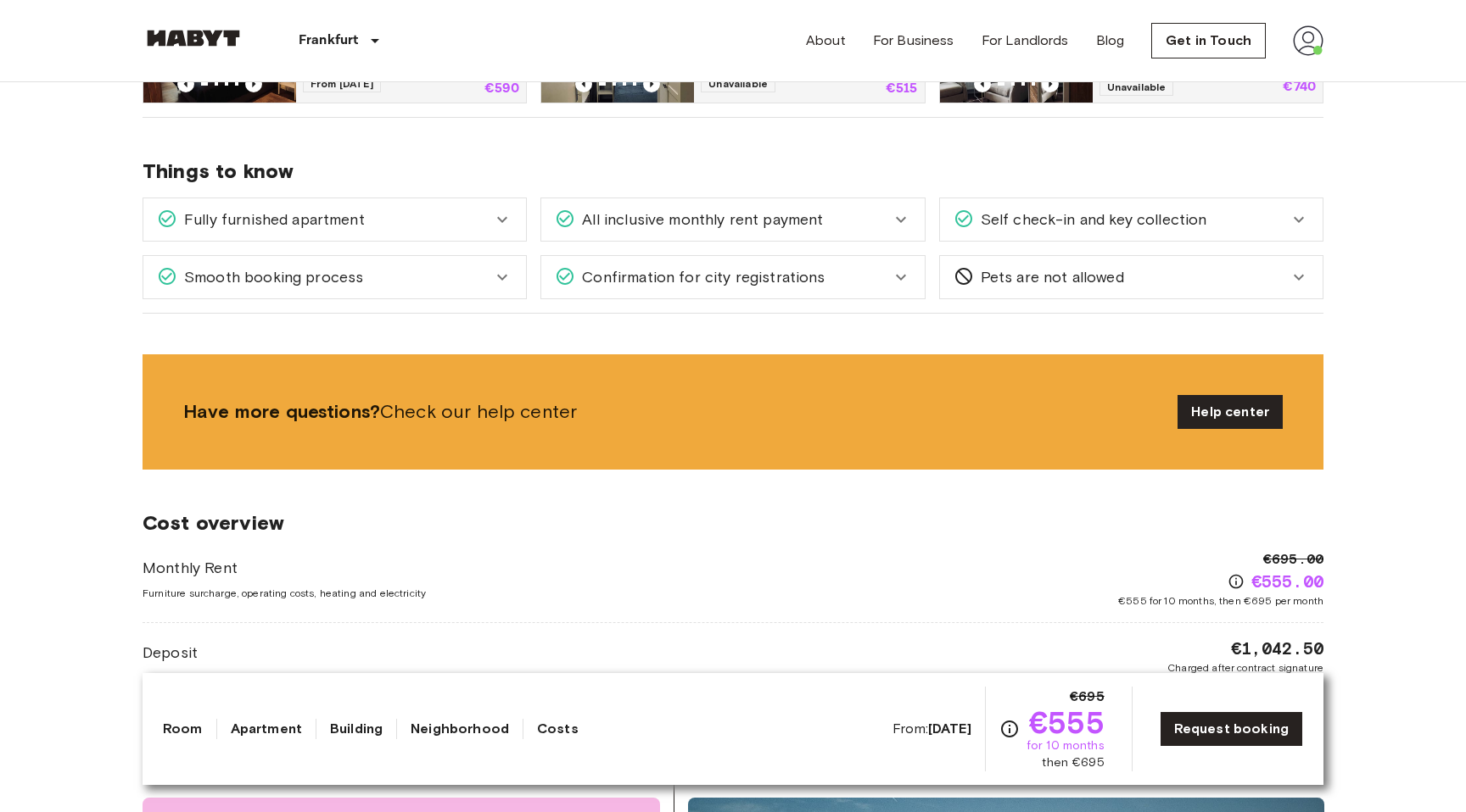
click at [492, 220] on icon at bounding box center [502, 219] width 21 height 21
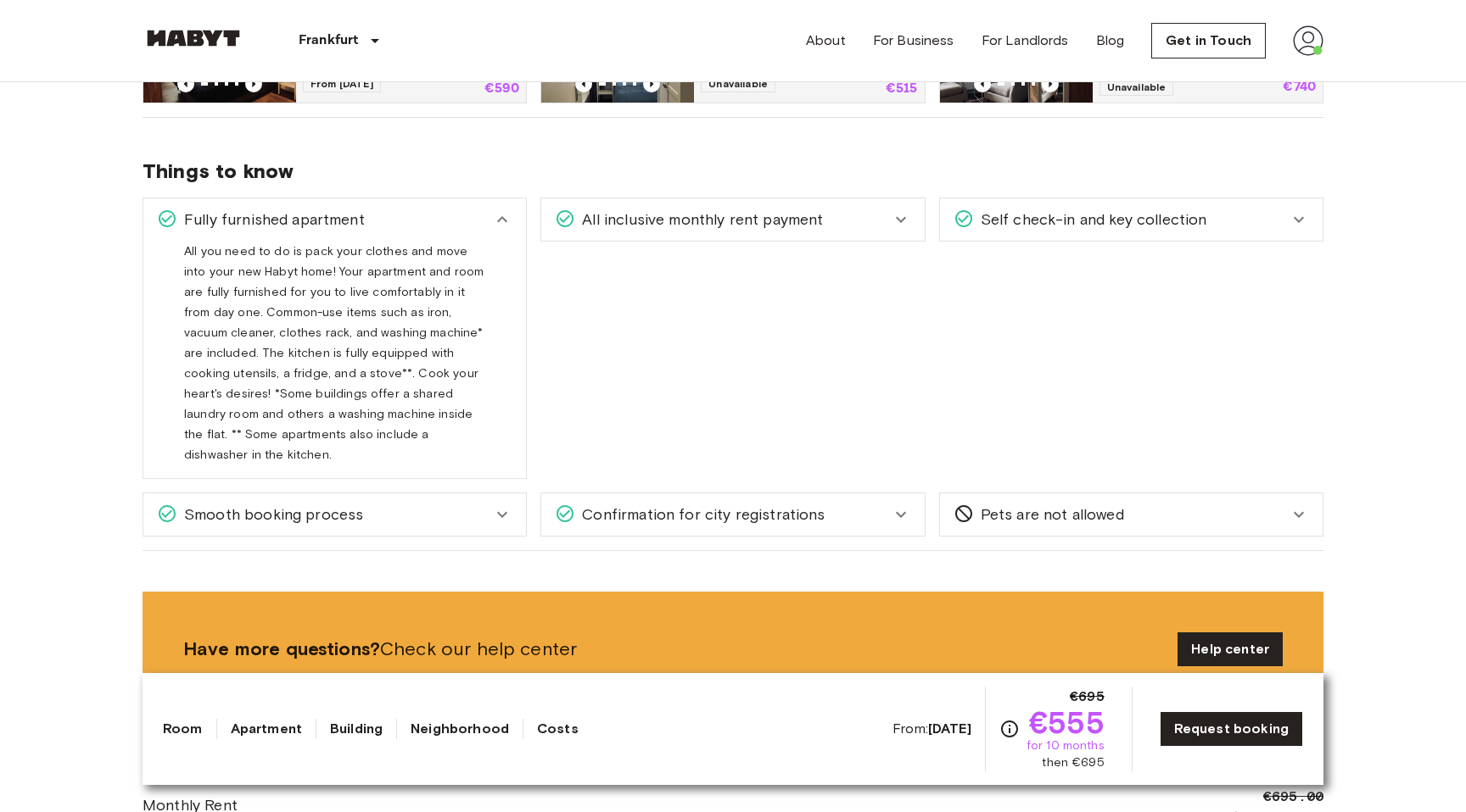
click at [695, 217] on span "All inclusive monthly rent payment" at bounding box center [699, 219] width 247 height 22
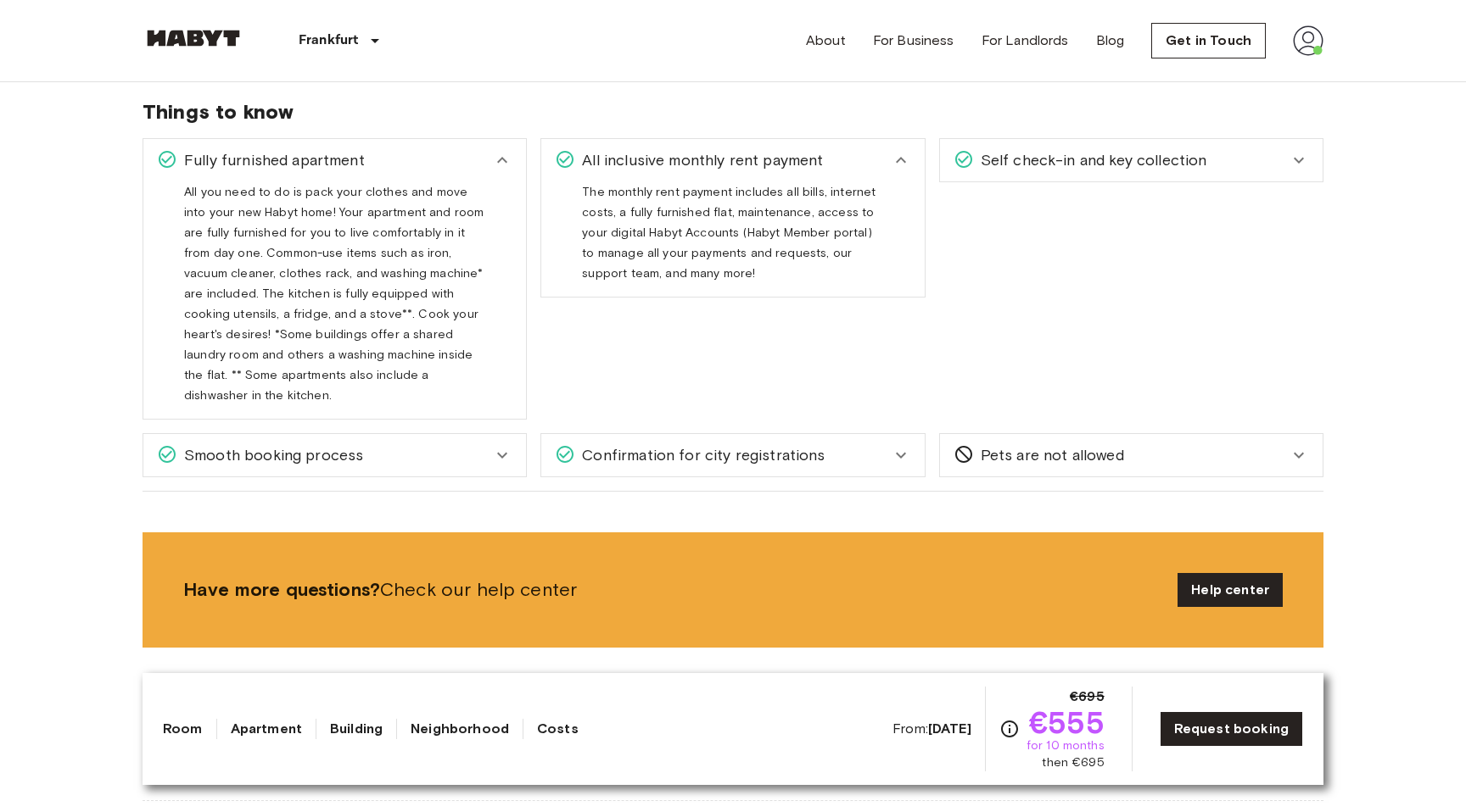
scroll to position [1064, 0]
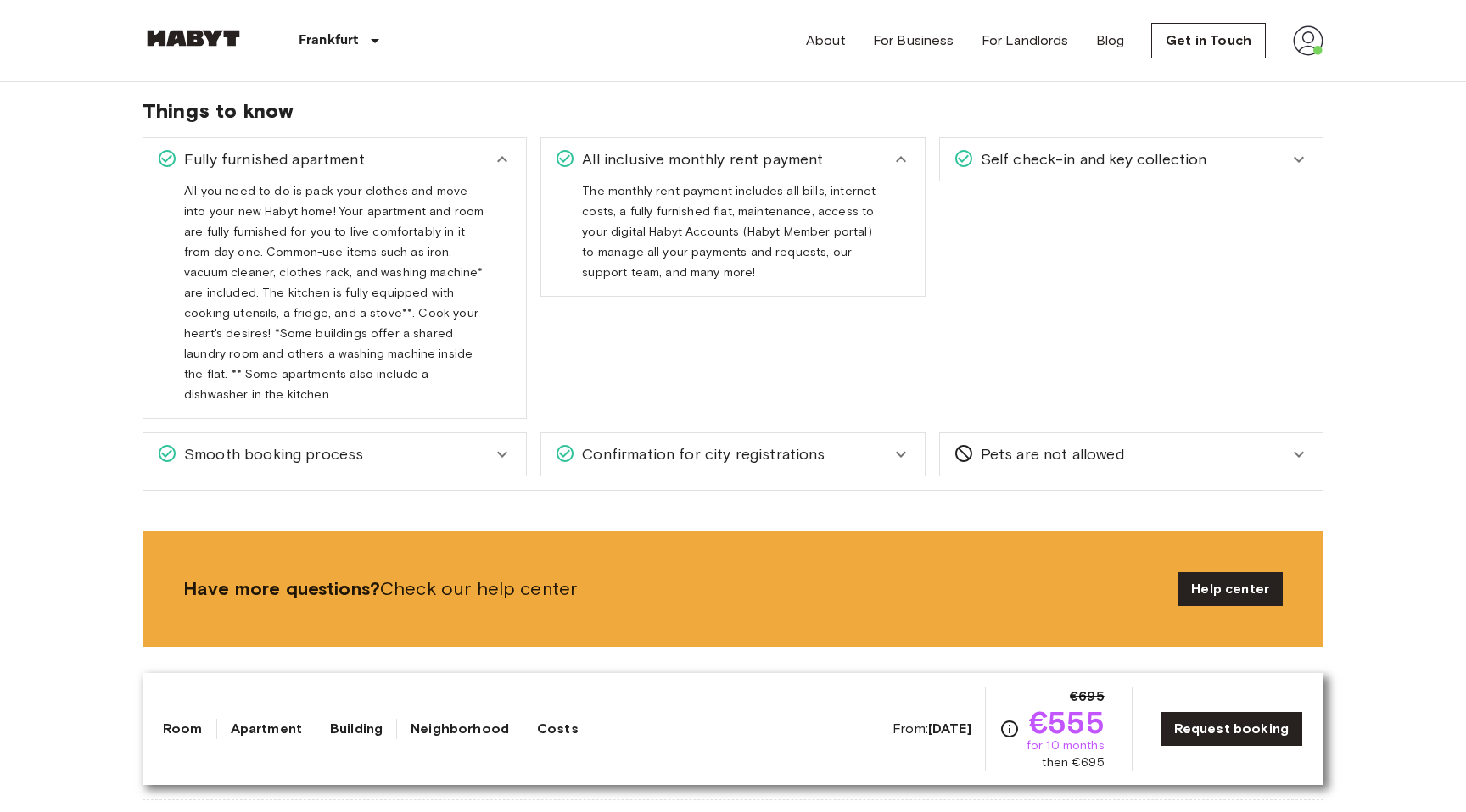
click at [436, 443] on div "Smooth booking process" at bounding box center [324, 454] width 335 height 22
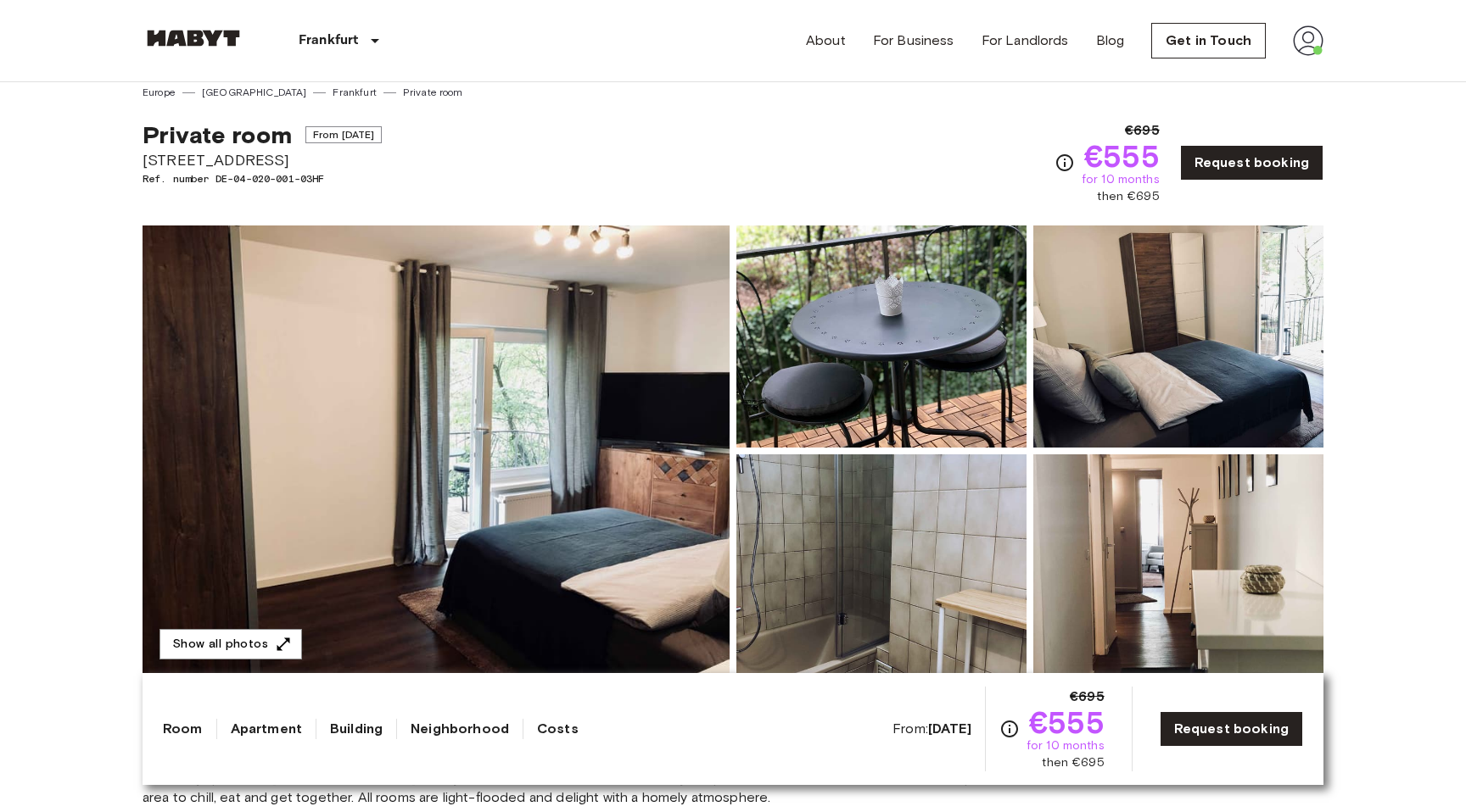
scroll to position [0, 0]
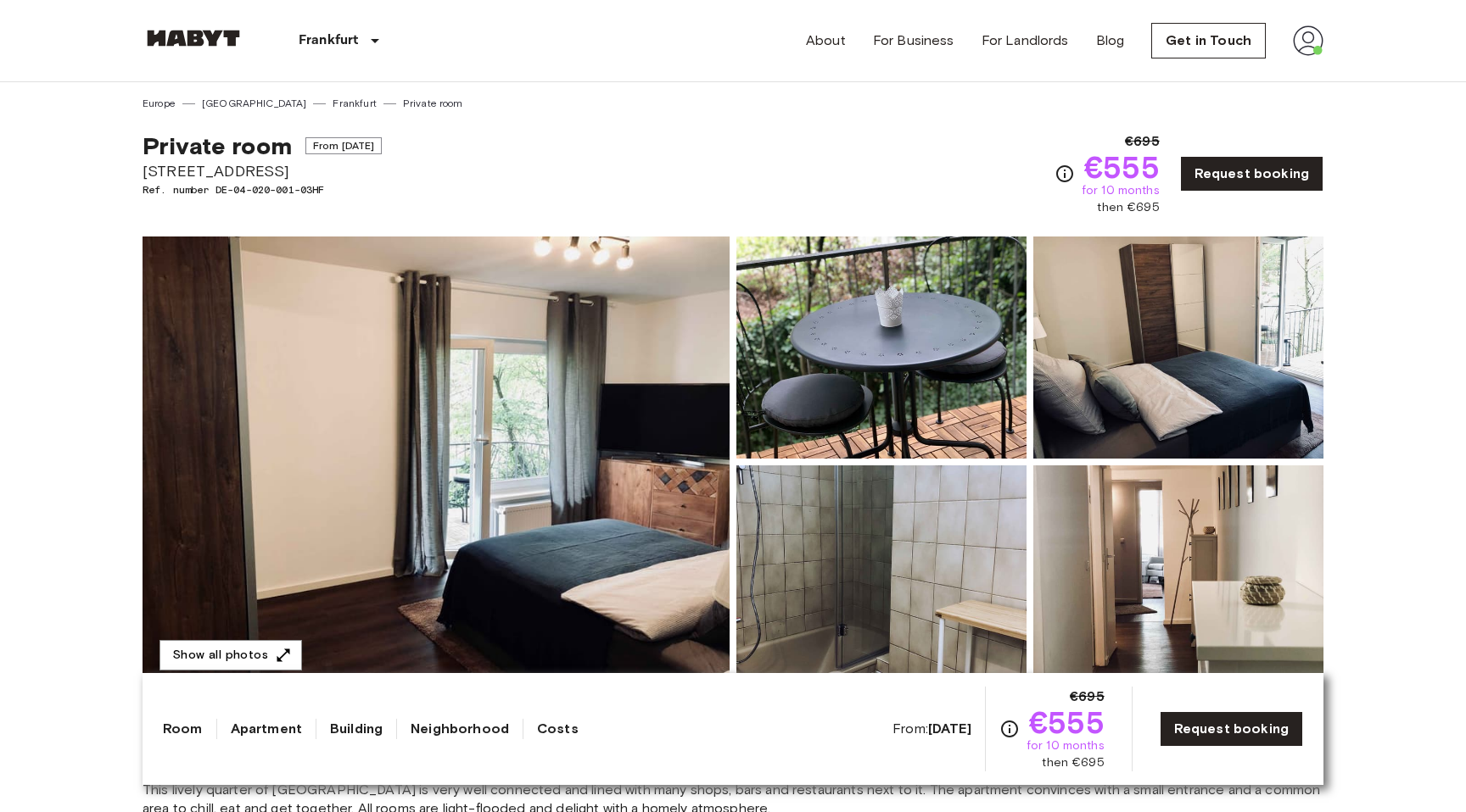
drag, startPoint x: 311, startPoint y: 143, endPoint x: 397, endPoint y: 143, distance: 86.0
click at [383, 143] on span "From Sep 19 2025" at bounding box center [344, 145] width 78 height 17
click at [592, 483] on img at bounding box center [436, 462] width 587 height 451
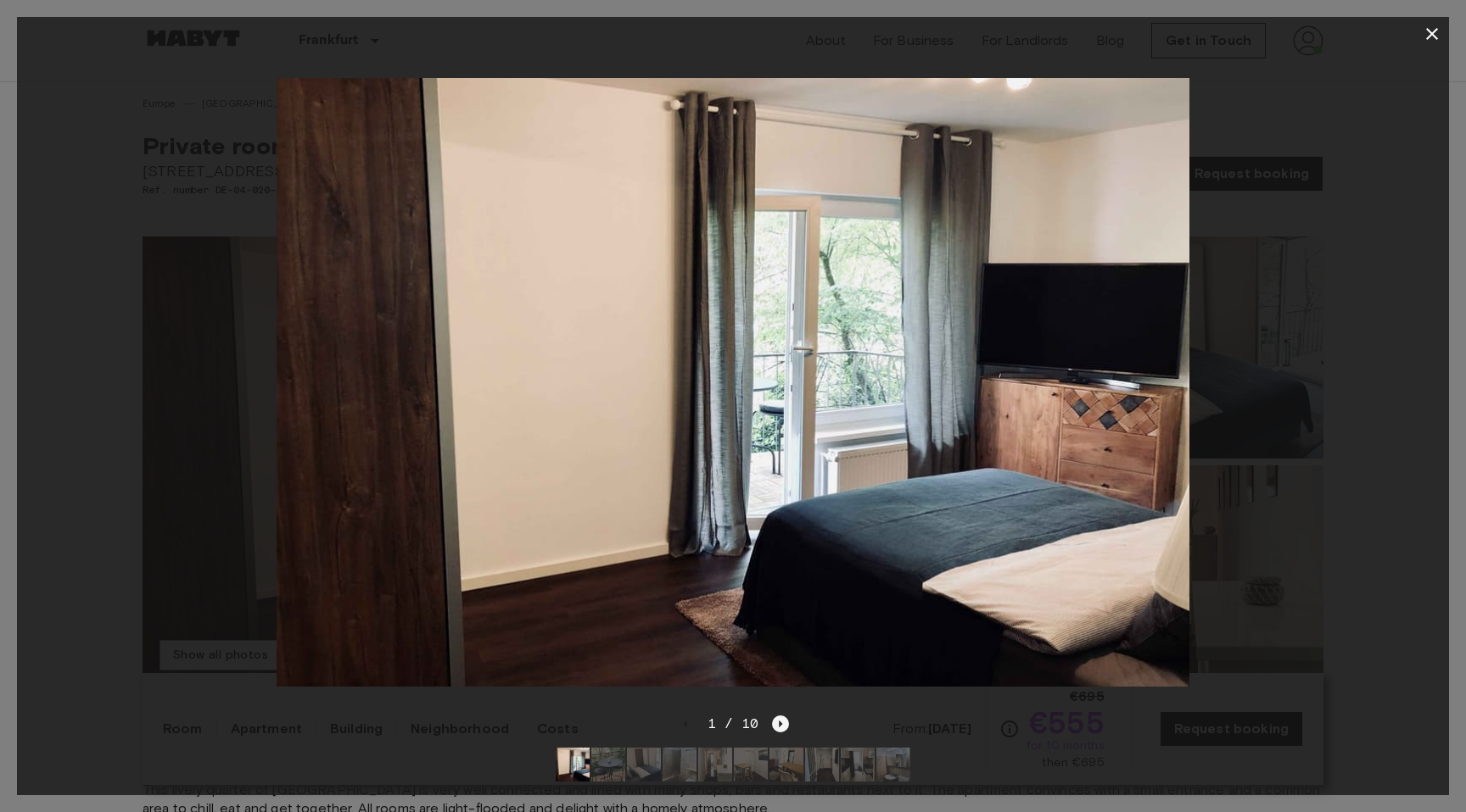
click at [781, 727] on icon "Next image" at bounding box center [780, 724] width 17 height 17
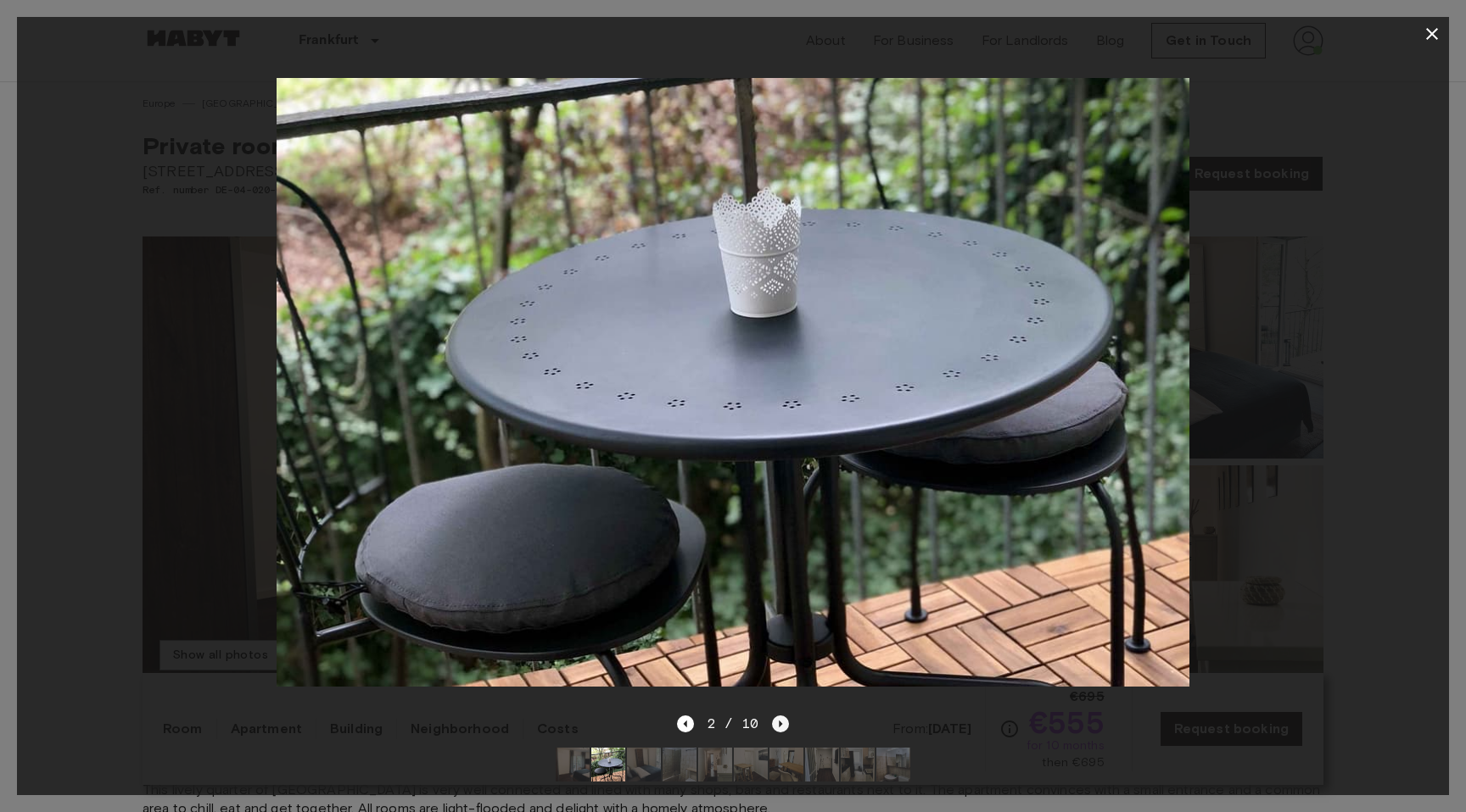
click at [781, 727] on icon "Next image" at bounding box center [780, 724] width 17 height 17
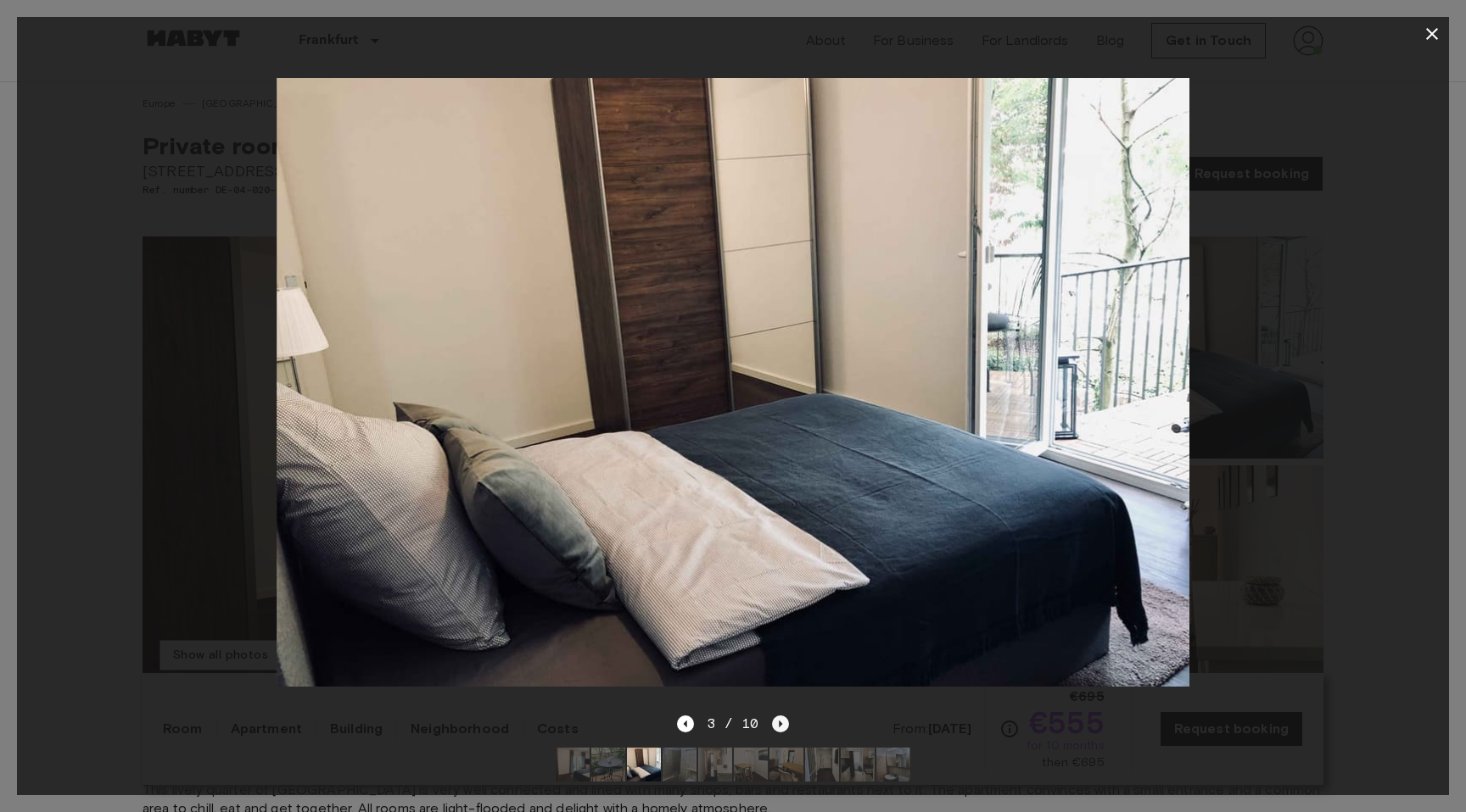
click at [780, 722] on icon "Next image" at bounding box center [782, 724] width 4 height 7
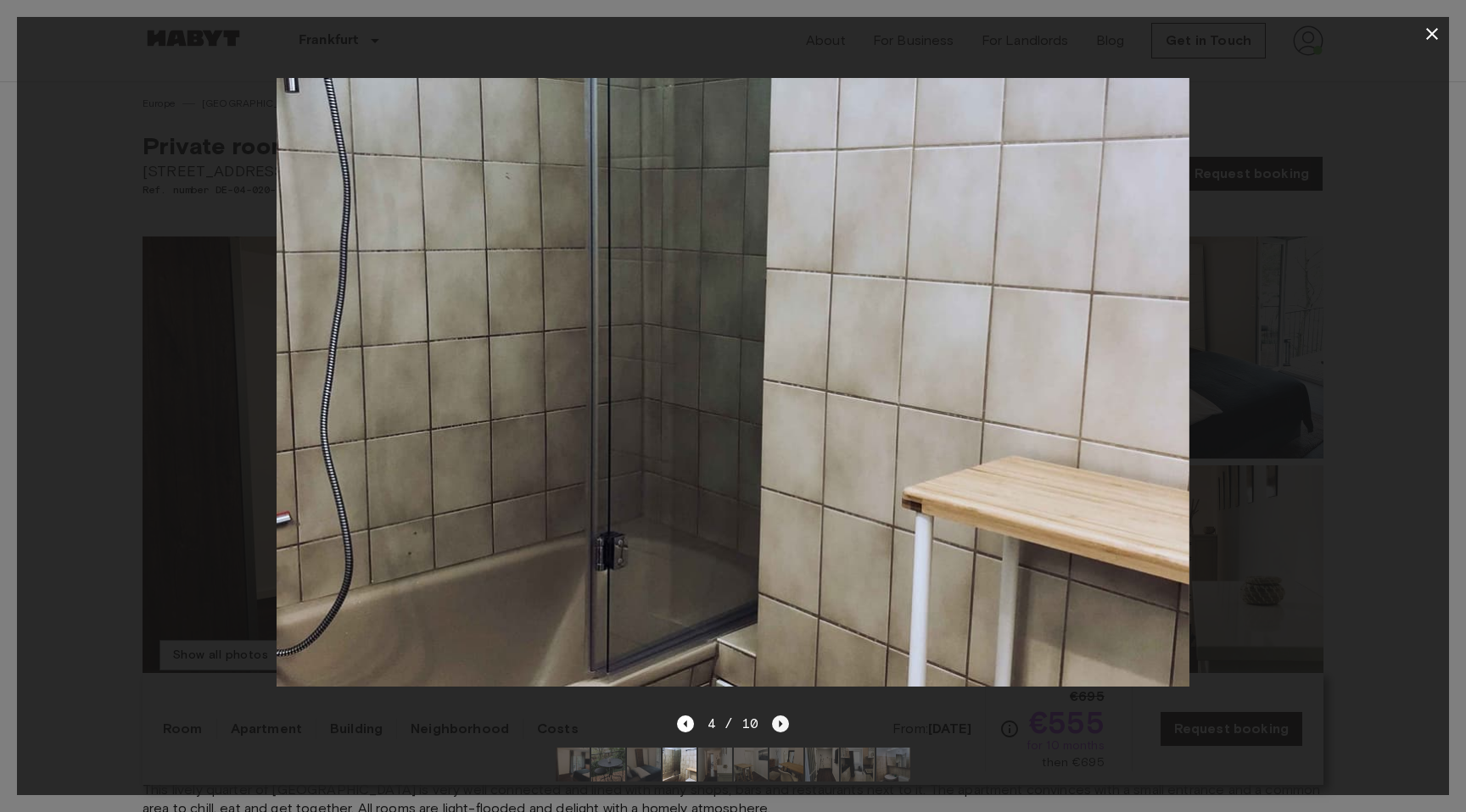
click at [780, 722] on icon "Next image" at bounding box center [782, 724] width 4 height 7
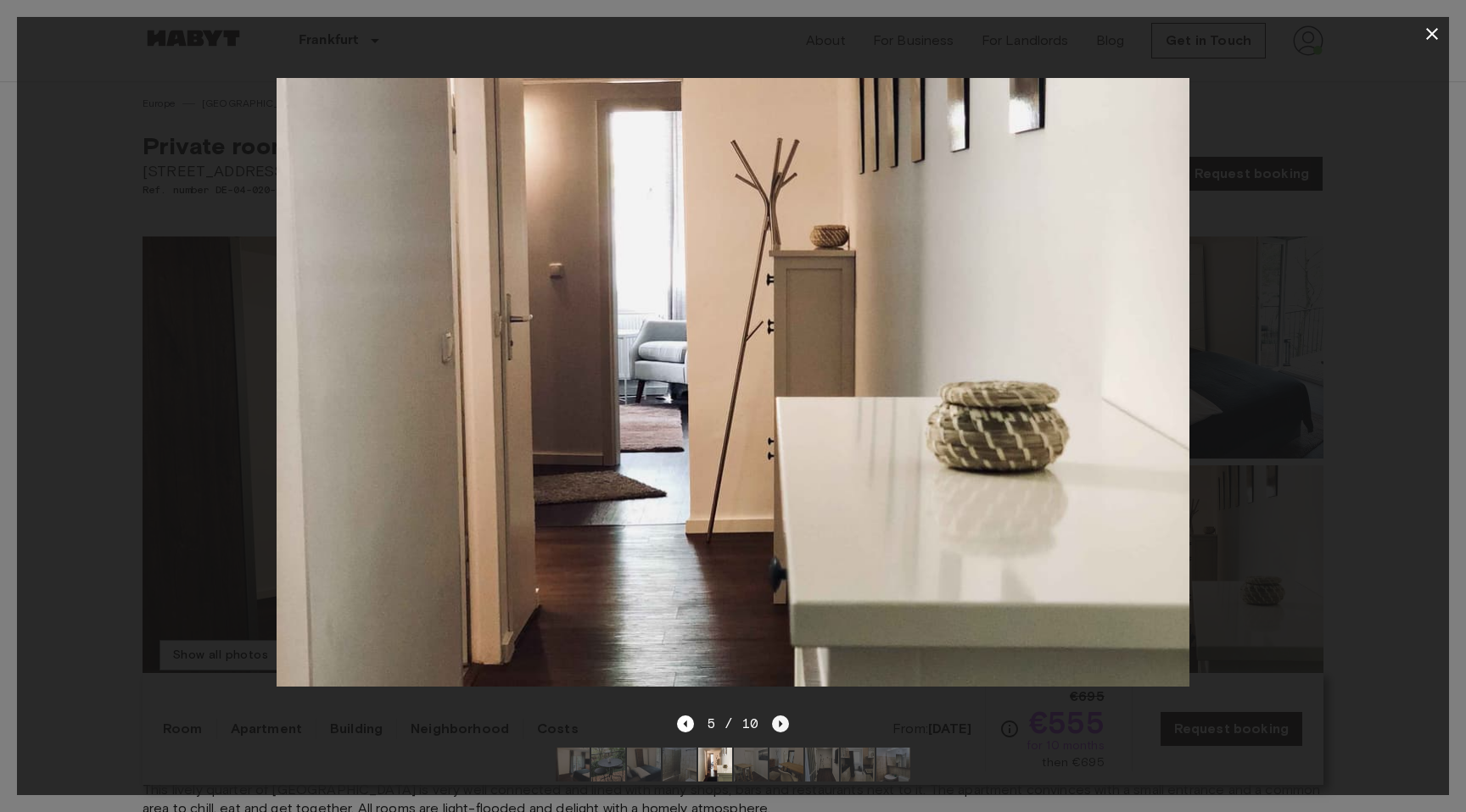
click at [780, 722] on icon "Next image" at bounding box center [782, 724] width 4 height 7
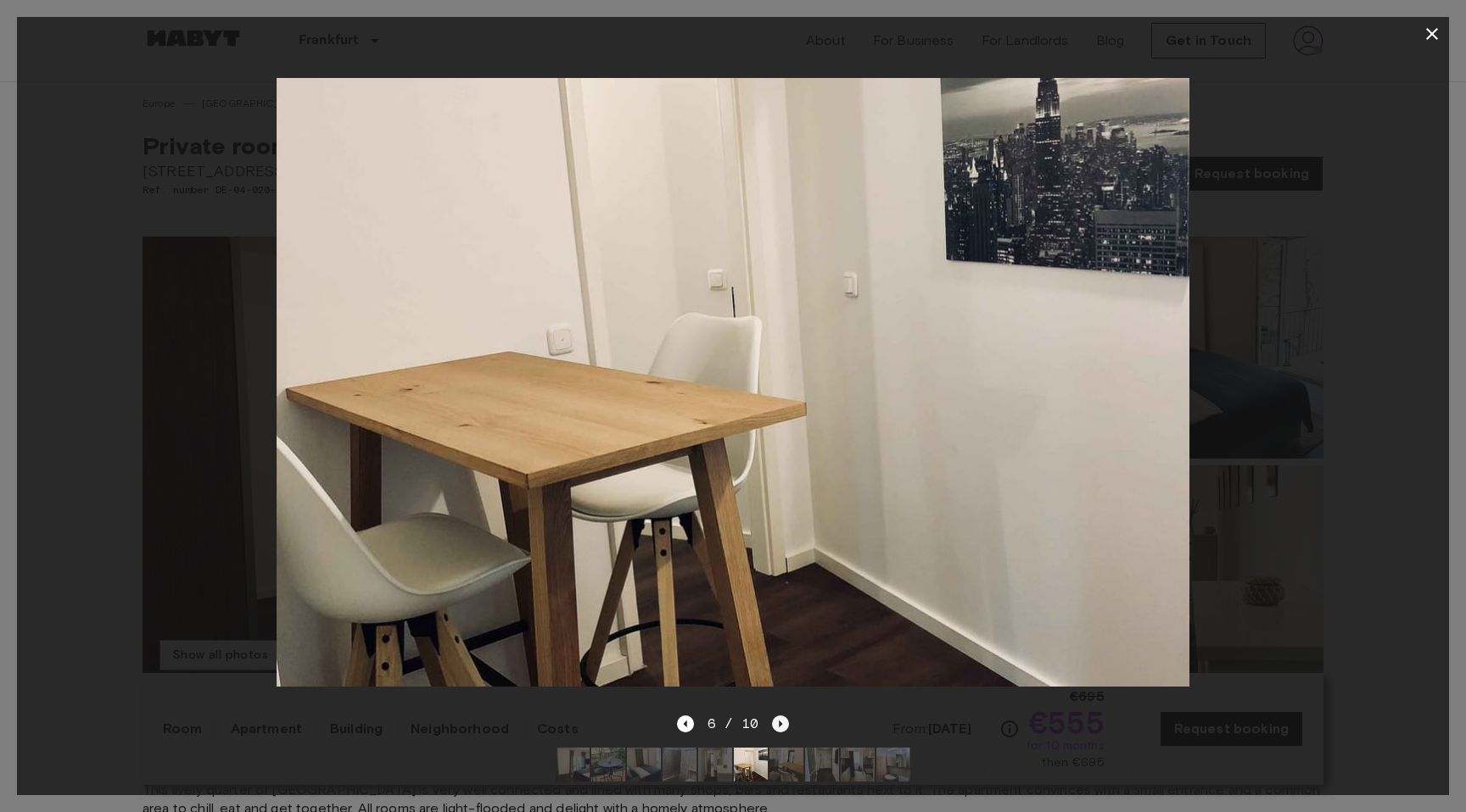
click at [780, 722] on icon "Next image" at bounding box center [782, 724] width 4 height 7
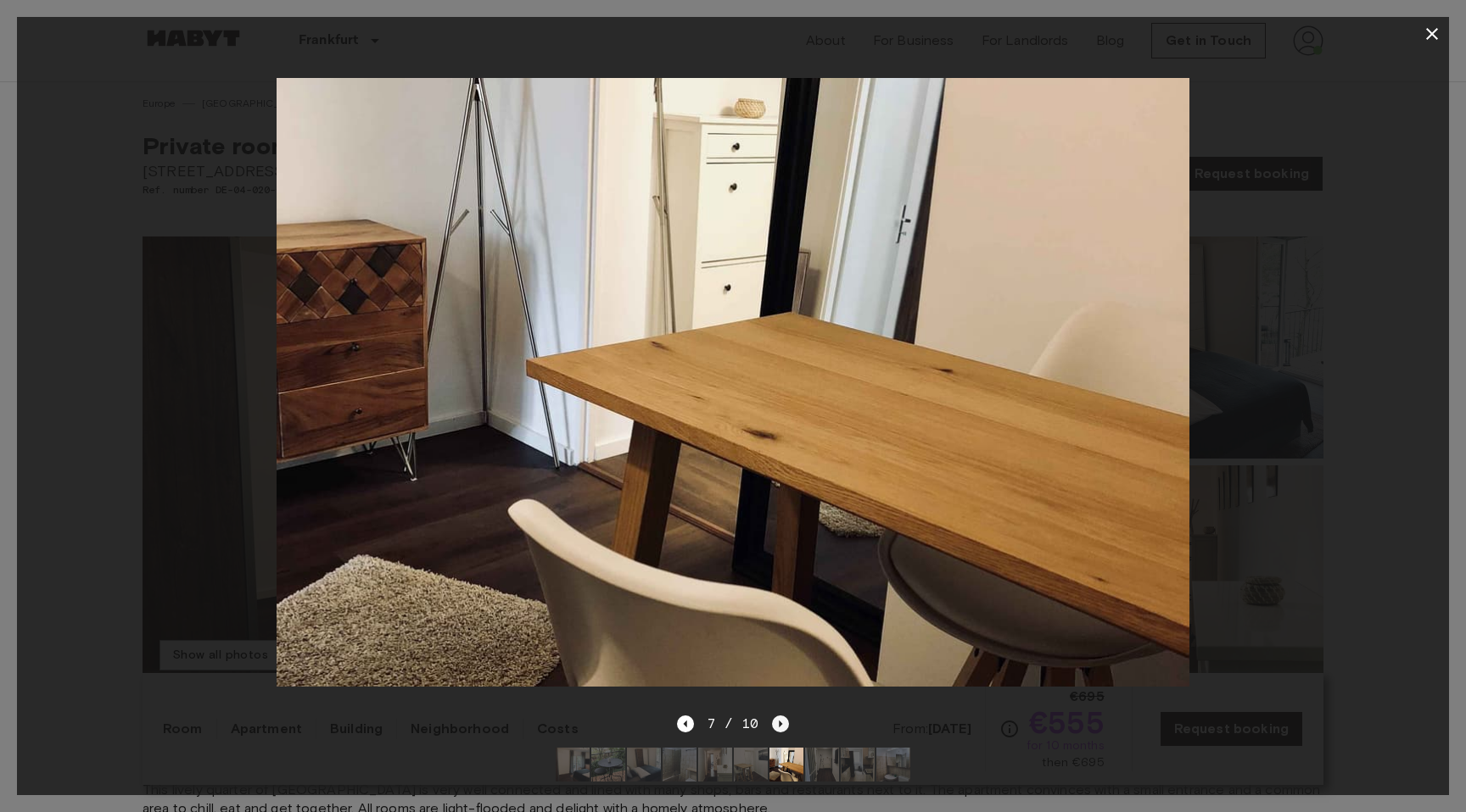
click at [780, 722] on icon "Next image" at bounding box center [782, 724] width 4 height 7
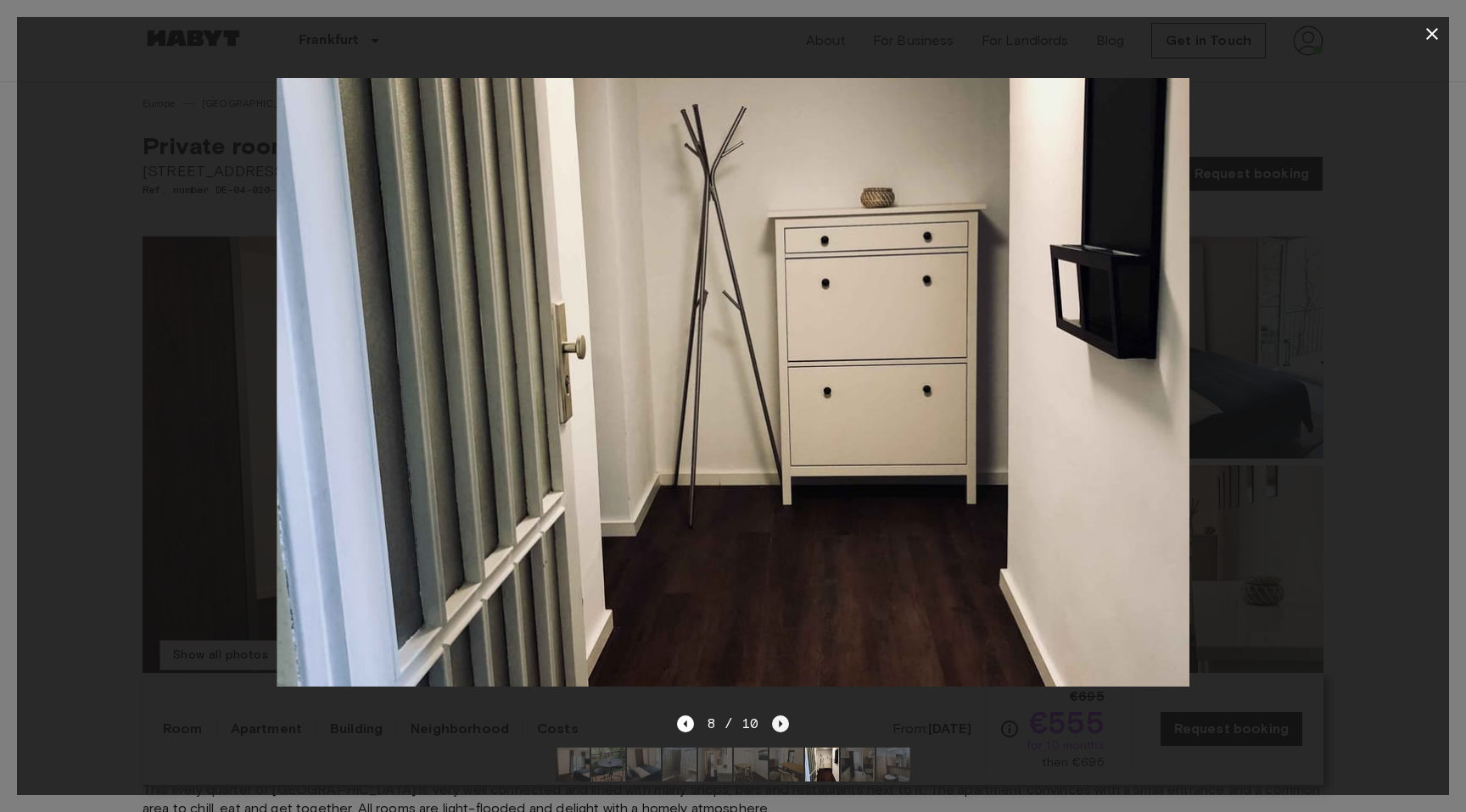
click at [780, 722] on icon "Next image" at bounding box center [782, 724] width 4 height 7
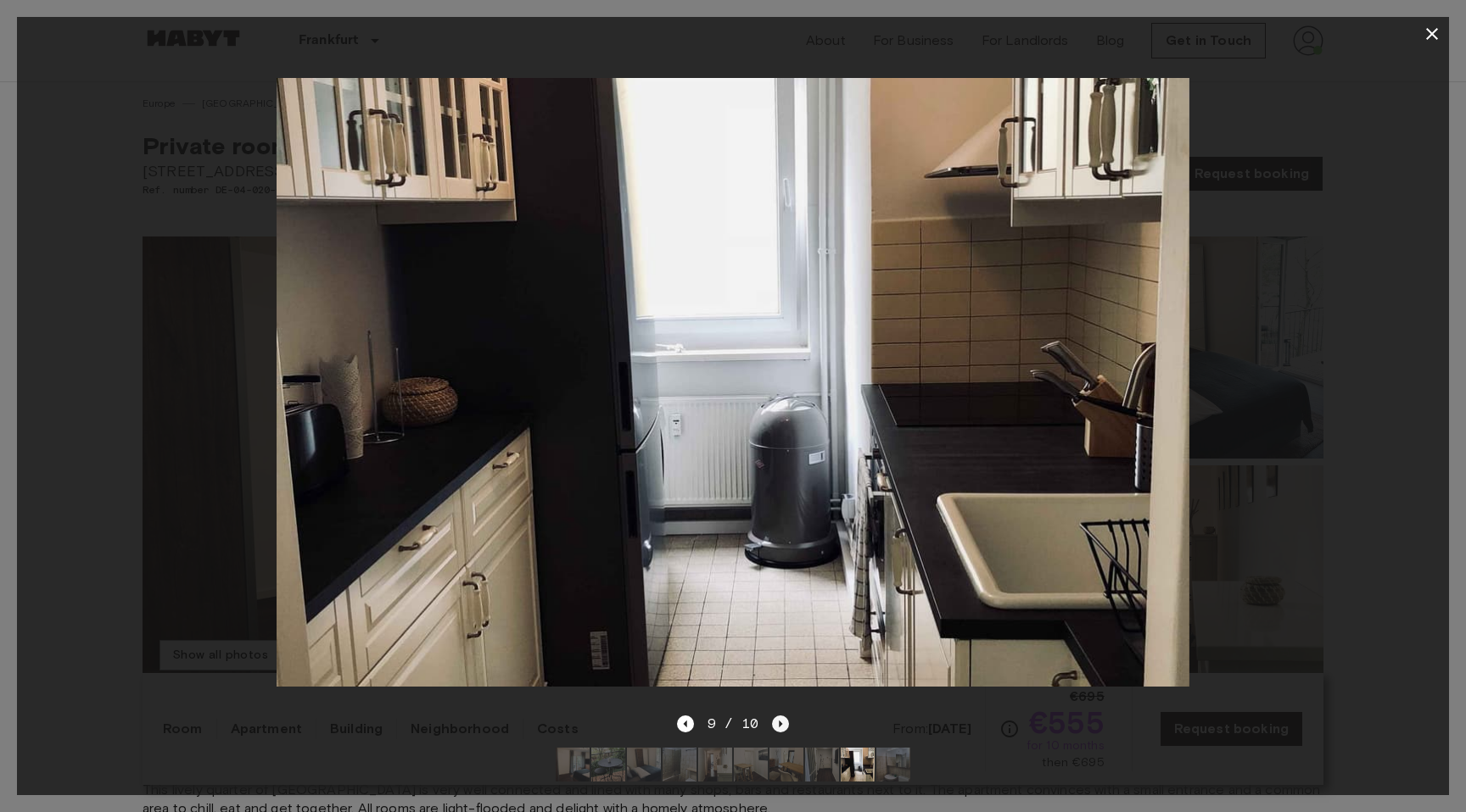
click at [780, 722] on icon "Next image" at bounding box center [782, 724] width 4 height 7
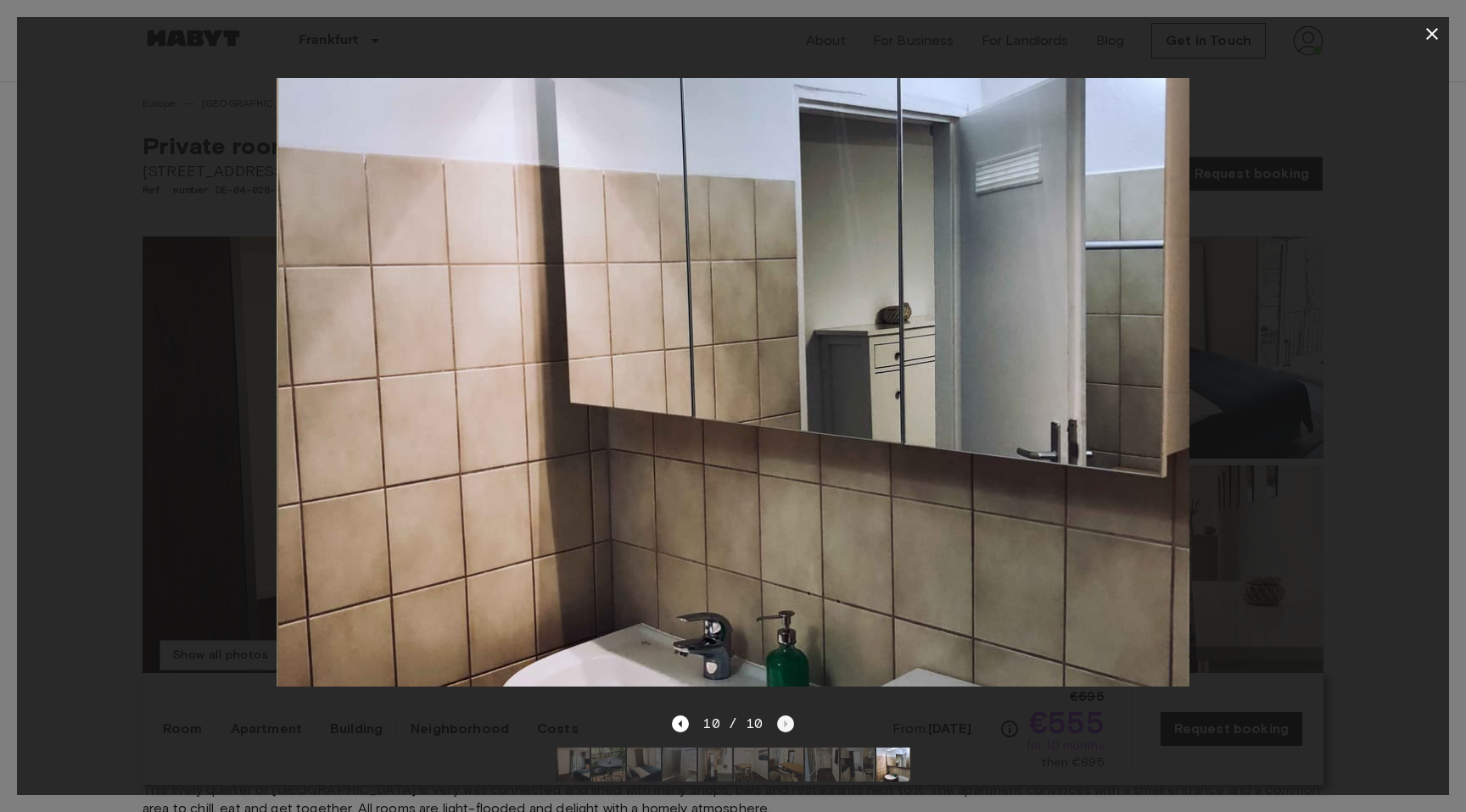
click at [778, 722] on div "10 / 10" at bounding box center [732, 724] width 121 height 21
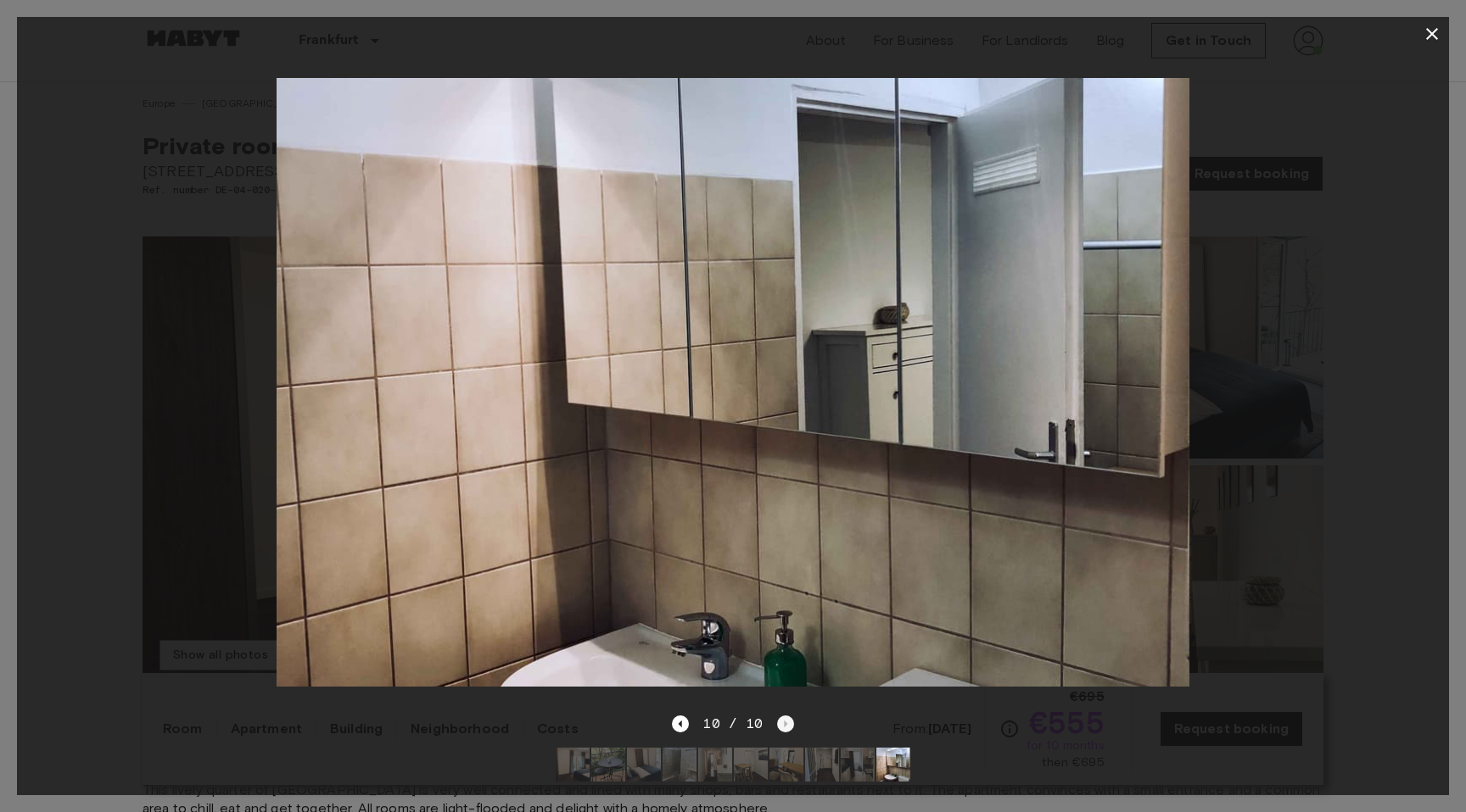
click at [778, 722] on div "10 / 10" at bounding box center [732, 724] width 121 height 21
click at [1317, 188] on div at bounding box center [733, 382] width 1432 height 663
click at [1435, 32] on icon "button" at bounding box center [1432, 33] width 21 height 21
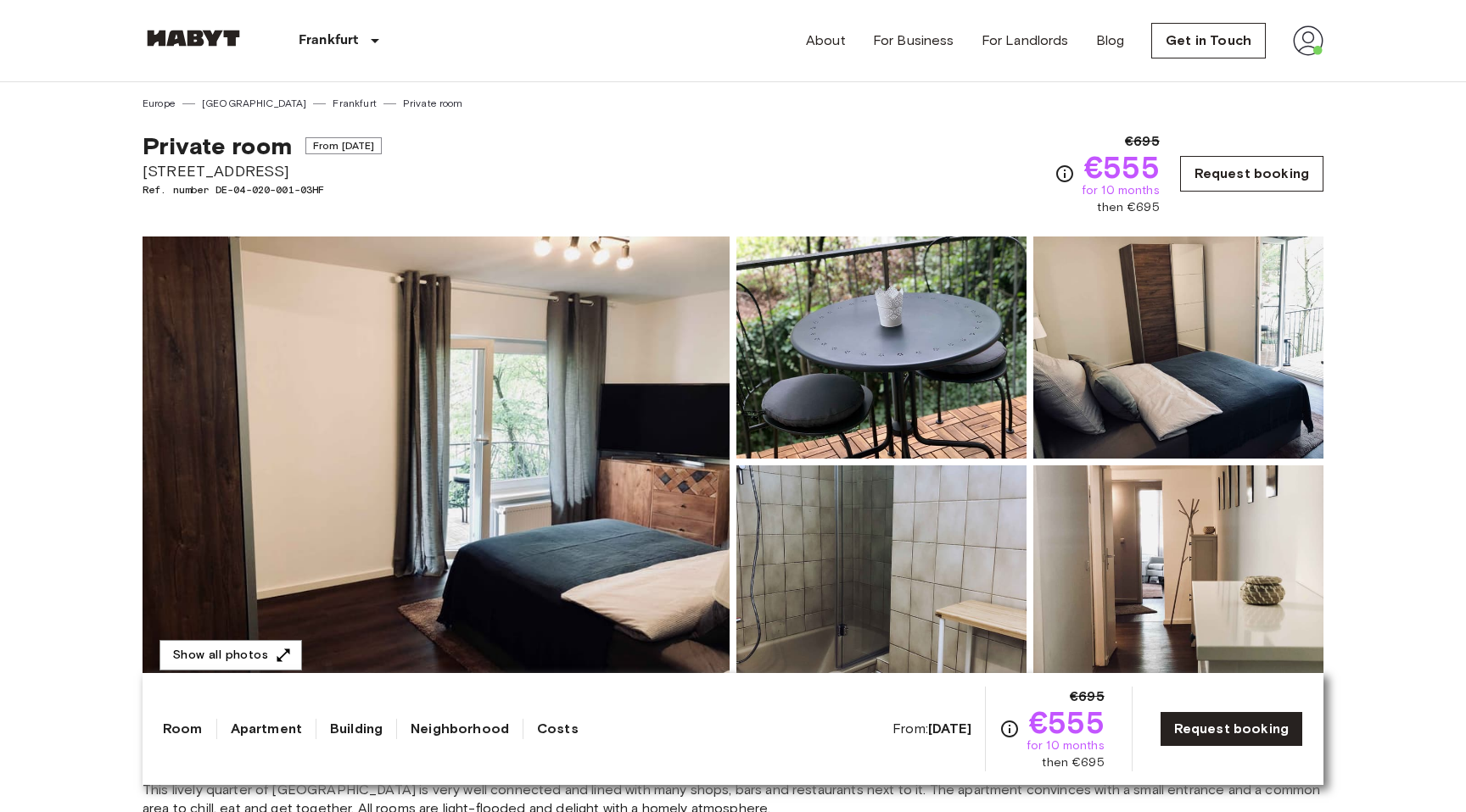
click at [1233, 169] on link "Request booking" at bounding box center [1251, 173] width 144 height 35
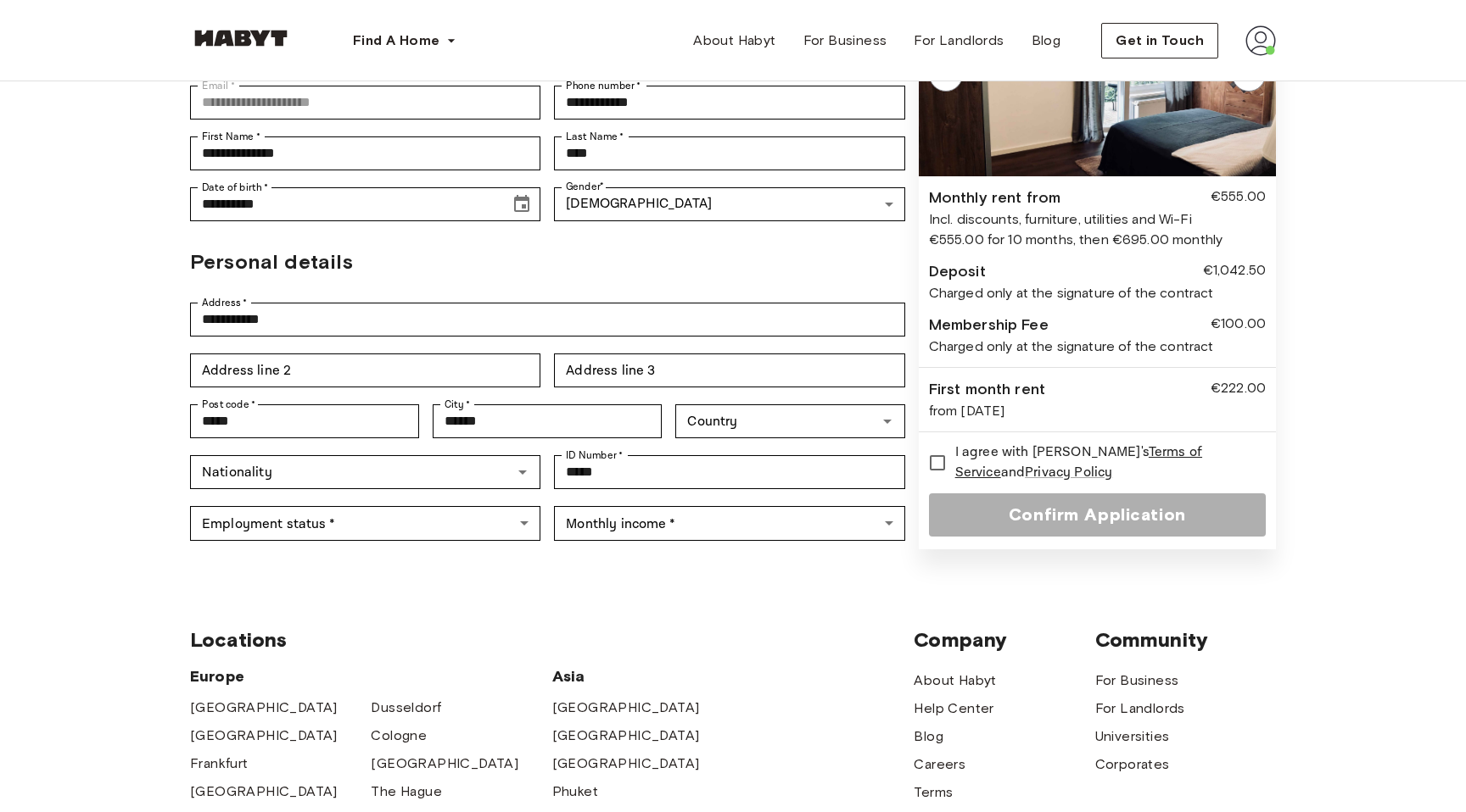
scroll to position [235, 0]
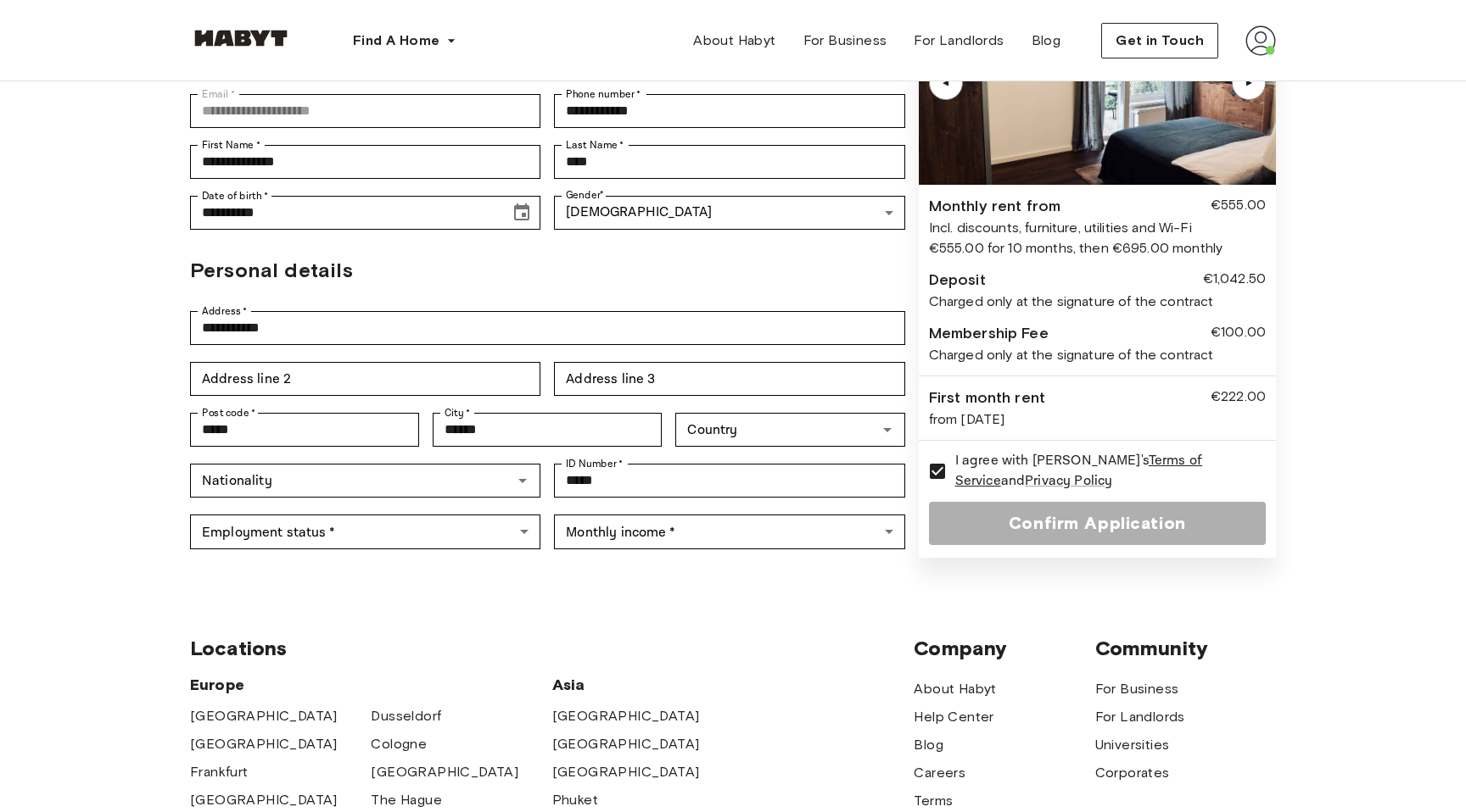
click at [1257, 451] on div "I agree with [PERSON_NAME]'s Terms of Service and Privacy Policy" at bounding box center [1097, 471] width 337 height 41
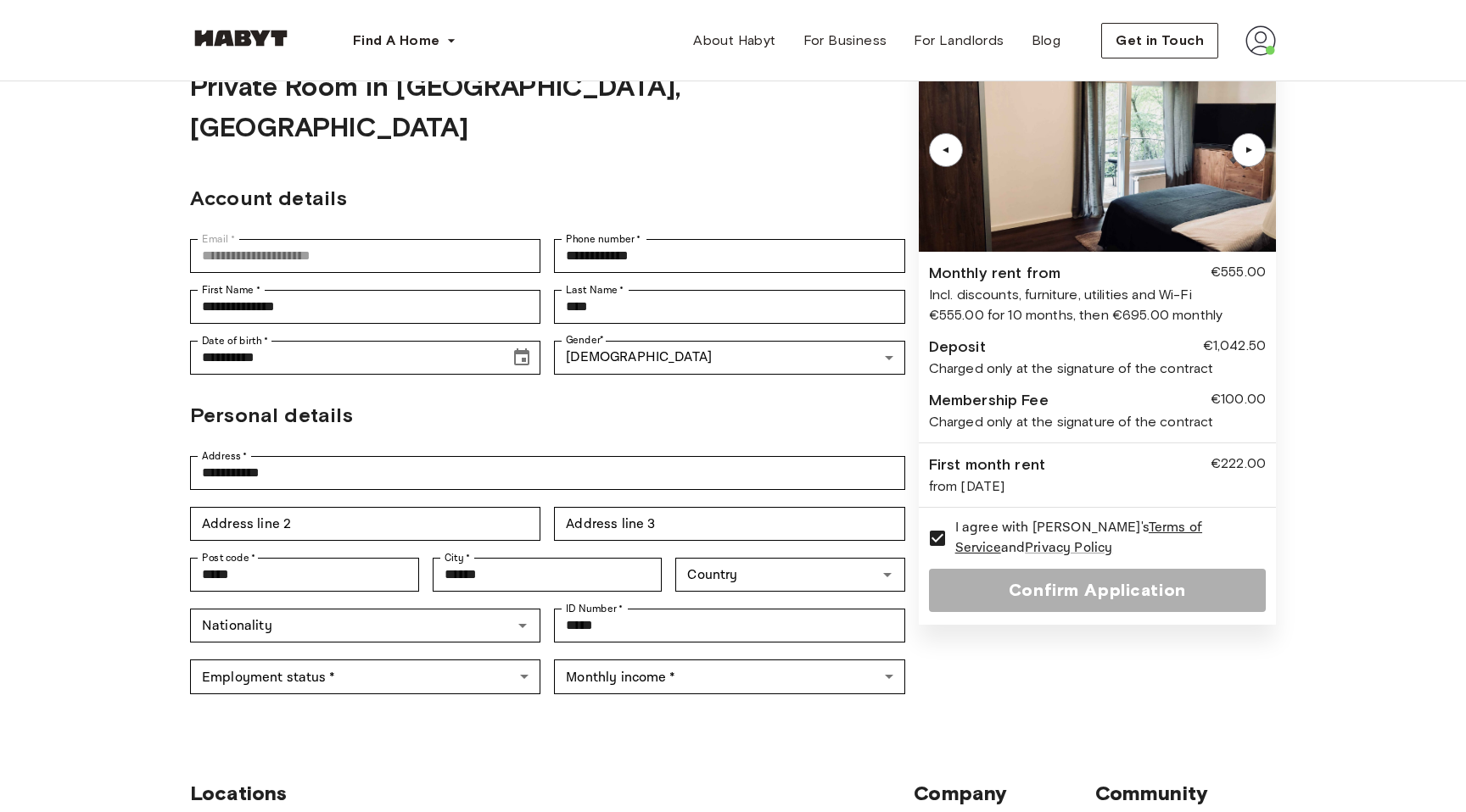
scroll to position [52, 0]
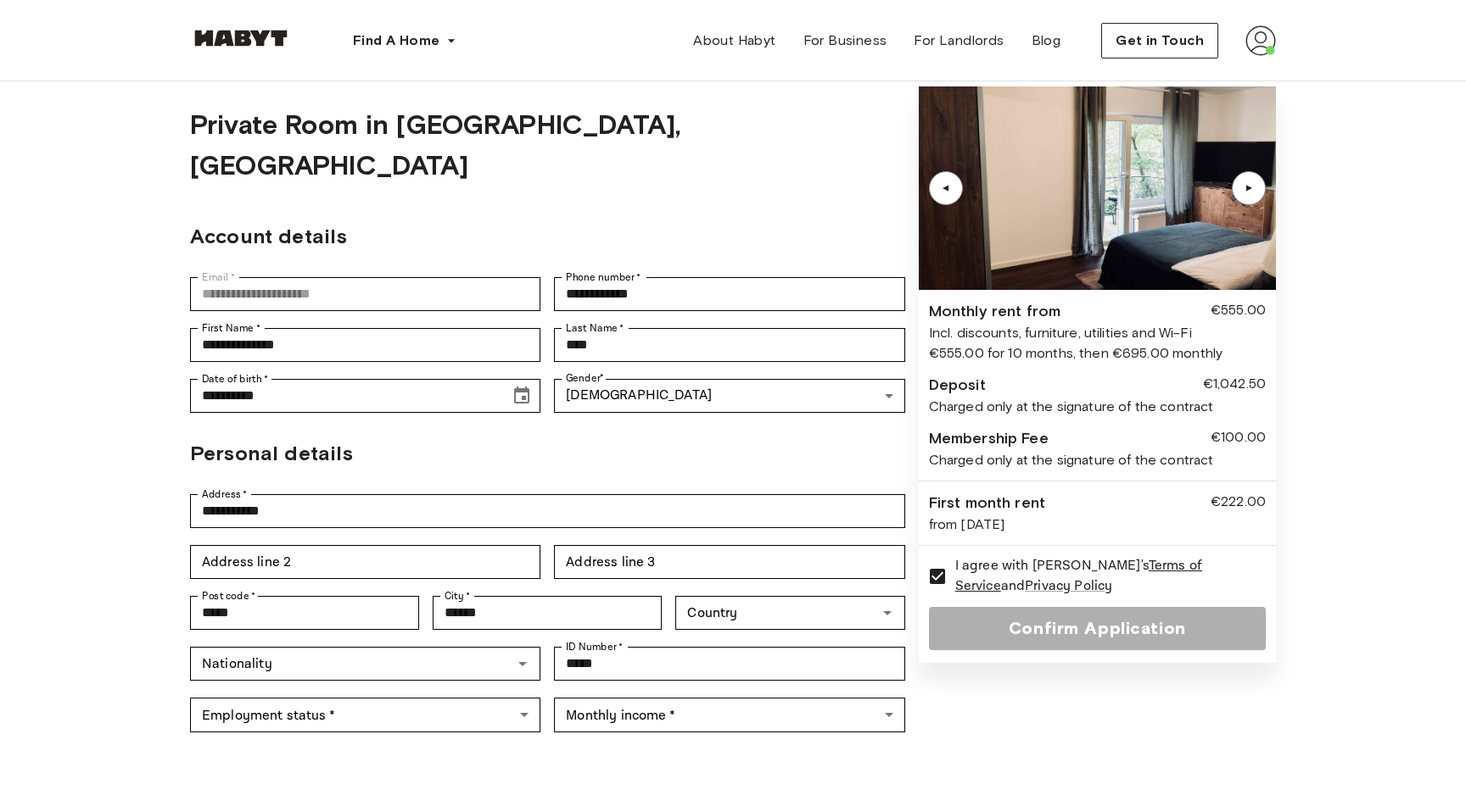
click at [1129, 568] on link "Terms of Service" at bounding box center [1078, 576] width 246 height 38
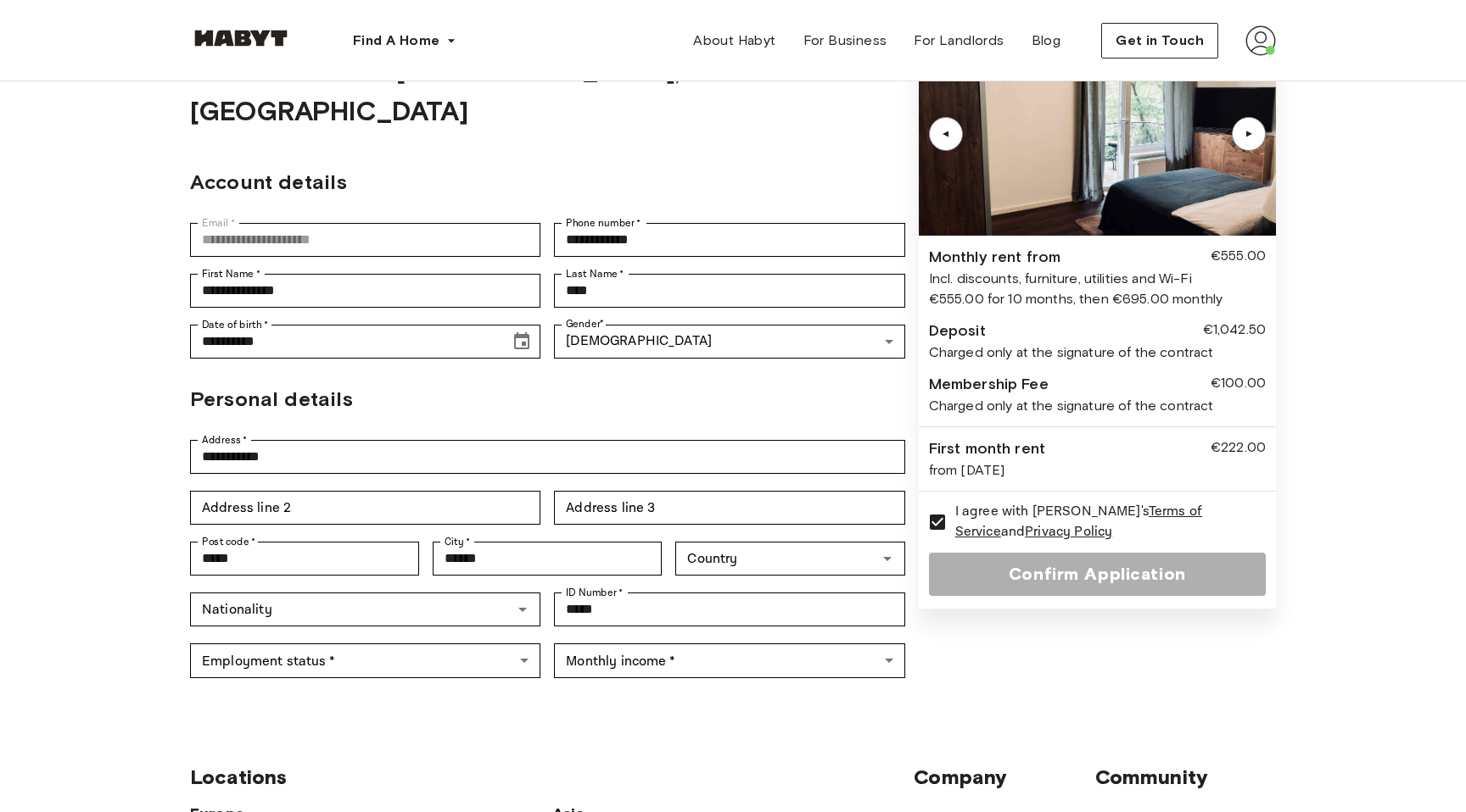
scroll to position [106, 0]
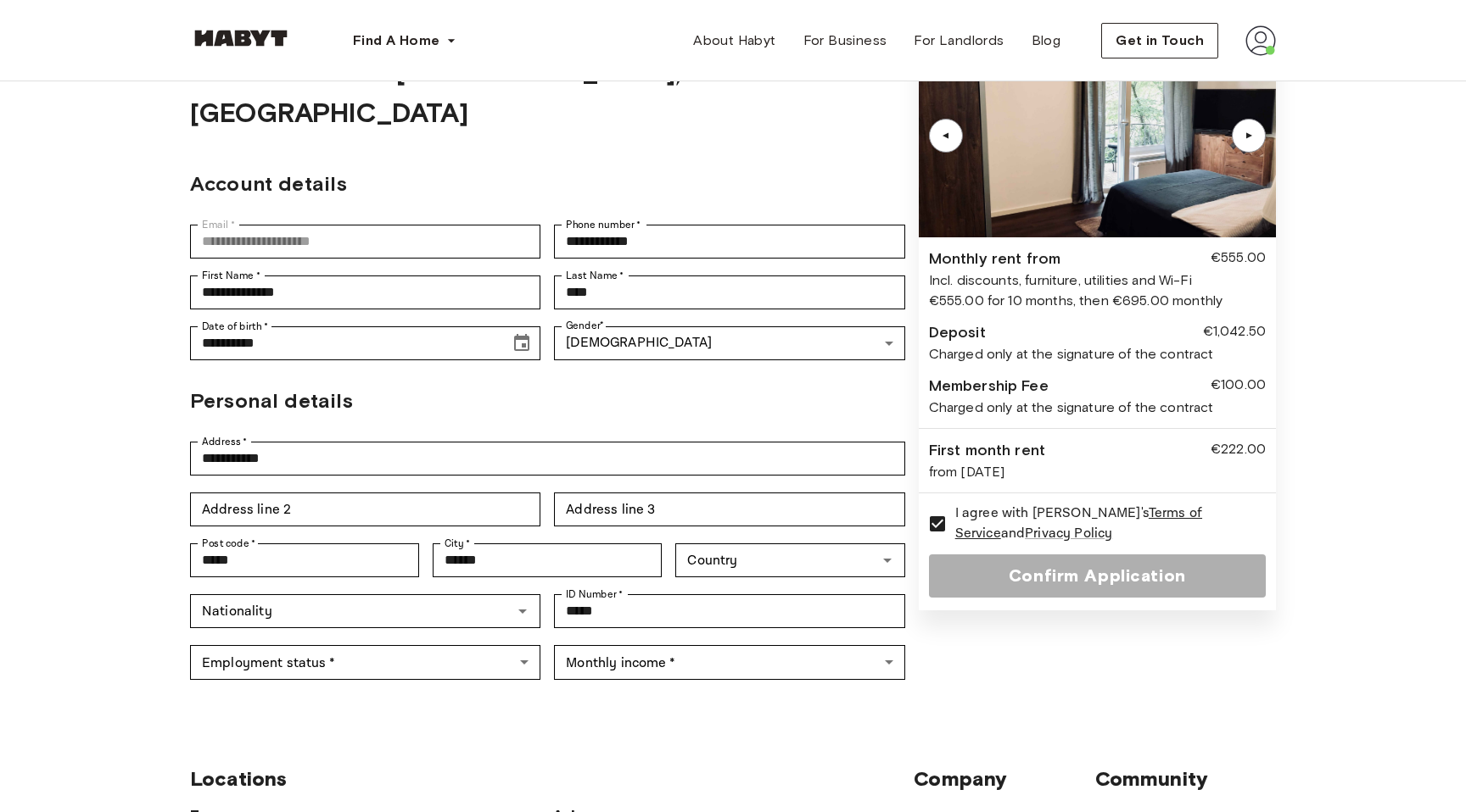
click at [1026, 584] on div "Confirm Application" at bounding box center [1097, 577] width 337 height 43
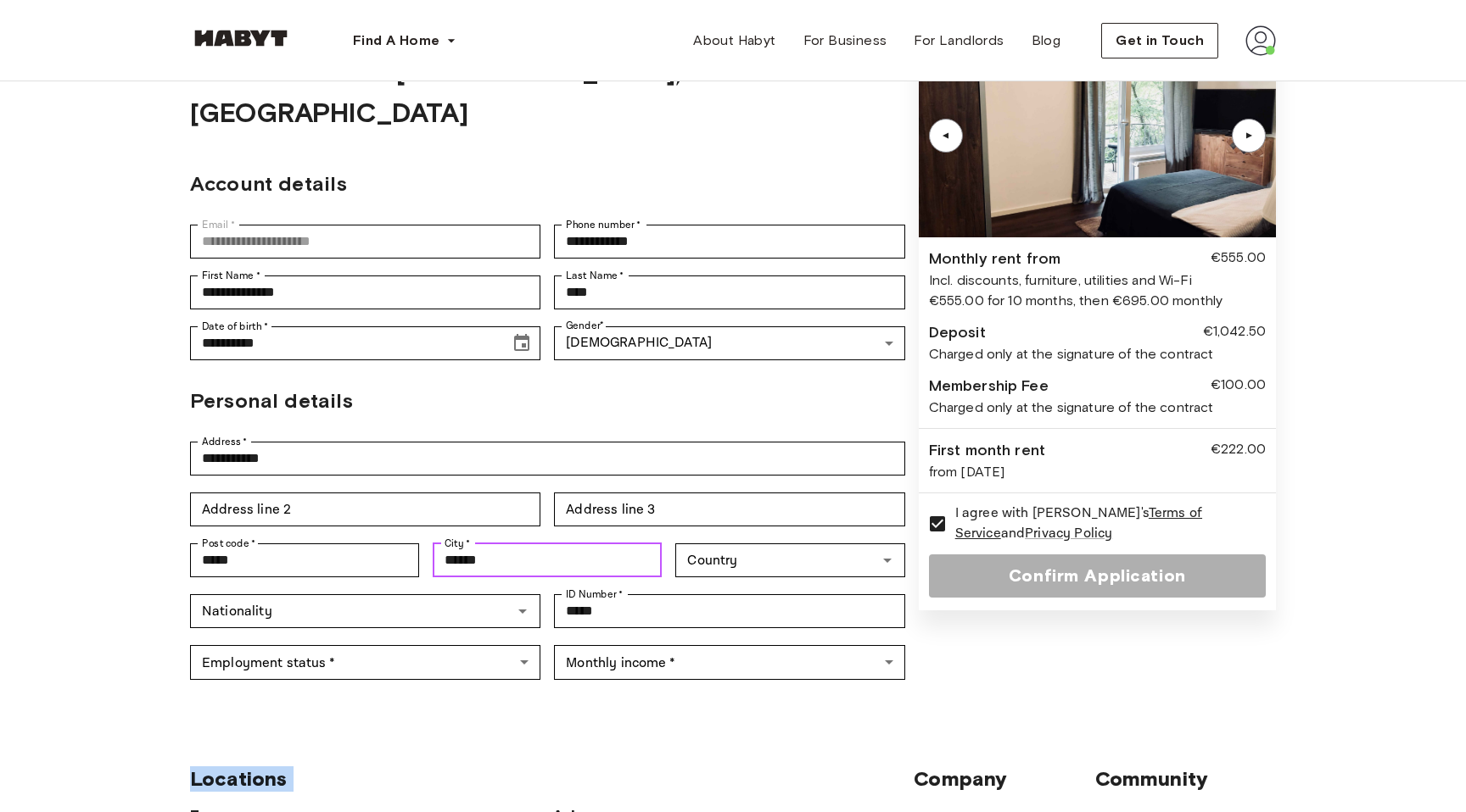
click at [532, 543] on input "******" at bounding box center [547, 560] width 229 height 34
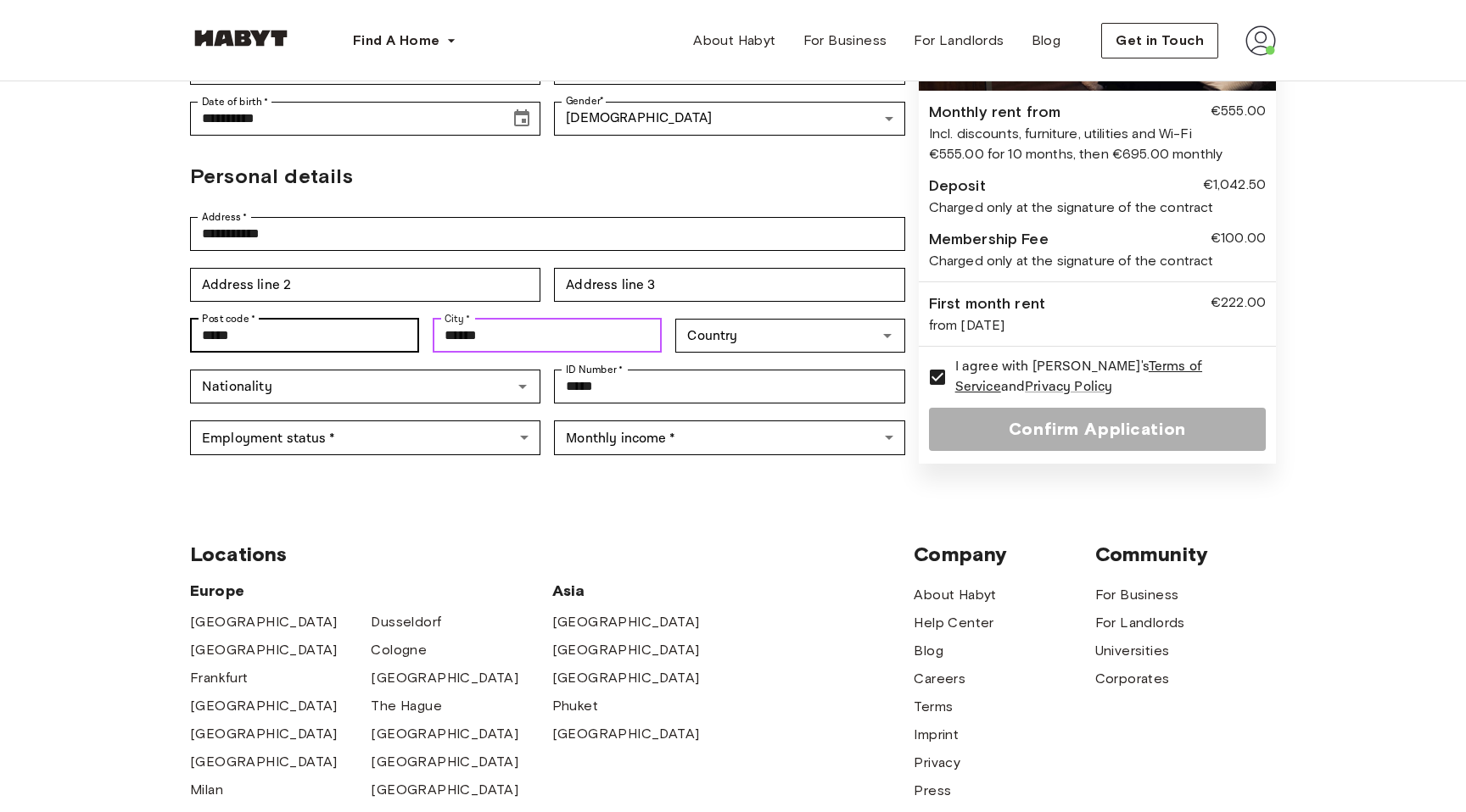
scroll to position [466, 0]
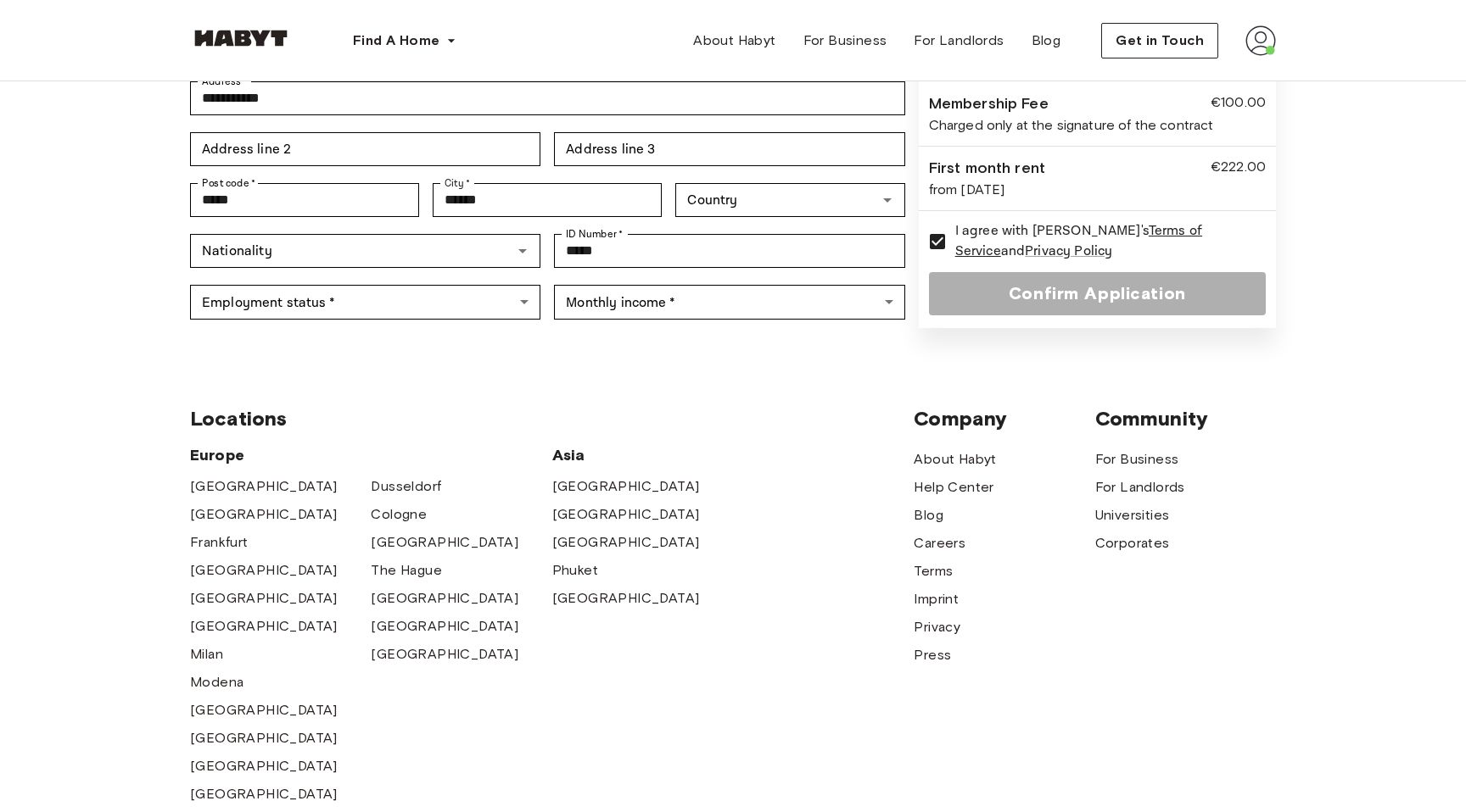
click at [748, 445] on div "[GEOGRAPHIC_DATA] [GEOGRAPHIC_DATA] [GEOGRAPHIC_DATA] [GEOGRAPHIC_DATA] [GEOGRA…" at bounding box center [551, 640] width 723 height 391
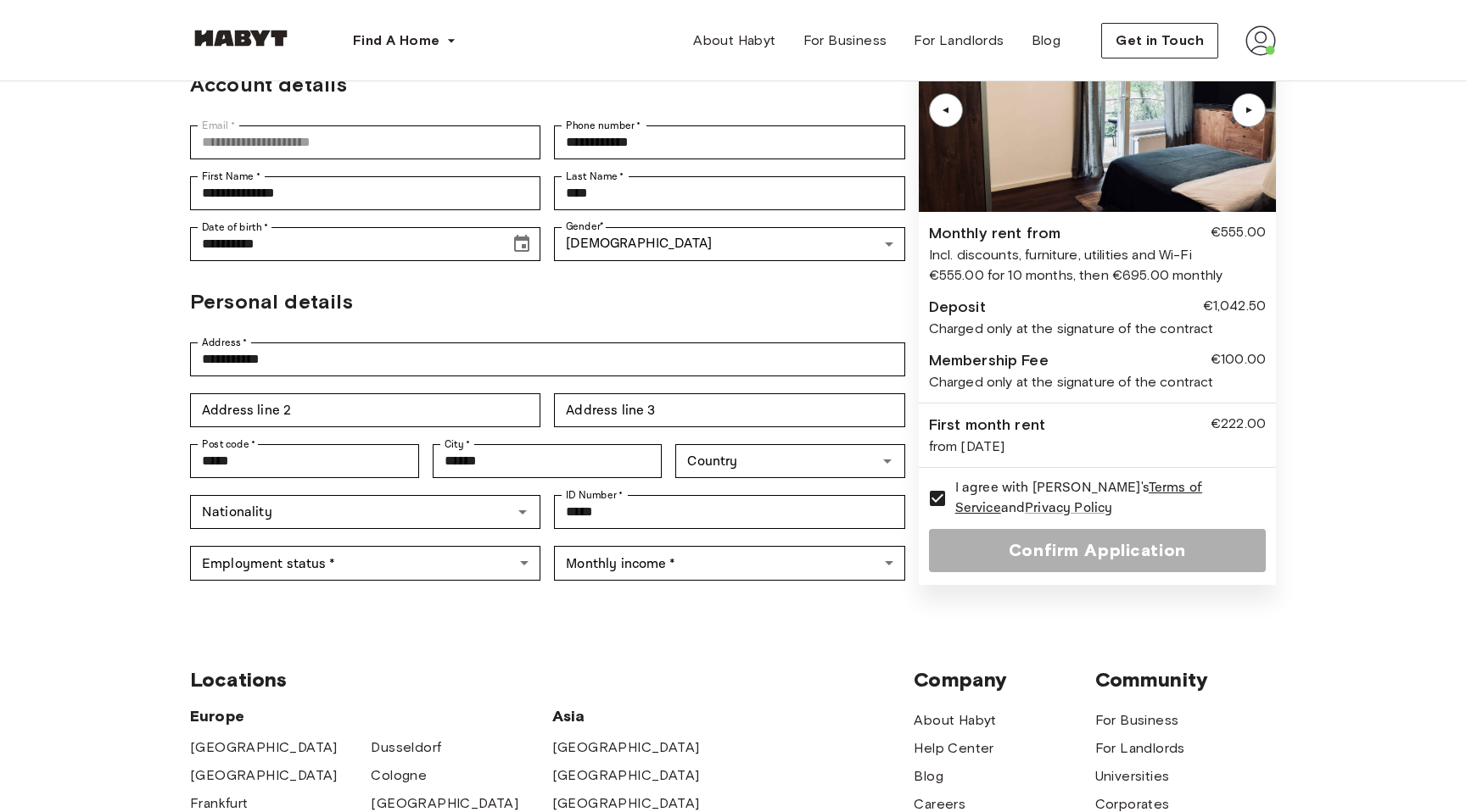
scroll to position [189, 0]
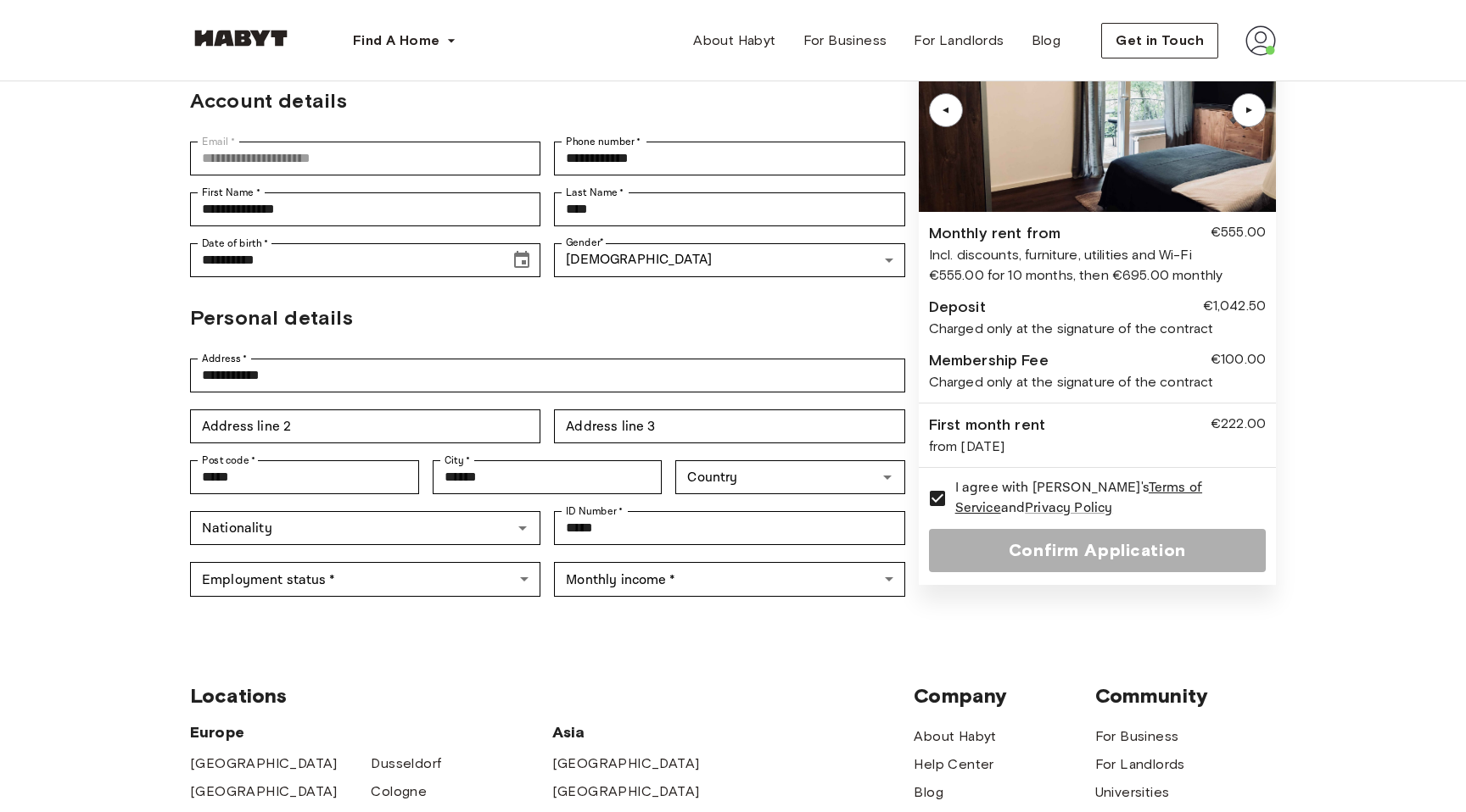
click at [999, 375] on div "▲ ▲ Monthly rent from €555.00 Incl. discounts, furniture, utilities and Wi-Fi €…" at bounding box center [1098, 296] width 357 height 577
drag, startPoint x: 919, startPoint y: 344, endPoint x: 1065, endPoint y: 344, distance: 146.0
click at [1065, 344] on div "▲ ▲ Monthly rent from €555.00 Incl. discounts, furniture, utilities and Wi-Fi €…" at bounding box center [1098, 296] width 357 height 577
click at [1065, 349] on div "Membership Fee €100.00" at bounding box center [1097, 360] width 337 height 23
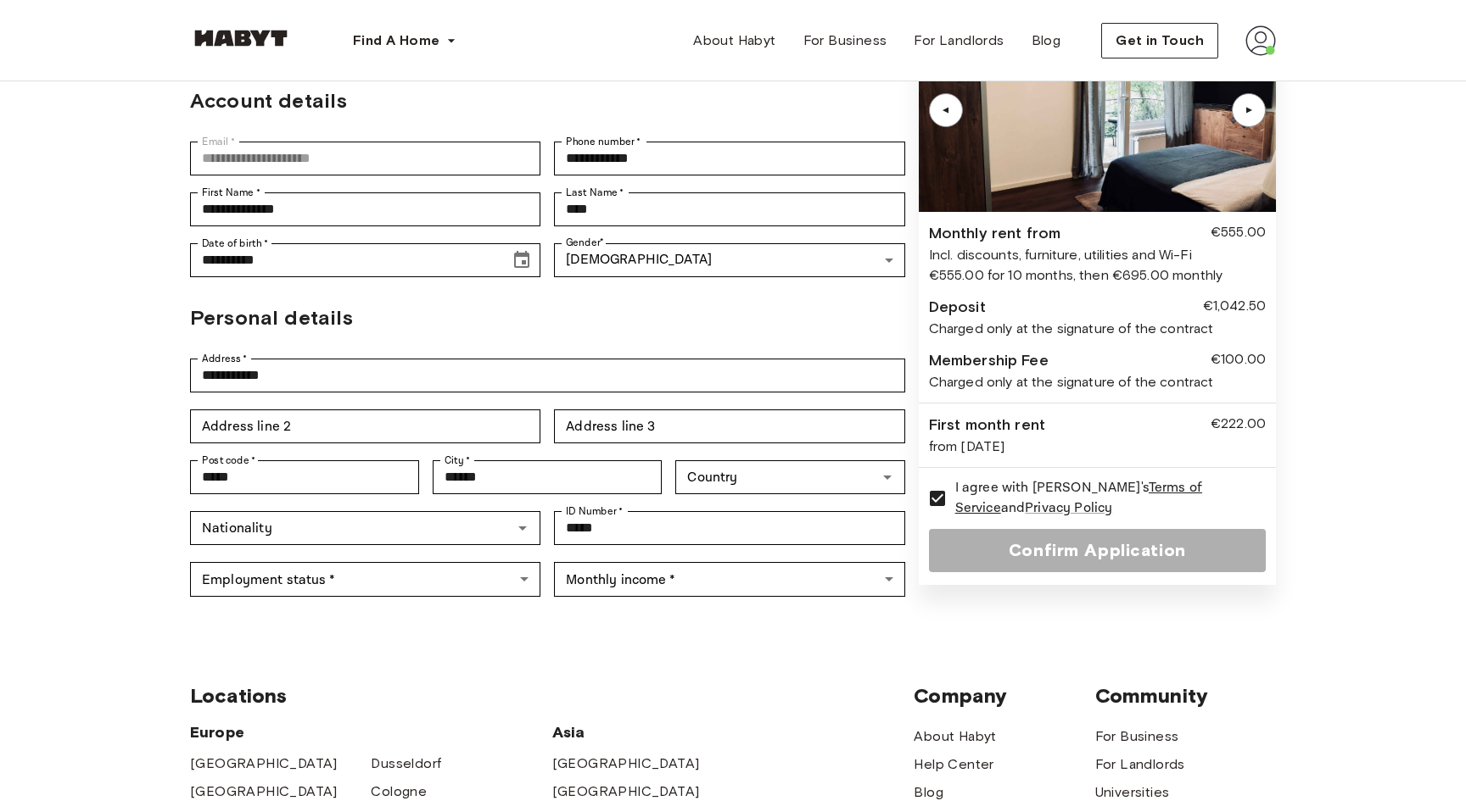
click at [1068, 534] on div "Confirm Application" at bounding box center [1097, 550] width 337 height 43
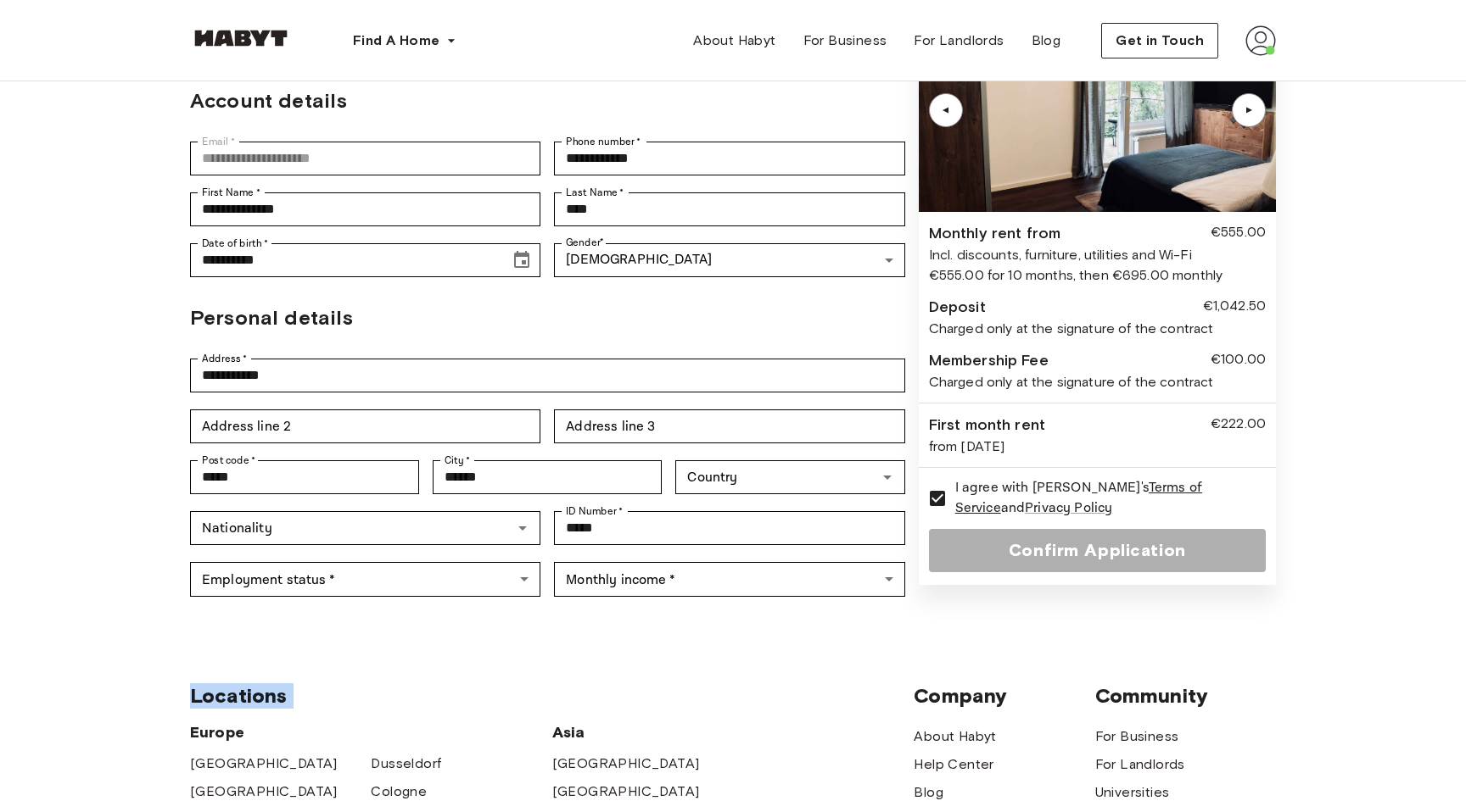
click at [1068, 534] on div "Confirm Application" at bounding box center [1097, 550] width 337 height 43
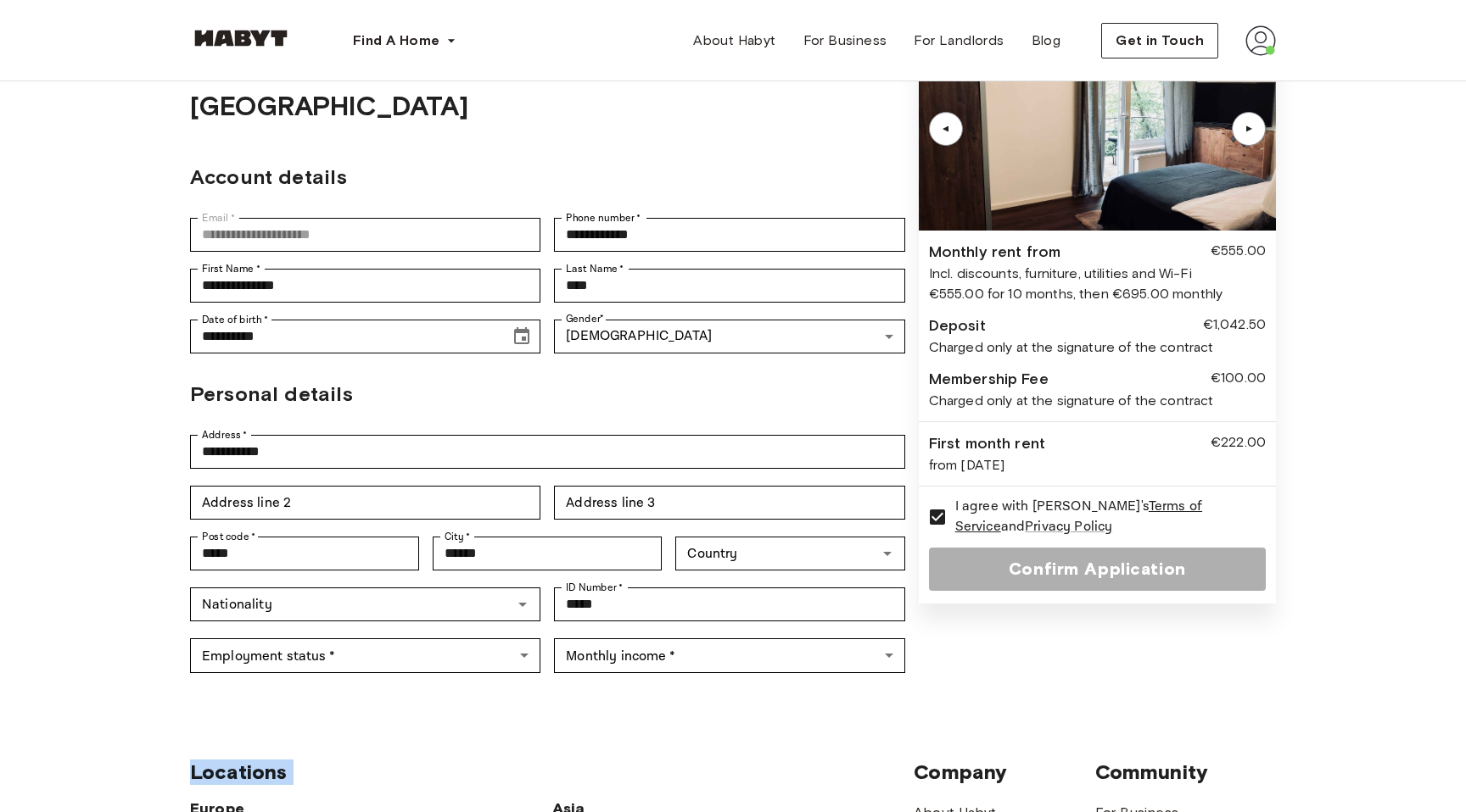
click at [1152, 567] on div "Confirm Application" at bounding box center [1097, 569] width 337 height 43
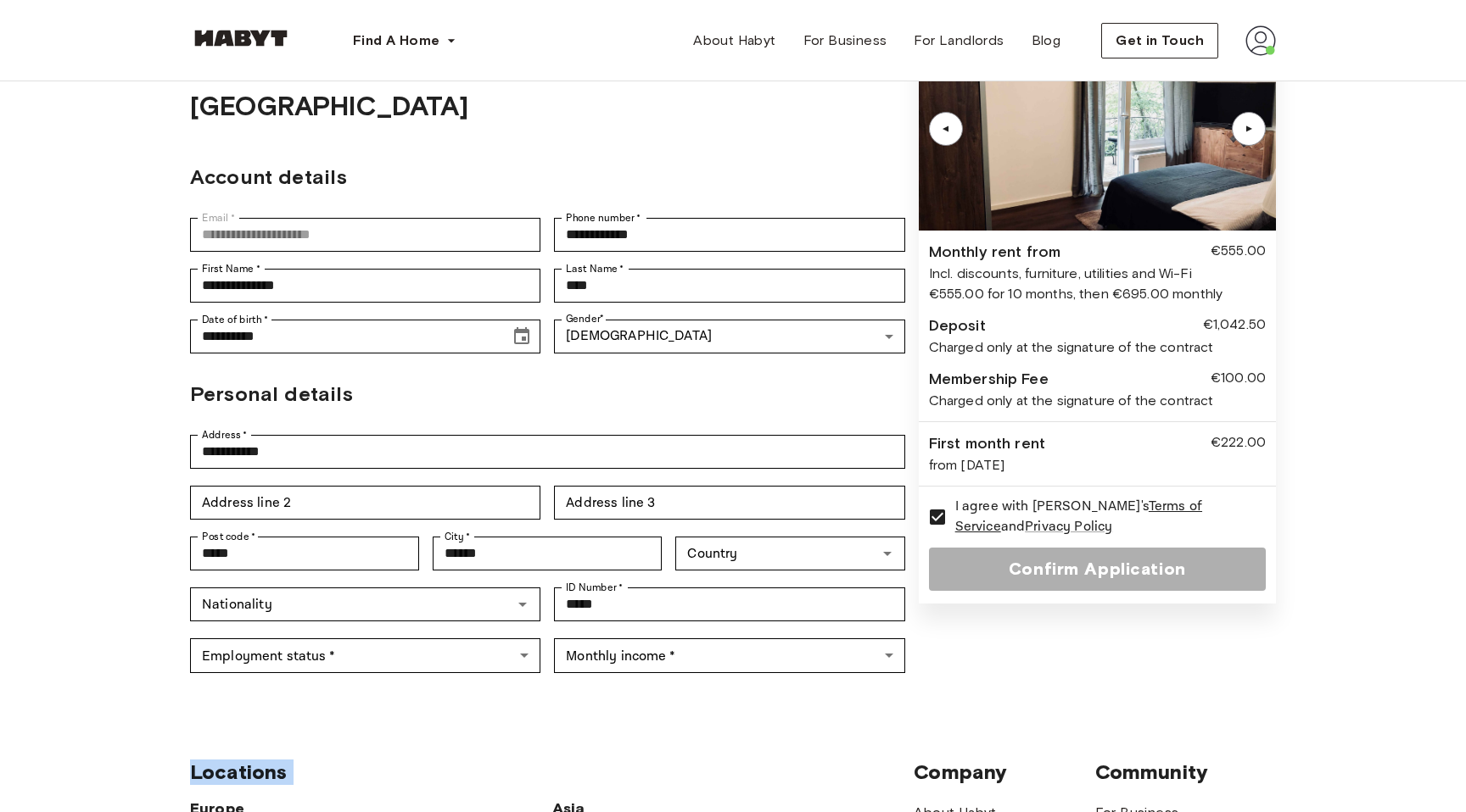
click at [1152, 567] on div "Confirm Application" at bounding box center [1097, 569] width 337 height 43
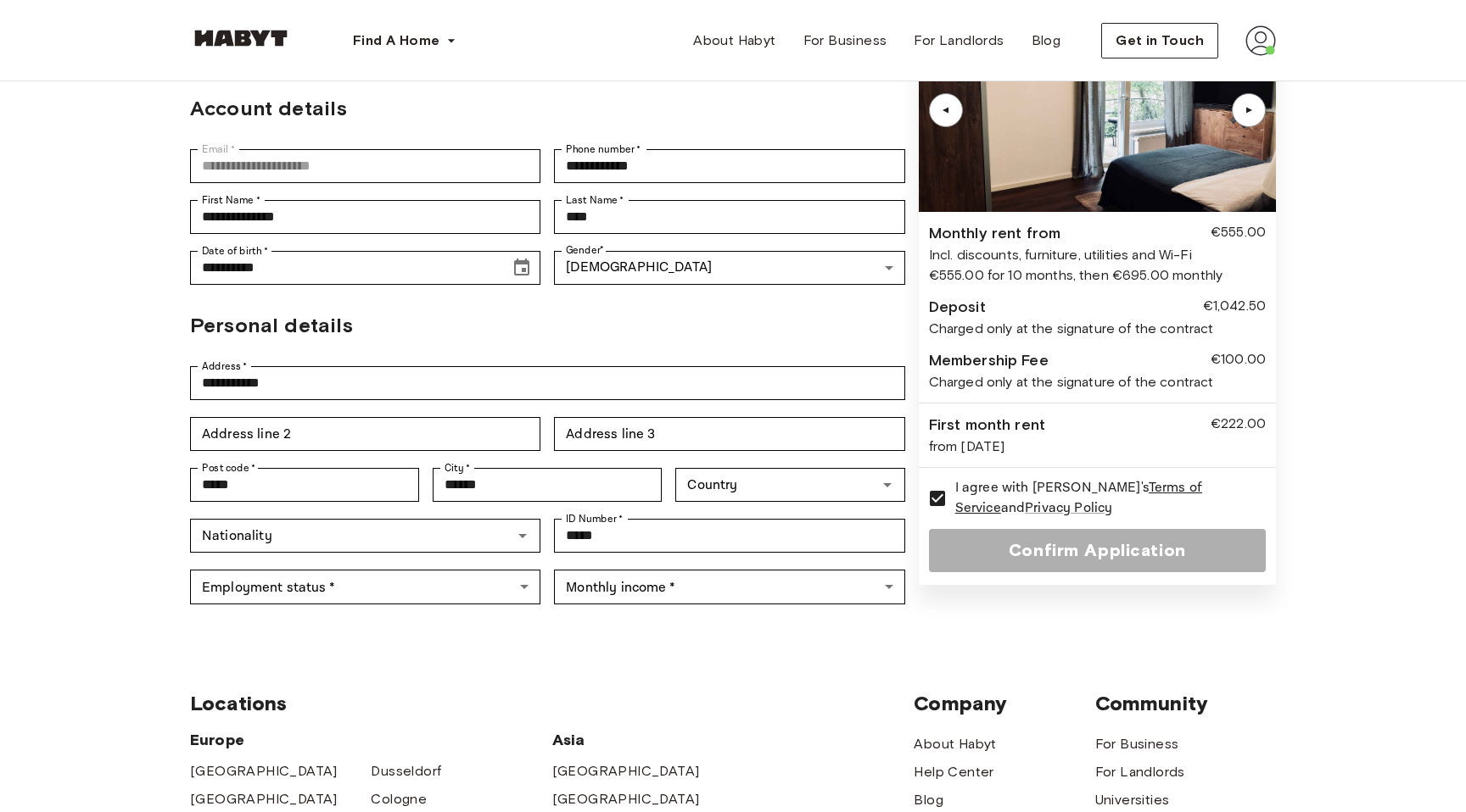
scroll to position [0, 0]
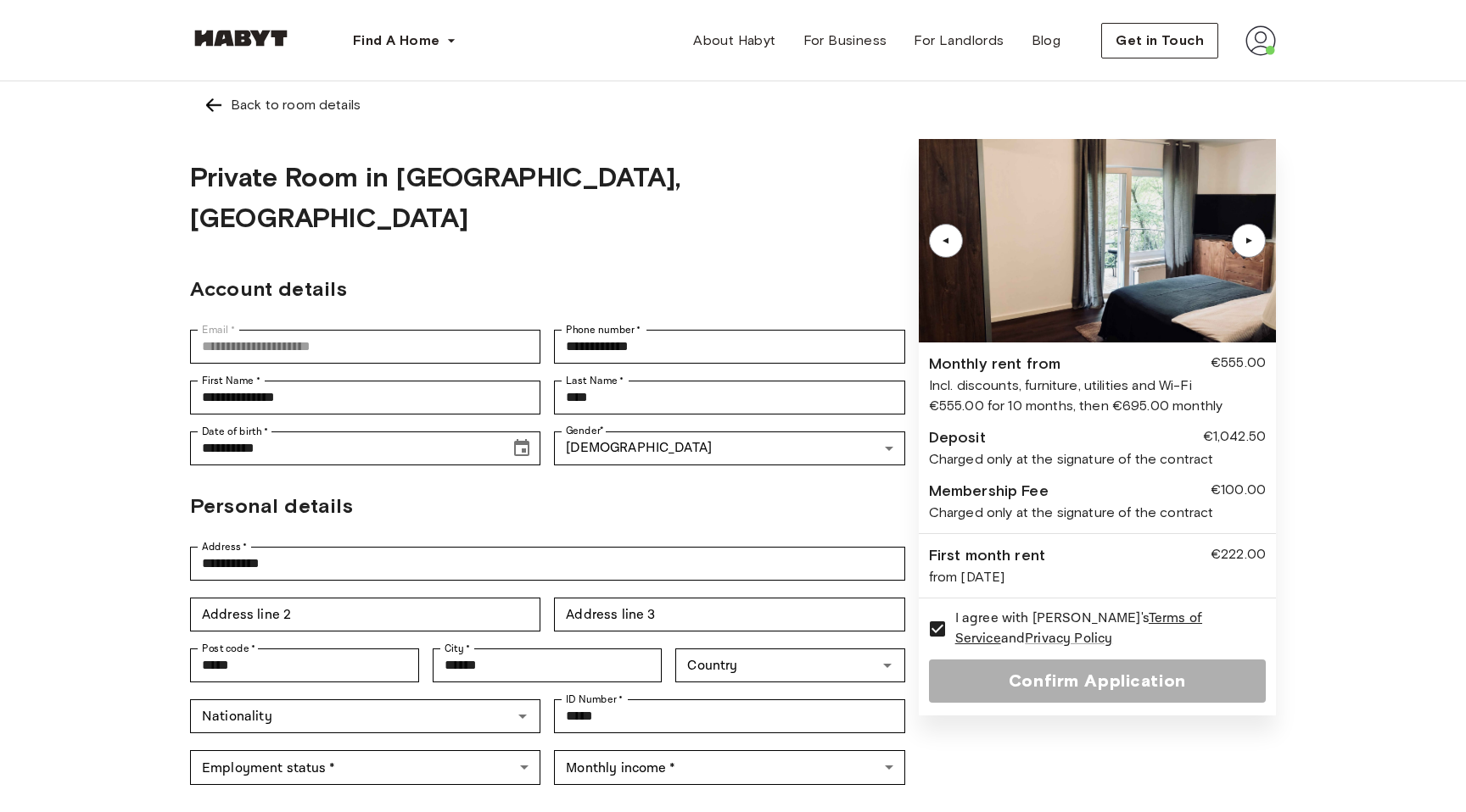
click at [1100, 409] on div "€555.00 for 10 months, then €695.00 monthly" at bounding box center [1097, 406] width 337 height 21
drag, startPoint x: 1114, startPoint y: 404, endPoint x: 1153, endPoint y: 404, distance: 39.0
click at [1153, 404] on div "€555.00 for 10 months, then €695.00 monthly" at bounding box center [1097, 406] width 337 height 21
drag, startPoint x: 1153, startPoint y: 404, endPoint x: 1140, endPoint y: 404, distance: 13.0
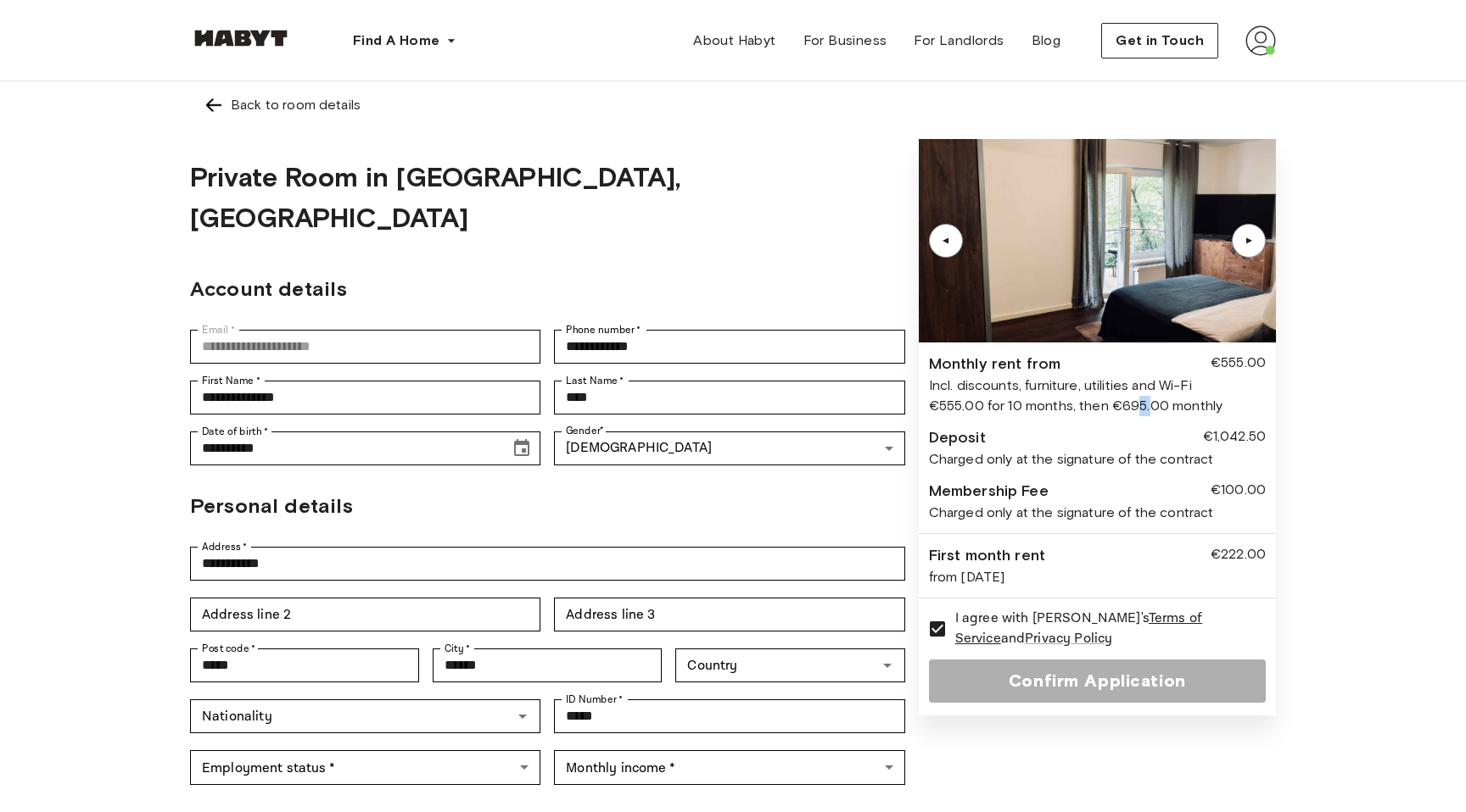
click at [1140, 404] on div "€555.00 for 10 months, then €695.00 monthly" at bounding box center [1097, 406] width 337 height 21
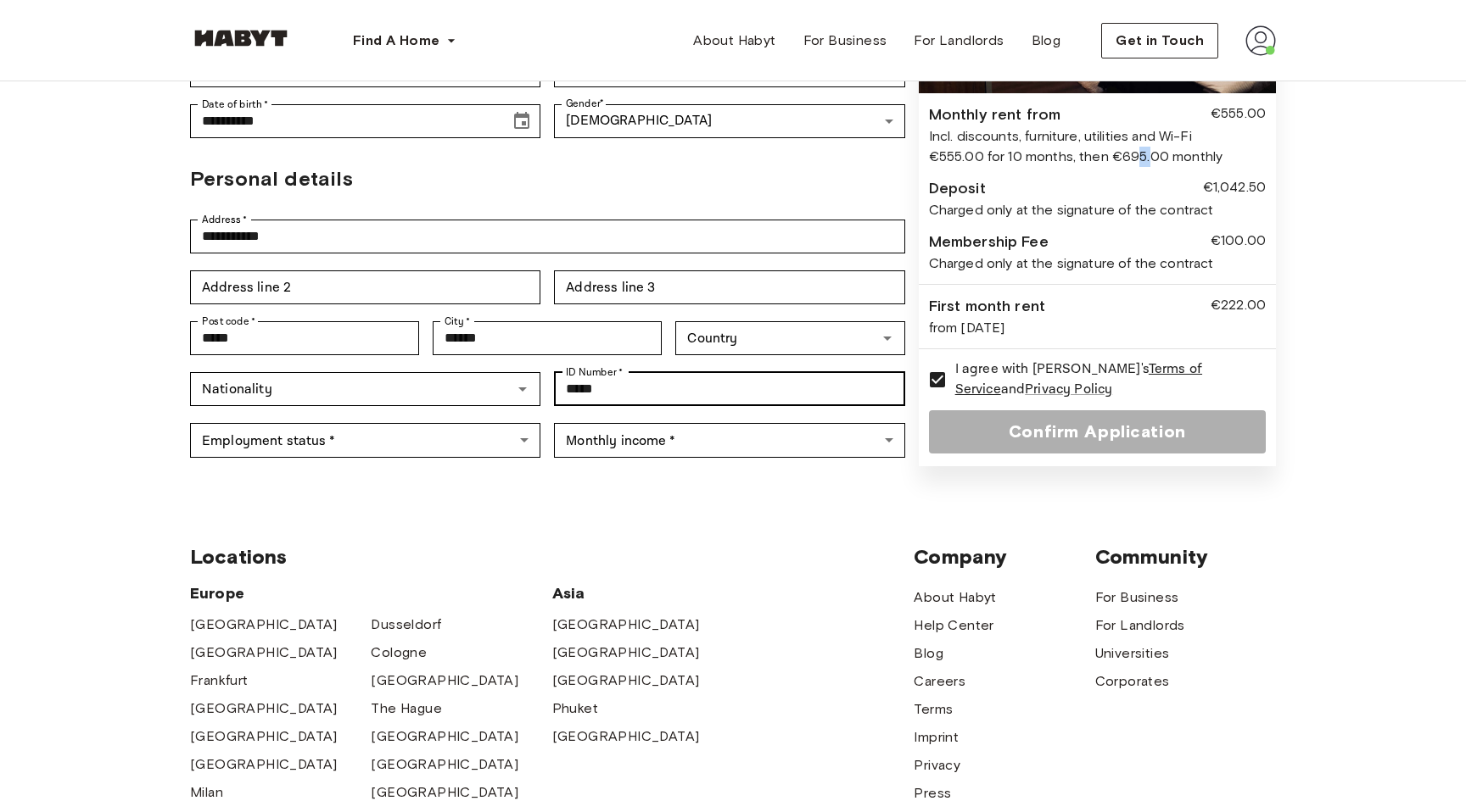
scroll to position [417, 0]
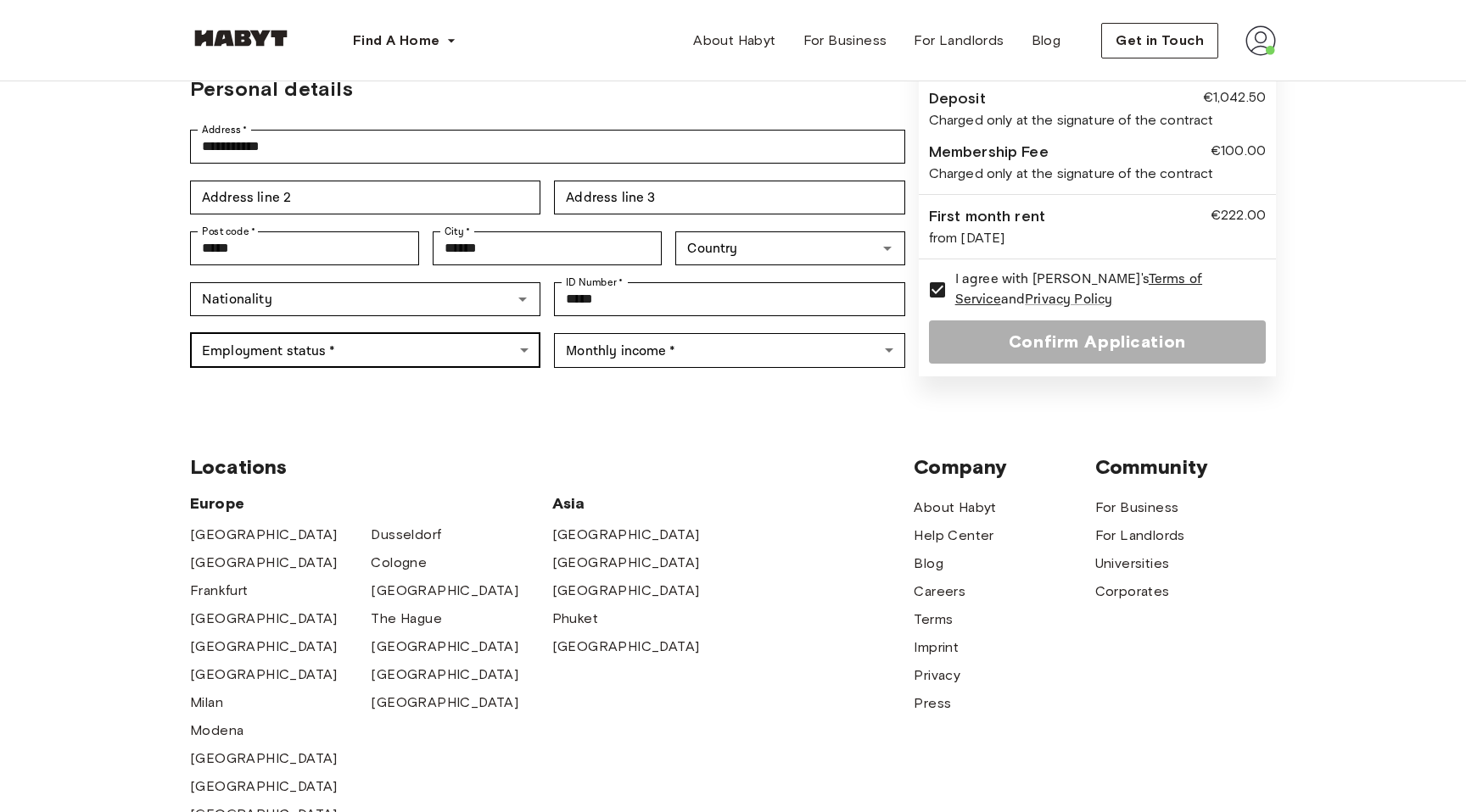
click at [488, 300] on body "**********" at bounding box center [733, 381] width 1466 height 1596
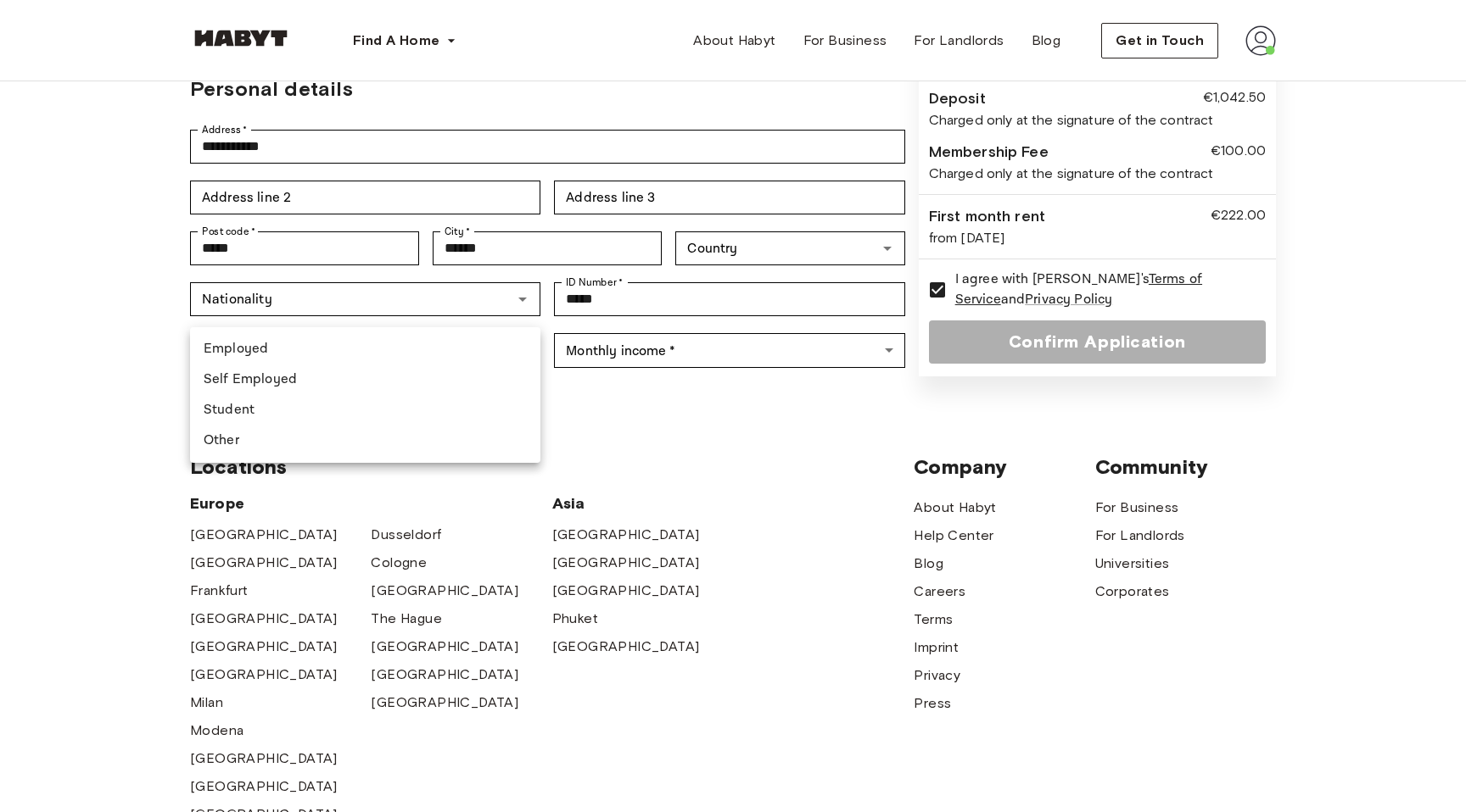
click at [397, 349] on li "Employed" at bounding box center [365, 349] width 350 height 31
type input "********"
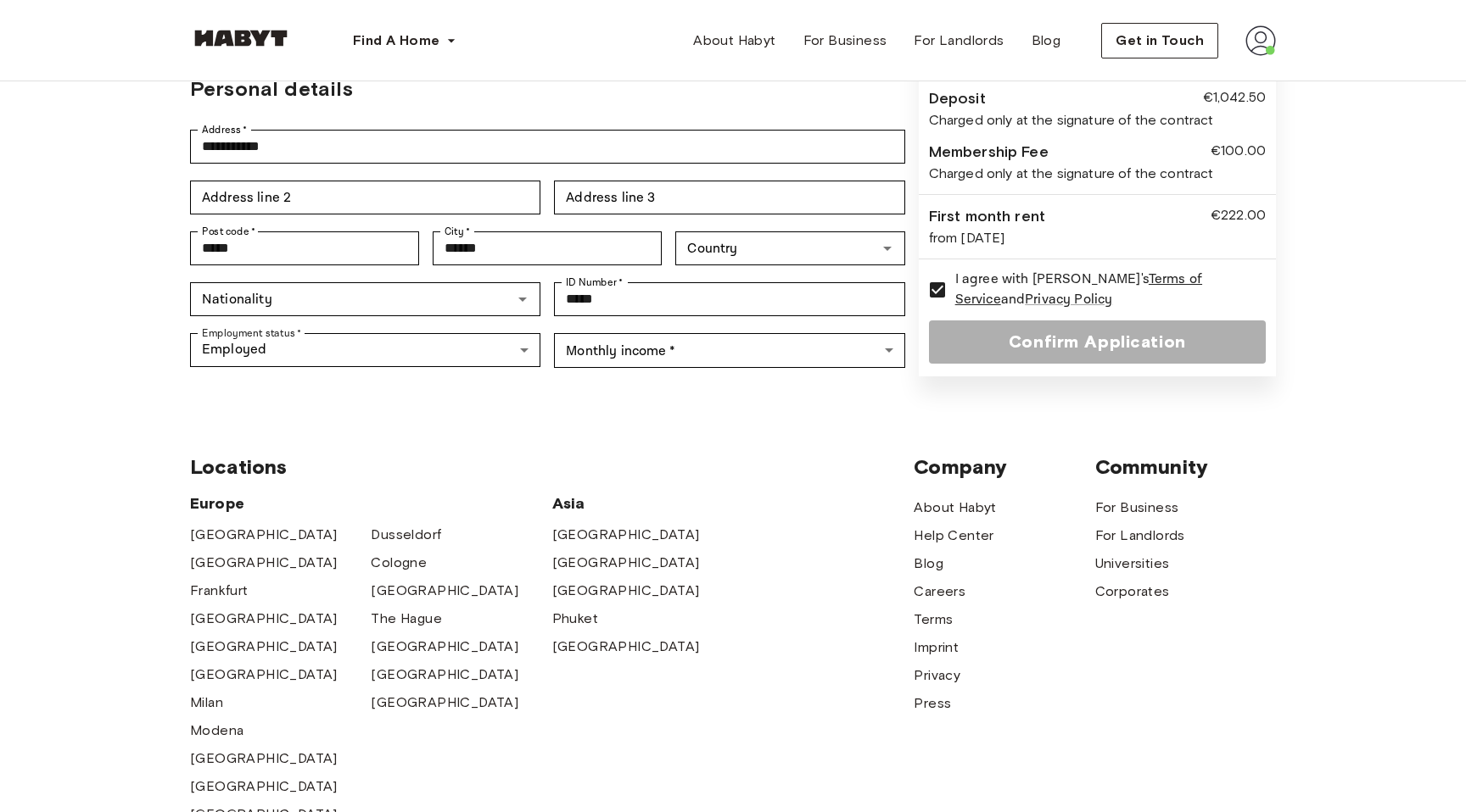
click at [444, 386] on div "Locations Europe Amsterdam Berlin Frankfurt Hamburg Lisbon Madrid Milan Modena …" at bounding box center [732, 669] width 1086 height 566
click at [661, 302] on body "**********" at bounding box center [733, 381] width 1466 height 1596
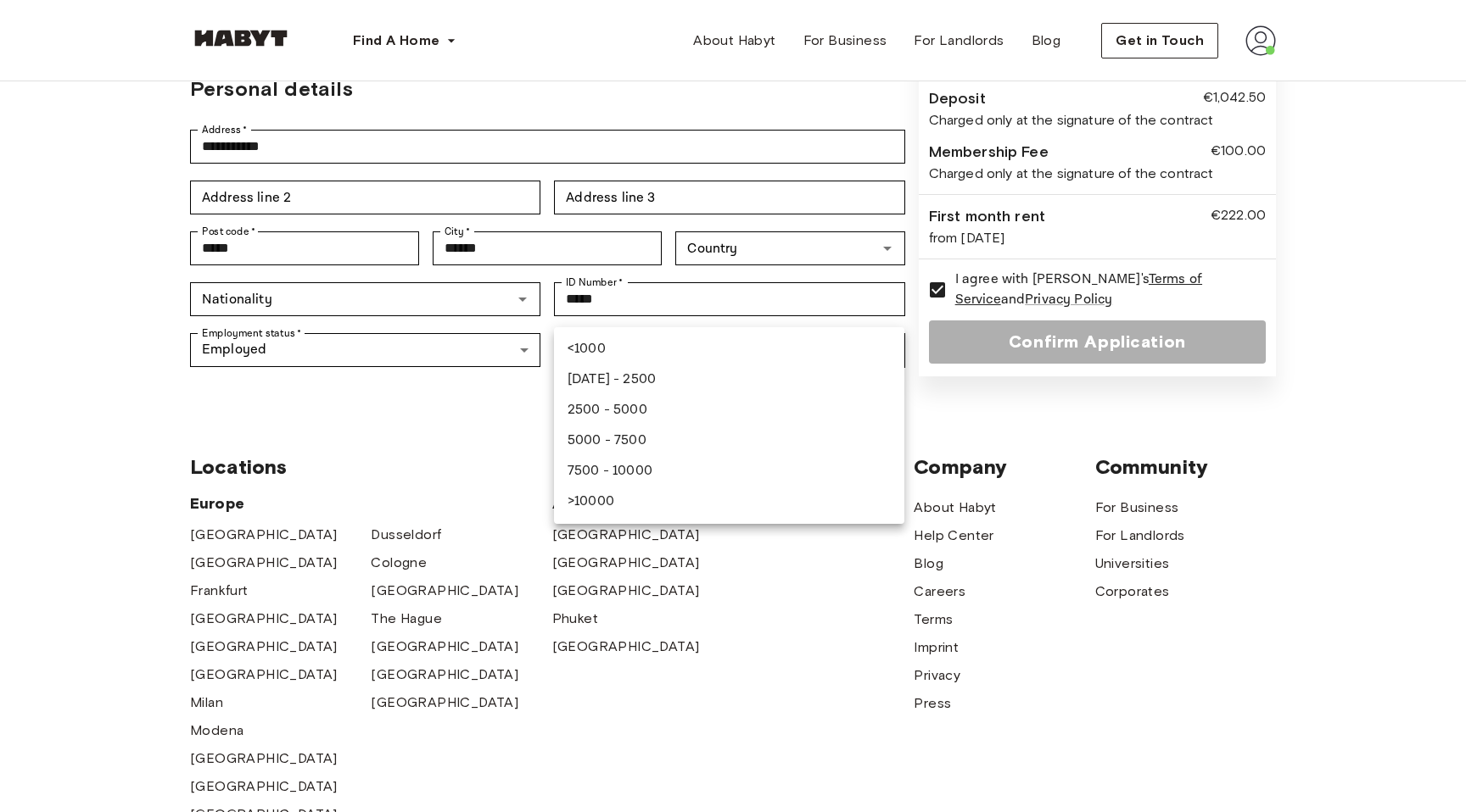
click at [637, 414] on li "2500 - 5000" at bounding box center [729, 411] width 350 height 31
type input "**********"
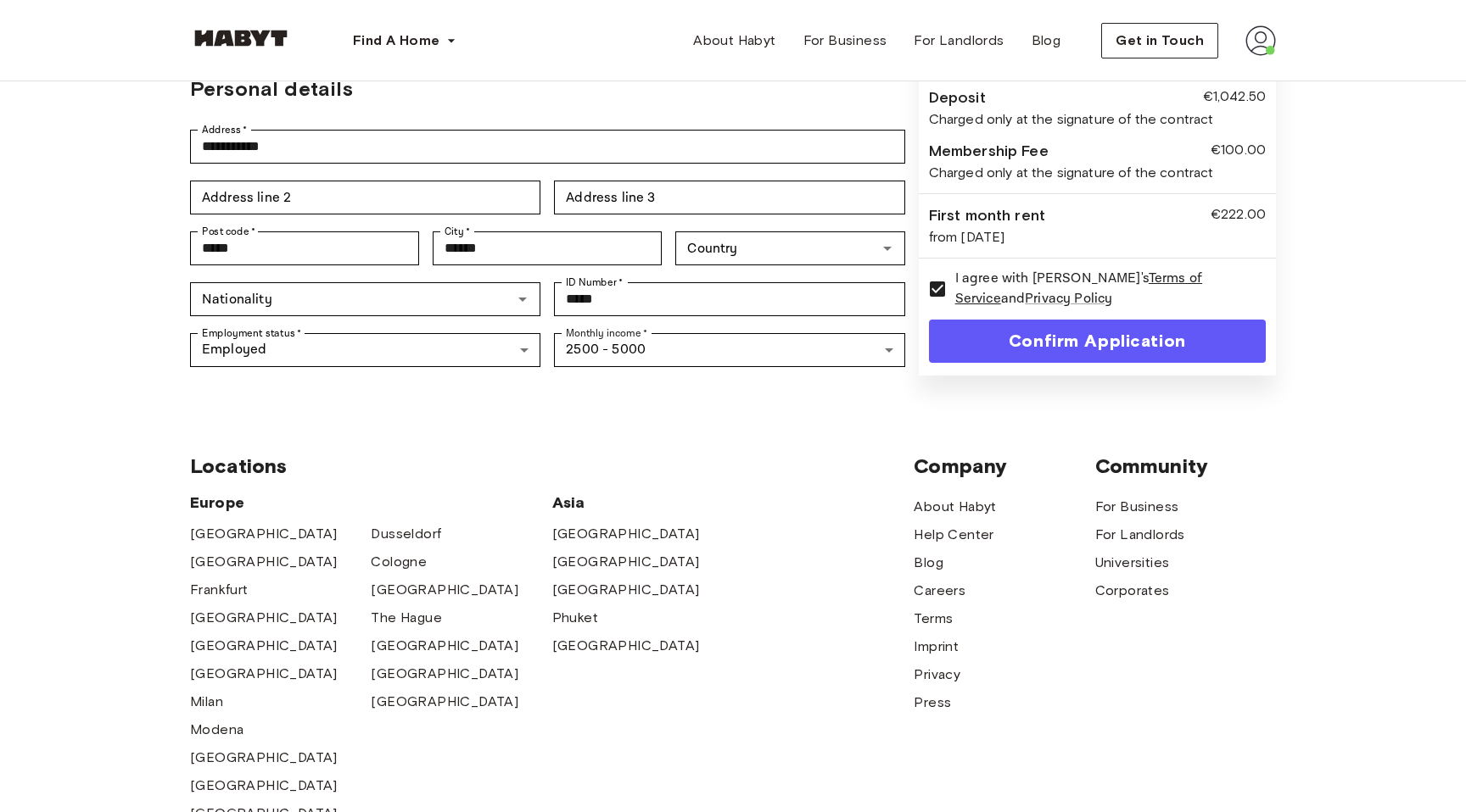
click at [714, 386] on div "Locations Europe Amsterdam Berlin Frankfurt Hamburg Lisbon Madrid Milan Modena …" at bounding box center [732, 669] width 1086 height 566
click at [1077, 319] on button "Confirm Application" at bounding box center [1097, 341] width 337 height 43
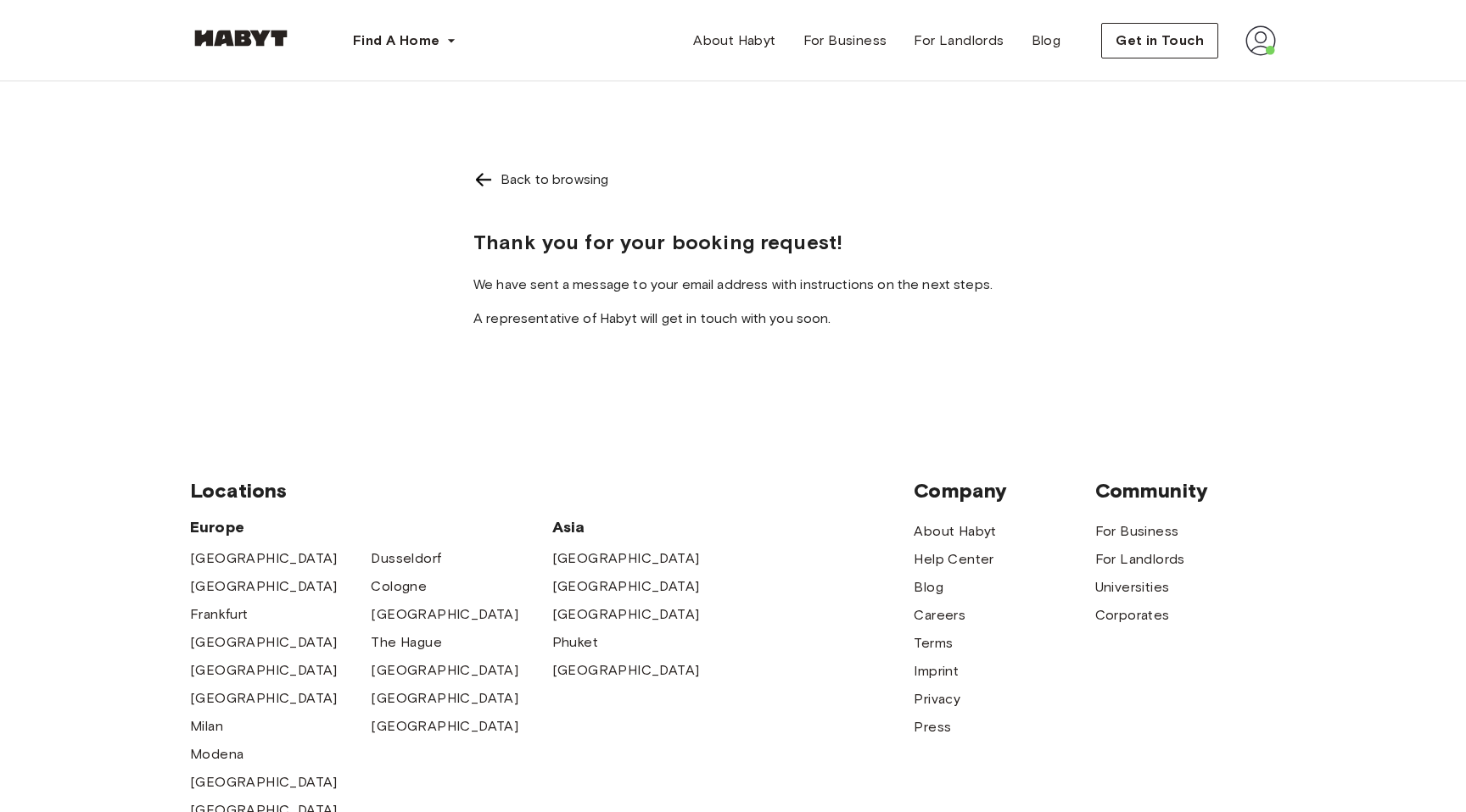
click at [1271, 47] on img at bounding box center [1260, 41] width 31 height 31
click at [1046, 203] on div "Back to browsing Thank you for your booking request! We have sent a message to …" at bounding box center [732, 245] width 1086 height 329
click at [1111, 115] on div "Back to browsing Thank you for your booking request! We have sent a message to …" at bounding box center [732, 245] width 1086 height 329
click at [1272, 34] on img at bounding box center [1260, 41] width 31 height 31
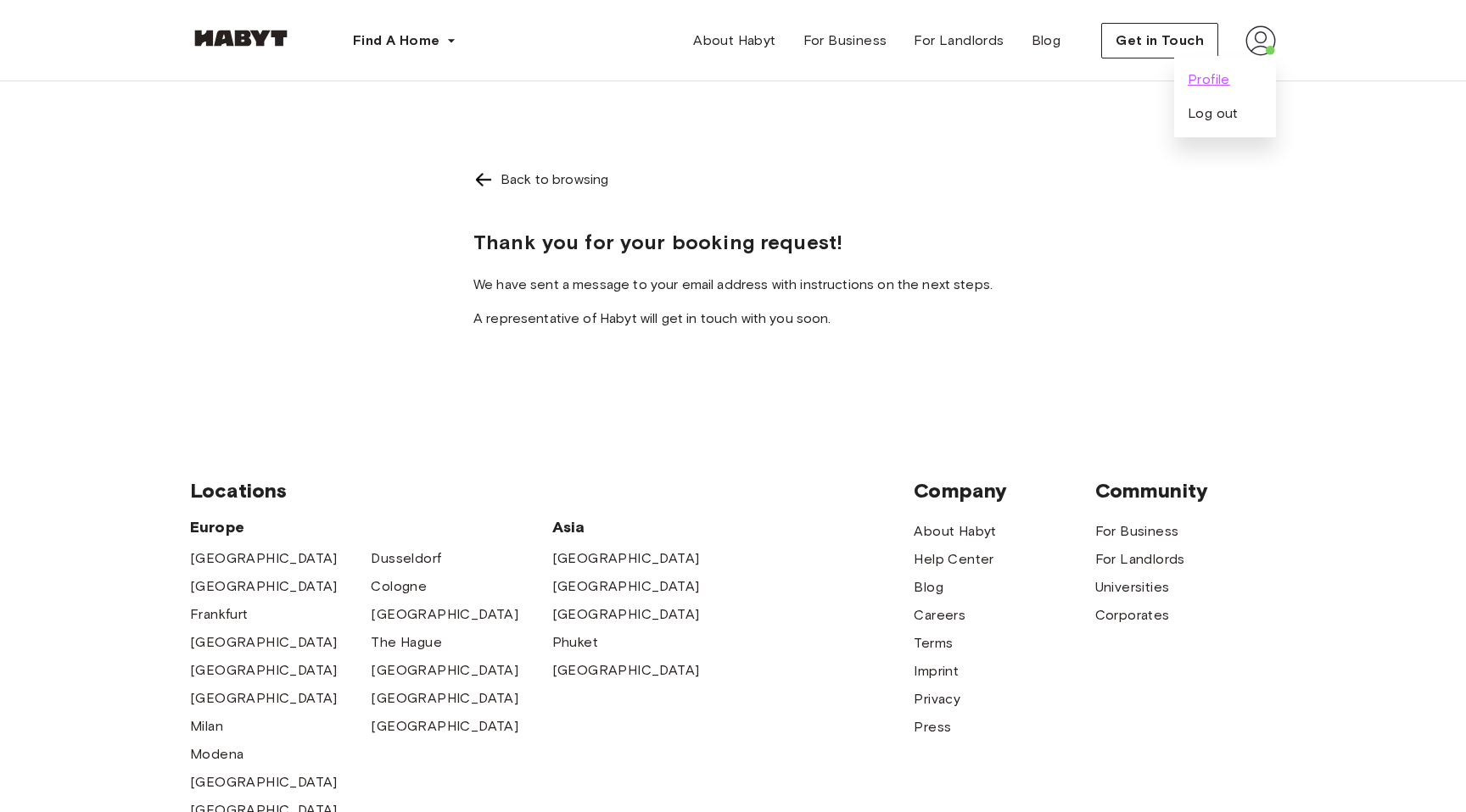
click at [1215, 76] on span "Profile" at bounding box center [1208, 79] width 42 height 21
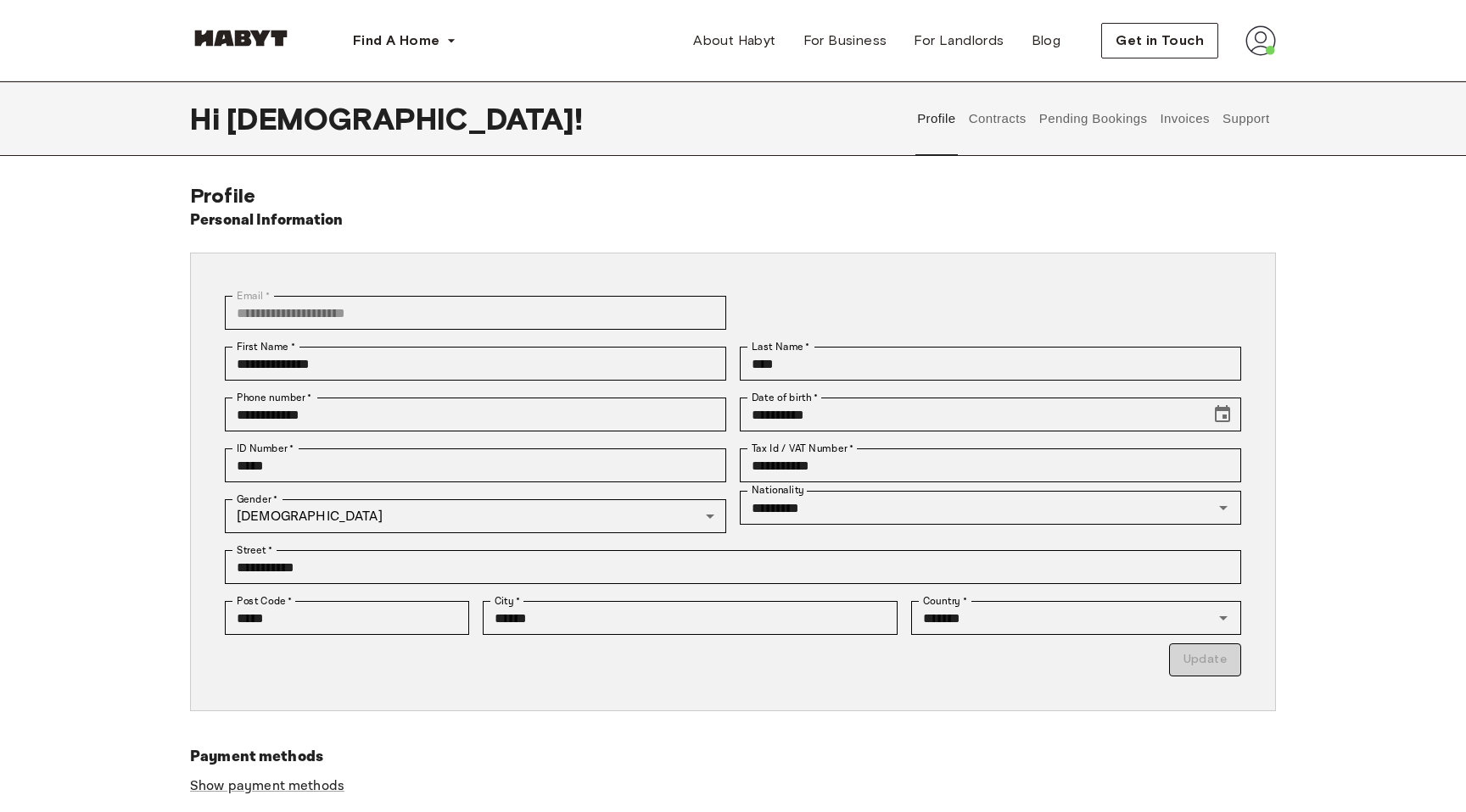
click at [988, 118] on button "Contracts" at bounding box center [997, 118] width 62 height 75
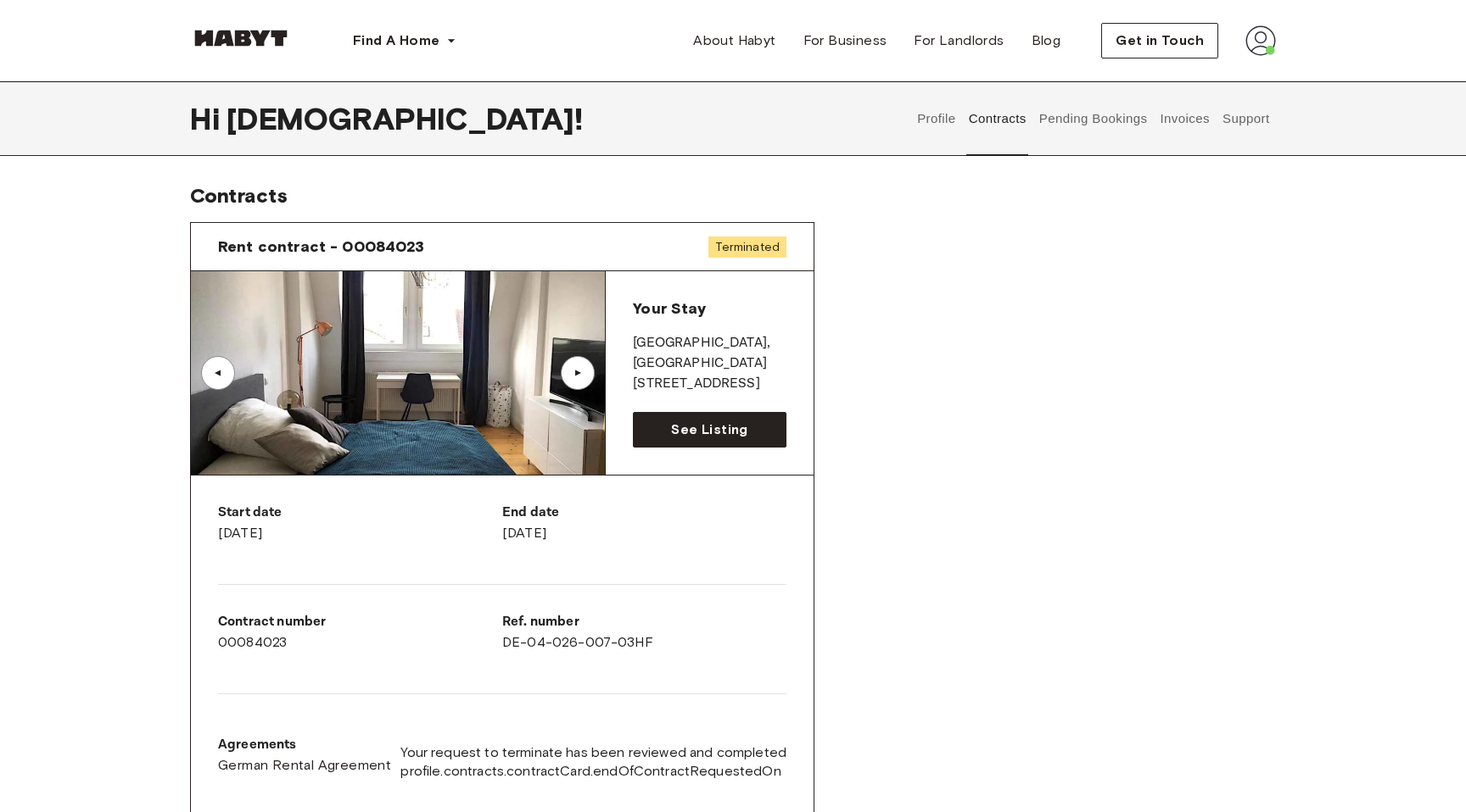
click at [1068, 120] on button "Pending Bookings" at bounding box center [1092, 118] width 113 height 75
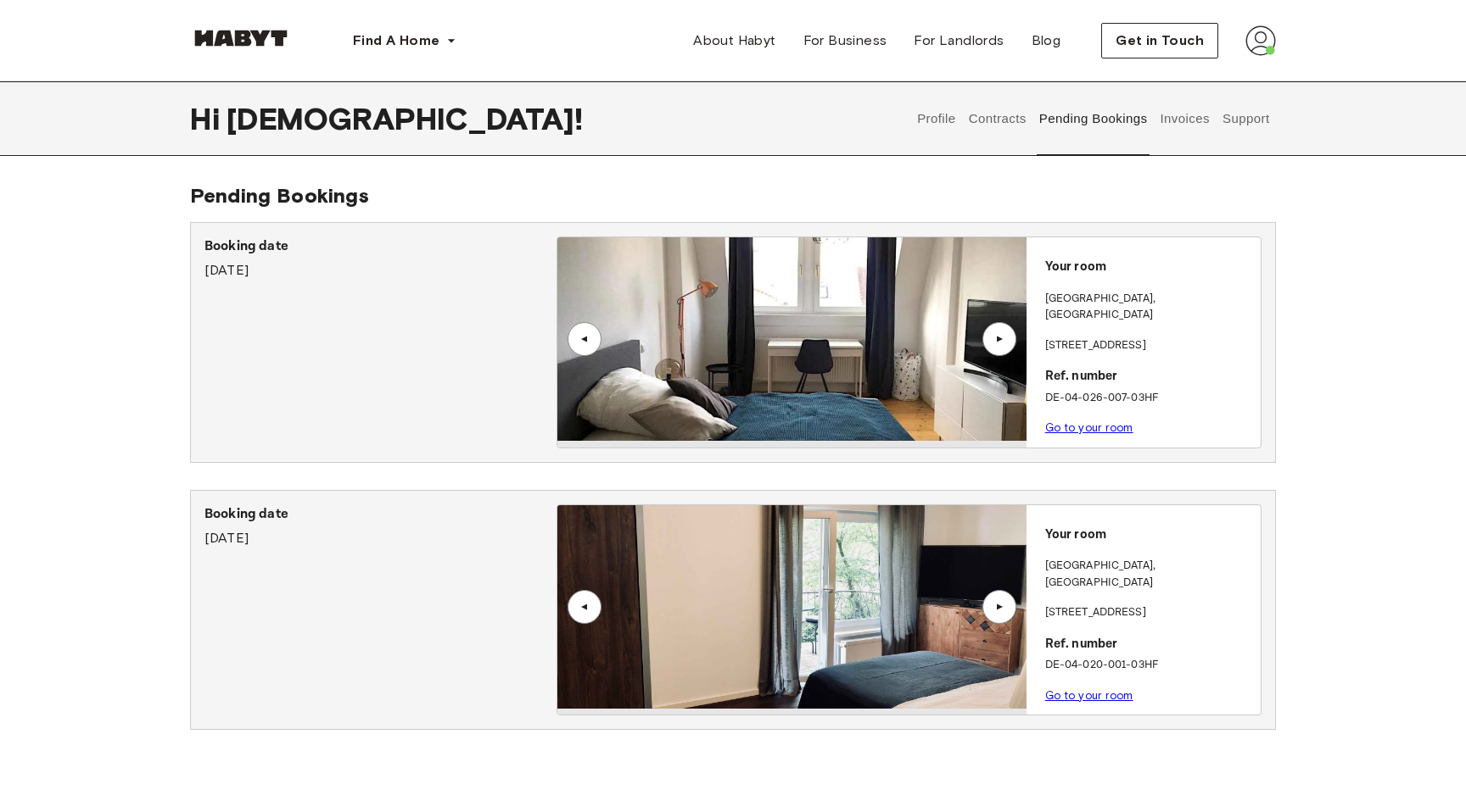
click at [1192, 121] on button "Invoices" at bounding box center [1184, 118] width 53 height 75
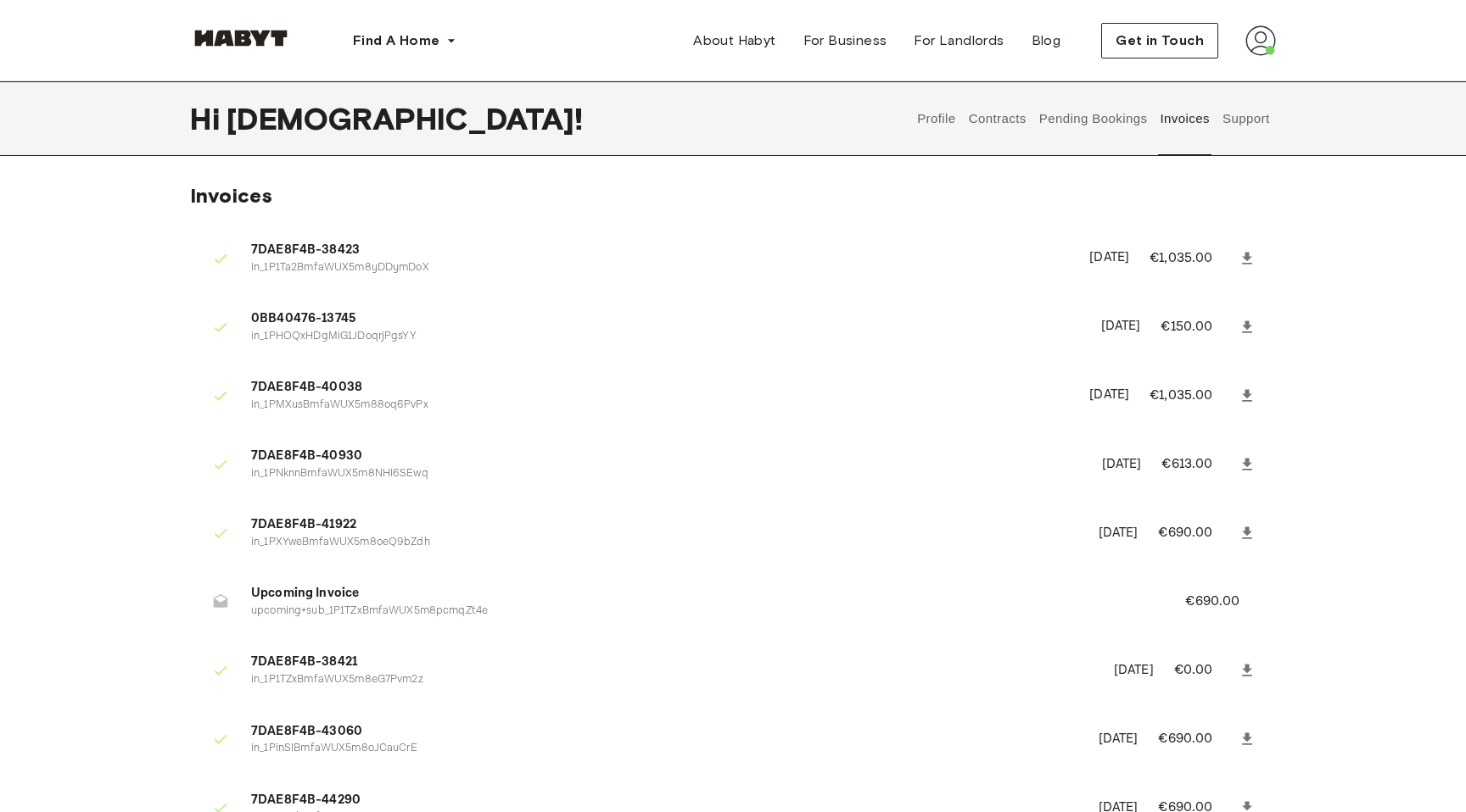
click at [1241, 117] on button "Support" at bounding box center [1245, 118] width 51 height 75
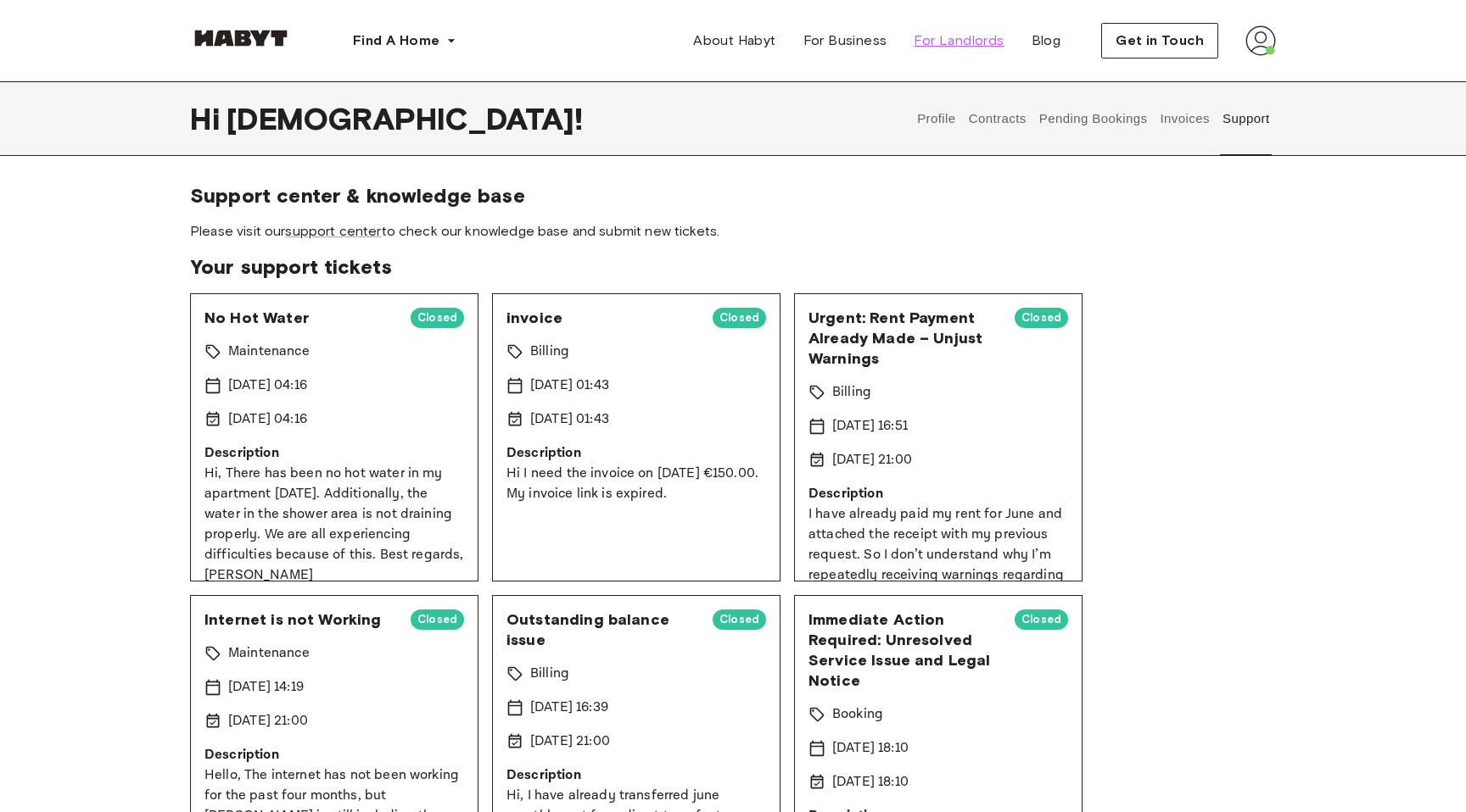
click at [960, 43] on span "For Landlords" at bounding box center [959, 41] width 90 height 21
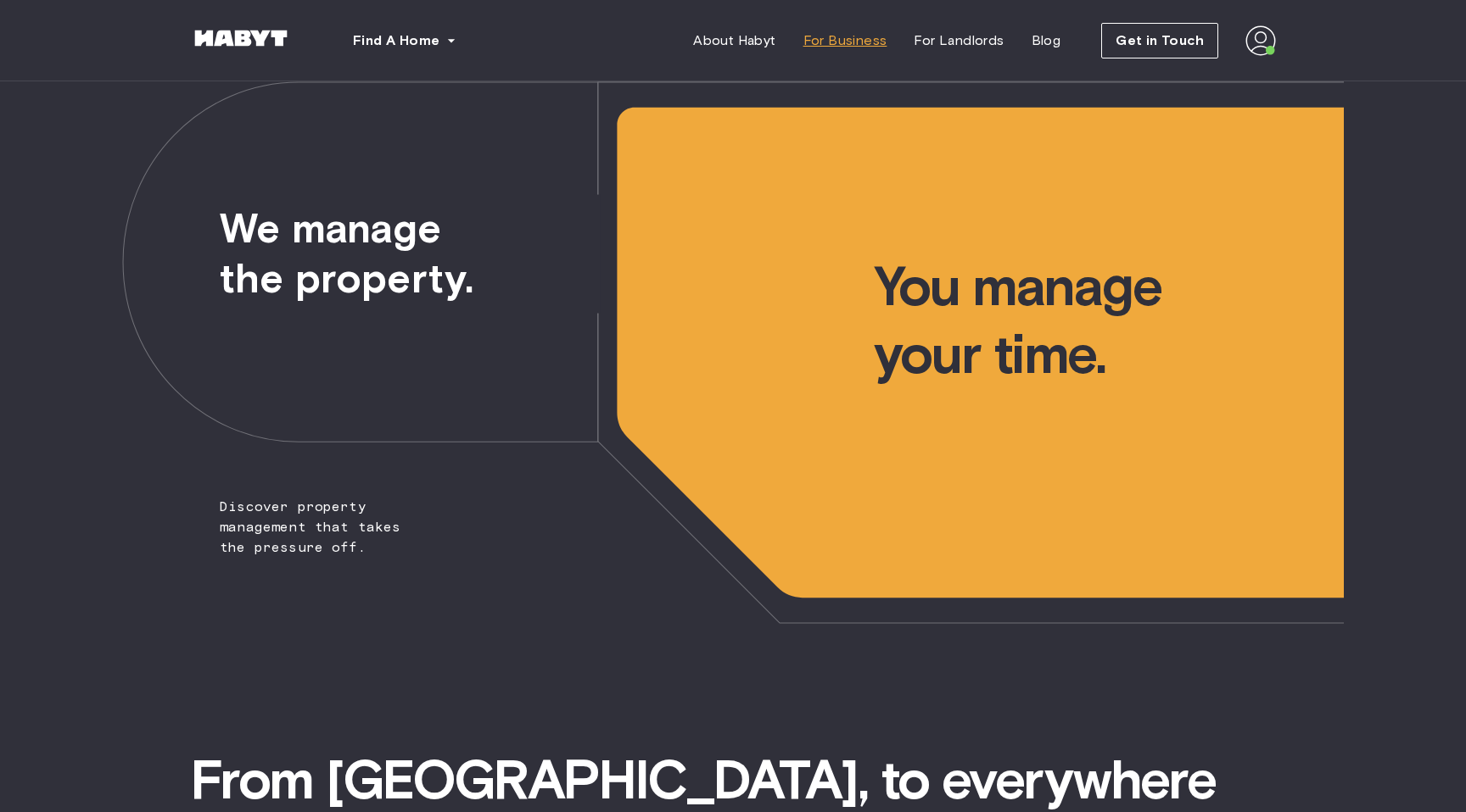
click at [829, 50] on span "For Business" at bounding box center [845, 41] width 84 height 21
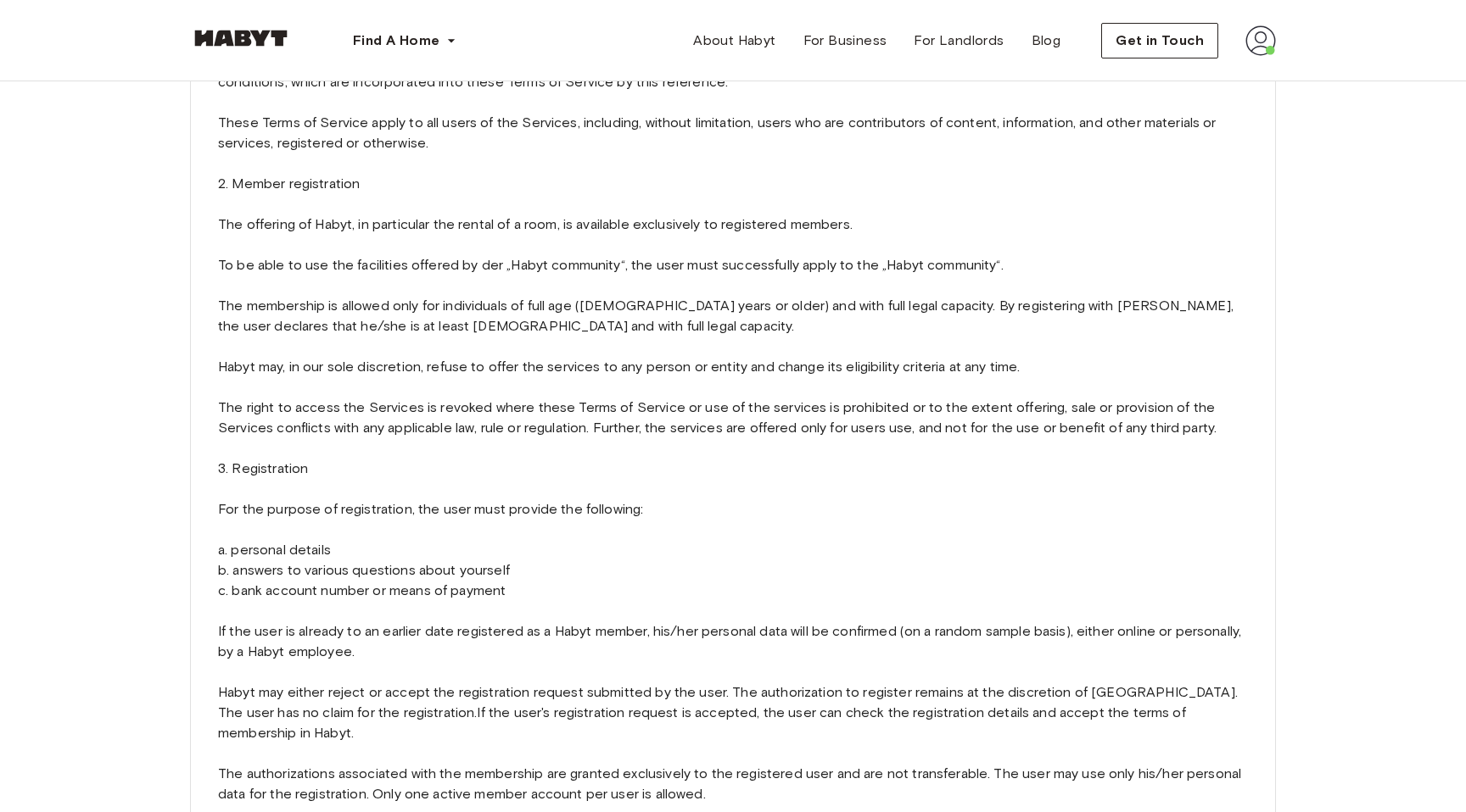
scroll to position [201, 0]
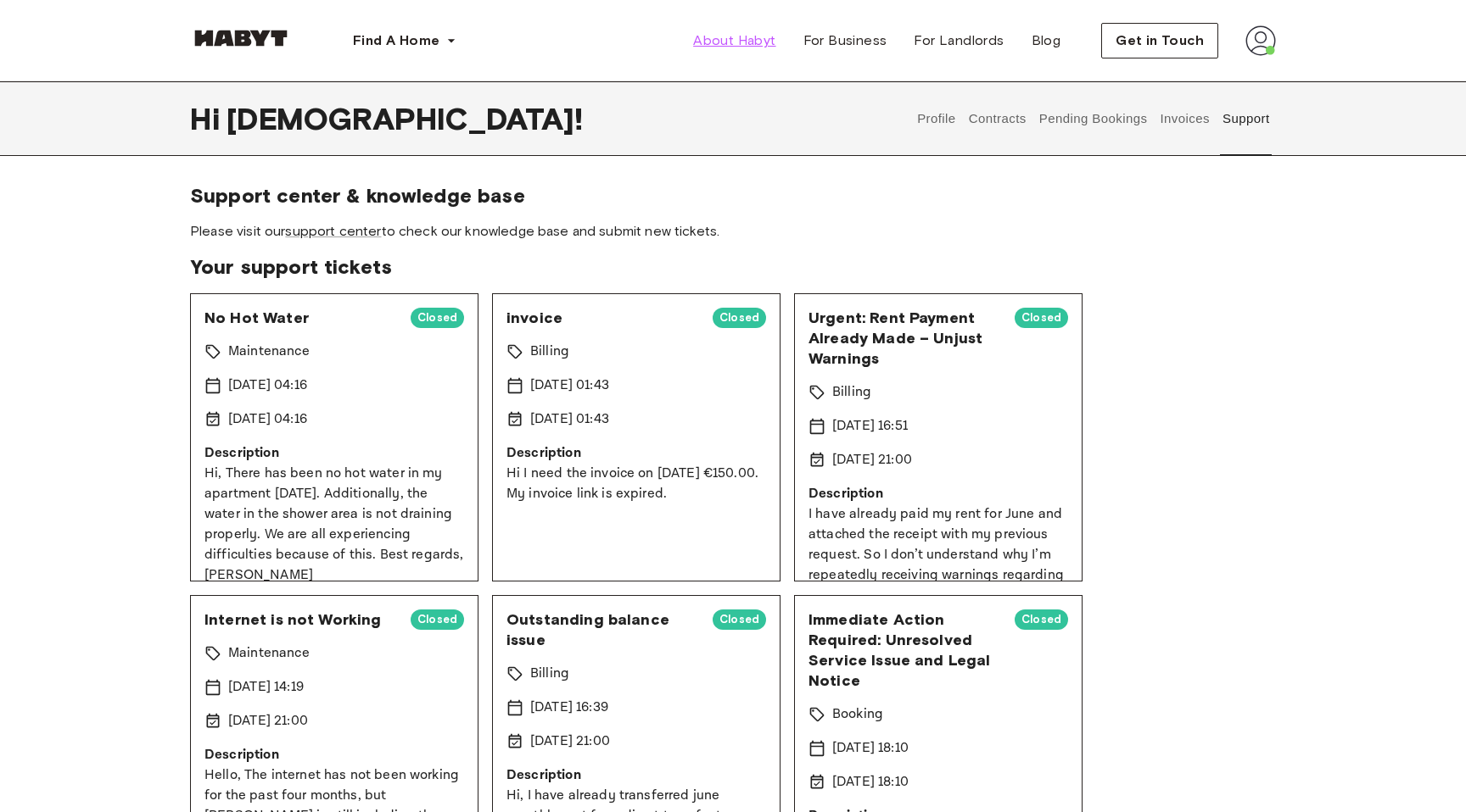
click at [737, 41] on span "About Habyt" at bounding box center [734, 41] width 82 height 21
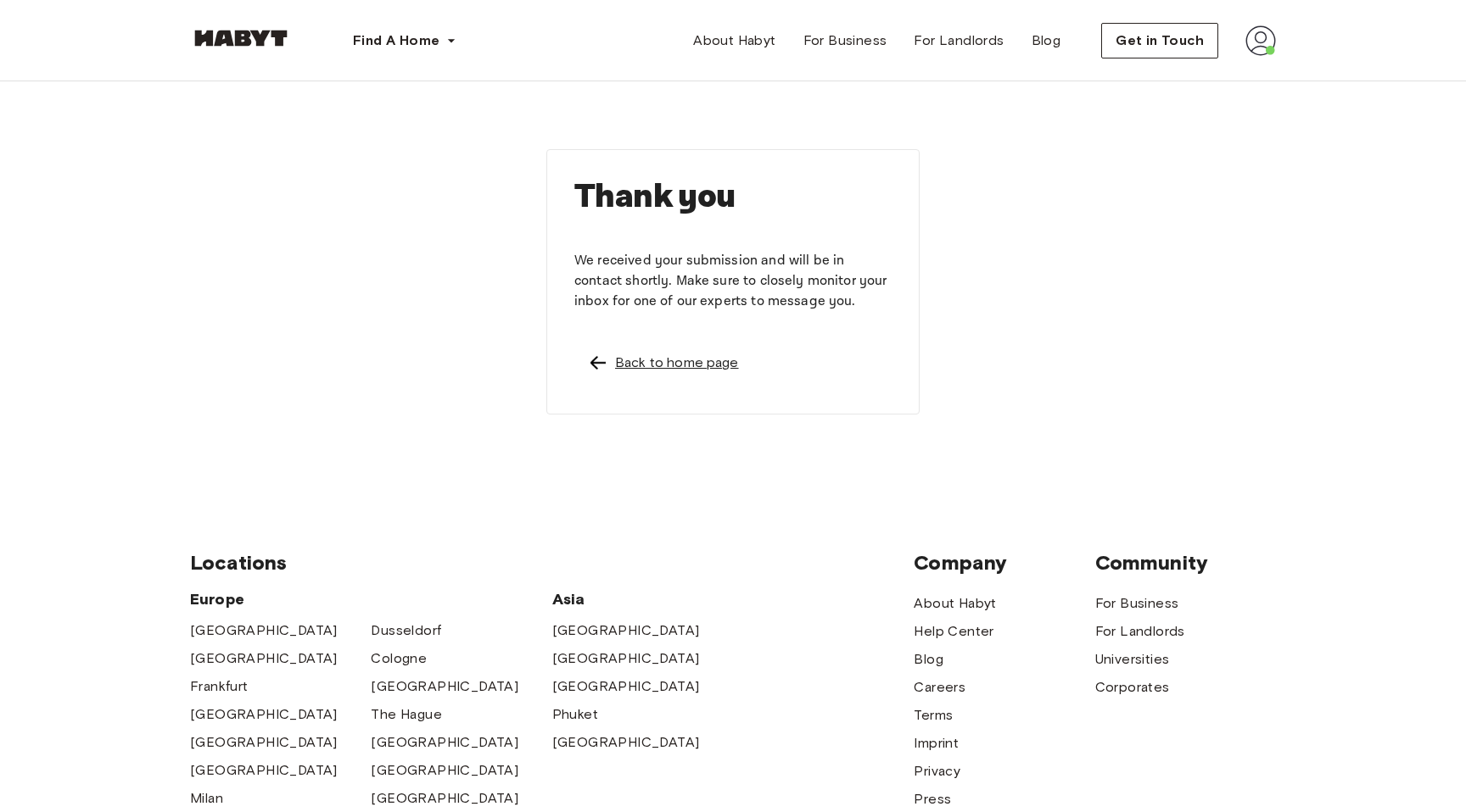
click at [624, 358] on div "Back to home page" at bounding box center [676, 363] width 124 height 21
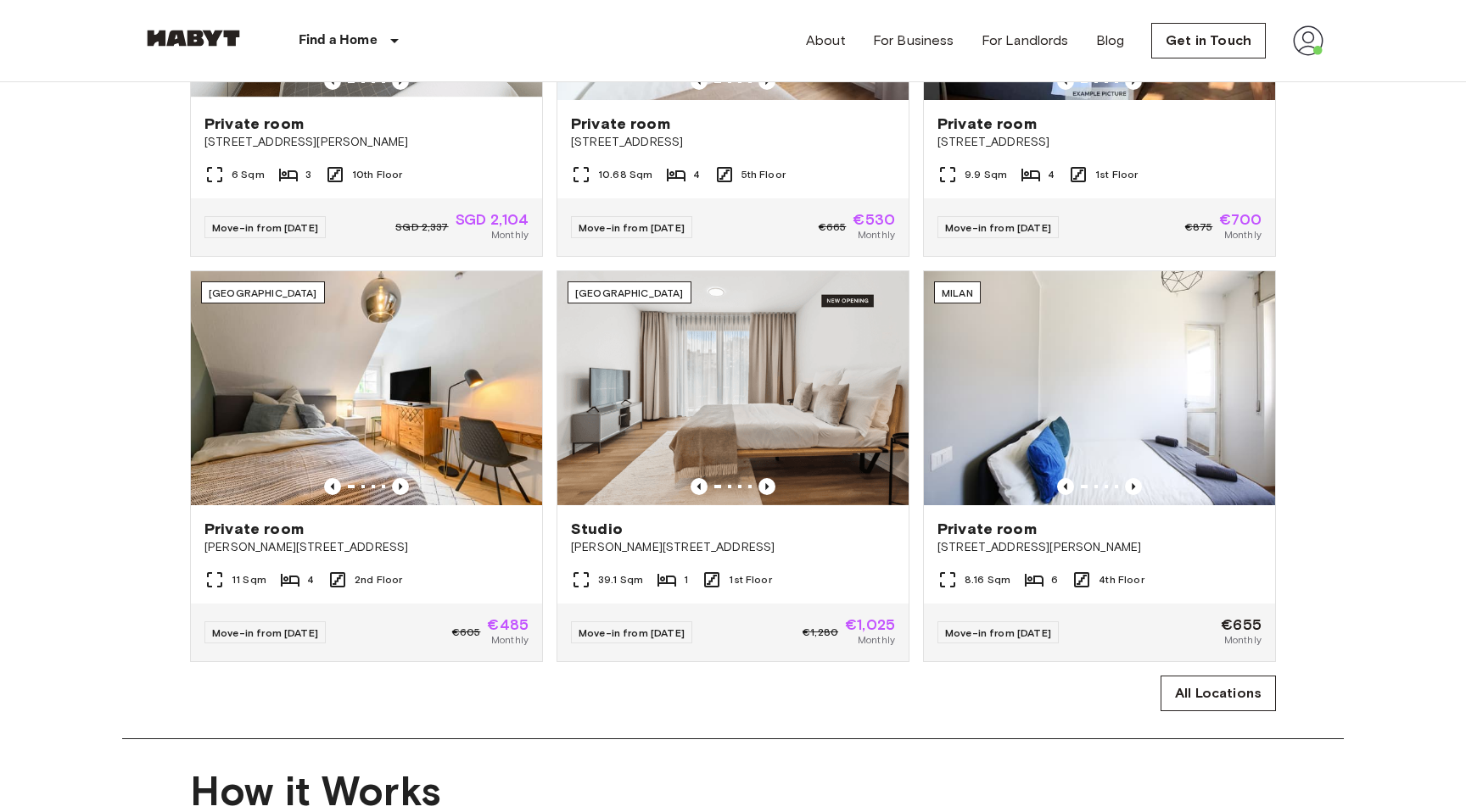
scroll to position [807, 0]
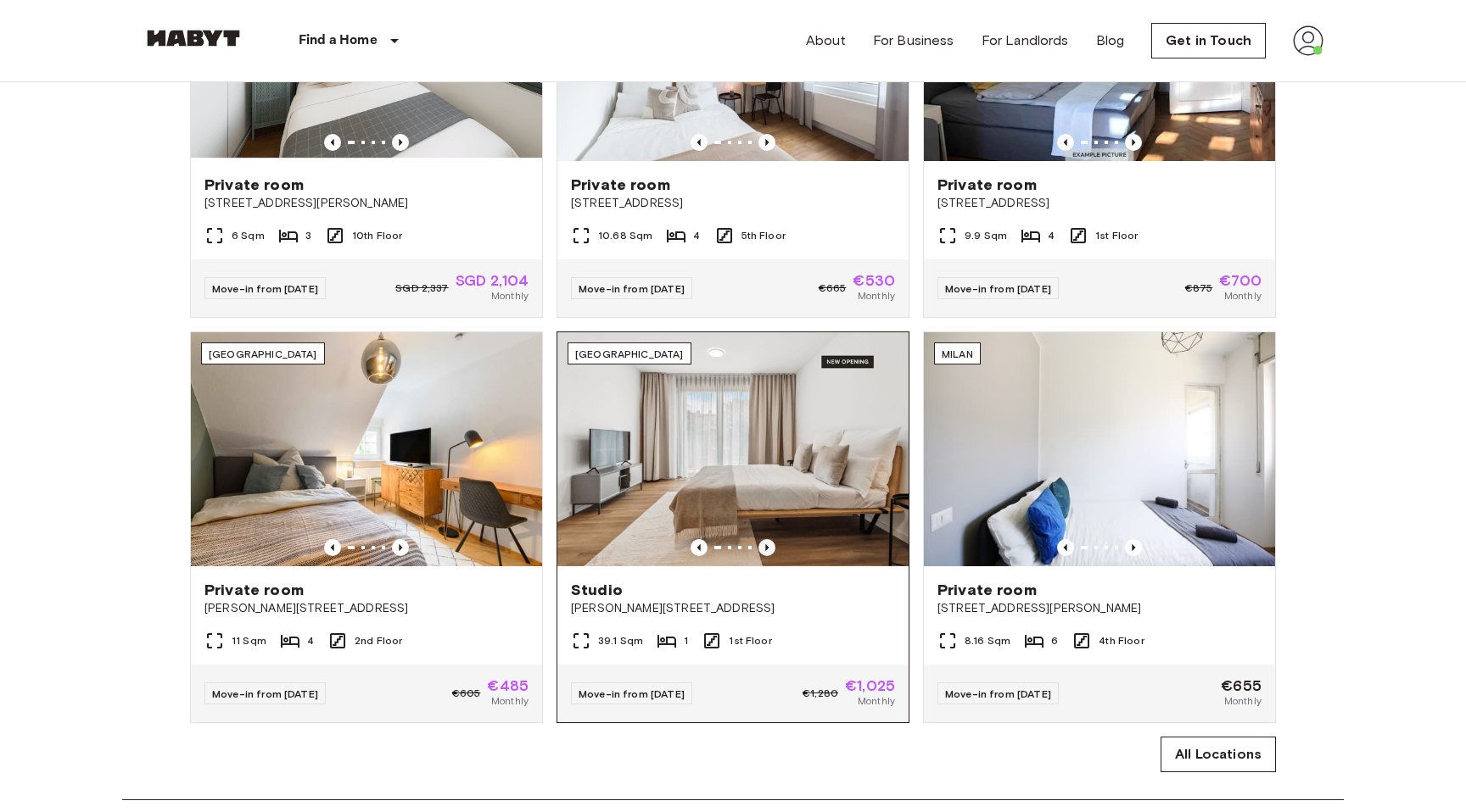
click at [766, 546] on icon "Previous image" at bounding box center [767, 548] width 4 height 7
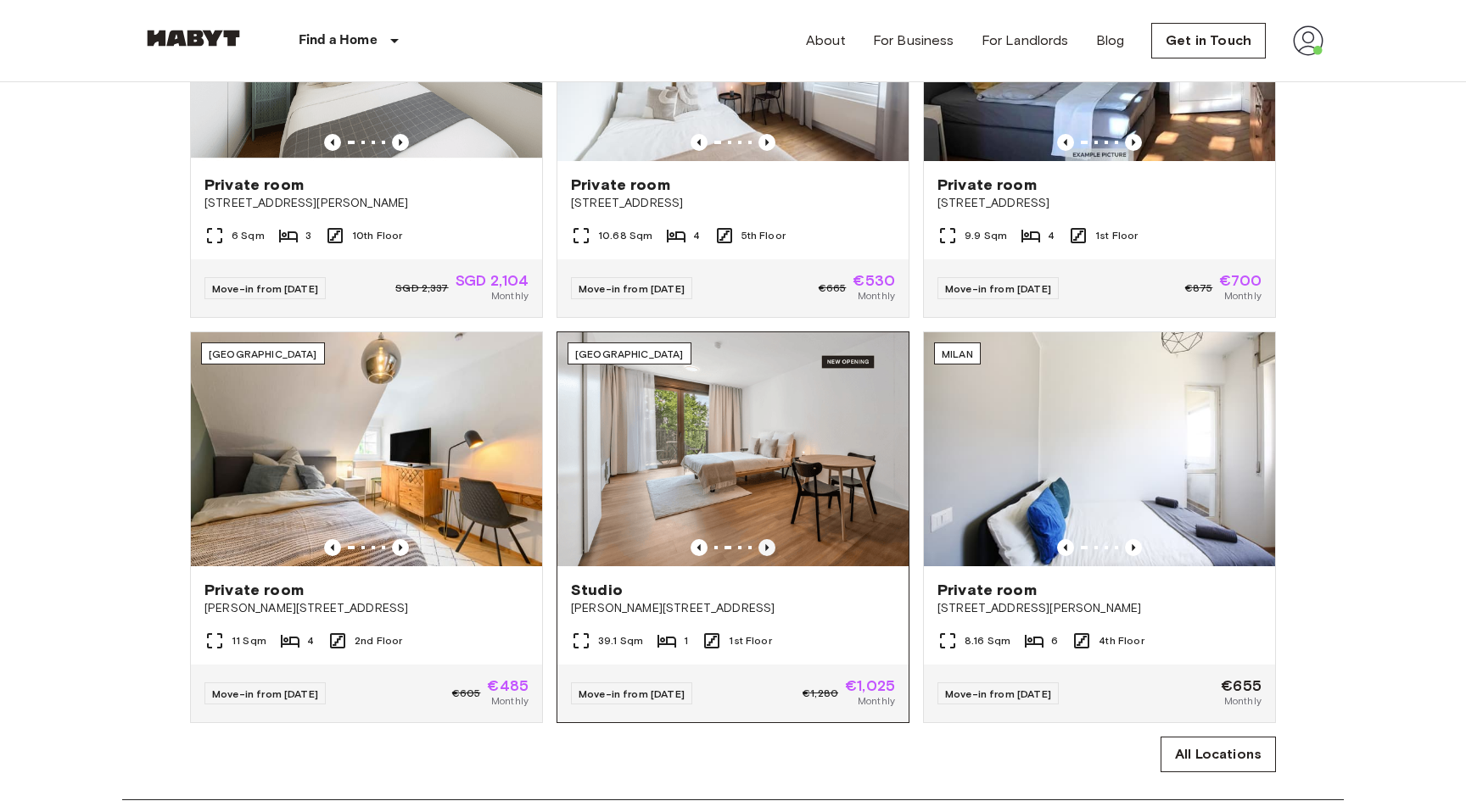
click at [766, 546] on icon "Previous image" at bounding box center [767, 548] width 4 height 7
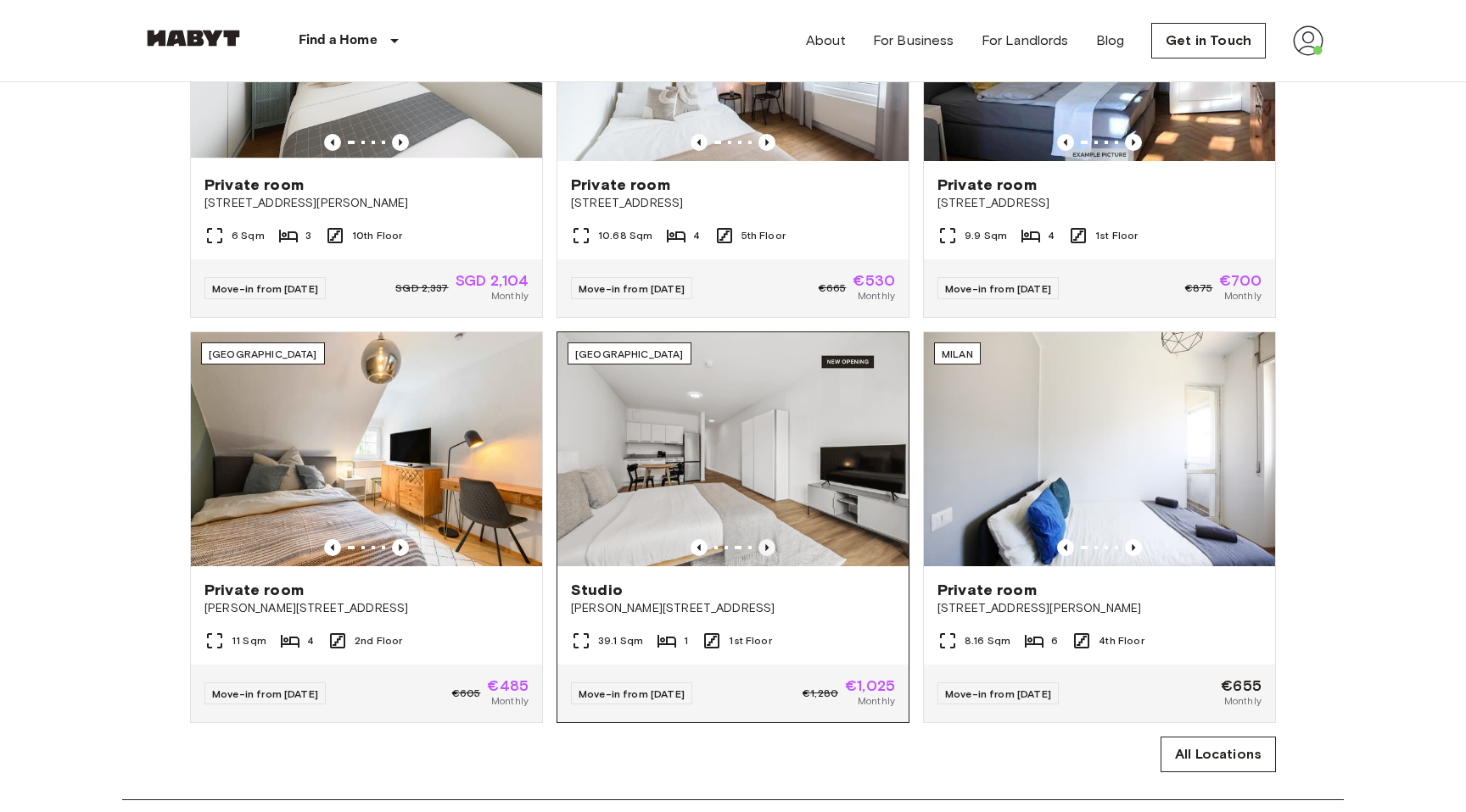
click at [766, 546] on icon "Previous image" at bounding box center [767, 548] width 4 height 7
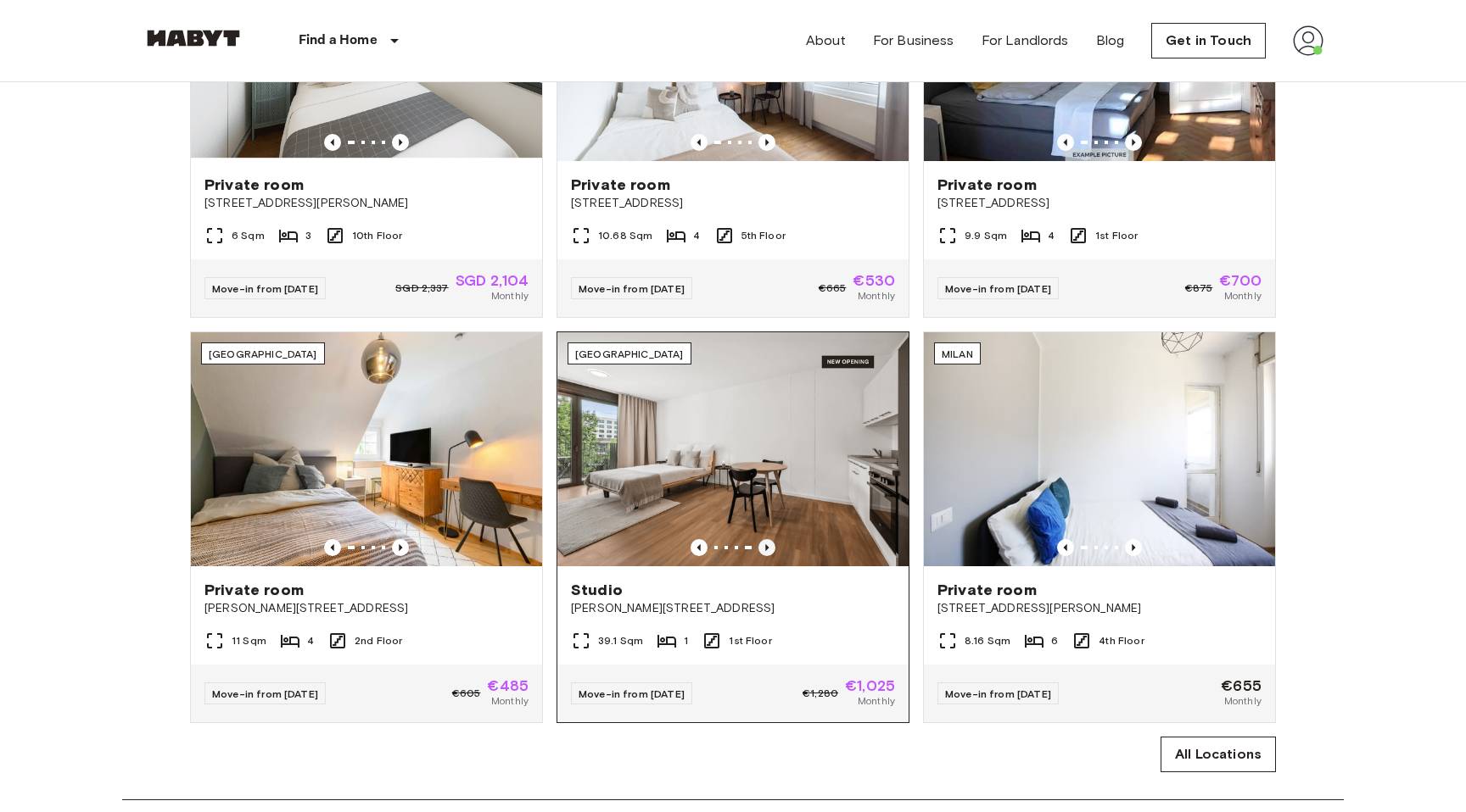
click at [766, 546] on icon "Previous image" at bounding box center [767, 548] width 4 height 7
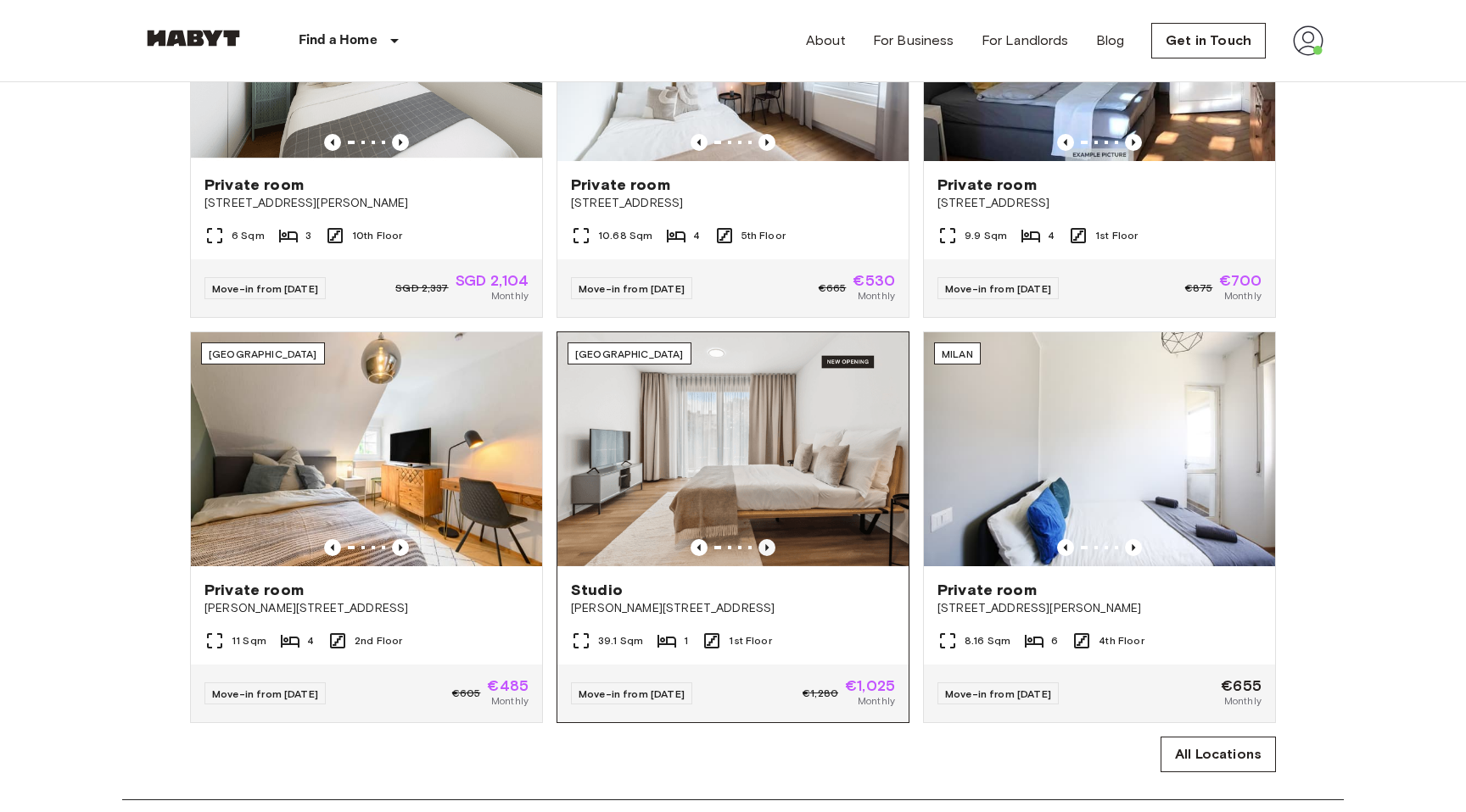
click at [766, 546] on icon "Previous image" at bounding box center [767, 548] width 4 height 7
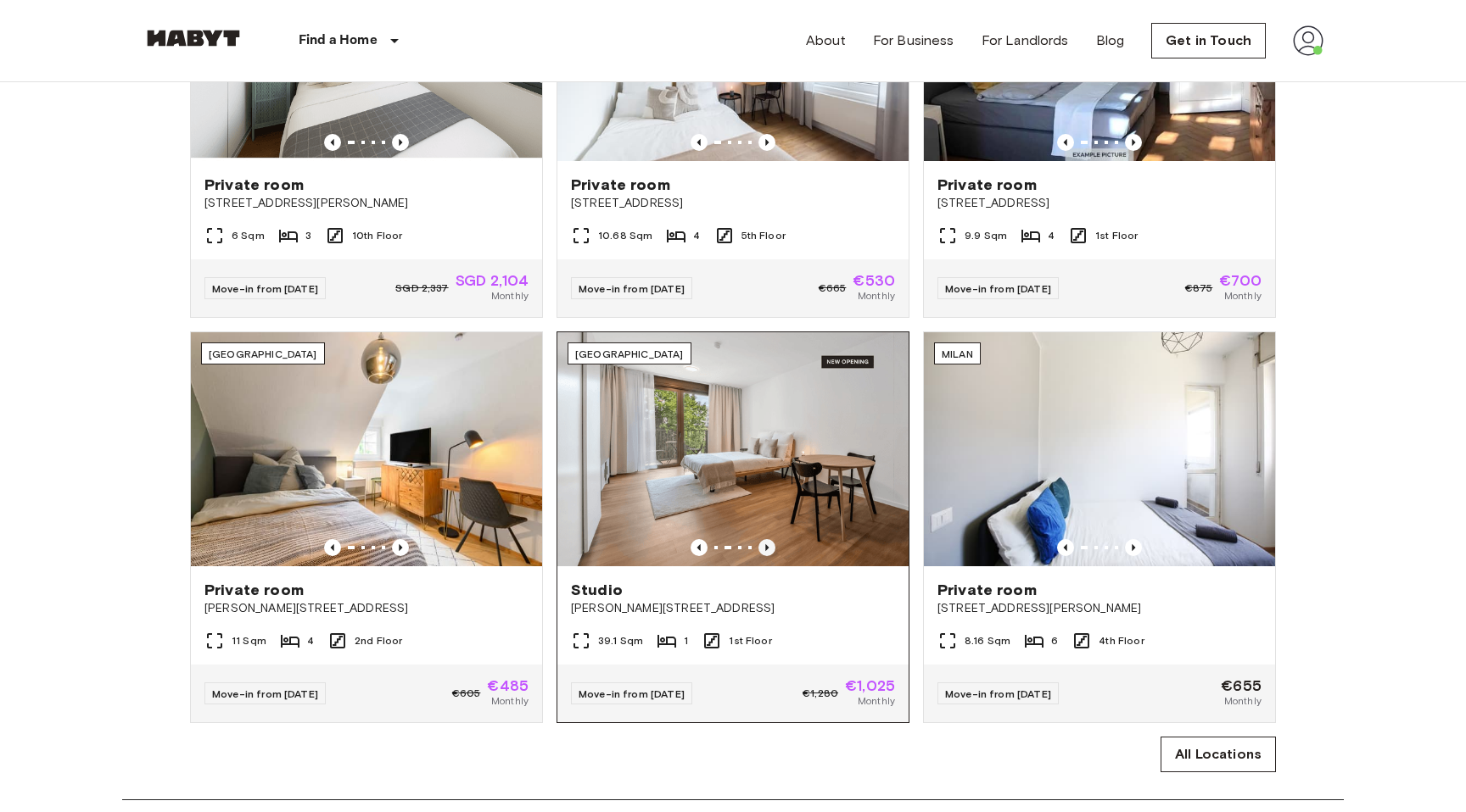
click at [766, 546] on icon "Previous image" at bounding box center [767, 548] width 4 height 7
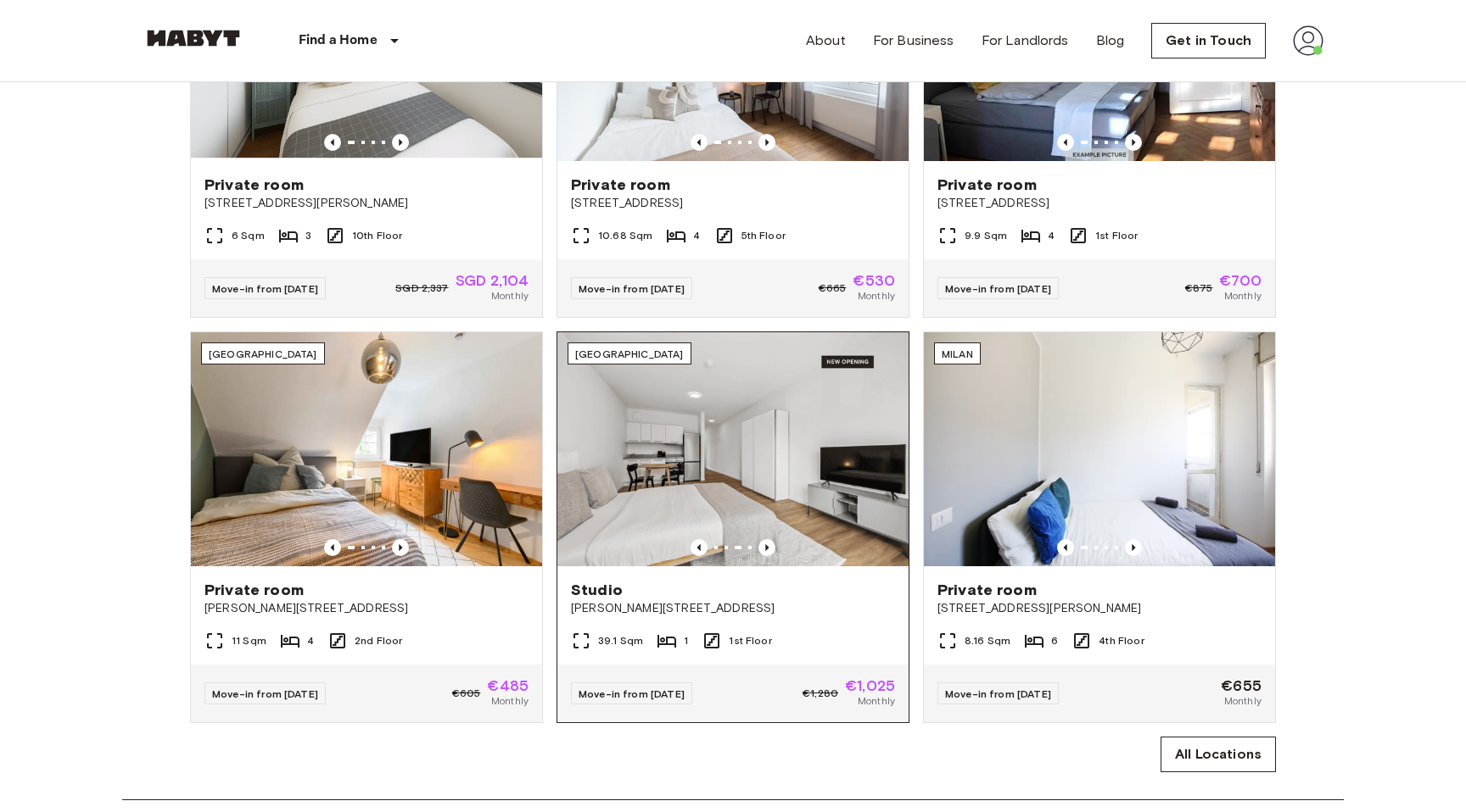
click at [787, 476] on img at bounding box center [732, 448] width 351 height 234
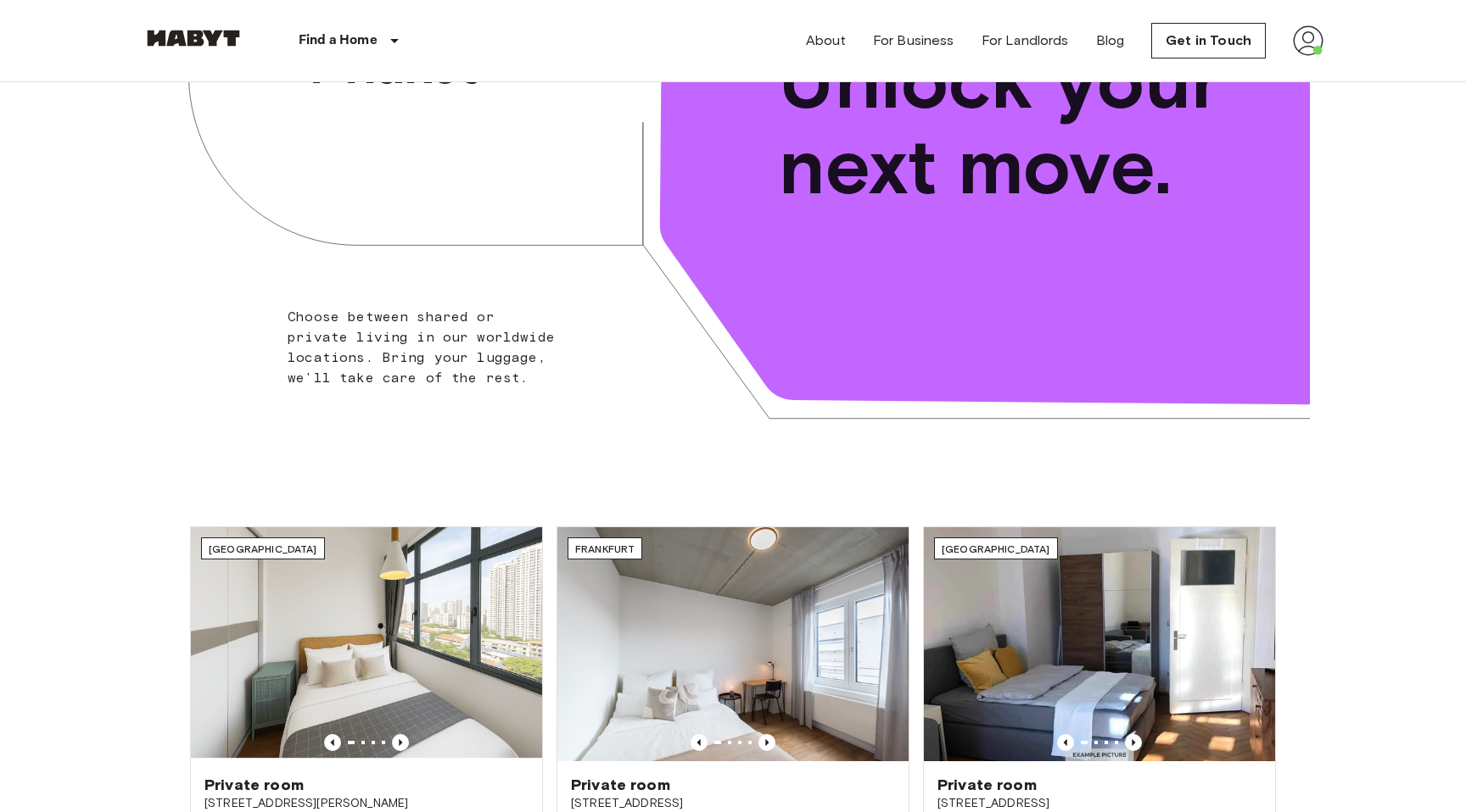
scroll to position [0, 0]
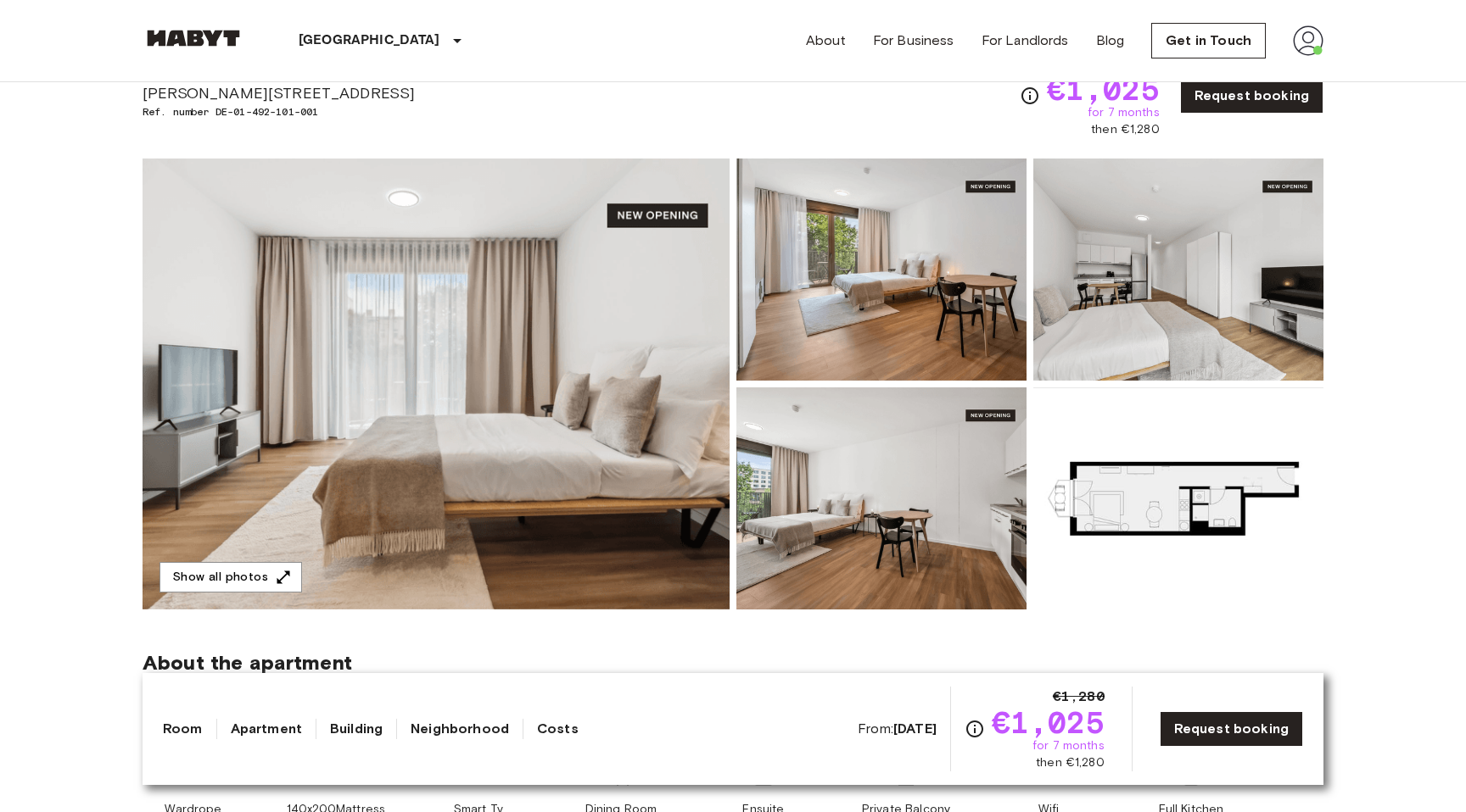
scroll to position [79, 0]
